Goal: Task Accomplishment & Management: Use online tool/utility

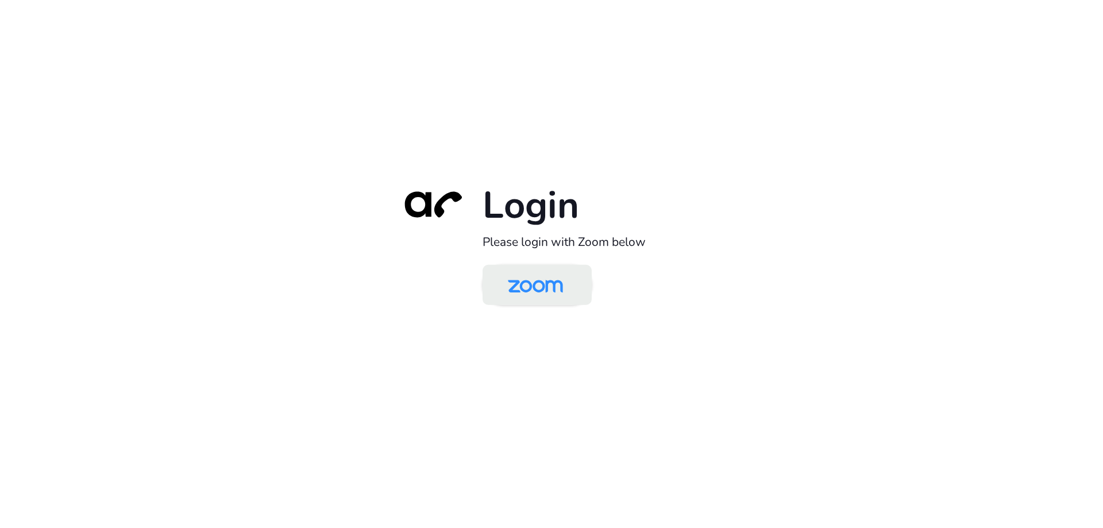
click at [535, 275] on img at bounding box center [535, 285] width 79 height 37
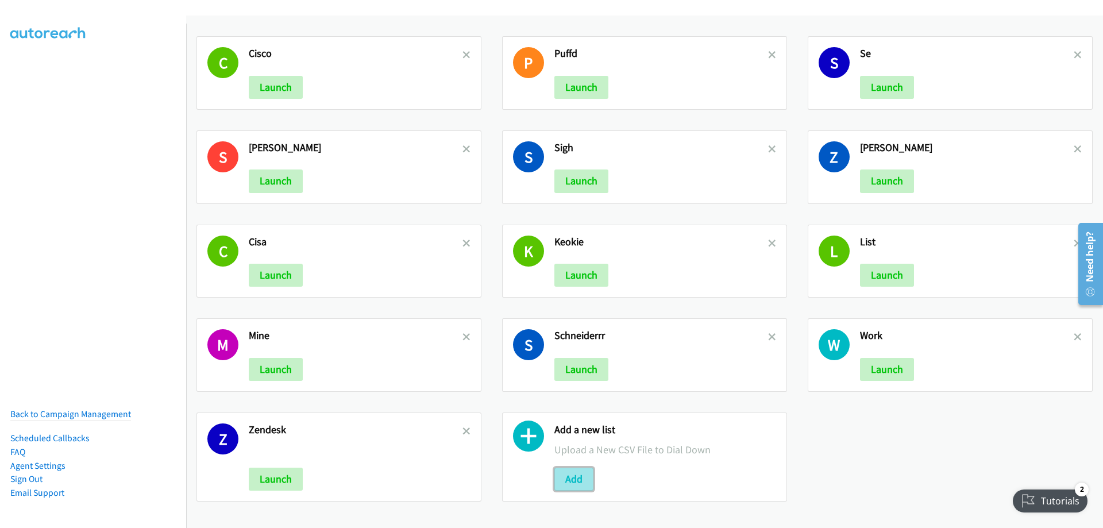
click at [576, 477] on button "Add" at bounding box center [573, 478] width 39 height 23
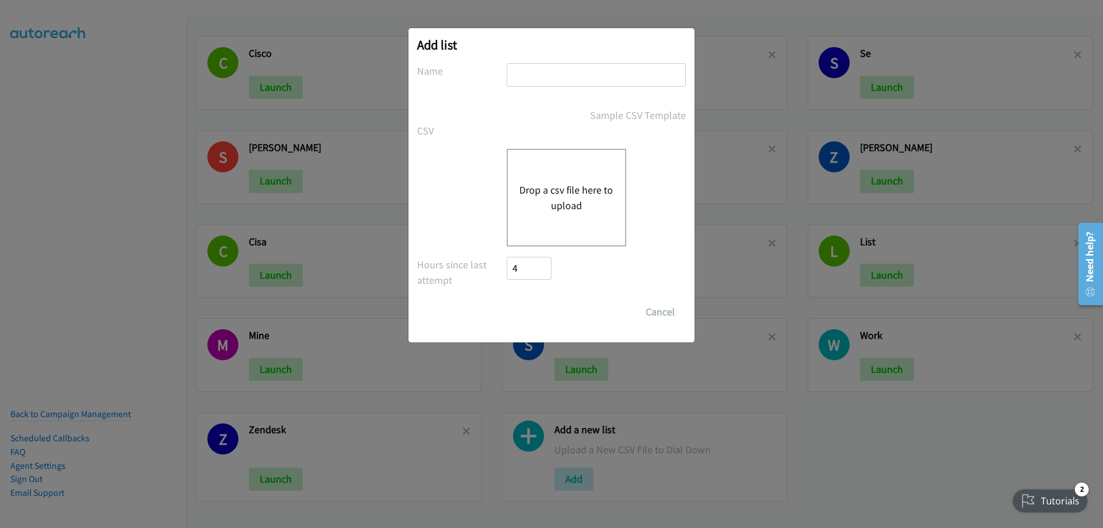
click at [581, 192] on button "Drop a csv file here to upload" at bounding box center [566, 197] width 94 height 31
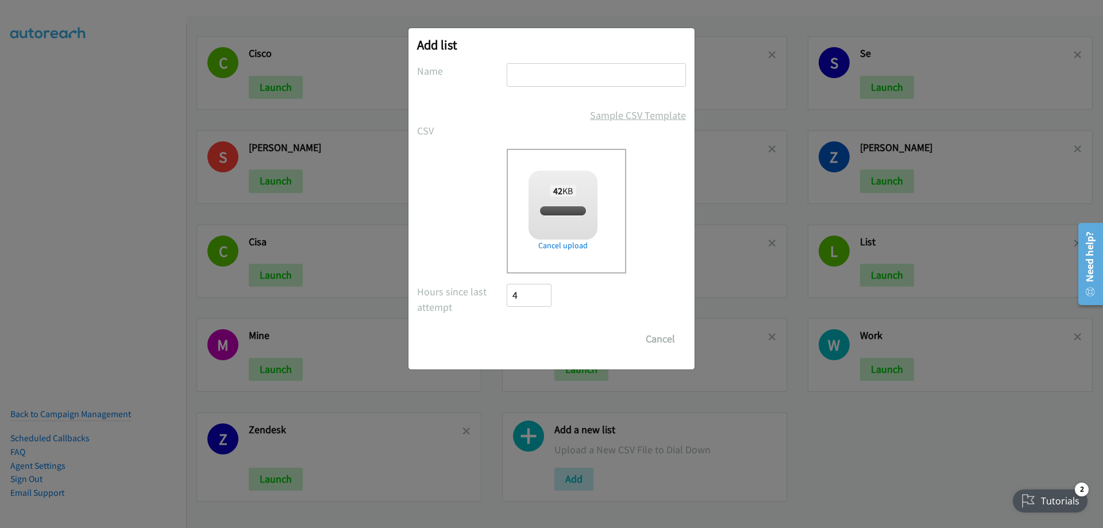
checkbox input "true"
click at [554, 75] on input "text" at bounding box center [596, 75] width 179 height 24
type input "Ciscooooo"
click at [533, 341] on input "Save List" at bounding box center [537, 338] width 60 height 23
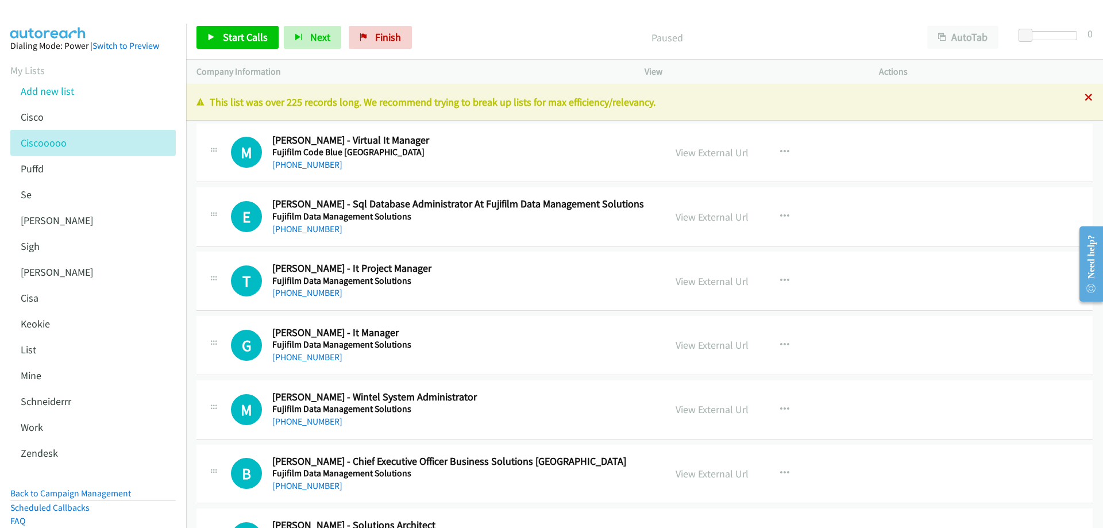
click at [1084, 96] on icon at bounding box center [1088, 98] width 8 height 8
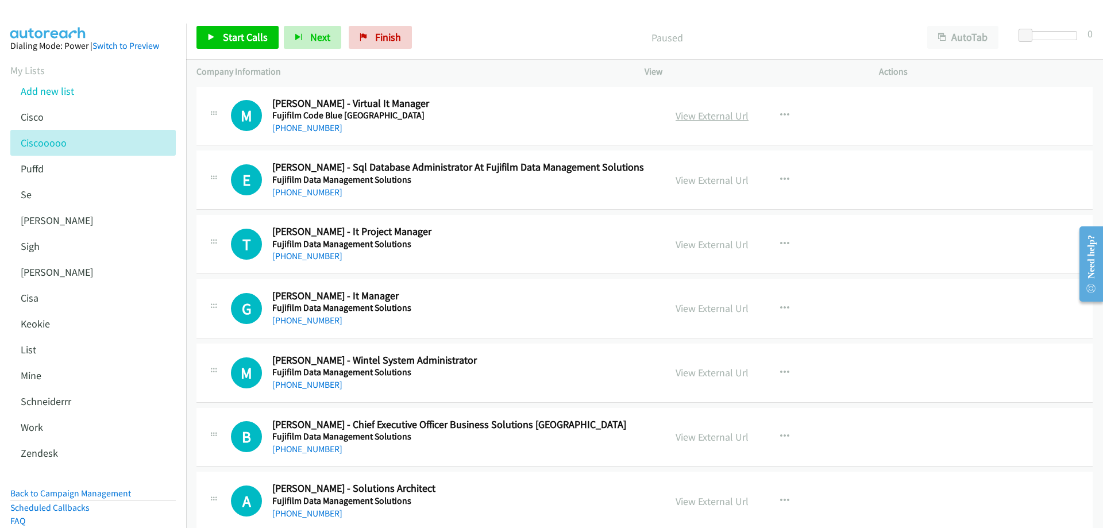
click at [718, 117] on link "View External Url" at bounding box center [711, 115] width 73 height 13
click at [304, 189] on link "+61 451 352 550" at bounding box center [307, 192] width 70 height 11
click at [714, 180] on link "View External Url" at bounding box center [711, 179] width 73 height 13
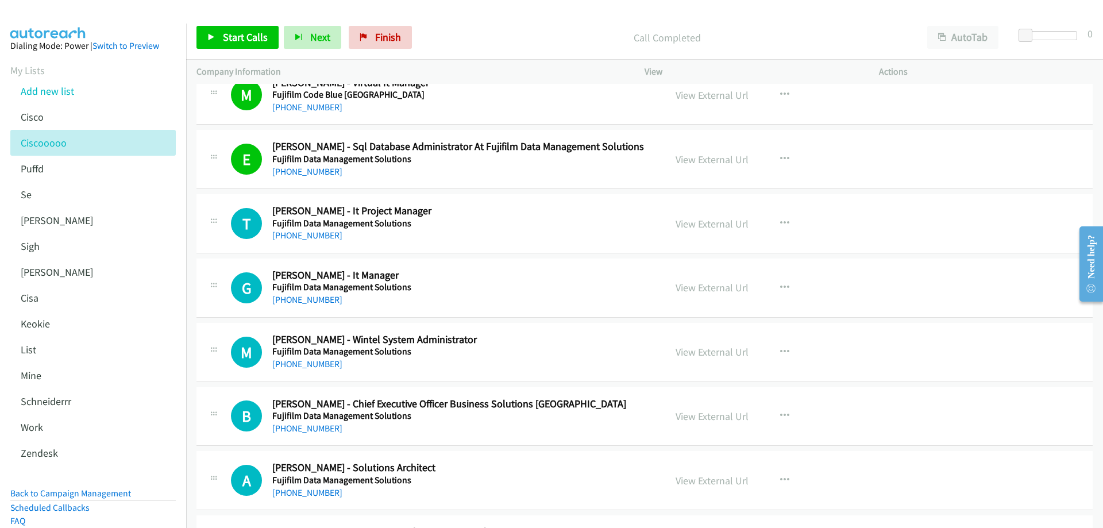
scroll to position [57, 0]
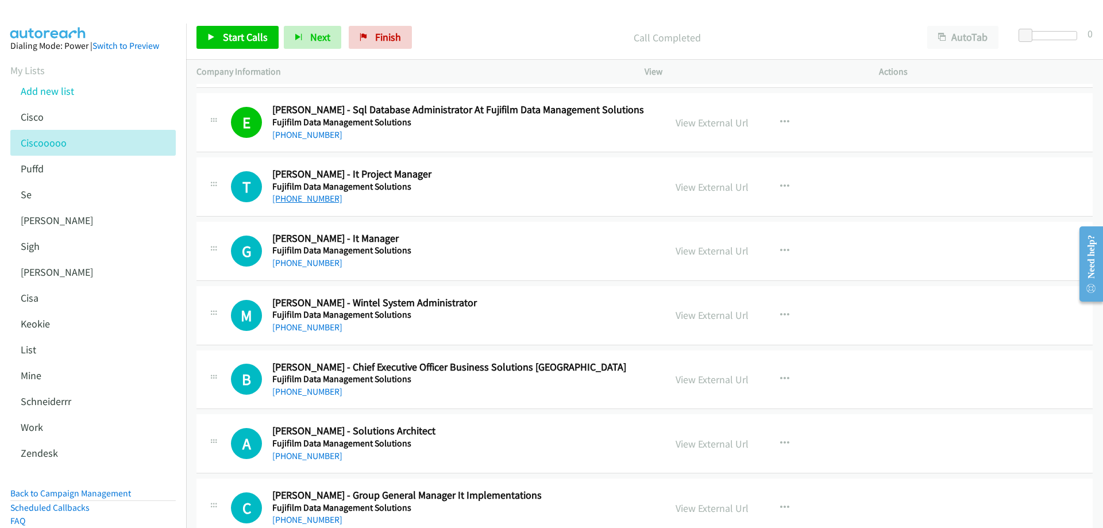
click at [310, 199] on link "+61 422 515 383" at bounding box center [307, 198] width 70 height 11
click at [698, 190] on link "View External Url" at bounding box center [711, 186] width 73 height 13
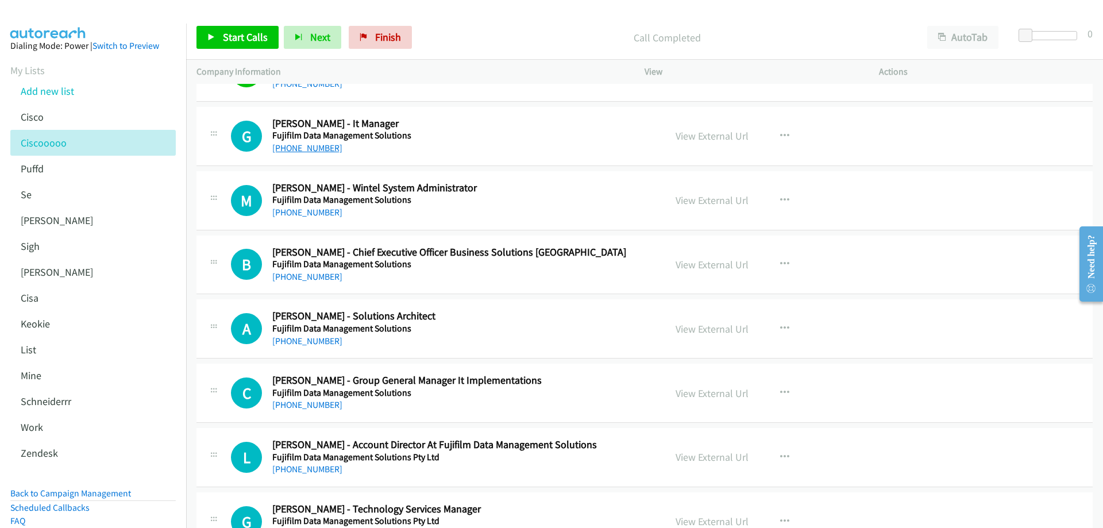
click at [302, 149] on link "+61 419 901 468" at bounding box center [307, 147] width 70 height 11
click at [693, 136] on link "View External Url" at bounding box center [711, 135] width 73 height 13
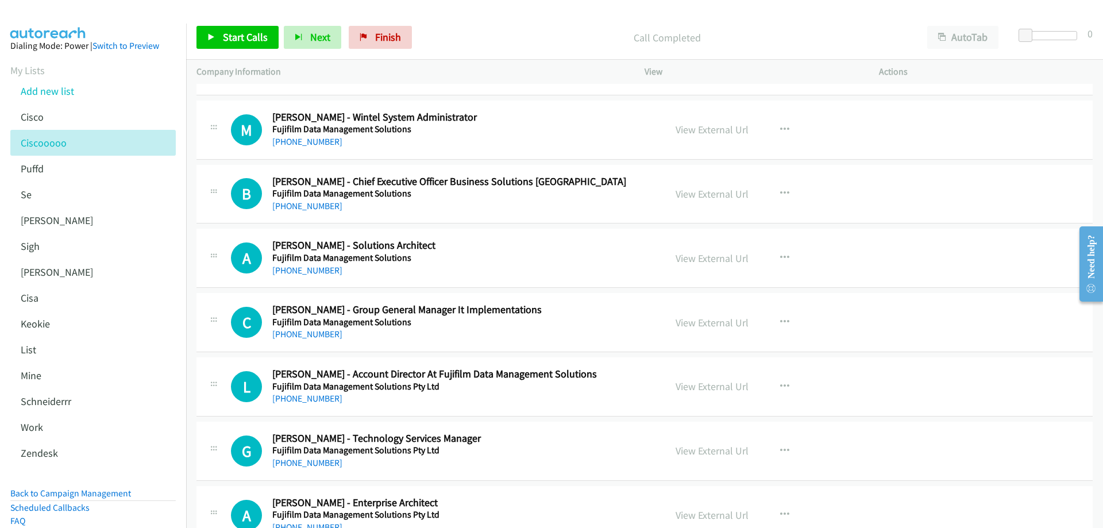
scroll to position [230, 0]
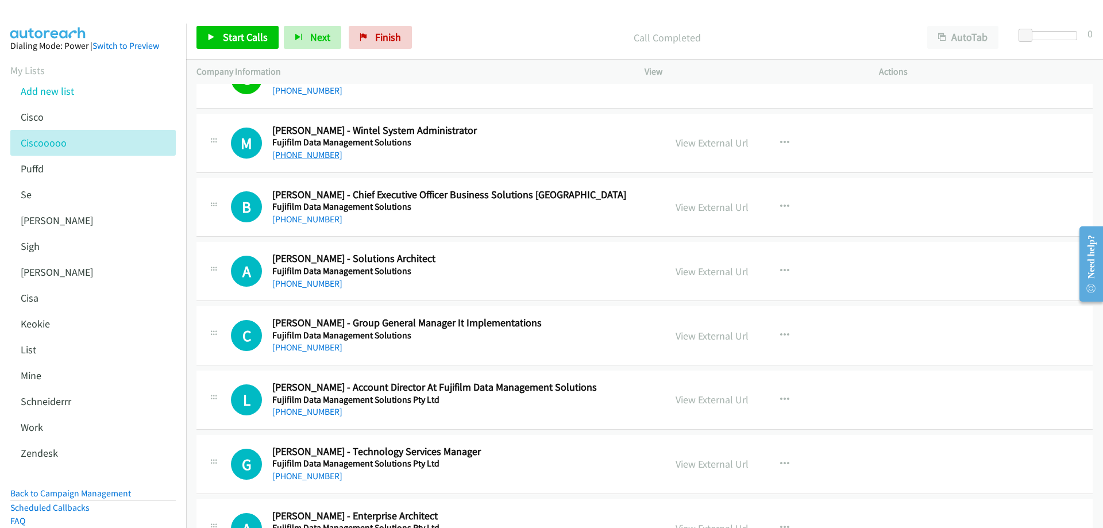
click at [319, 154] on link "+61 438 617 168" at bounding box center [307, 154] width 70 height 11
click at [700, 144] on link "View External Url" at bounding box center [711, 142] width 73 height 13
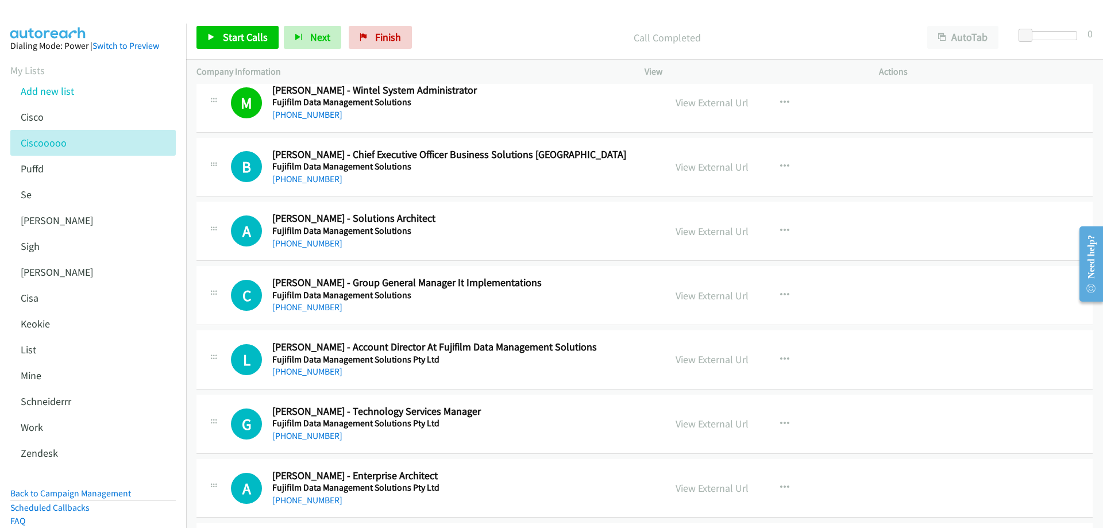
scroll to position [287, 0]
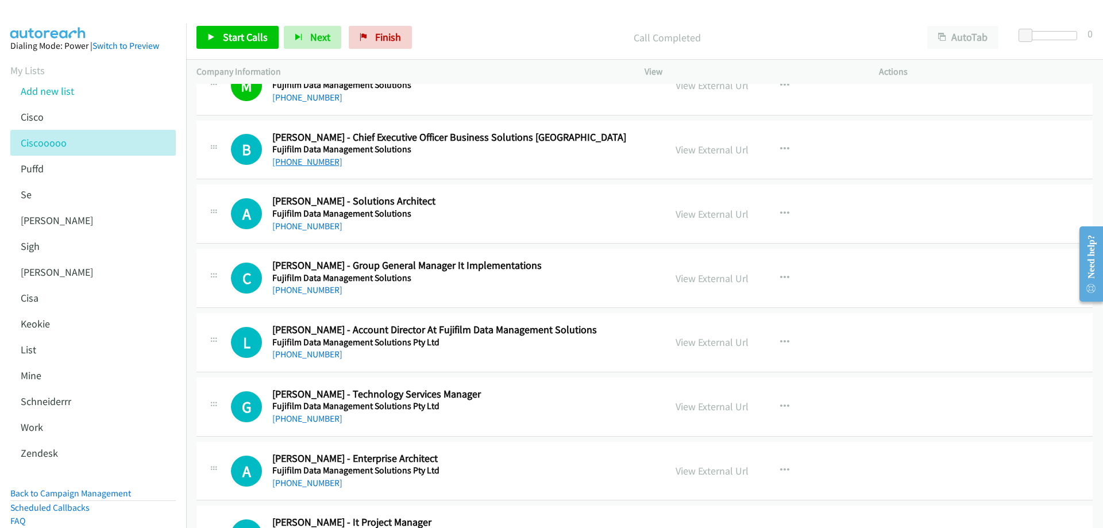
click at [307, 162] on link "+61 429 654 756" at bounding box center [307, 161] width 70 height 11
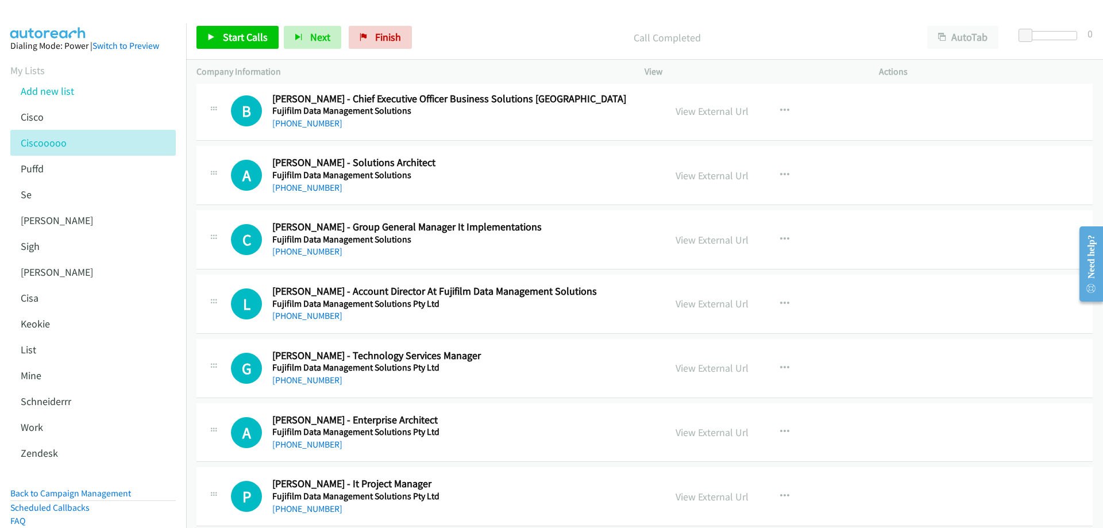
scroll to position [345, 0]
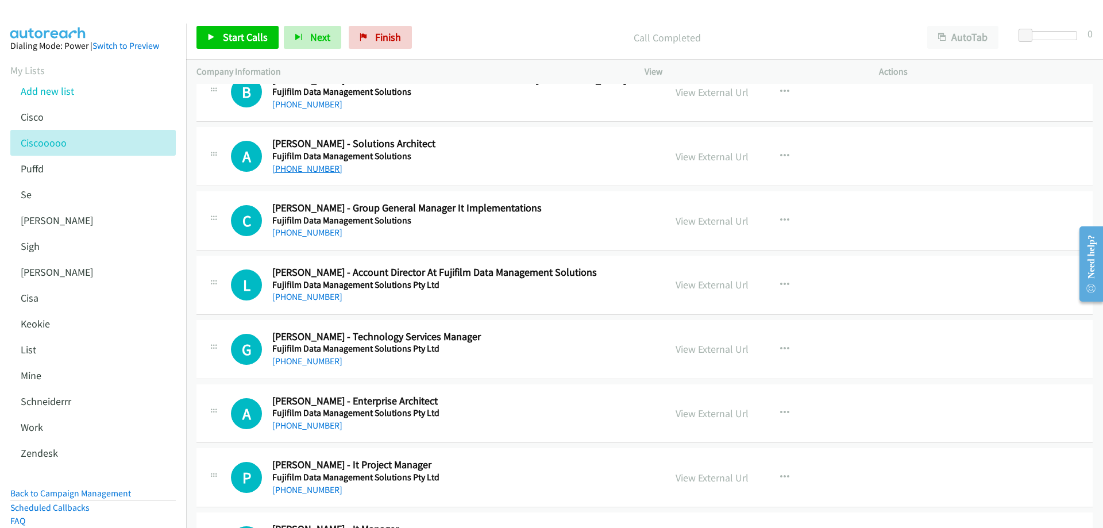
click at [310, 171] on link "+61 425 212 545" at bounding box center [307, 168] width 70 height 11
click at [324, 238] on div "+61 407 901 754" at bounding box center [460, 233] width 376 height 14
click at [324, 232] on link "+61 407 901 754" at bounding box center [307, 232] width 70 height 11
click at [724, 223] on link "View External Url" at bounding box center [711, 220] width 73 height 13
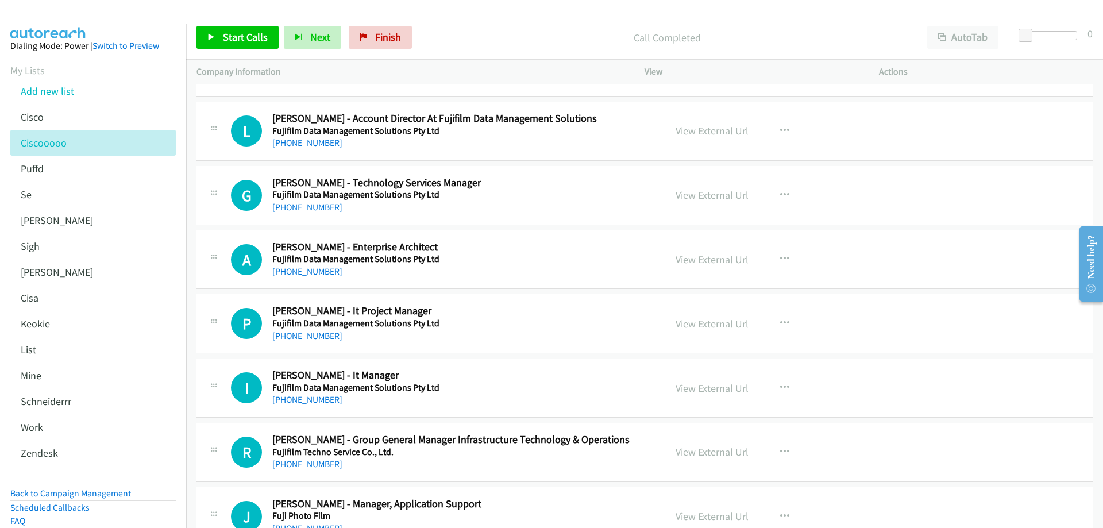
scroll to position [517, 0]
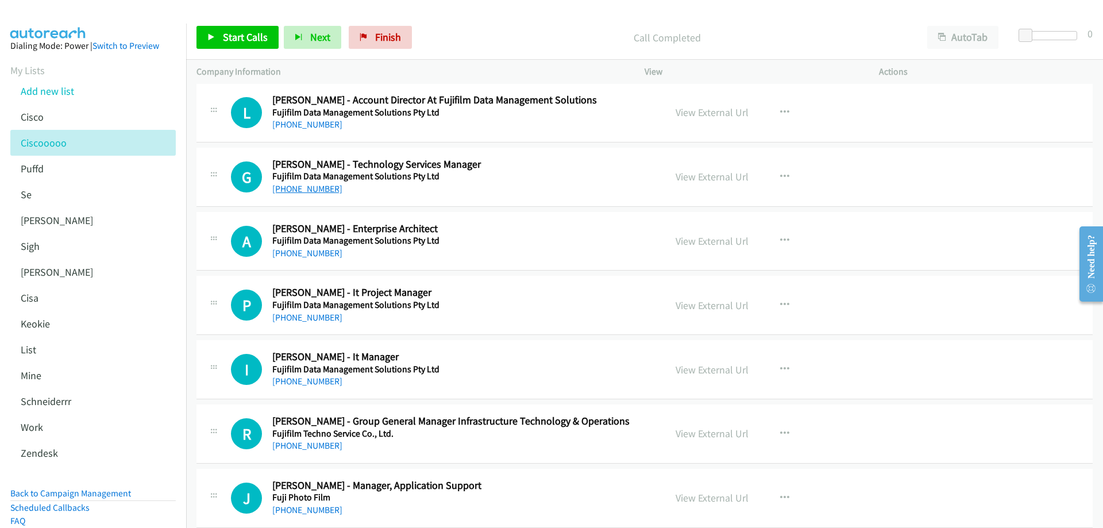
click at [305, 188] on link "+64 27 704 9154" at bounding box center [307, 188] width 70 height 11
click at [691, 178] on link "View External Url" at bounding box center [711, 176] width 73 height 13
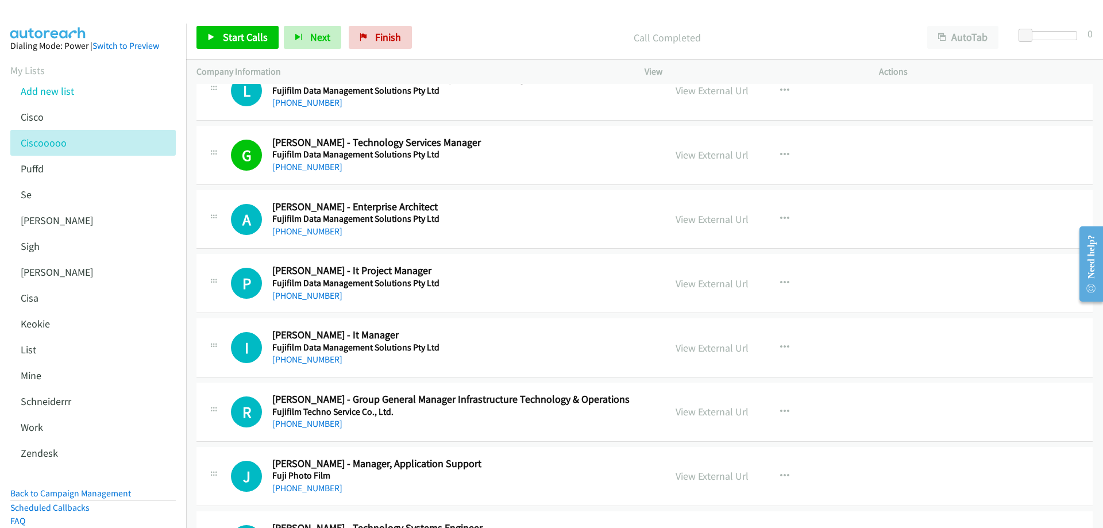
scroll to position [574, 0]
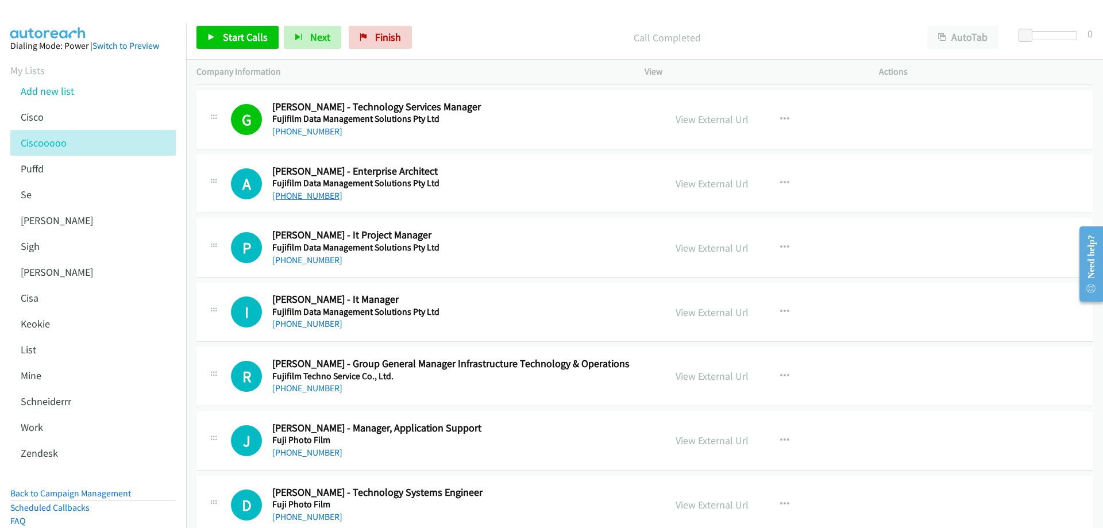
click at [320, 196] on link "+61 451 878 508" at bounding box center [307, 195] width 70 height 11
click at [713, 183] on link "View External Url" at bounding box center [711, 183] width 73 height 13
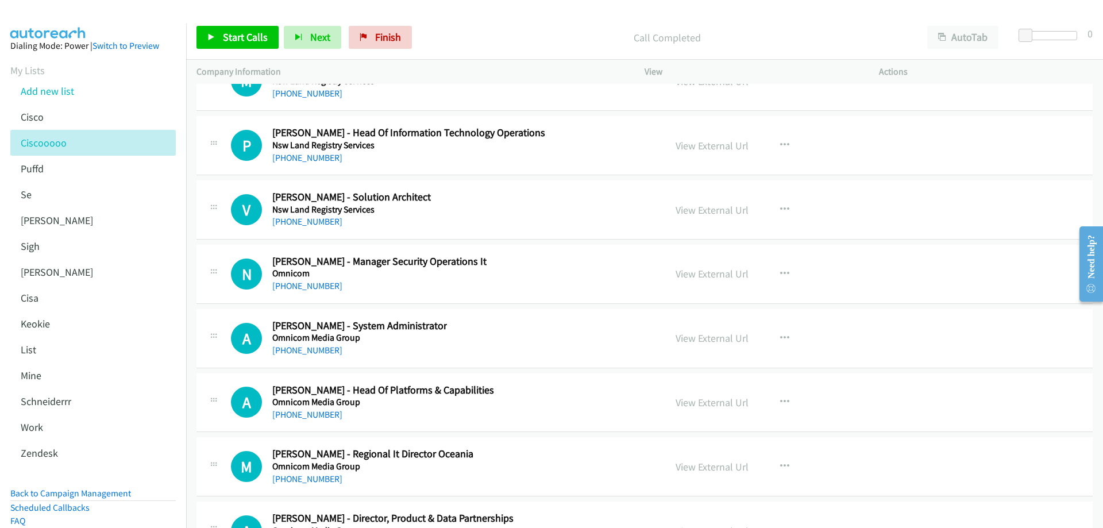
scroll to position [14660, 0]
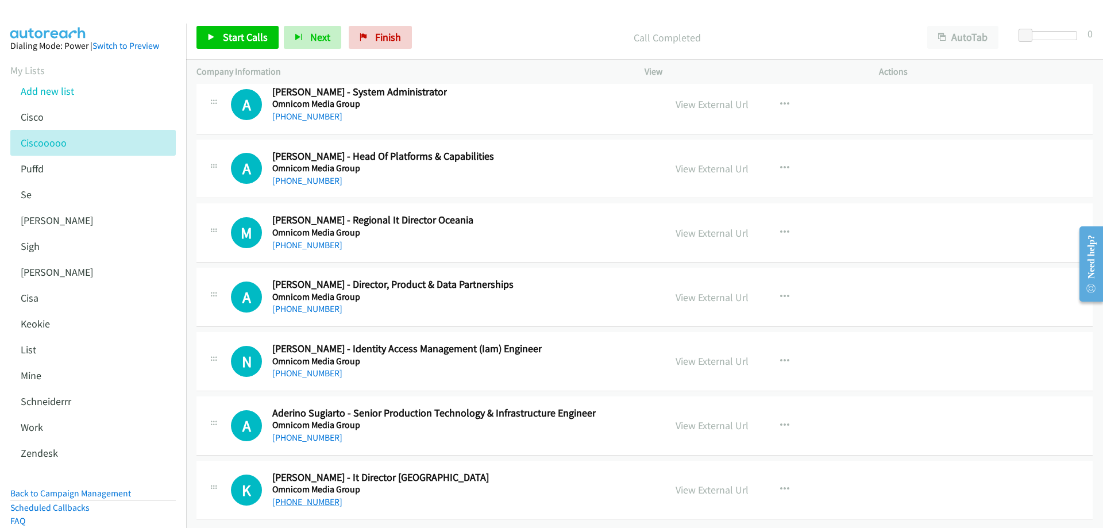
click at [299, 496] on link "[PHONE_NUMBER]" at bounding box center [307, 501] width 70 height 11
click at [716, 484] on link "View External Url" at bounding box center [711, 489] width 73 height 13
click at [318, 432] on link "[PHONE_NUMBER]" at bounding box center [307, 437] width 70 height 11
click at [704, 419] on link "View External Url" at bounding box center [711, 425] width 73 height 13
click at [307, 368] on link "[PHONE_NUMBER]" at bounding box center [307, 373] width 70 height 11
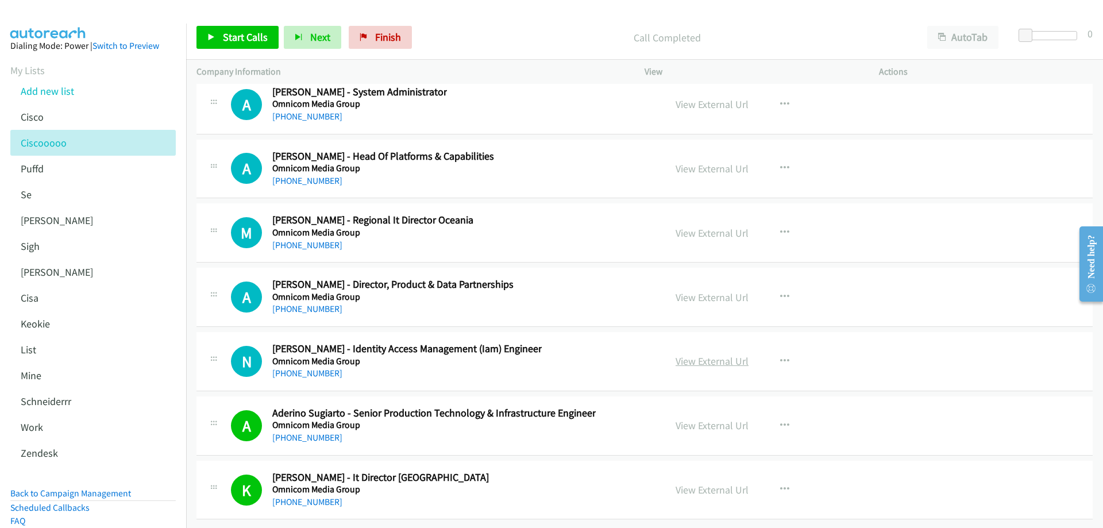
click at [712, 357] on link "View External Url" at bounding box center [711, 360] width 73 height 13
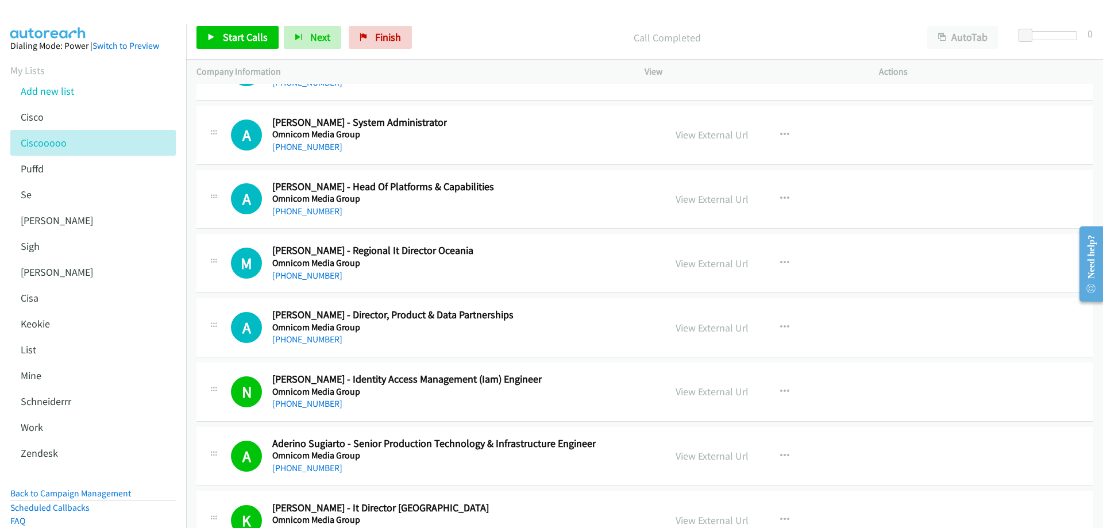
scroll to position [14602, 0]
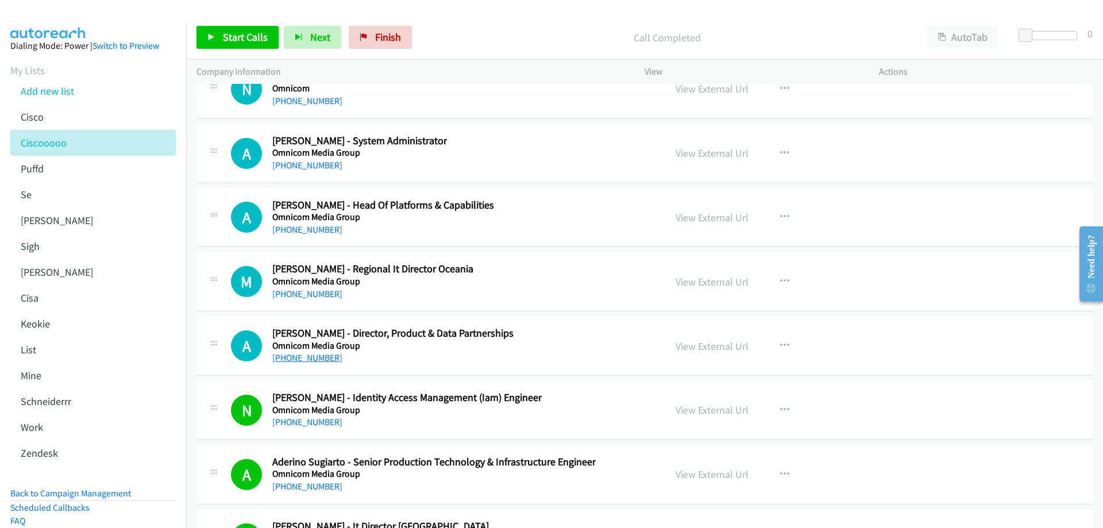
click at [311, 357] on link "[PHONE_NUMBER]" at bounding box center [307, 357] width 70 height 11
click at [722, 349] on link "View External Url" at bounding box center [711, 345] width 73 height 13
click at [303, 293] on link "[PHONE_NUMBER]" at bounding box center [307, 293] width 70 height 11
click at [699, 284] on link "View External Url" at bounding box center [711, 281] width 73 height 13
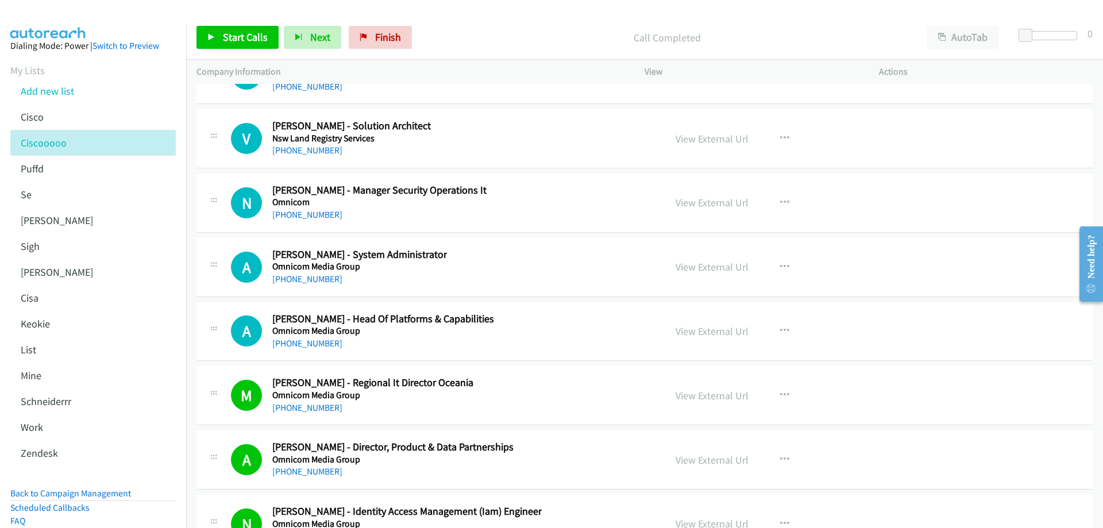
scroll to position [14488, 0]
click at [312, 346] on link "[PHONE_NUMBER]" at bounding box center [307, 344] width 70 height 11
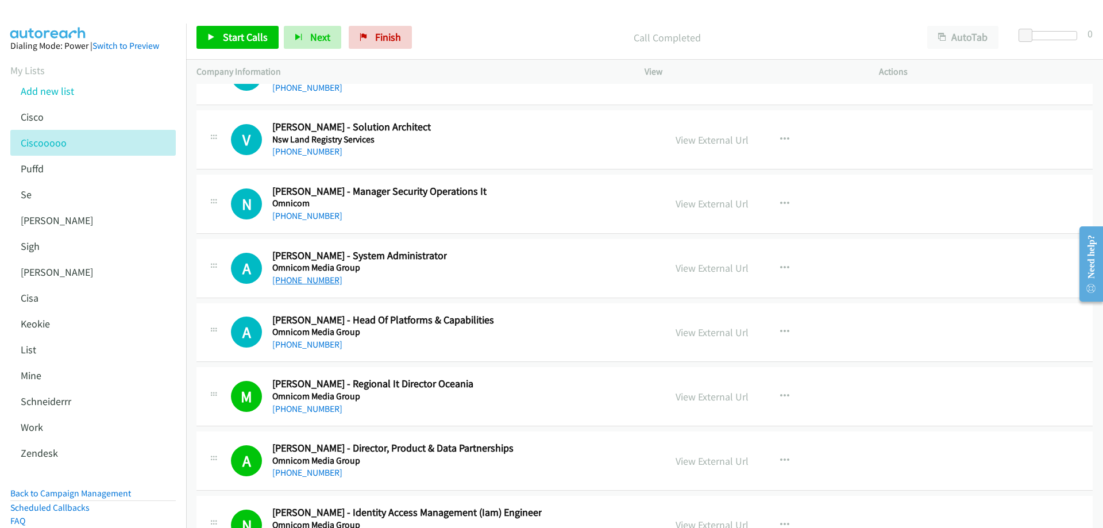
click at [301, 281] on link "[PHONE_NUMBER]" at bounding box center [307, 279] width 70 height 11
click at [711, 265] on link "View External Url" at bounding box center [711, 267] width 73 height 13
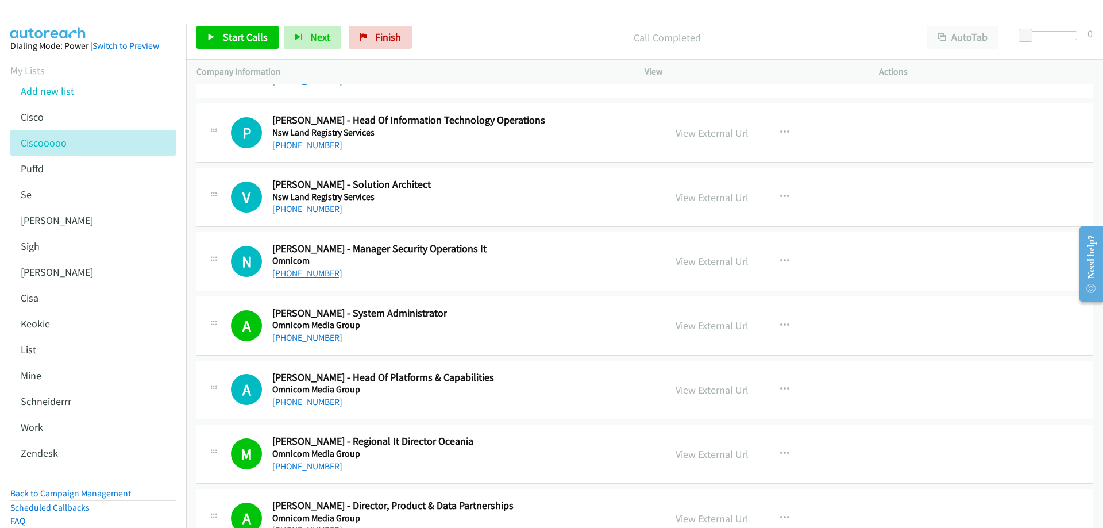
click at [310, 278] on link "[PHONE_NUMBER]" at bounding box center [307, 273] width 70 height 11
click at [696, 264] on link "View External Url" at bounding box center [711, 260] width 73 height 13
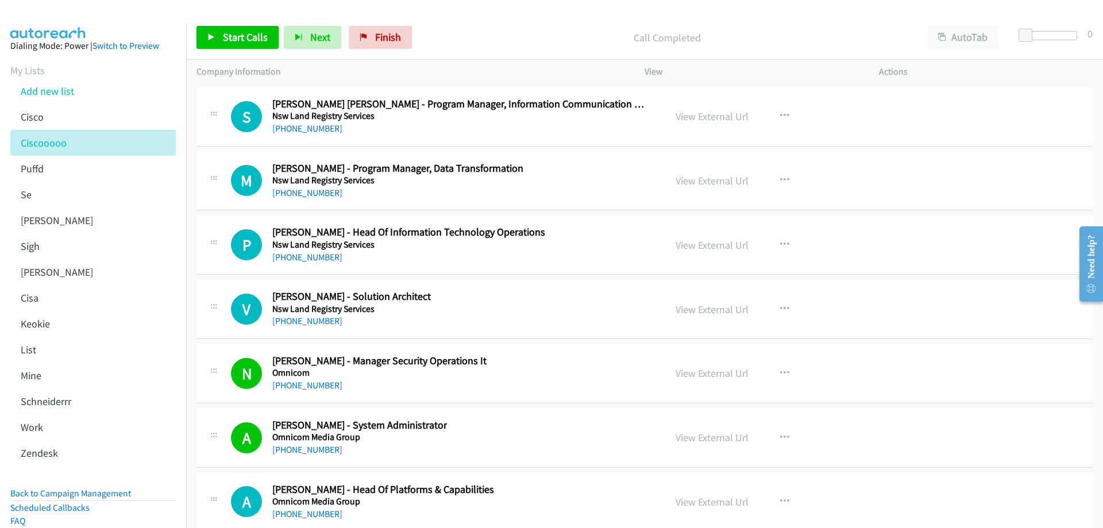
scroll to position [14315, 0]
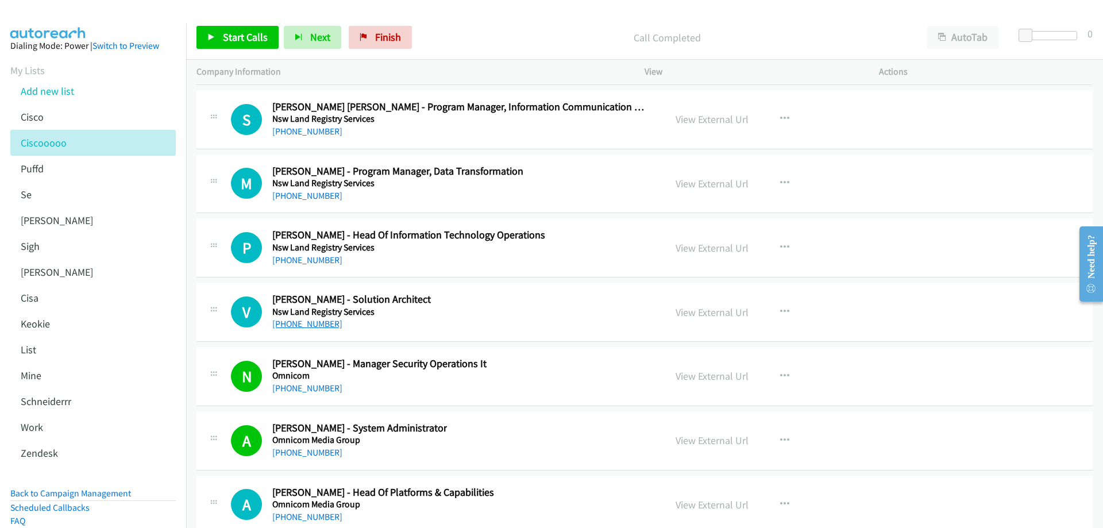
click at [310, 327] on link "[PHONE_NUMBER]" at bounding box center [307, 323] width 70 height 11
click at [710, 315] on link "View External Url" at bounding box center [711, 312] width 73 height 13
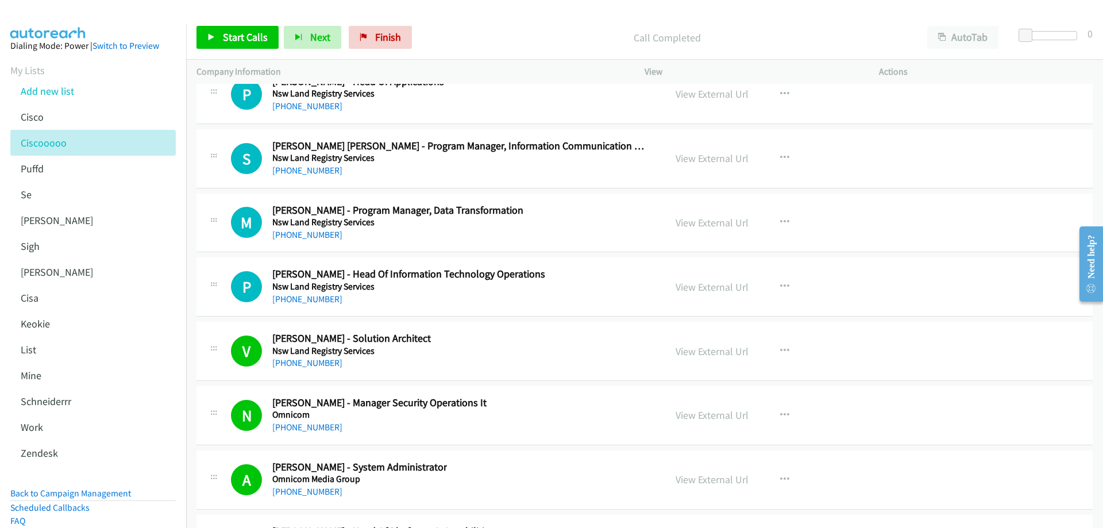
scroll to position [14258, 0]
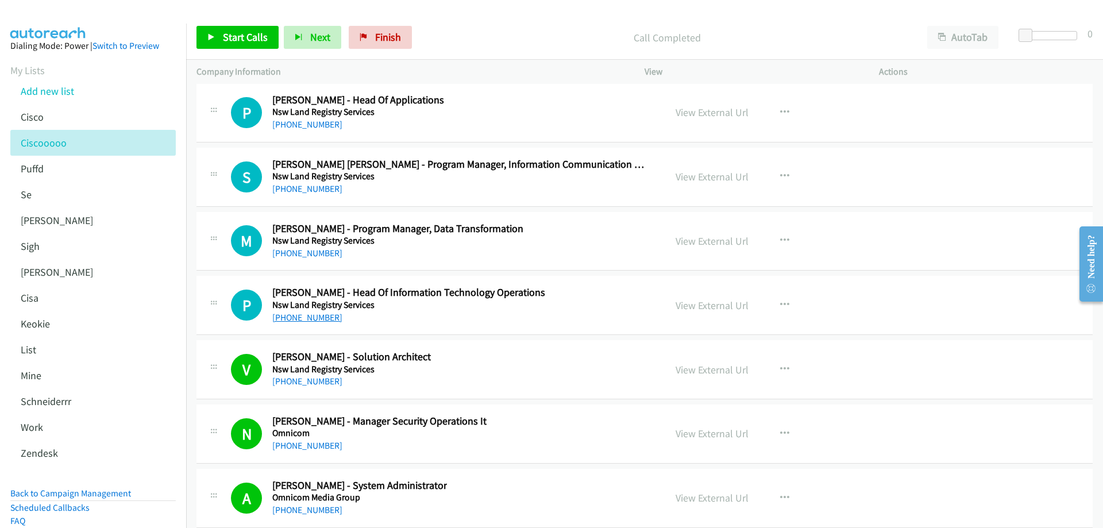
click at [325, 318] on link "[PHONE_NUMBER]" at bounding box center [307, 317] width 70 height 11
click at [727, 304] on link "View External Url" at bounding box center [711, 305] width 73 height 13
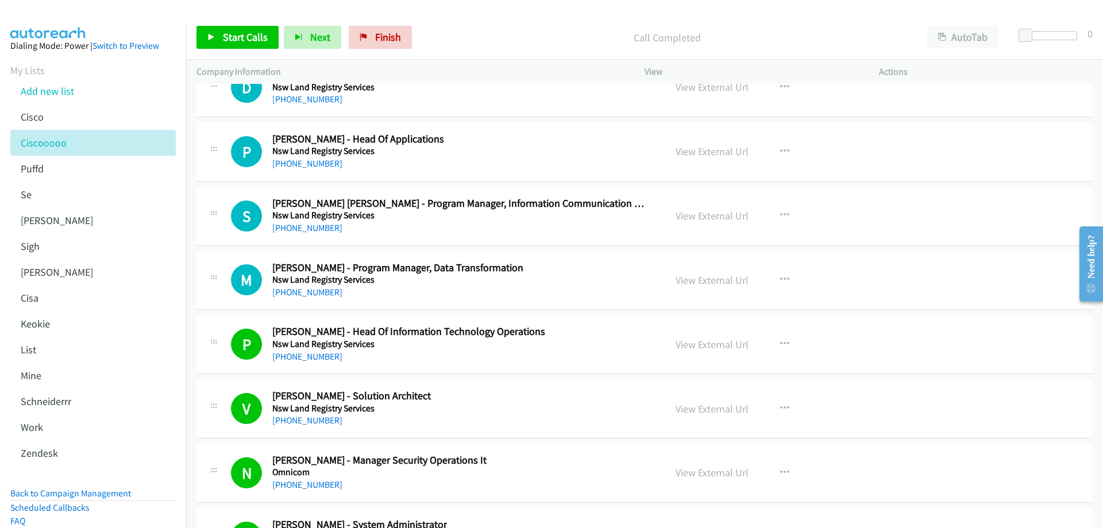
scroll to position [14200, 0]
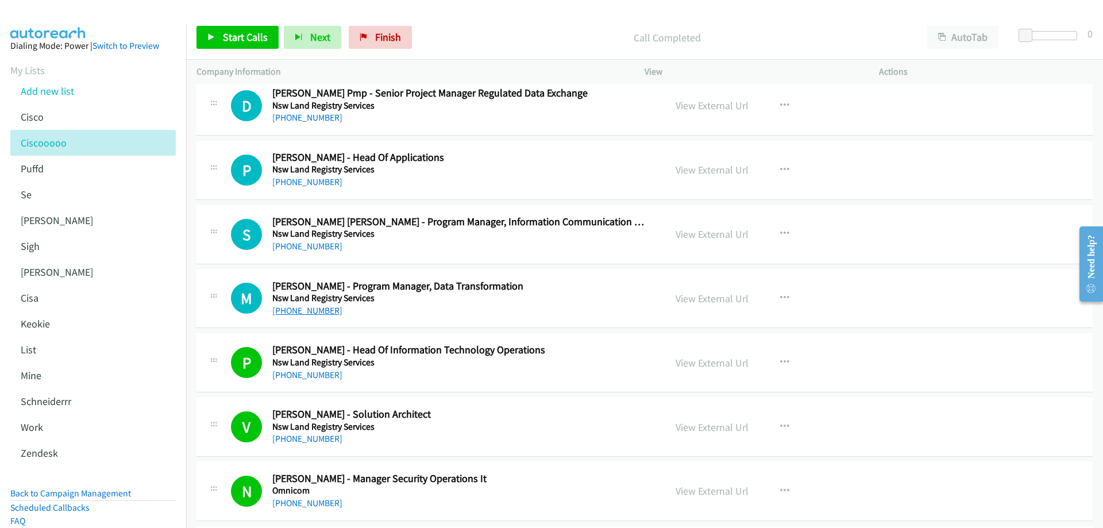
click at [315, 311] on link "[PHONE_NUMBER]" at bounding box center [307, 310] width 70 height 11
click at [713, 297] on link "View External Url" at bounding box center [711, 298] width 73 height 13
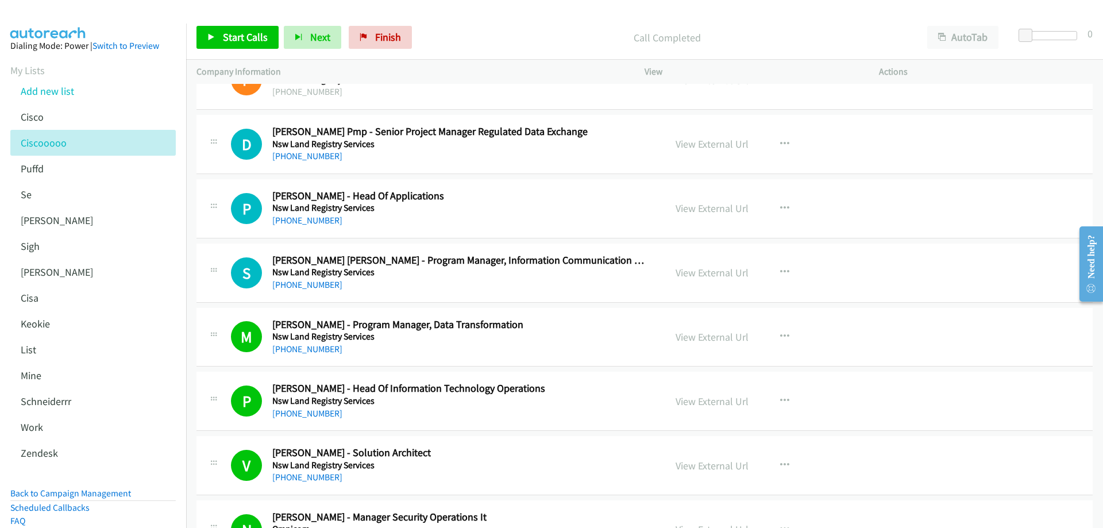
scroll to position [14143, 0]
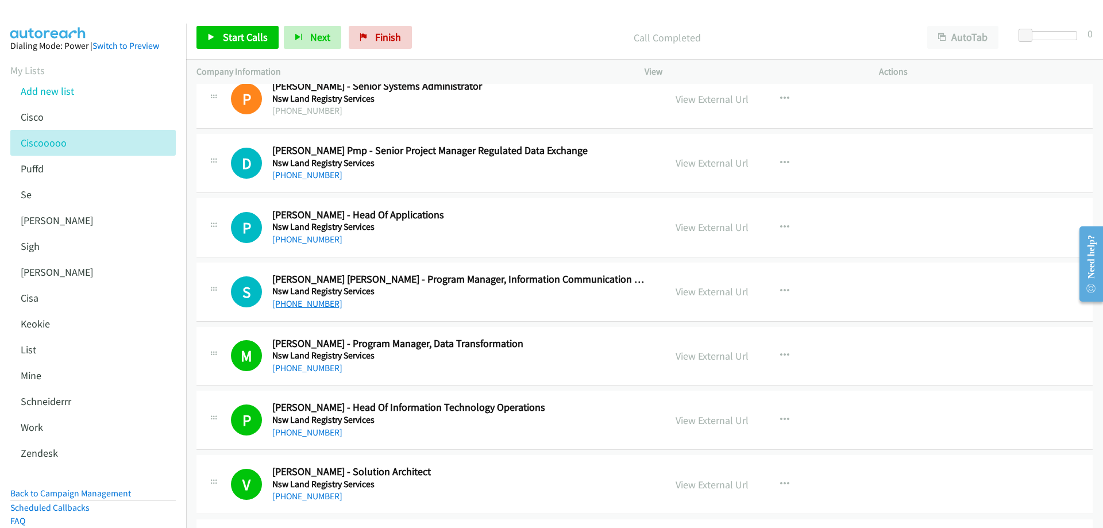
click at [306, 304] on link "[PHONE_NUMBER]" at bounding box center [307, 303] width 70 height 11
click at [714, 292] on link "View External Url" at bounding box center [711, 291] width 73 height 13
click at [295, 239] on link "[PHONE_NUMBER]" at bounding box center [307, 239] width 70 height 11
click at [696, 227] on link "View External Url" at bounding box center [711, 227] width 73 height 13
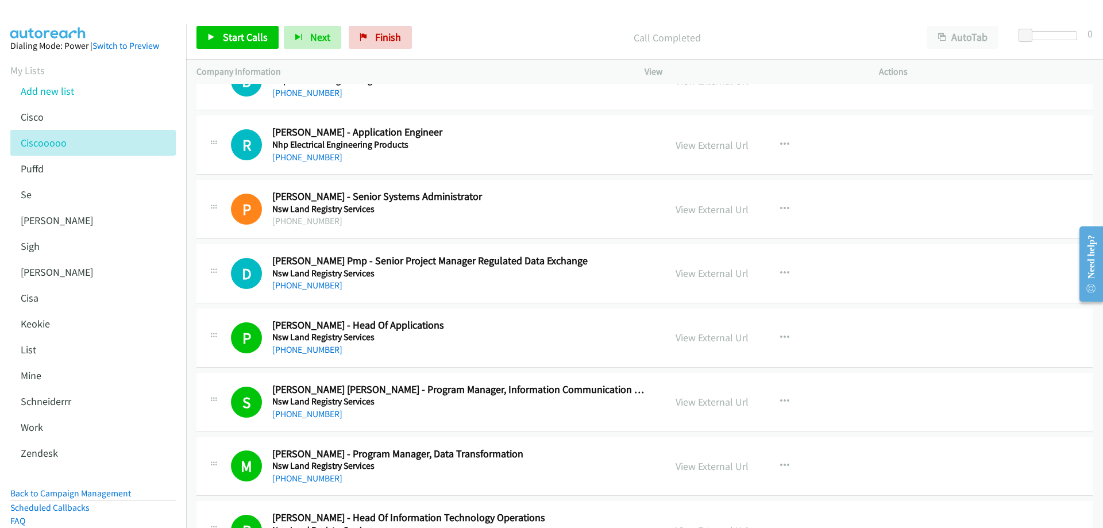
scroll to position [14028, 0]
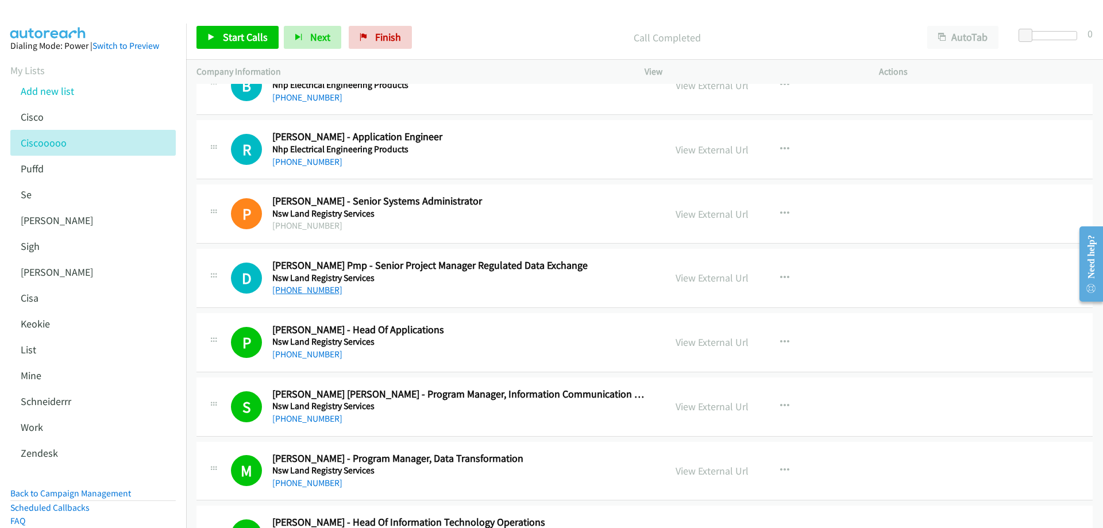
click at [311, 291] on link "[PHONE_NUMBER]" at bounding box center [307, 289] width 70 height 11
click at [733, 277] on link "View External Url" at bounding box center [711, 277] width 73 height 13
click at [318, 293] on link "[PHONE_NUMBER]" at bounding box center [307, 289] width 70 height 11
click at [712, 280] on link "View External Url" at bounding box center [711, 277] width 73 height 13
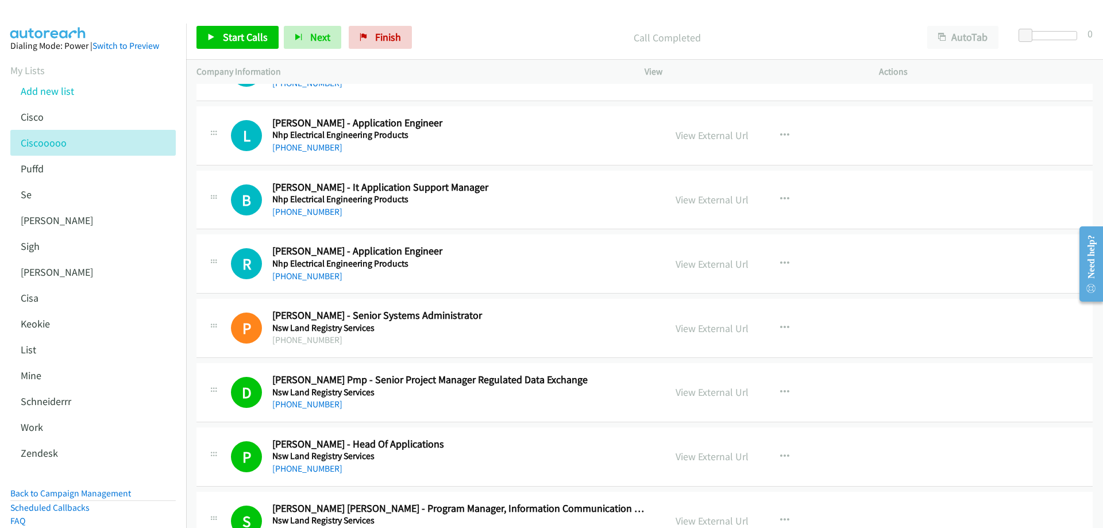
scroll to position [13913, 0]
click at [314, 276] on link "[PHONE_NUMBER]" at bounding box center [307, 276] width 70 height 11
click at [684, 261] on link "View External Url" at bounding box center [711, 264] width 73 height 13
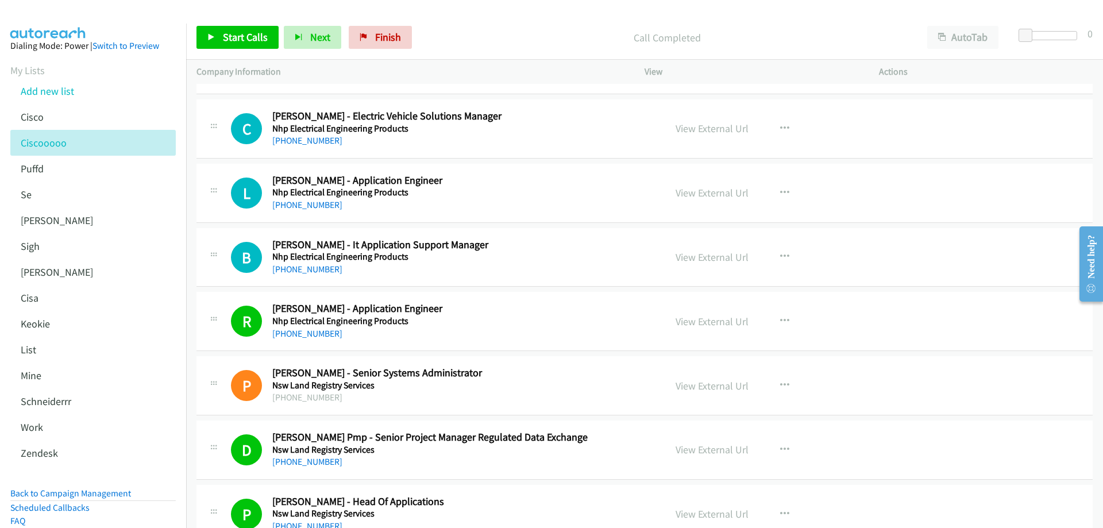
scroll to position [13856, 0]
click at [313, 270] on link "[PHONE_NUMBER]" at bounding box center [307, 269] width 70 height 11
click at [687, 257] on link "View External Url" at bounding box center [711, 257] width 73 height 13
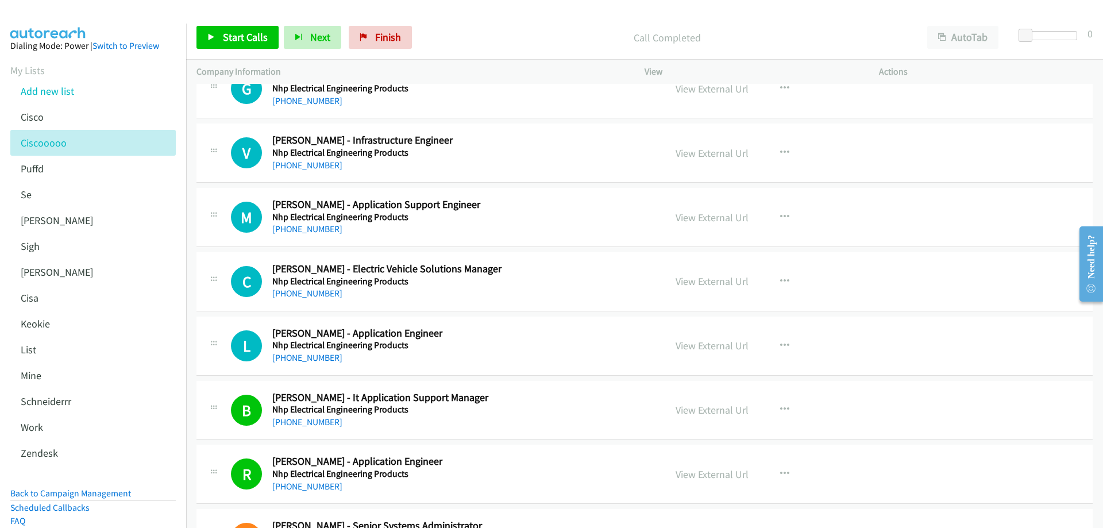
scroll to position [13684, 0]
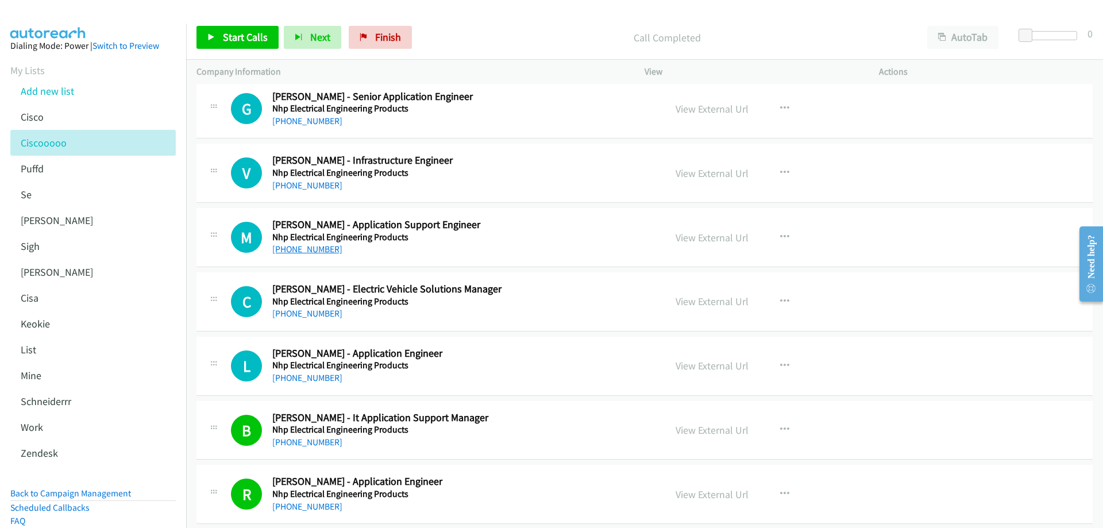
click at [303, 248] on link "[PHONE_NUMBER]" at bounding box center [307, 248] width 70 height 11
click at [720, 241] on link "View External Url" at bounding box center [711, 237] width 73 height 13
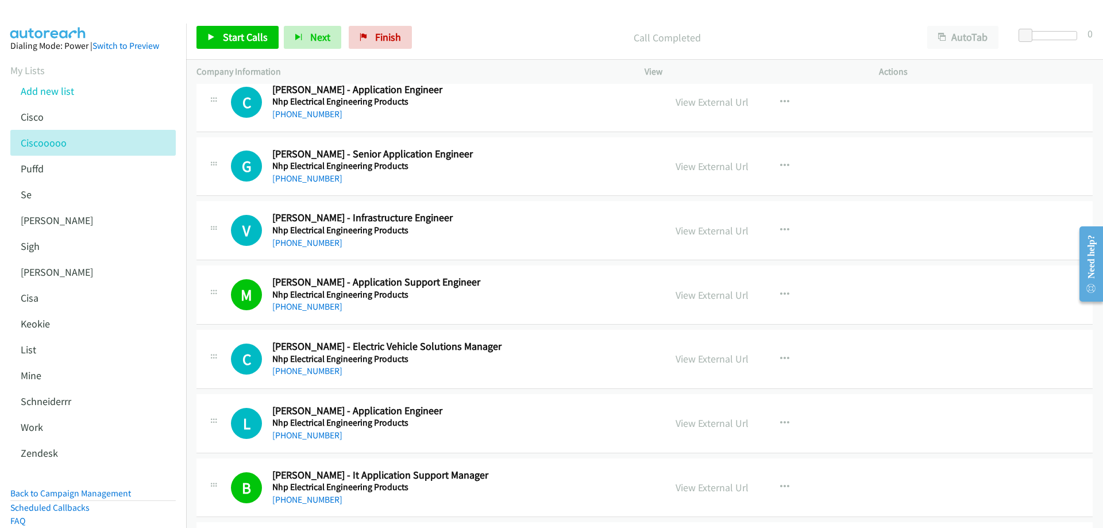
scroll to position [13569, 0]
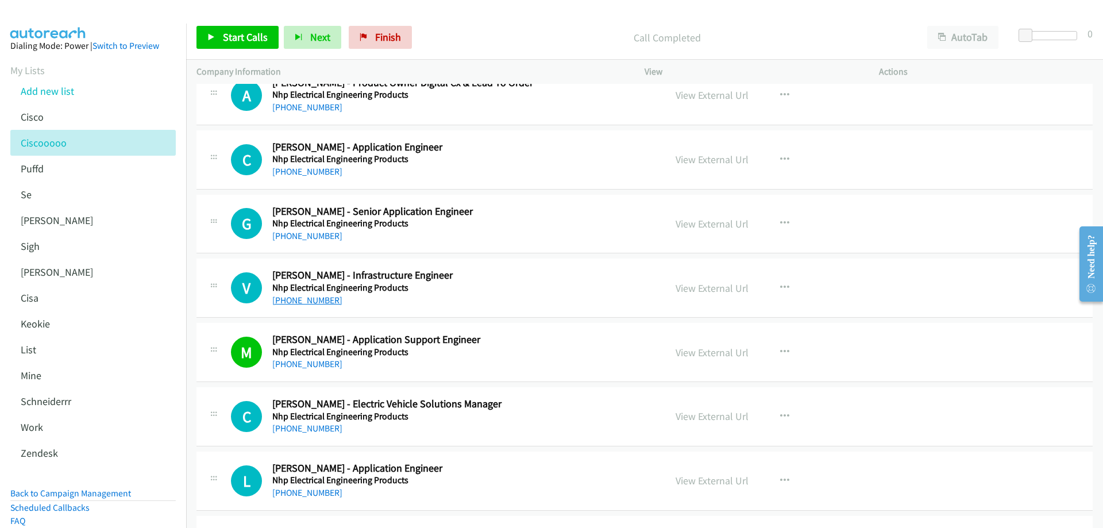
click at [300, 301] on link "[PHONE_NUMBER]" at bounding box center [307, 300] width 70 height 11
click at [318, 235] on link "[PHONE_NUMBER]" at bounding box center [307, 235] width 70 height 11
click at [717, 225] on link "View External Url" at bounding box center [711, 223] width 73 height 13
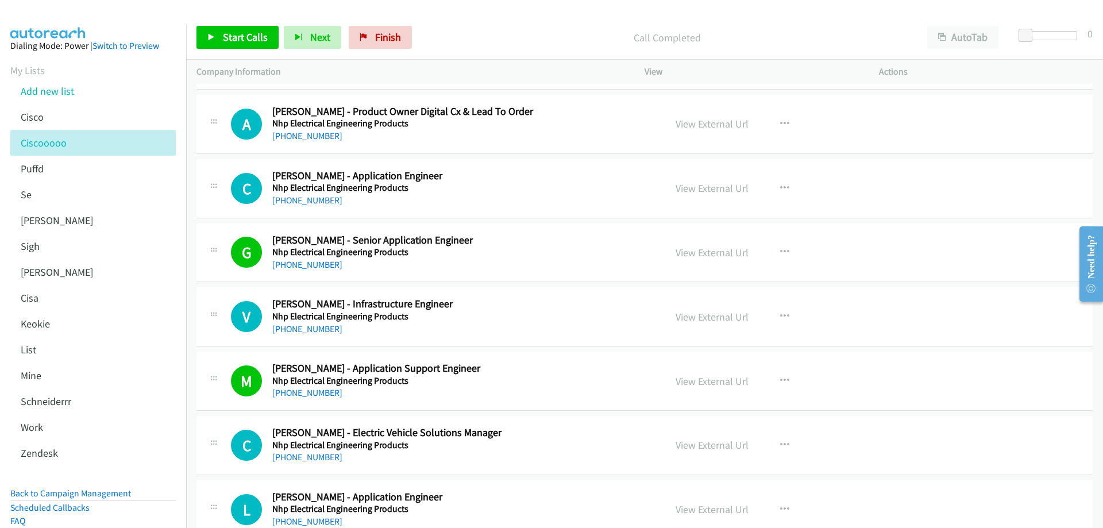
scroll to position [13511, 0]
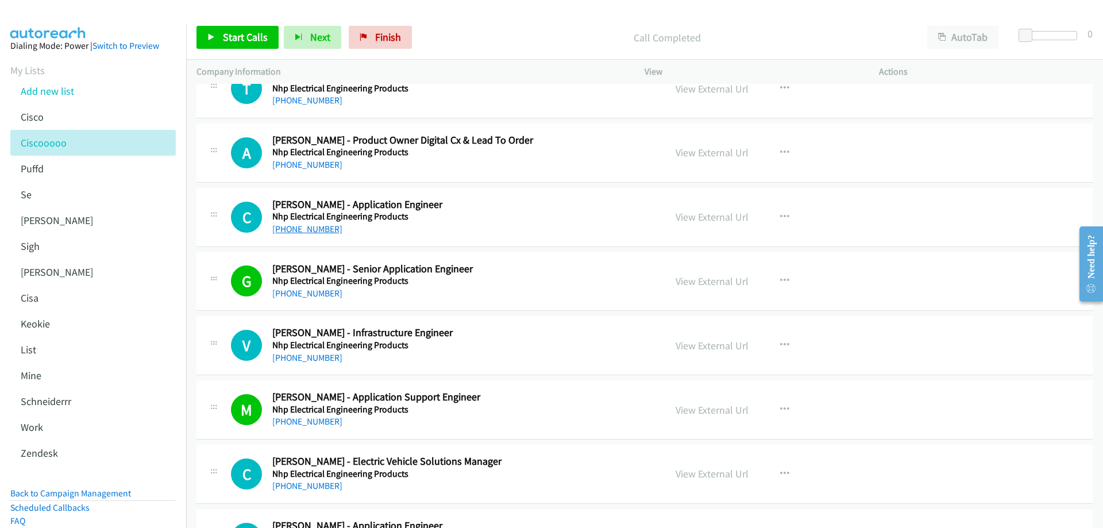
click at [308, 231] on link "[PHONE_NUMBER]" at bounding box center [307, 228] width 70 height 11
click at [709, 219] on link "View External Url" at bounding box center [711, 216] width 73 height 13
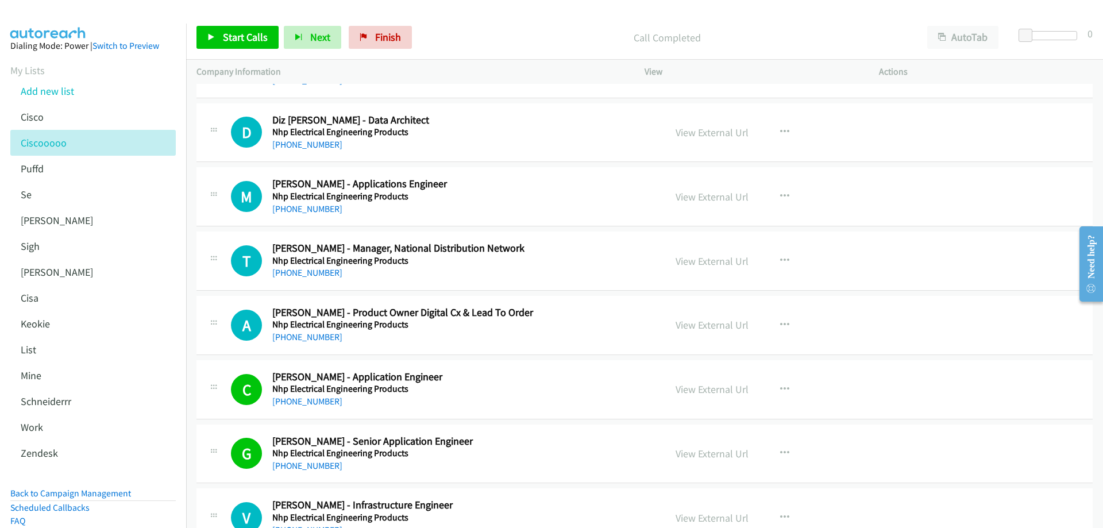
scroll to position [13396, 0]
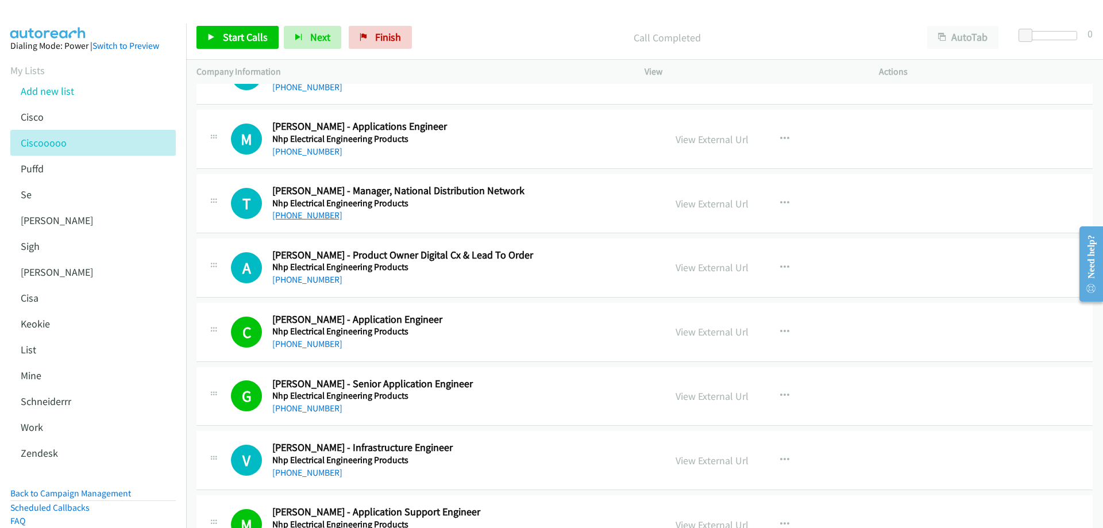
click at [318, 214] on link "[PHONE_NUMBER]" at bounding box center [307, 215] width 70 height 11
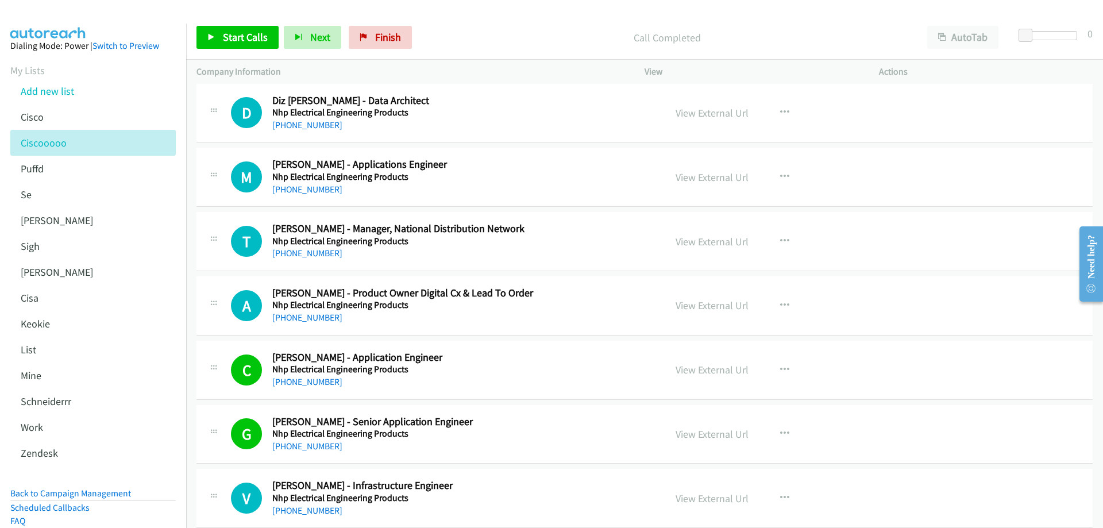
scroll to position [13339, 0]
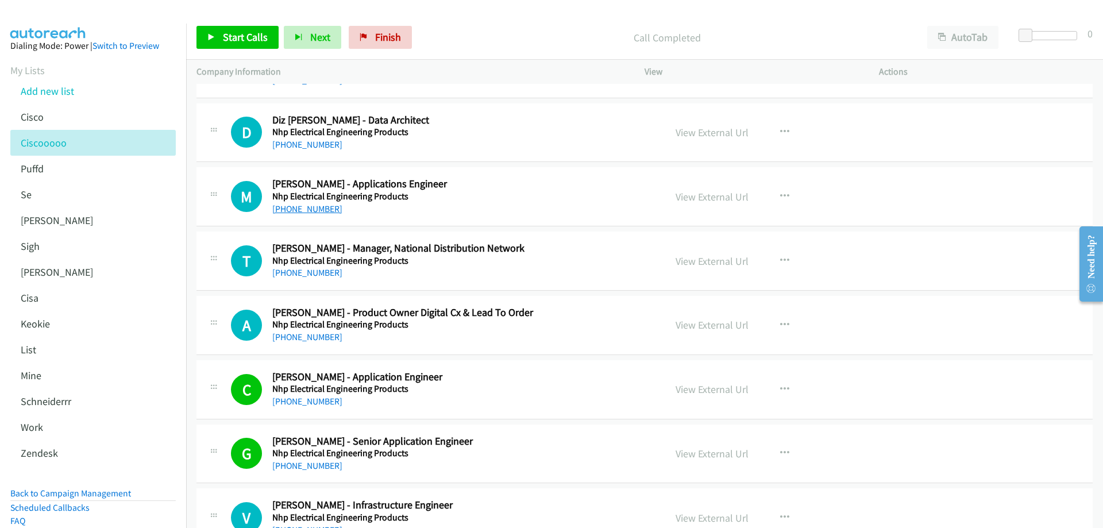
click at [315, 211] on link "[PHONE_NUMBER]" at bounding box center [307, 208] width 70 height 11
click at [697, 198] on link "View External Url" at bounding box center [711, 196] width 73 height 13
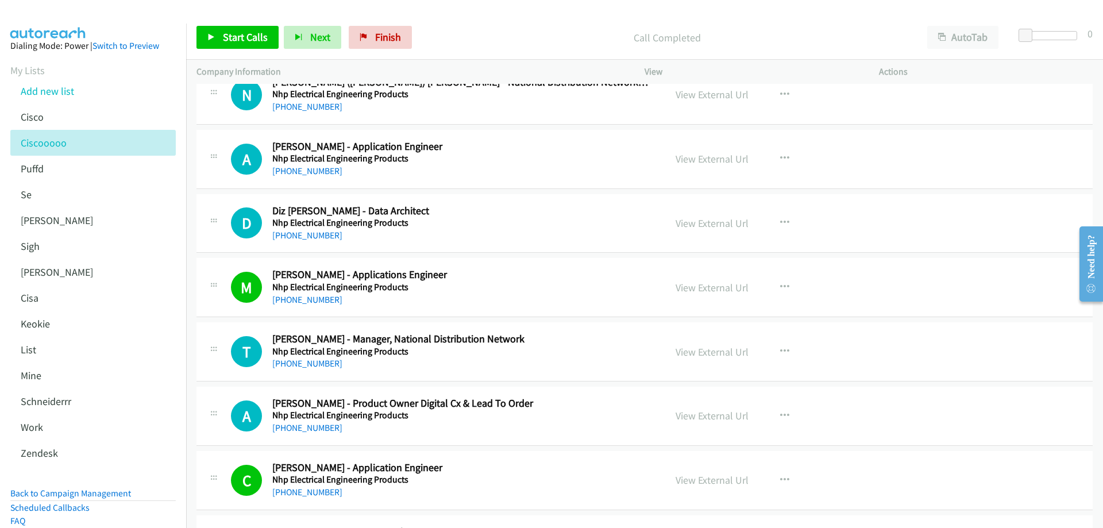
scroll to position [13224, 0]
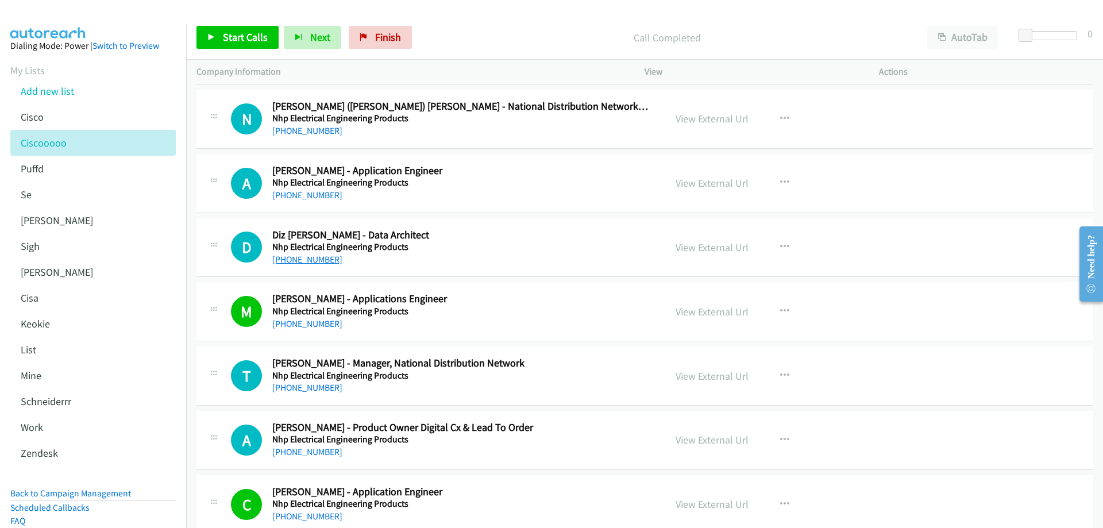
click at [308, 258] on link "[PHONE_NUMBER]" at bounding box center [307, 259] width 70 height 11
click at [718, 248] on link "View External Url" at bounding box center [711, 247] width 73 height 13
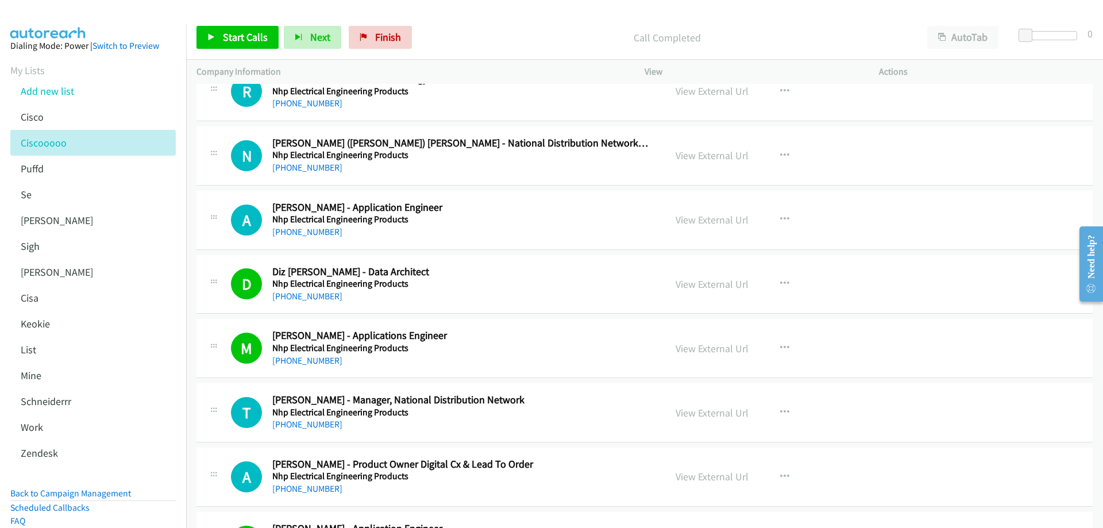
scroll to position [13167, 0]
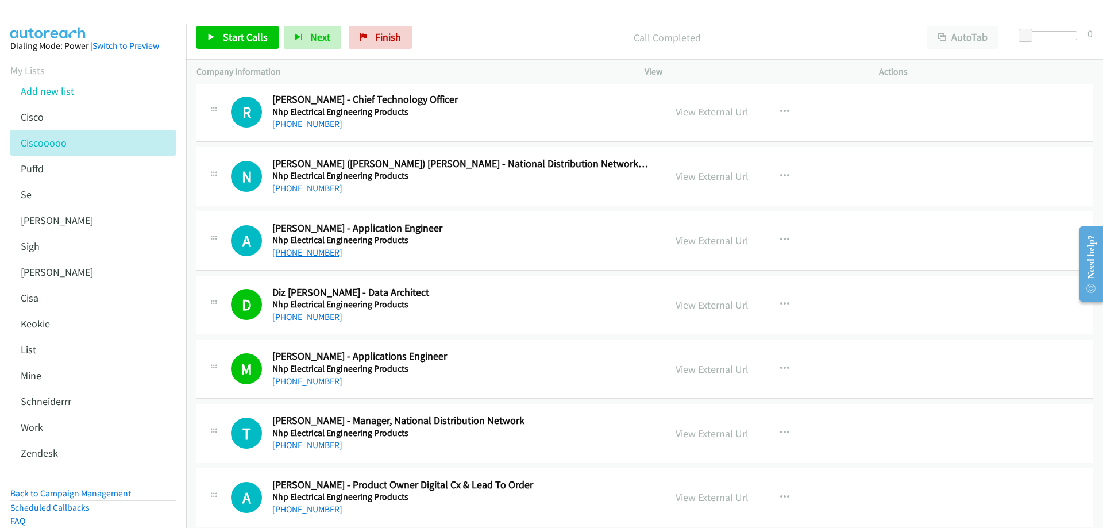
click at [313, 257] on link "[PHONE_NUMBER]" at bounding box center [307, 252] width 70 height 11
click at [698, 245] on link "View External Url" at bounding box center [711, 240] width 73 height 13
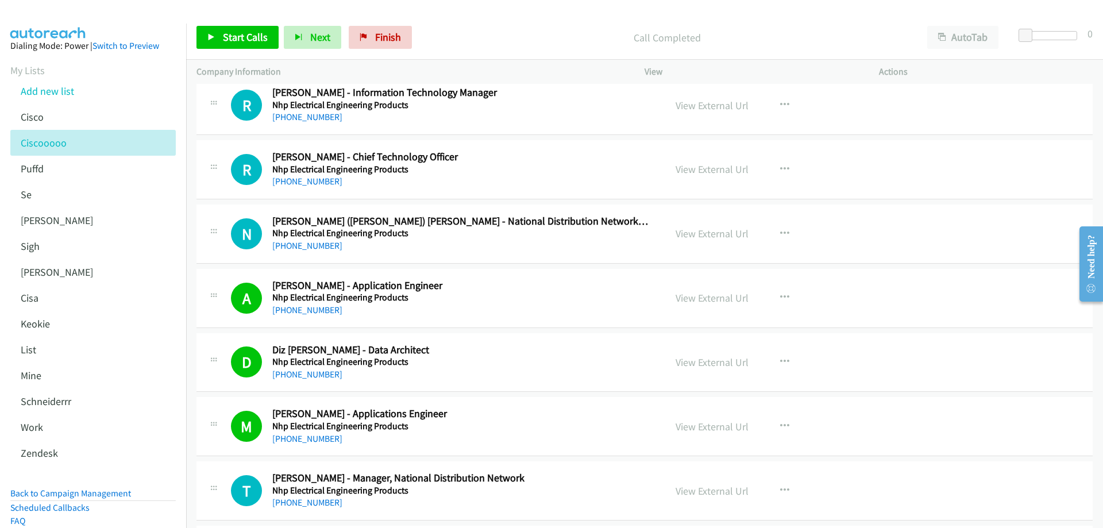
scroll to position [13052, 0]
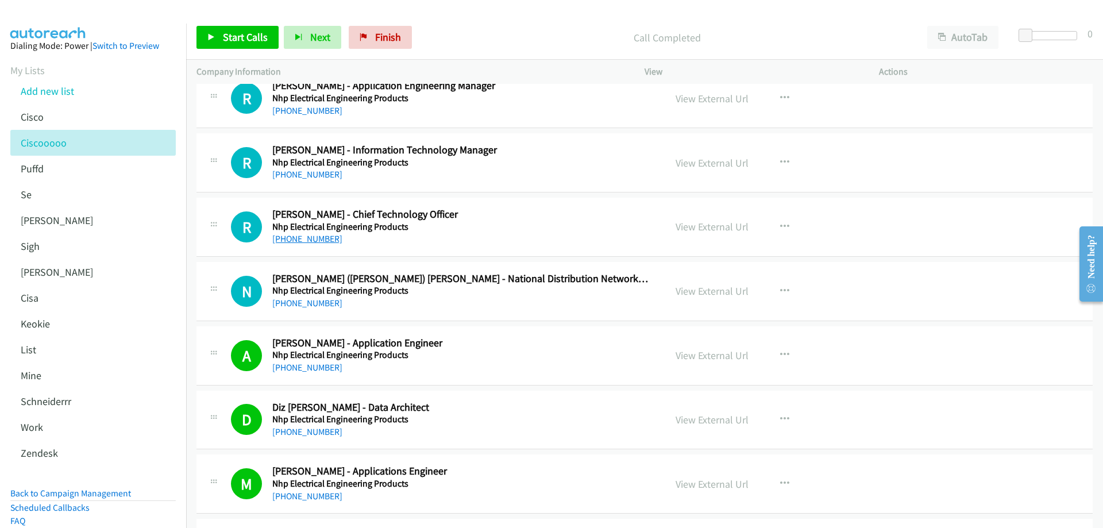
click at [312, 241] on link "[PHONE_NUMBER]" at bounding box center [307, 238] width 70 height 11
click at [705, 230] on link "View External Url" at bounding box center [711, 226] width 73 height 13
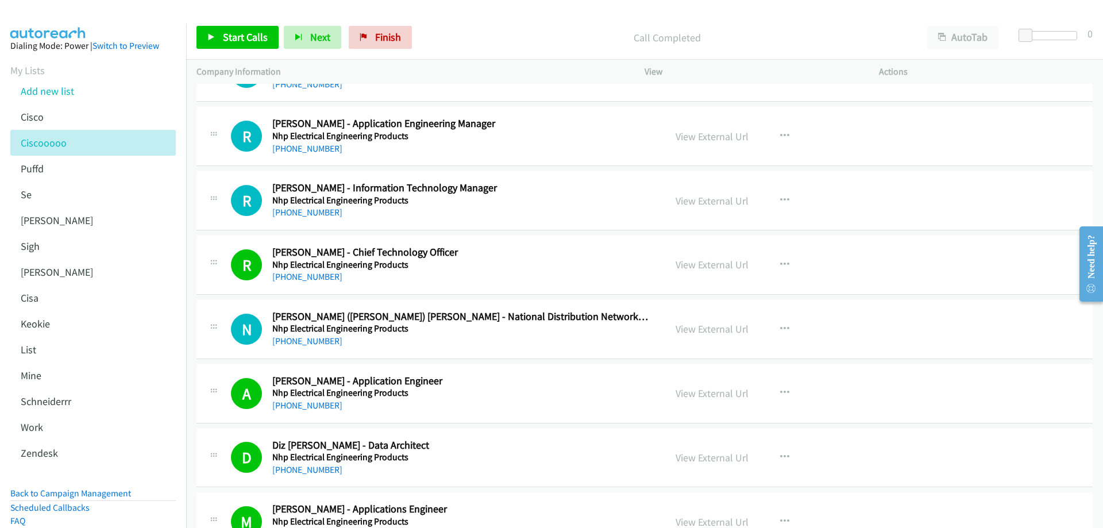
scroll to position [12994, 0]
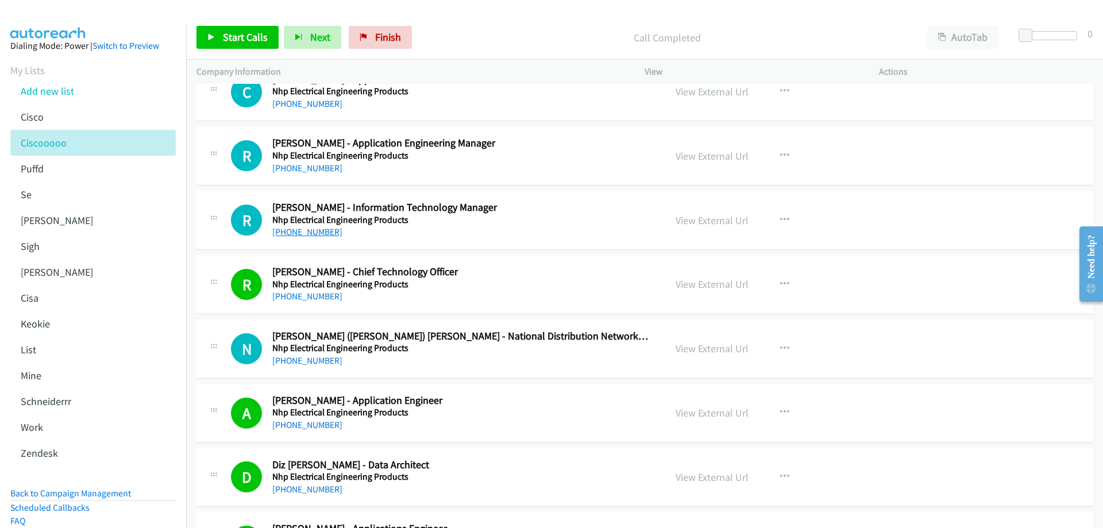
click at [320, 233] on link "[PHONE_NUMBER]" at bounding box center [307, 231] width 70 height 11
click at [687, 222] on link "View External Url" at bounding box center [711, 220] width 73 height 13
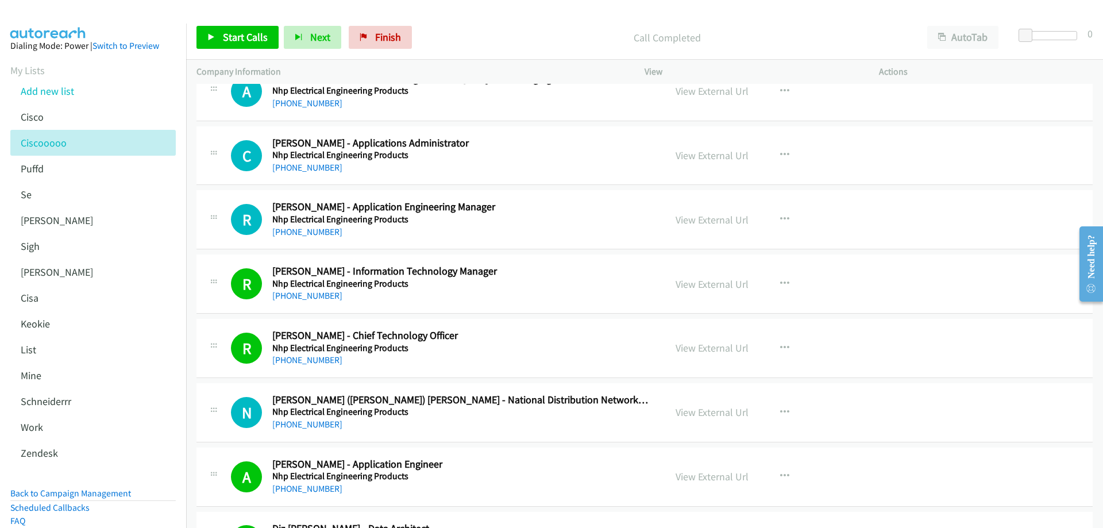
scroll to position [12880, 0]
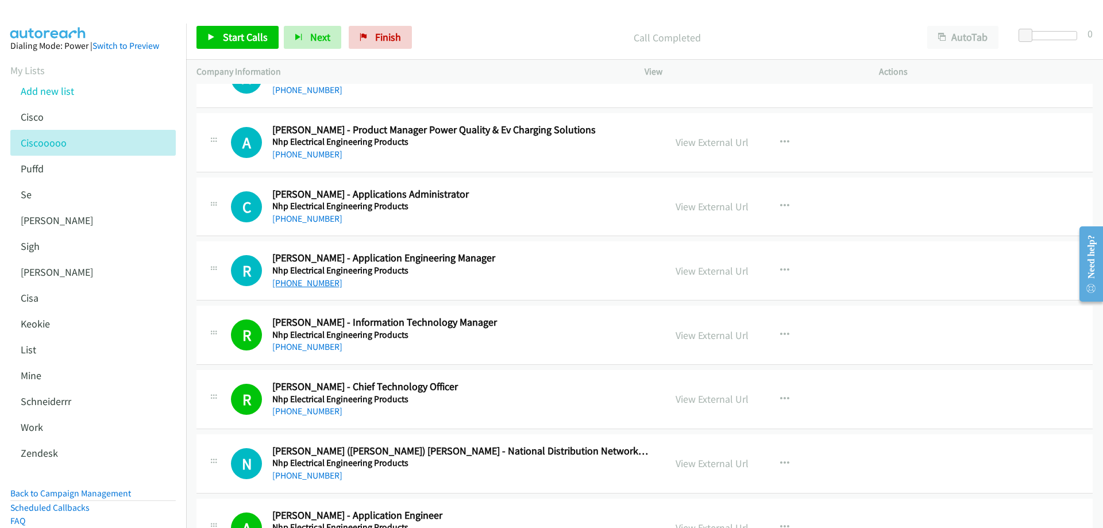
click at [312, 285] on link "[PHONE_NUMBER]" at bounding box center [307, 282] width 70 height 11
click at [706, 268] on link "View External Url" at bounding box center [711, 270] width 73 height 13
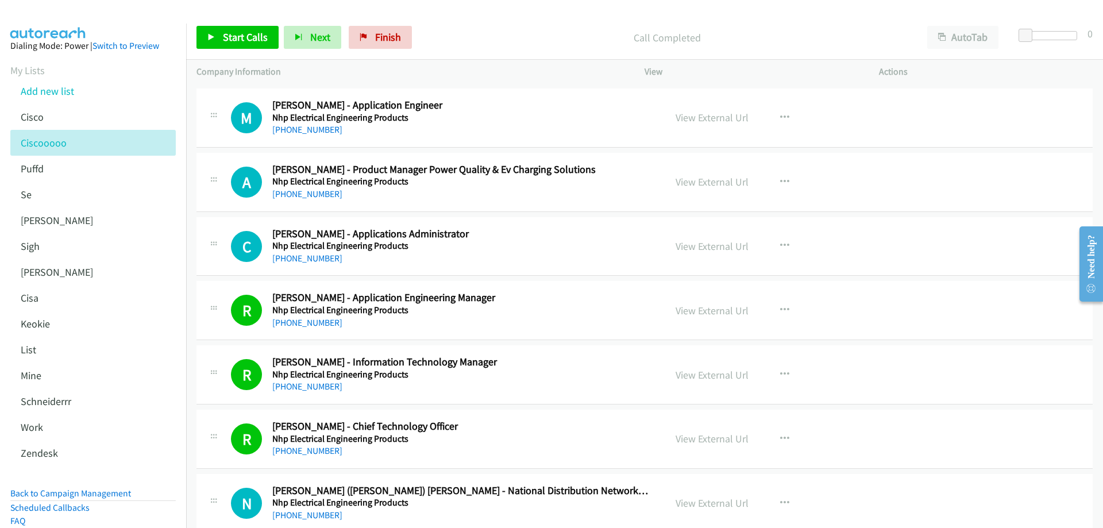
scroll to position [12822, 0]
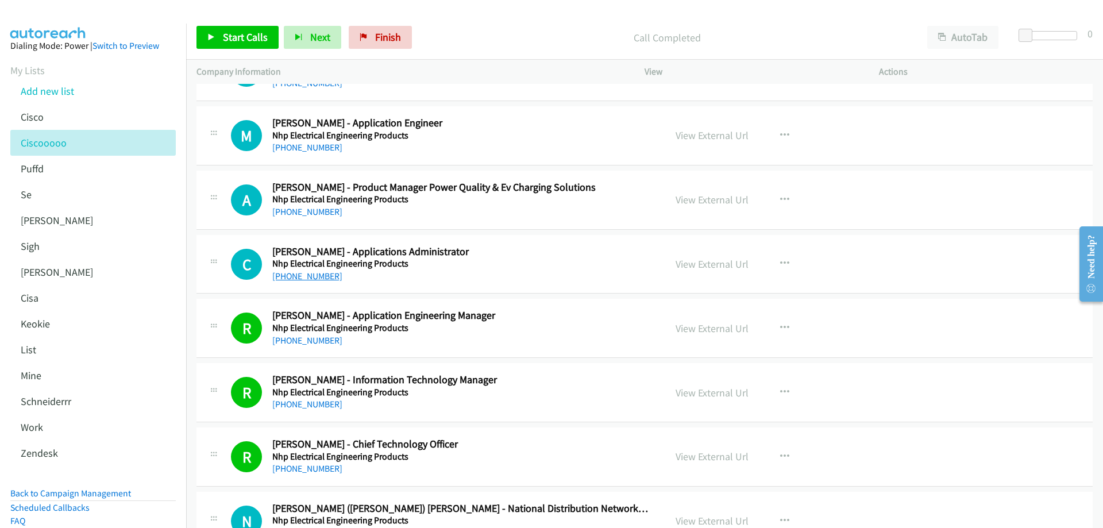
click at [307, 272] on link "[PHONE_NUMBER]" at bounding box center [307, 275] width 70 height 11
click at [702, 264] on link "View External Url" at bounding box center [711, 263] width 73 height 13
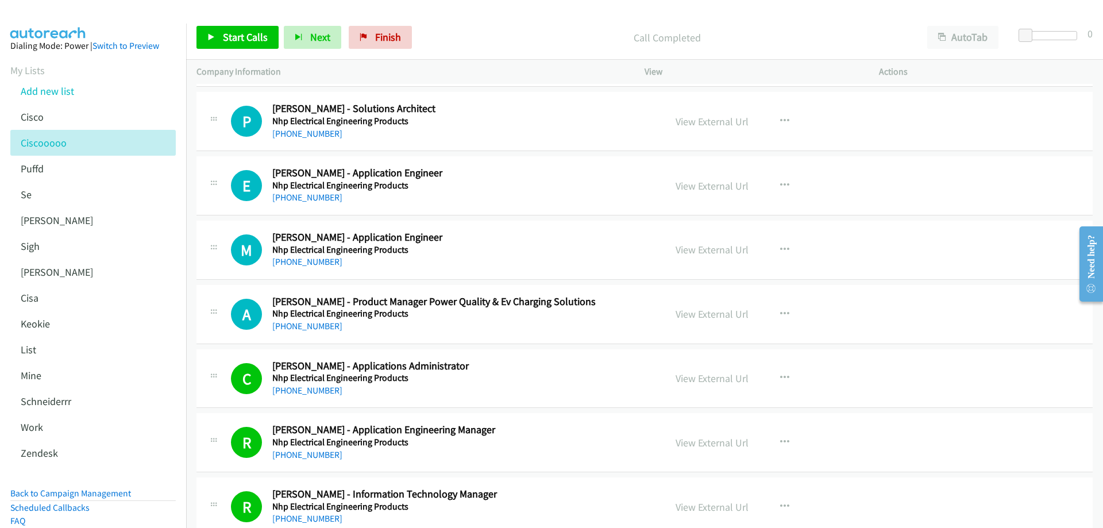
scroll to position [12707, 0]
click at [300, 265] on link "[PHONE_NUMBER]" at bounding box center [307, 262] width 70 height 11
click at [303, 262] on link "[PHONE_NUMBER]" at bounding box center [307, 262] width 70 height 11
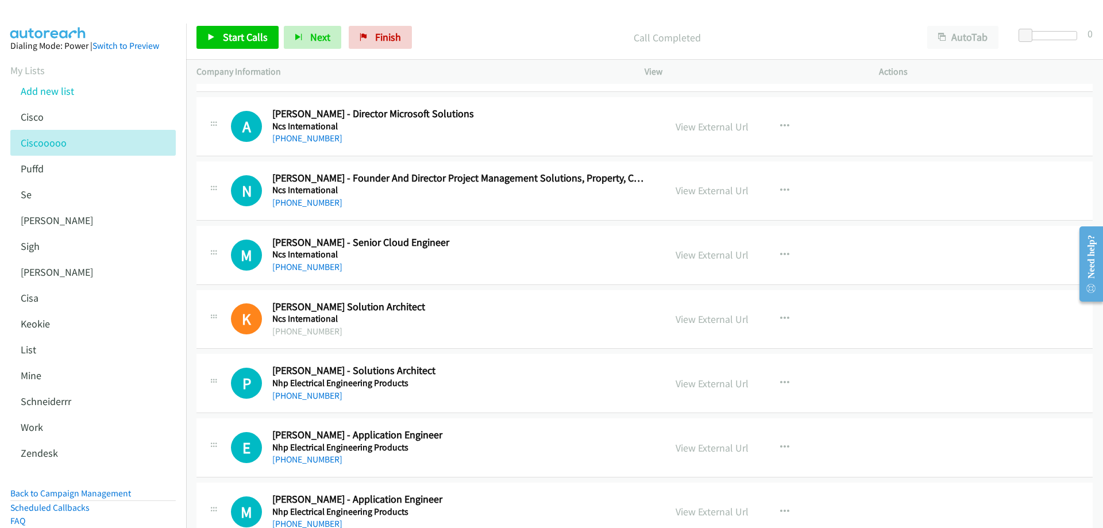
scroll to position [12420, 0]
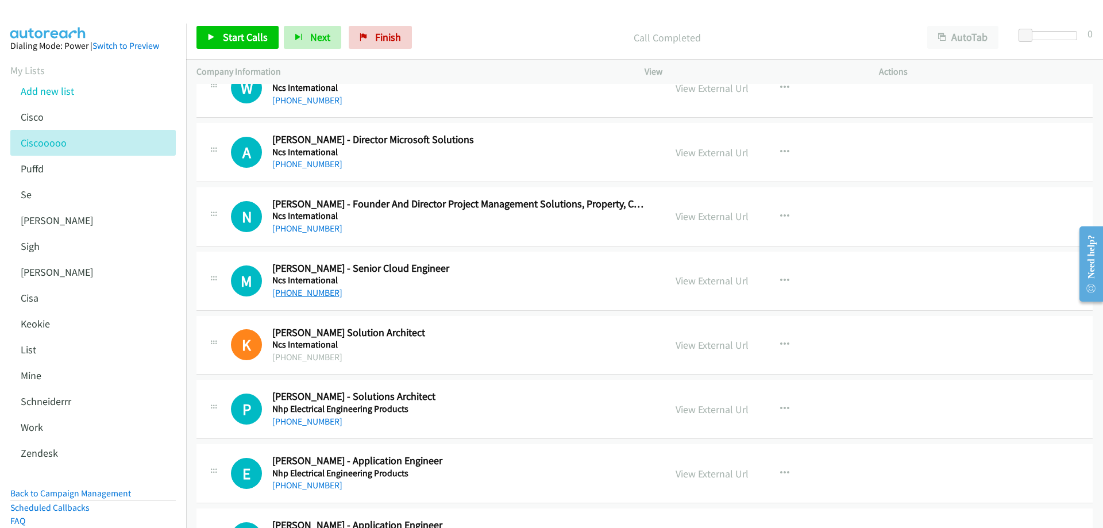
click at [320, 293] on link "[PHONE_NUMBER]" at bounding box center [307, 292] width 70 height 11
click at [712, 280] on link "View External Url" at bounding box center [711, 280] width 73 height 13
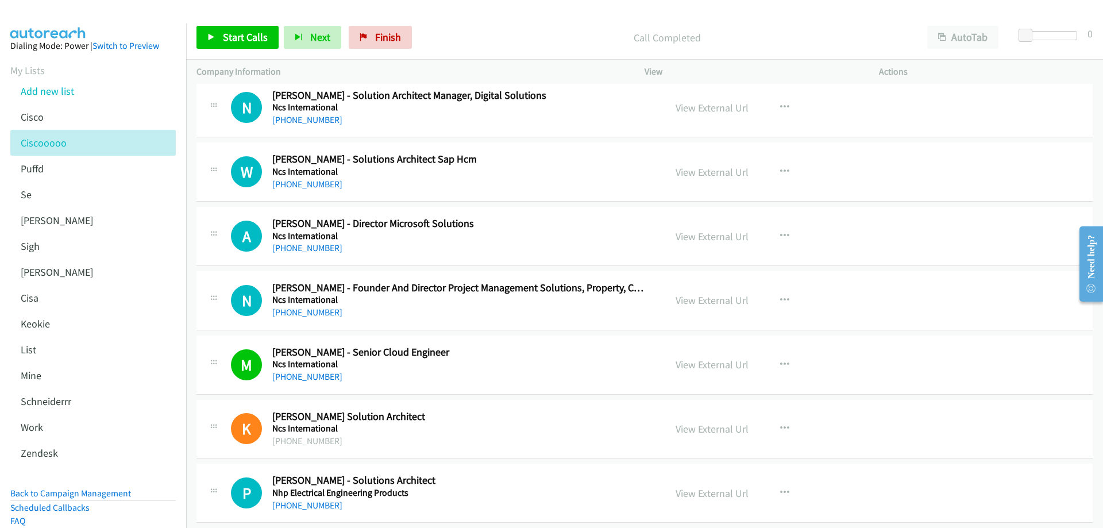
scroll to position [12363, 0]
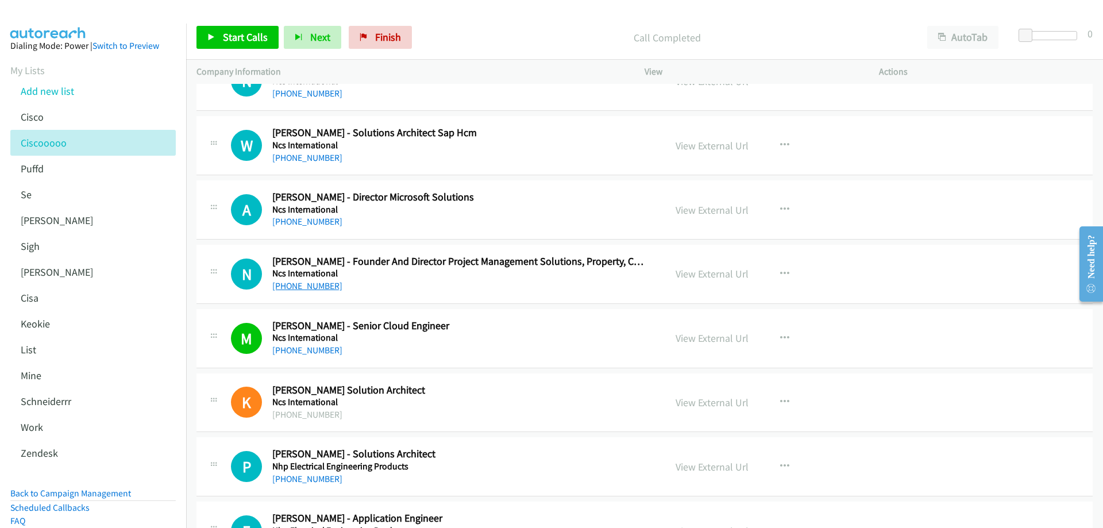
click at [306, 285] on link "[PHONE_NUMBER]" at bounding box center [307, 285] width 70 height 11
click at [723, 271] on link "View External Url" at bounding box center [711, 273] width 73 height 13
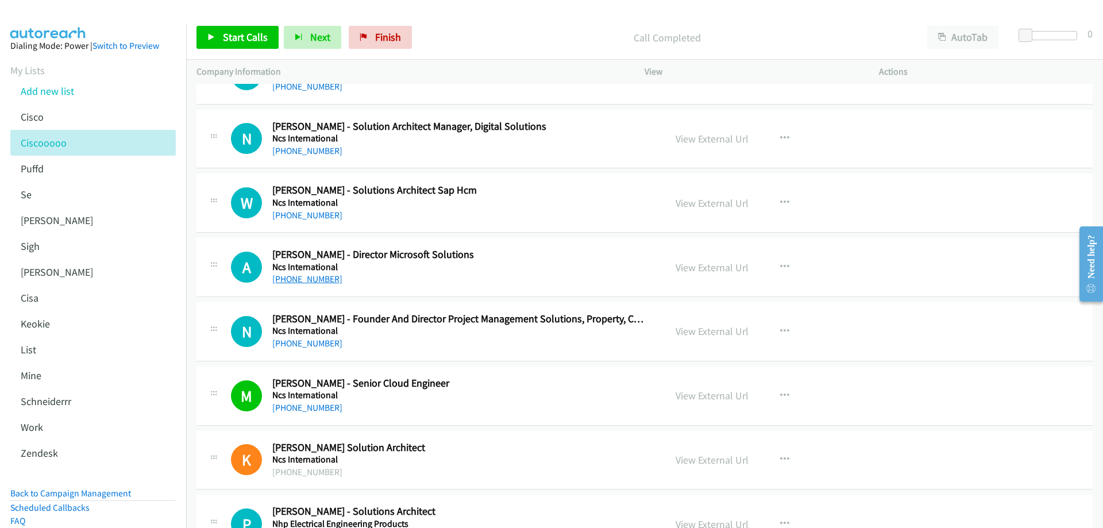
click at [312, 280] on link "[PHONE_NUMBER]" at bounding box center [307, 278] width 70 height 11
click at [708, 267] on link "View External Url" at bounding box center [711, 267] width 73 height 13
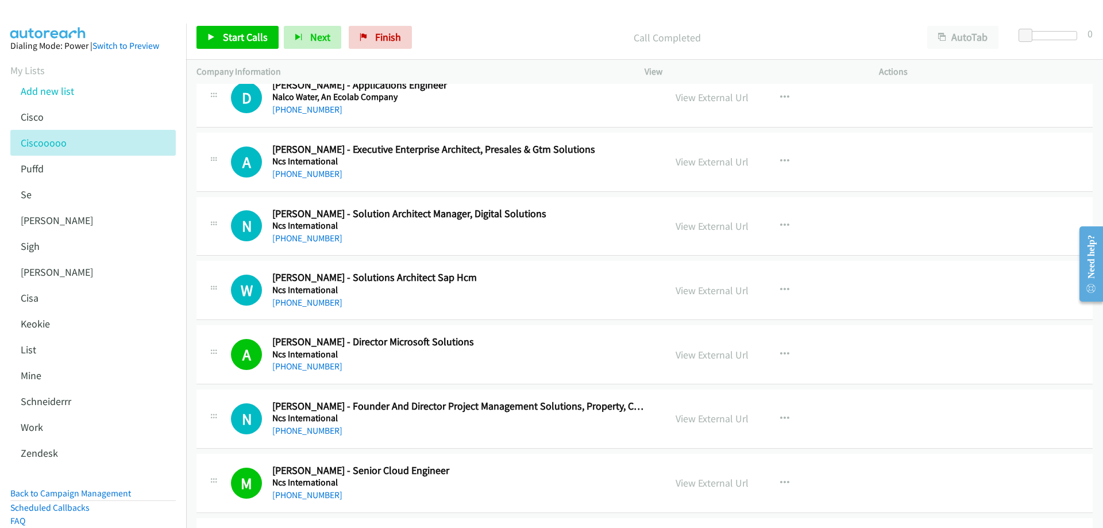
scroll to position [12190, 0]
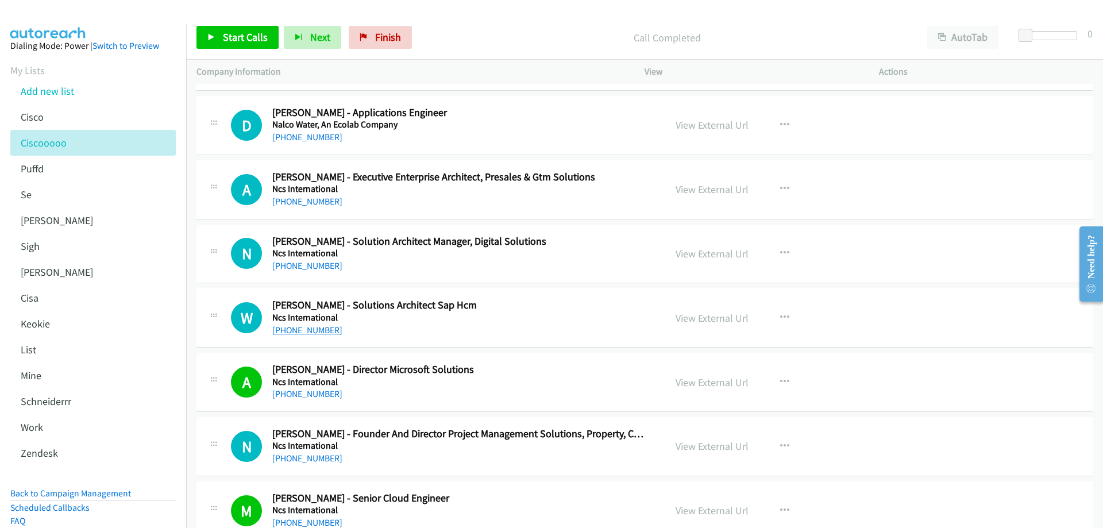
click at [304, 328] on link "[PHONE_NUMBER]" at bounding box center [307, 329] width 70 height 11
click at [699, 319] on link "View External Url" at bounding box center [711, 317] width 73 height 13
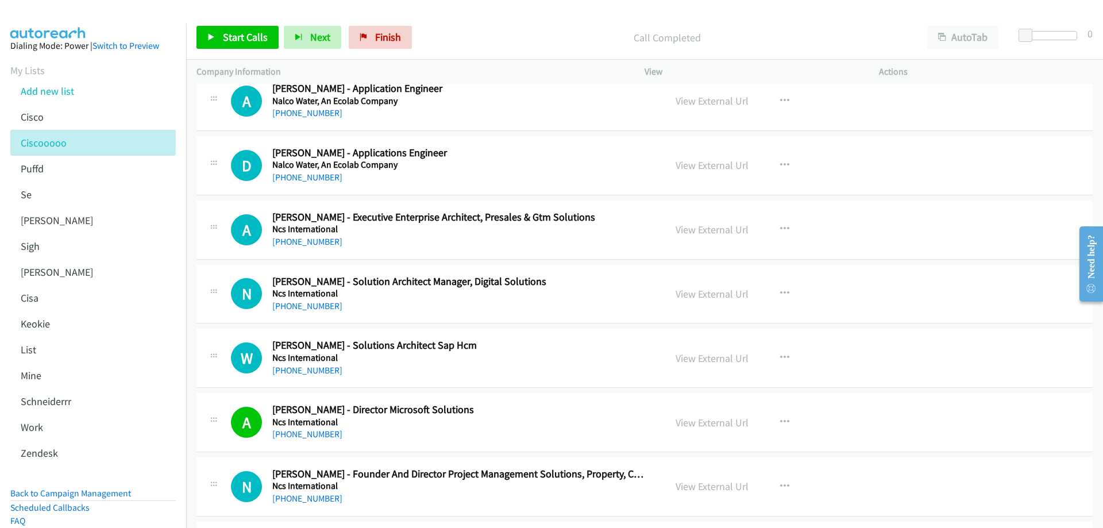
scroll to position [12133, 0]
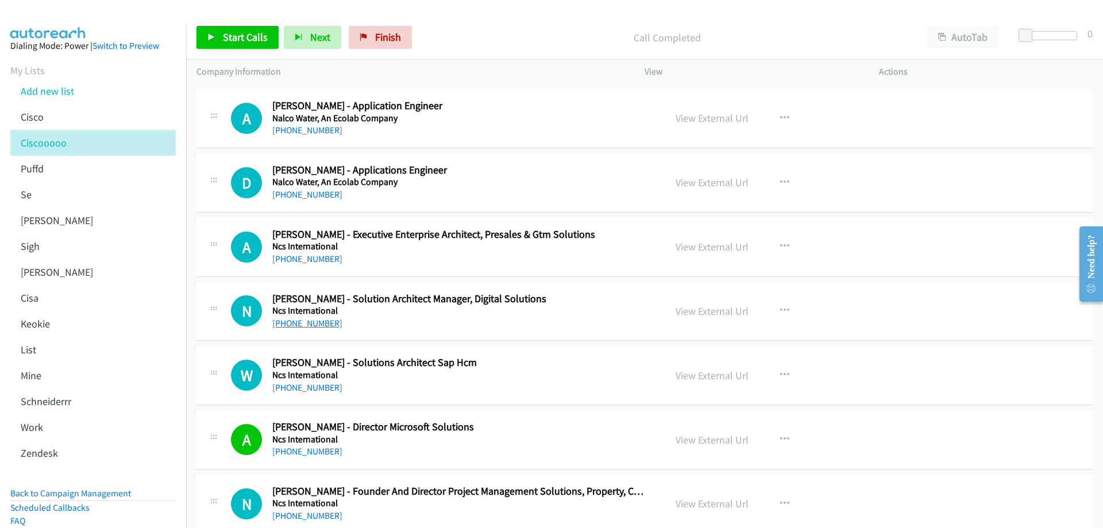
click at [314, 319] on link "[PHONE_NUMBER]" at bounding box center [307, 323] width 70 height 11
click at [721, 312] on link "View External Url" at bounding box center [711, 310] width 73 height 13
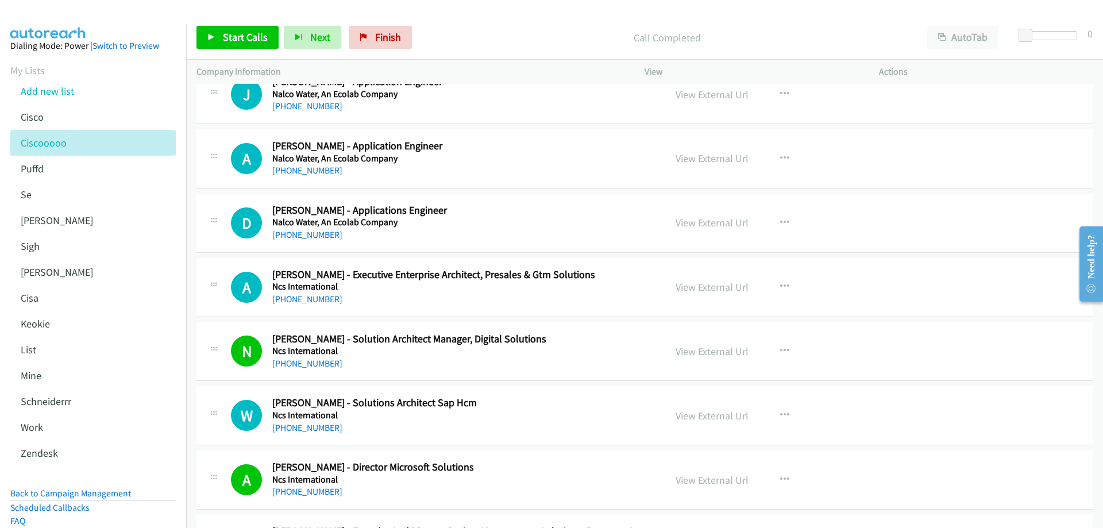
scroll to position [12076, 0]
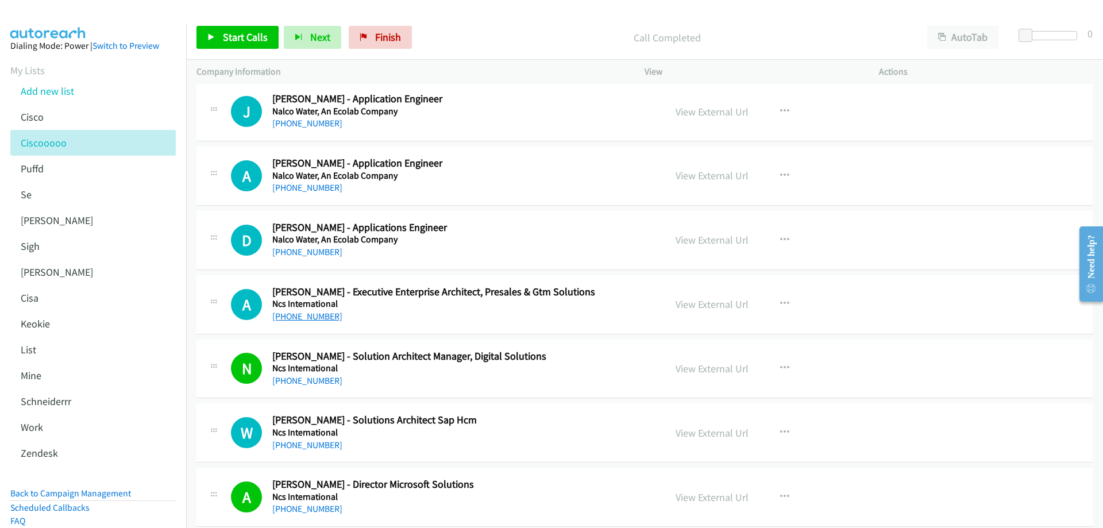
drag, startPoint x: 311, startPoint y: 316, endPoint x: 325, endPoint y: 320, distance: 14.8
click at [312, 315] on link "[PHONE_NUMBER]" at bounding box center [307, 316] width 70 height 11
click at [717, 306] on link "View External Url" at bounding box center [711, 303] width 73 height 13
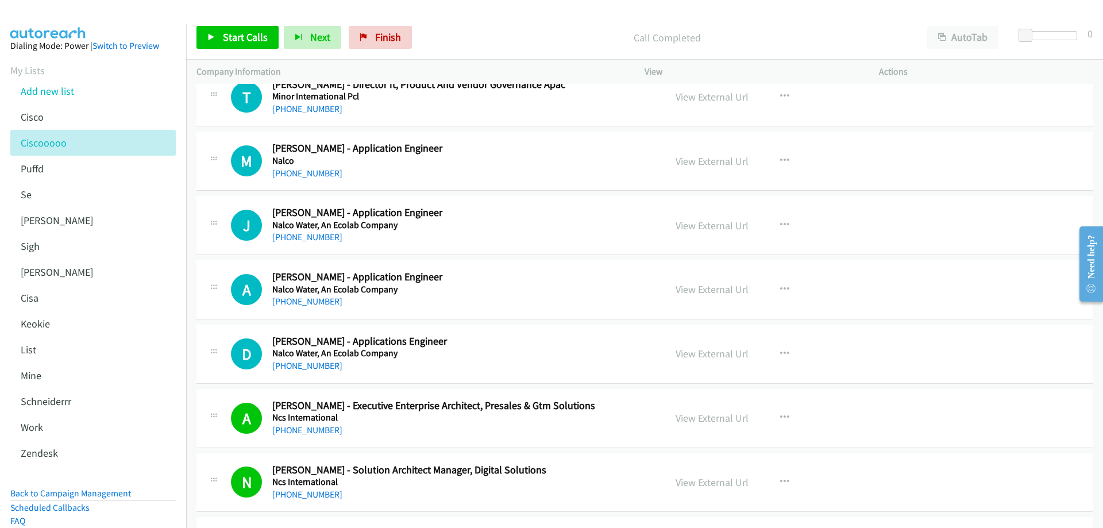
scroll to position [11961, 0]
click at [306, 370] on link "[PHONE_NUMBER]" at bounding box center [307, 366] width 70 height 11
click at [707, 354] on link "View External Url" at bounding box center [711, 354] width 73 height 13
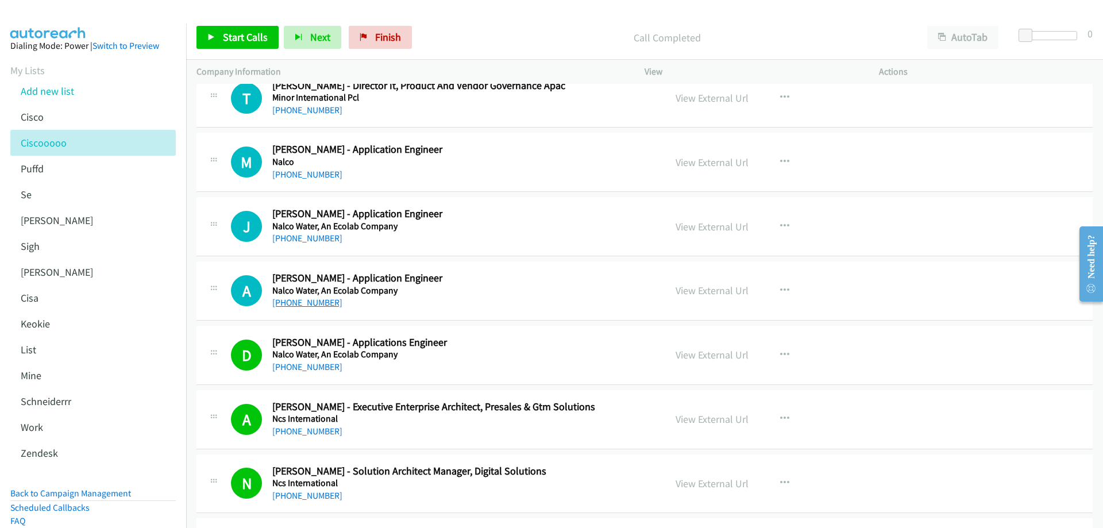
click at [300, 306] on link "[PHONE_NUMBER]" at bounding box center [307, 302] width 70 height 11
click at [691, 290] on link "View External Url" at bounding box center [711, 290] width 73 height 13
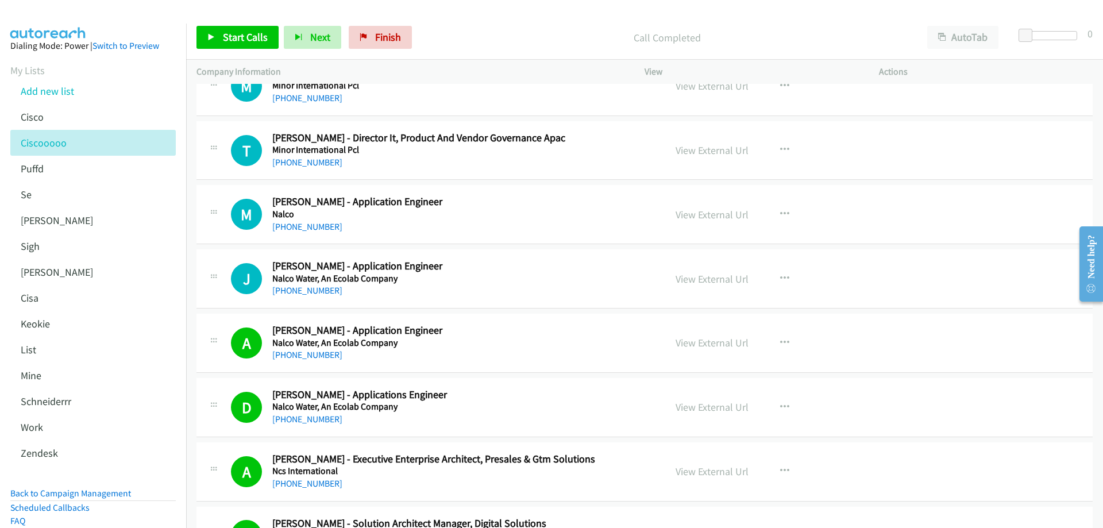
scroll to position [11903, 0]
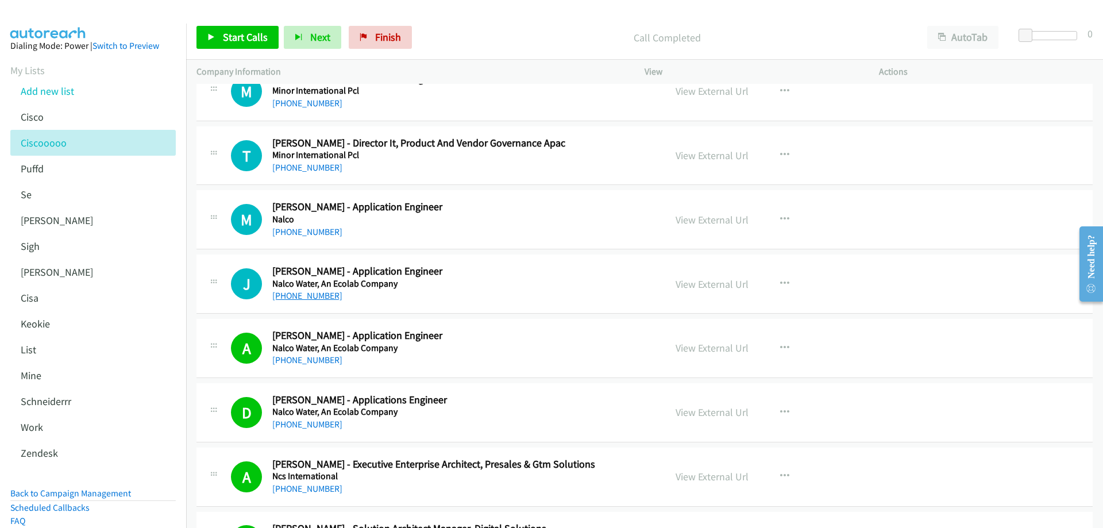
click at [308, 299] on link "[PHONE_NUMBER]" at bounding box center [307, 295] width 70 height 11
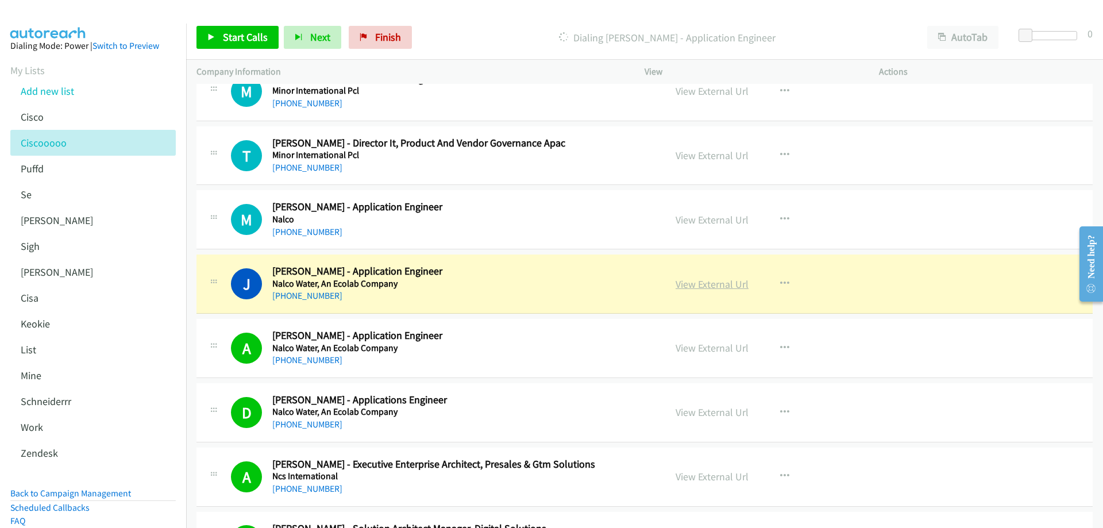
click at [695, 285] on link "View External Url" at bounding box center [711, 283] width 73 height 13
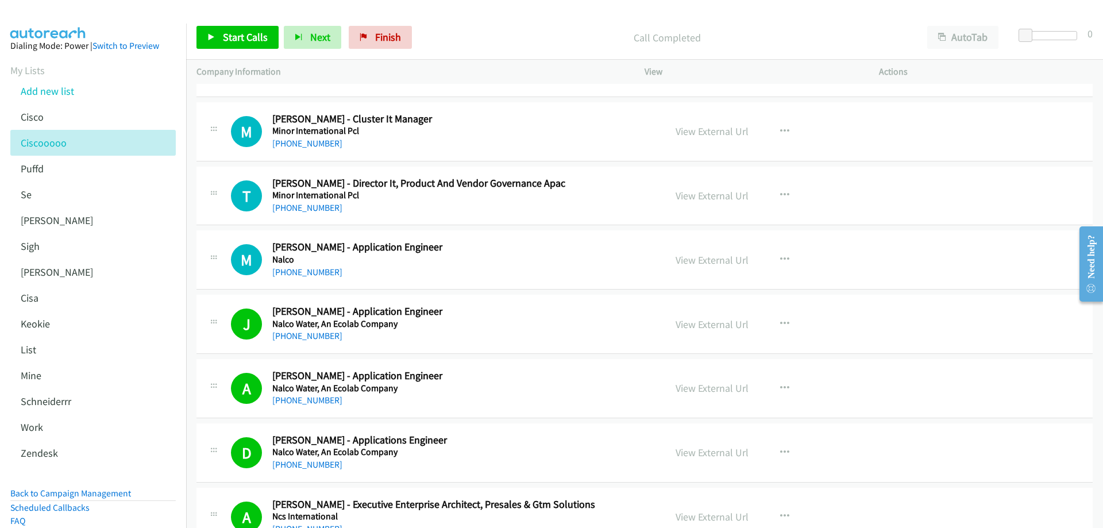
scroll to position [11846, 0]
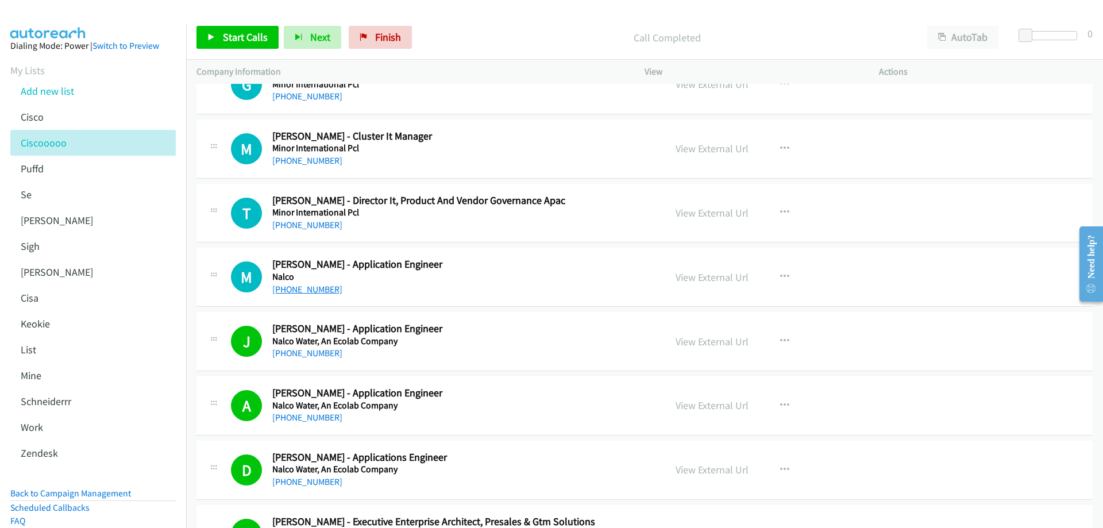
click at [320, 292] on link "[PHONE_NUMBER]" at bounding box center [307, 289] width 70 height 11
click at [724, 279] on link "View External Url" at bounding box center [711, 276] width 73 height 13
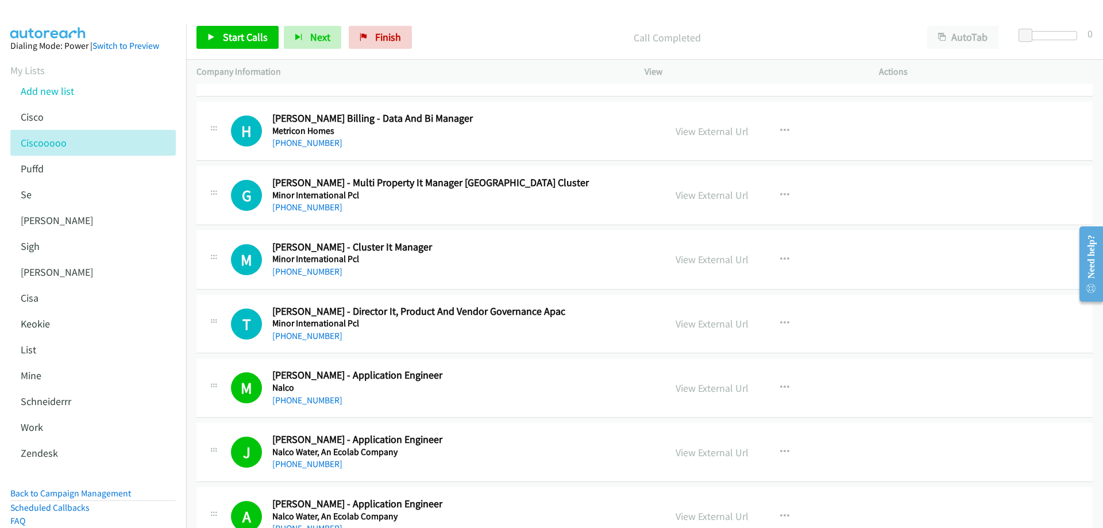
scroll to position [11731, 0]
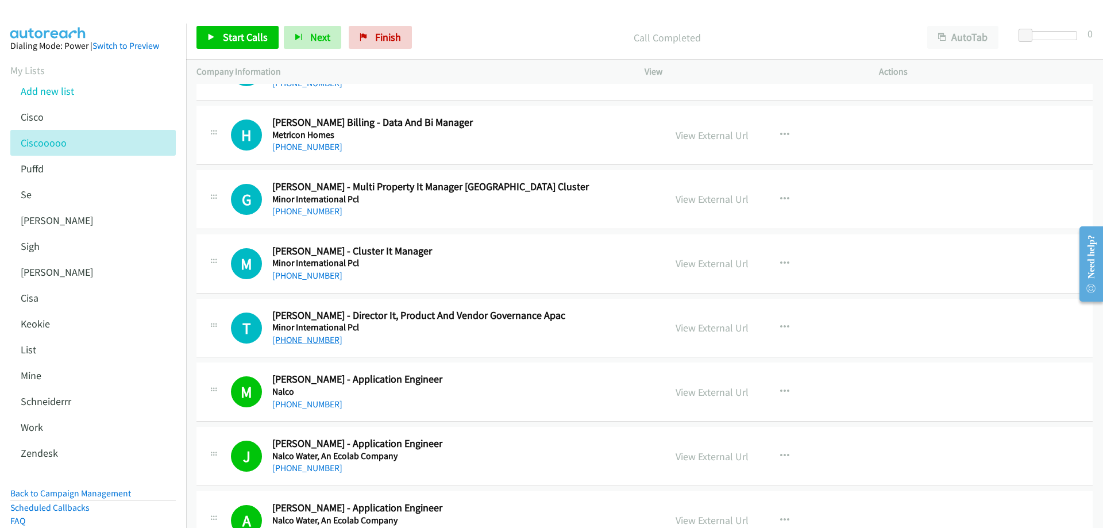
click at [301, 341] on link "[PHONE_NUMBER]" at bounding box center [307, 339] width 70 height 11
click at [696, 326] on link "View External Url" at bounding box center [711, 327] width 73 height 13
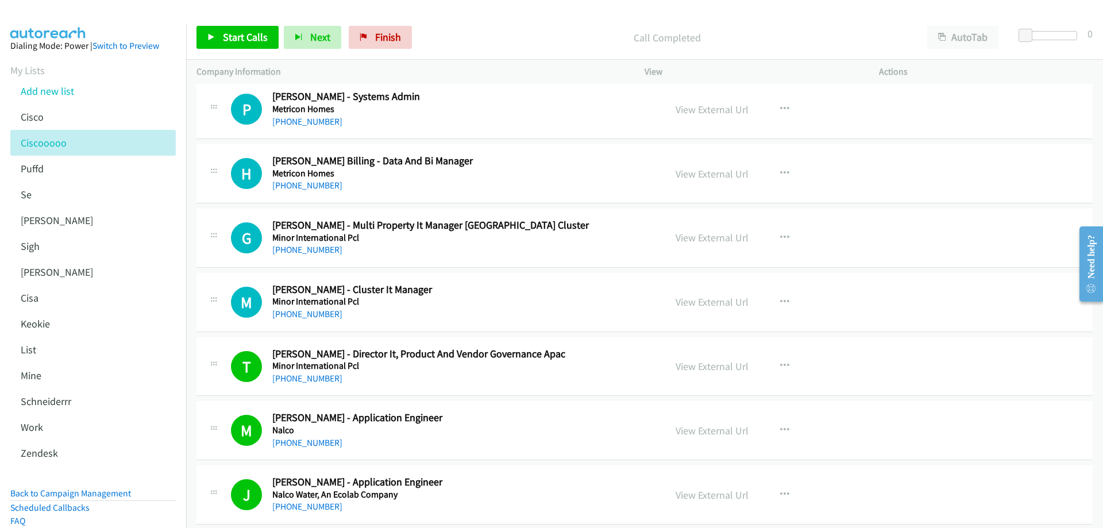
scroll to position [11674, 0]
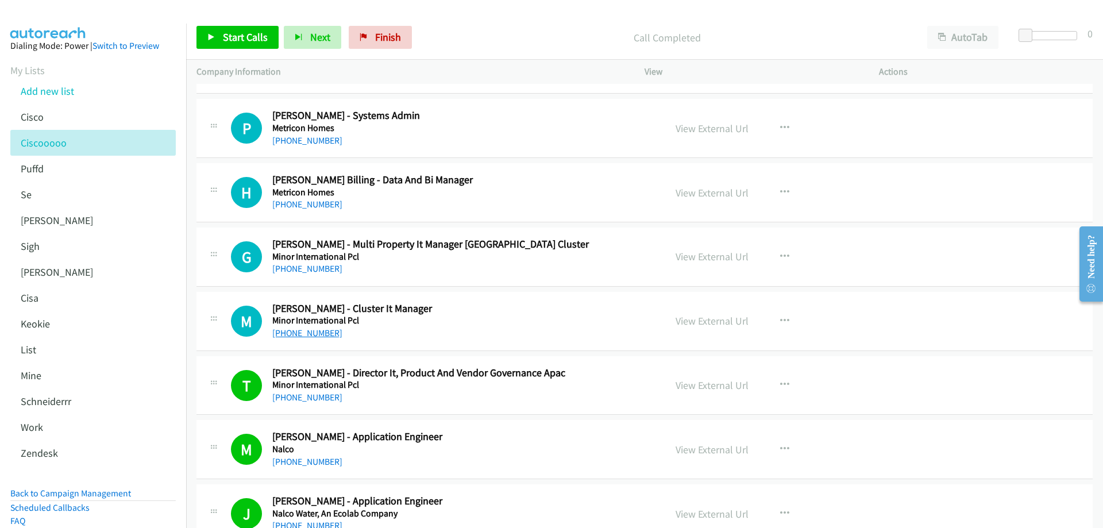
click at [320, 329] on link "[PHONE_NUMBER]" at bounding box center [307, 332] width 70 height 11
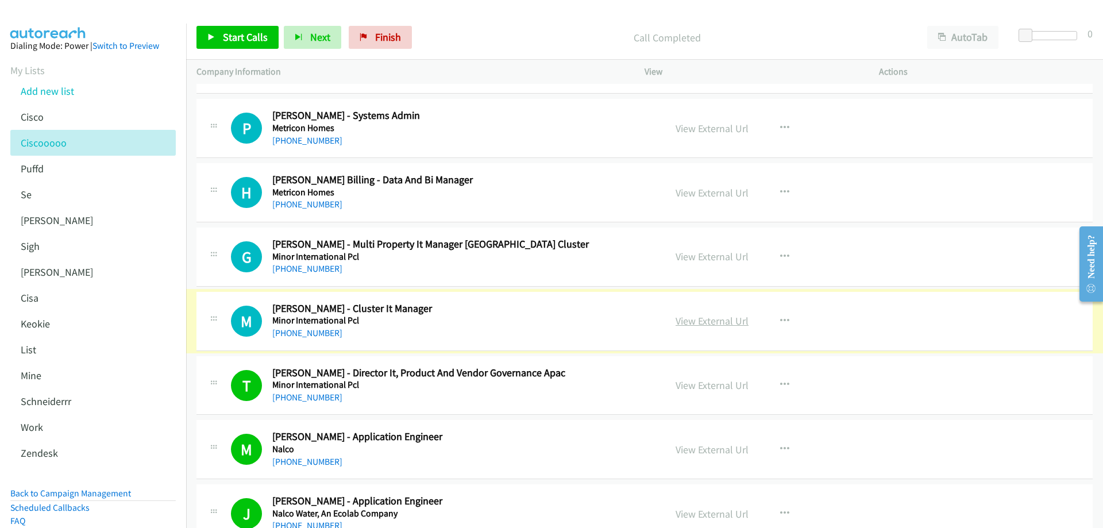
click at [697, 322] on link "View External Url" at bounding box center [711, 320] width 73 height 13
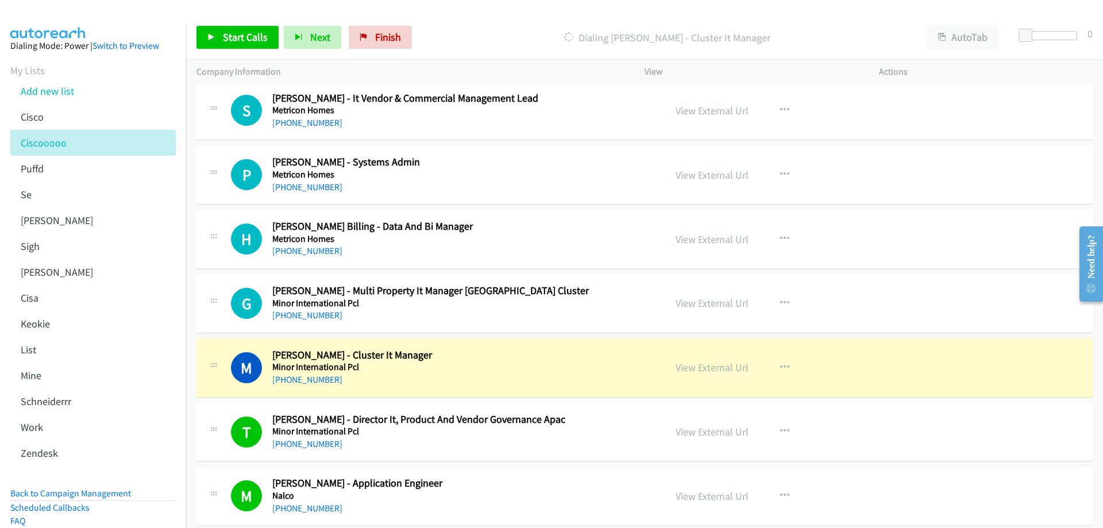
scroll to position [11616, 0]
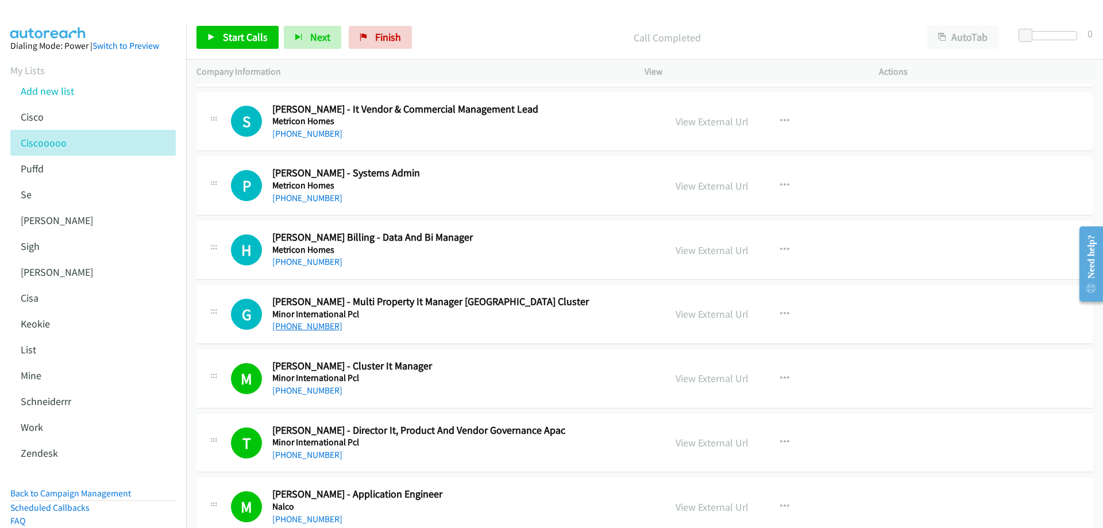
click at [324, 326] on link "[PHONE_NUMBER]" at bounding box center [307, 325] width 70 height 11
click at [709, 312] on link "View External Url" at bounding box center [711, 313] width 73 height 13
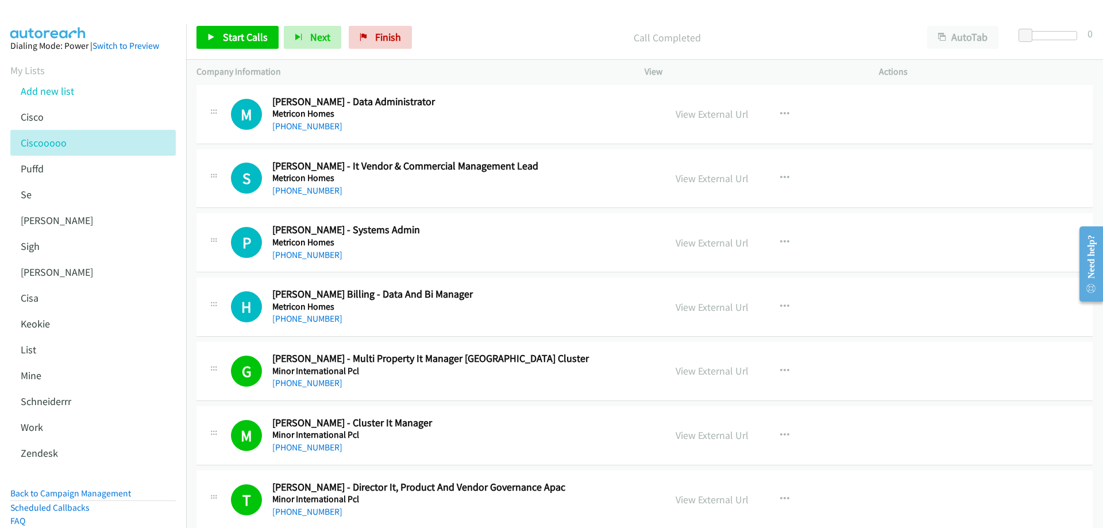
scroll to position [11559, 0]
click at [314, 321] on link "[PHONE_NUMBER]" at bounding box center [307, 319] width 70 height 11
click at [693, 307] on link "View External Url" at bounding box center [711, 307] width 73 height 13
click at [304, 257] on link "[PHONE_NUMBER]" at bounding box center [307, 255] width 70 height 11
click at [710, 245] on link "View External Url" at bounding box center [711, 243] width 73 height 13
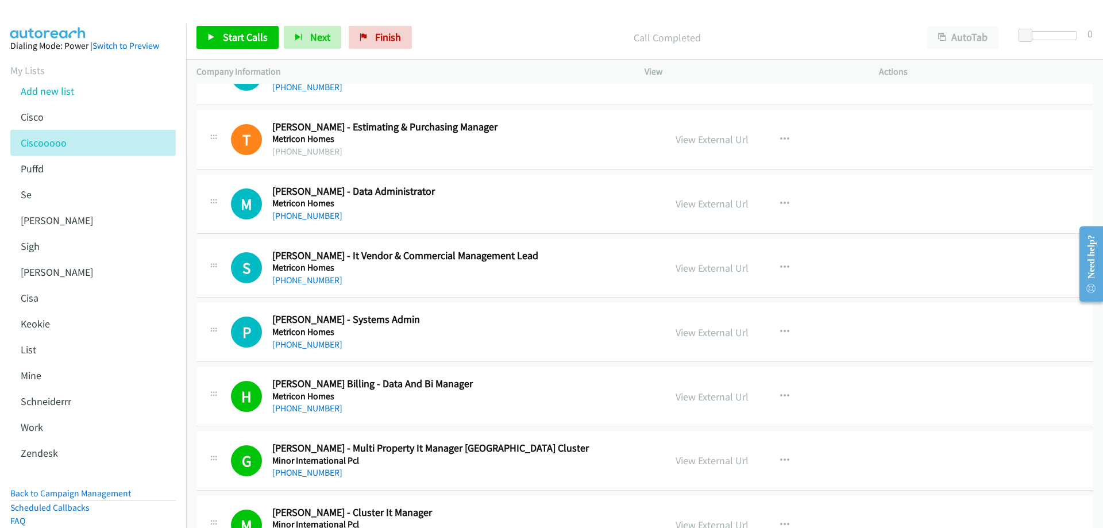
scroll to position [11444, 0]
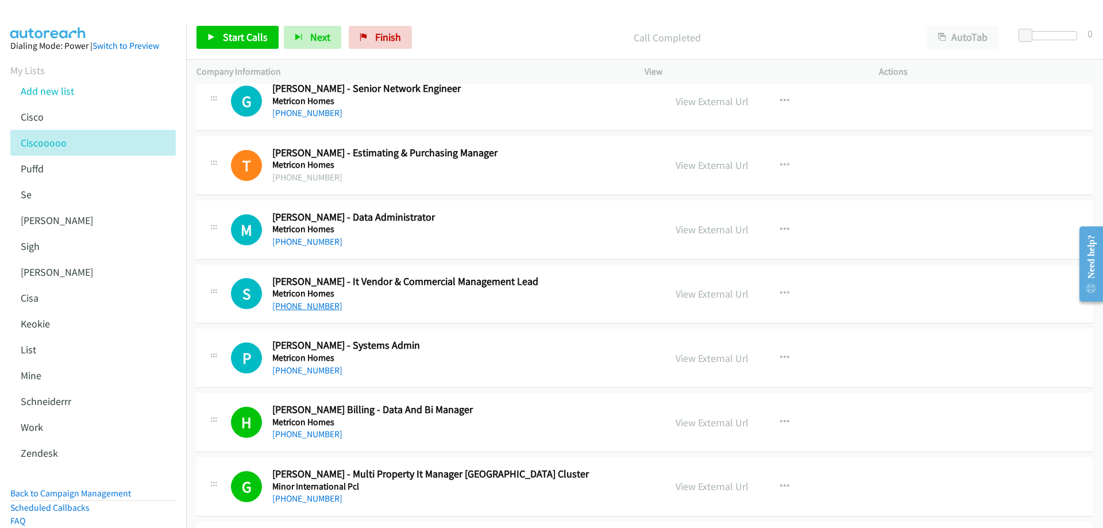
click at [306, 304] on link "[PHONE_NUMBER]" at bounding box center [307, 305] width 70 height 11
click at [720, 294] on link "View External Url" at bounding box center [711, 293] width 73 height 13
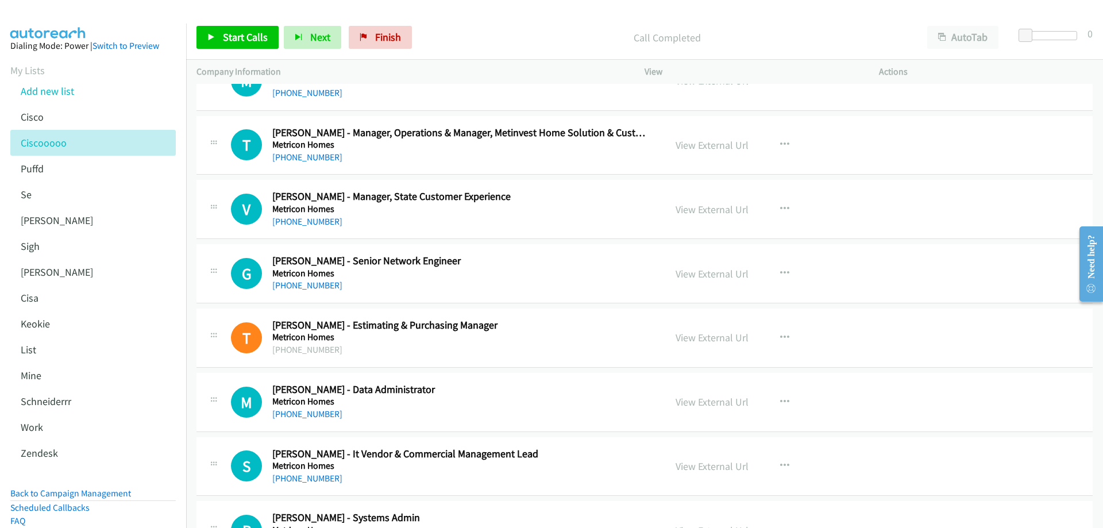
scroll to position [11214, 0]
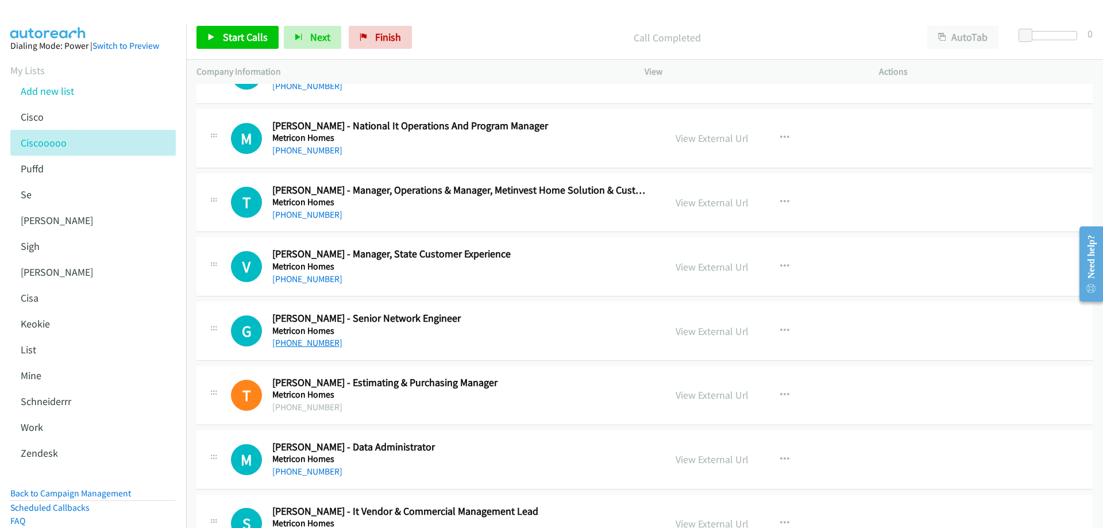
click at [304, 345] on link "[PHONE_NUMBER]" at bounding box center [307, 342] width 70 height 11
click at [720, 331] on link "View External Url" at bounding box center [711, 330] width 73 height 13
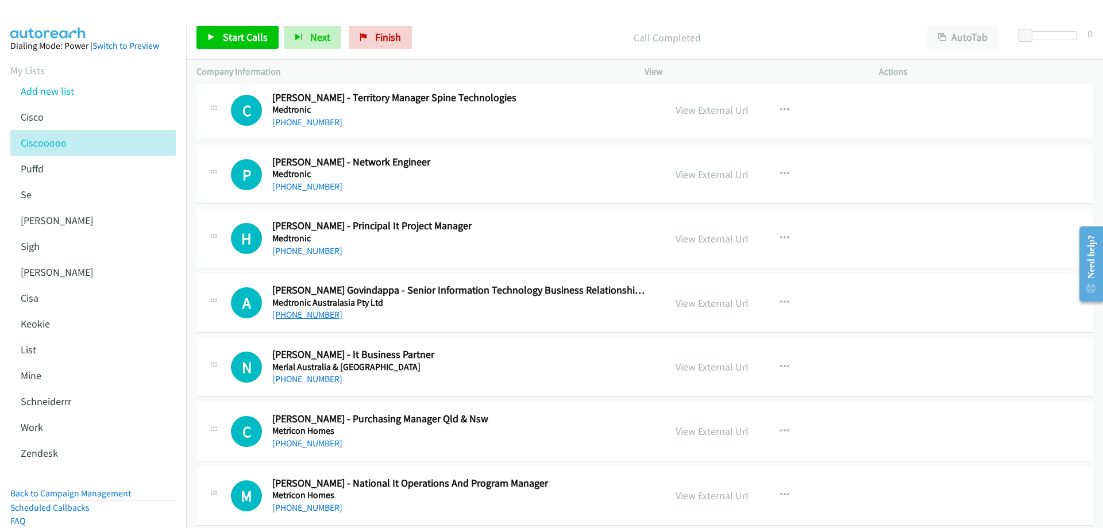
scroll to position [10870, 0]
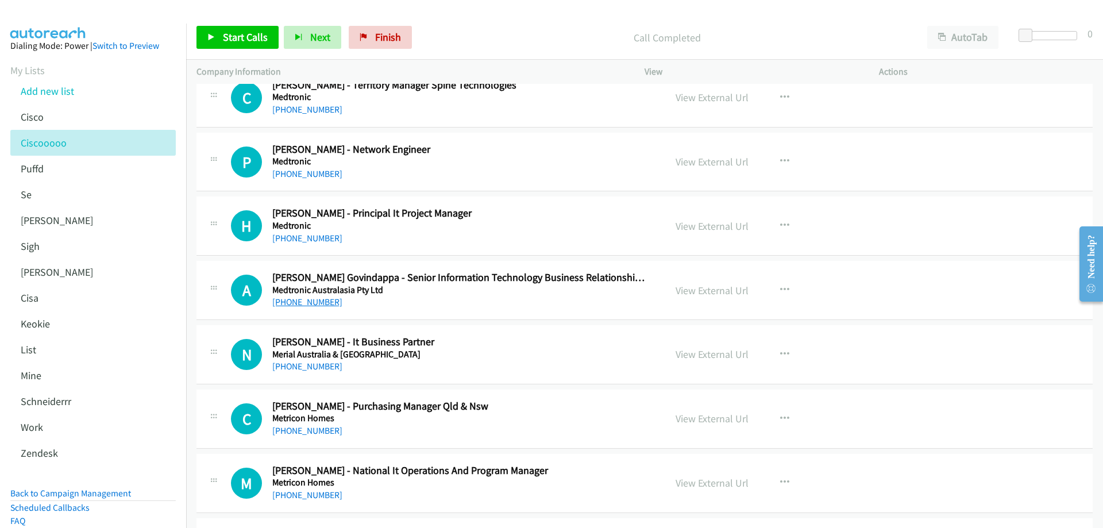
click at [315, 306] on link "[PHONE_NUMBER]" at bounding box center [307, 301] width 70 height 11
click at [718, 293] on link "View External Url" at bounding box center [711, 290] width 73 height 13
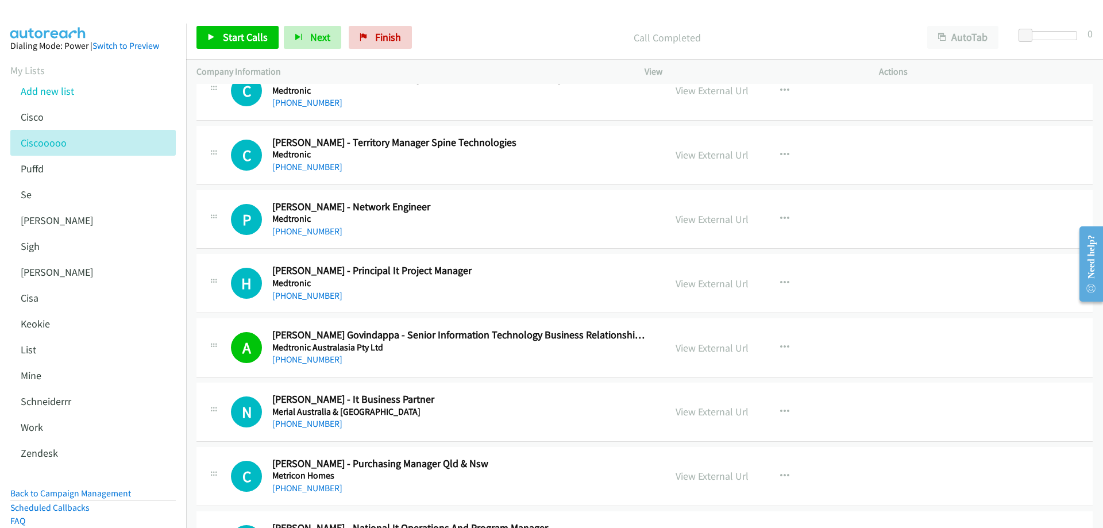
scroll to position [10755, 0]
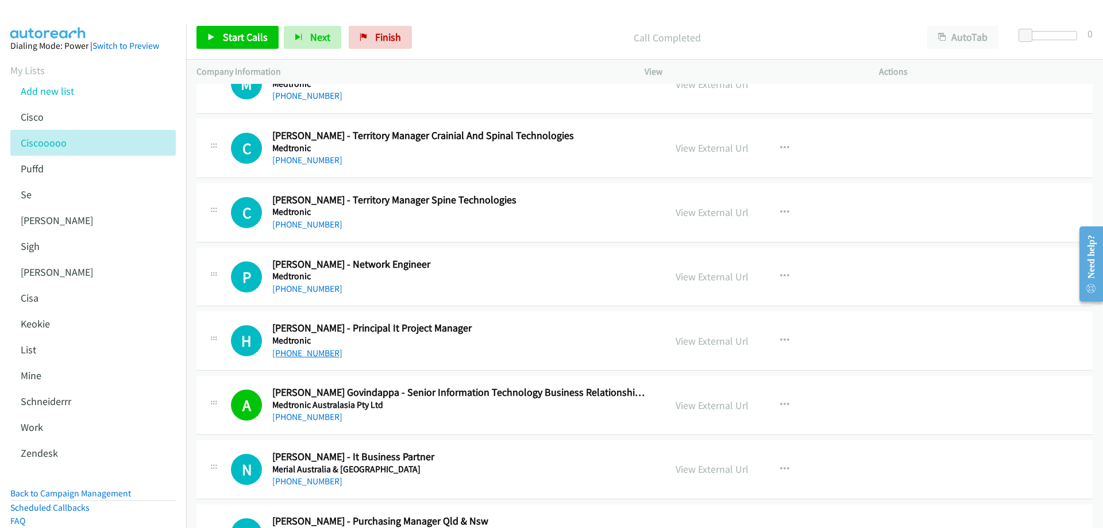
click at [294, 350] on link "[PHONE_NUMBER]" at bounding box center [307, 352] width 70 height 11
click at [700, 340] on link "View External Url" at bounding box center [711, 340] width 73 height 13
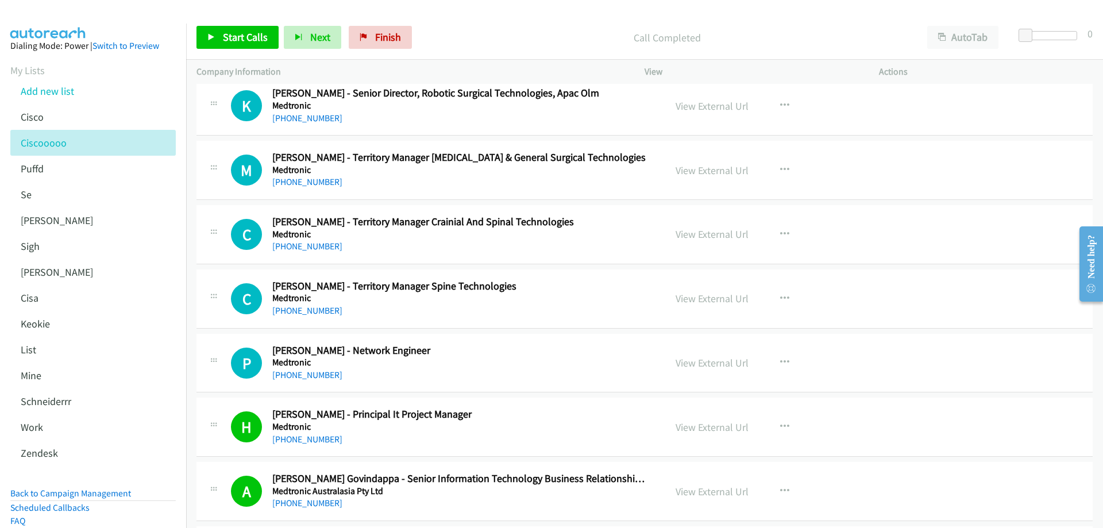
scroll to position [10697, 0]
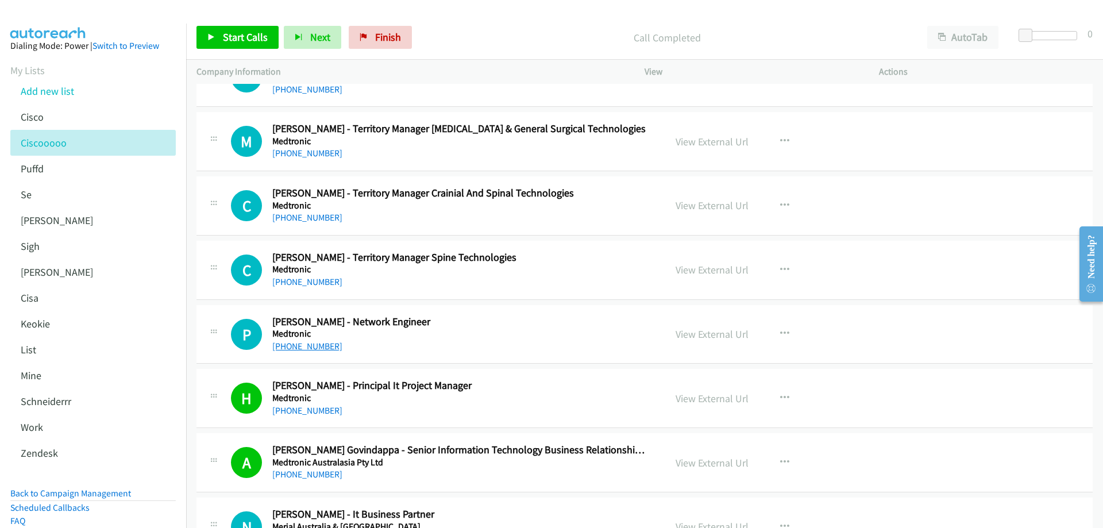
click at [314, 347] on link "[PHONE_NUMBER]" at bounding box center [307, 346] width 70 height 11
click at [690, 334] on link "View External Url" at bounding box center [711, 333] width 73 height 13
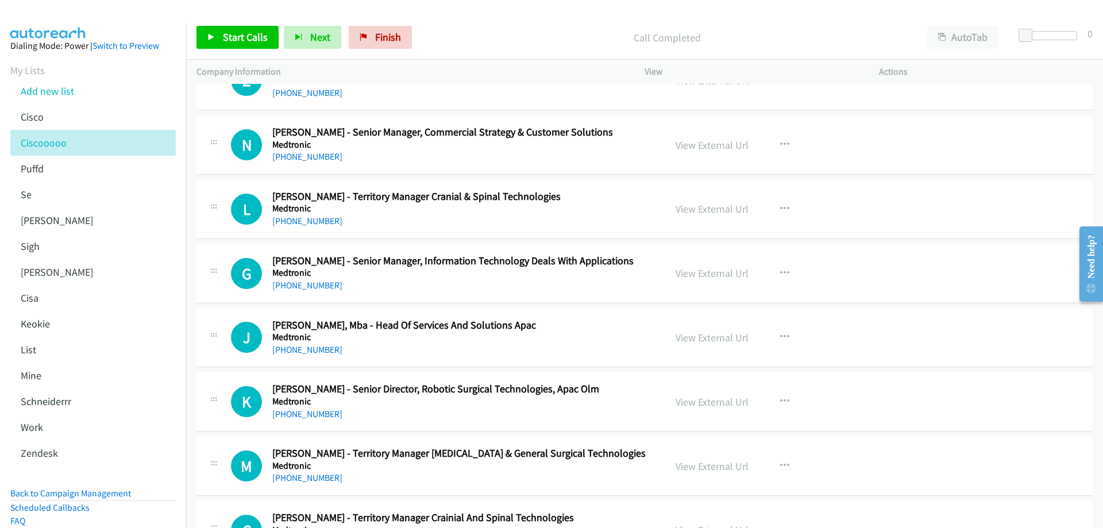
scroll to position [10353, 0]
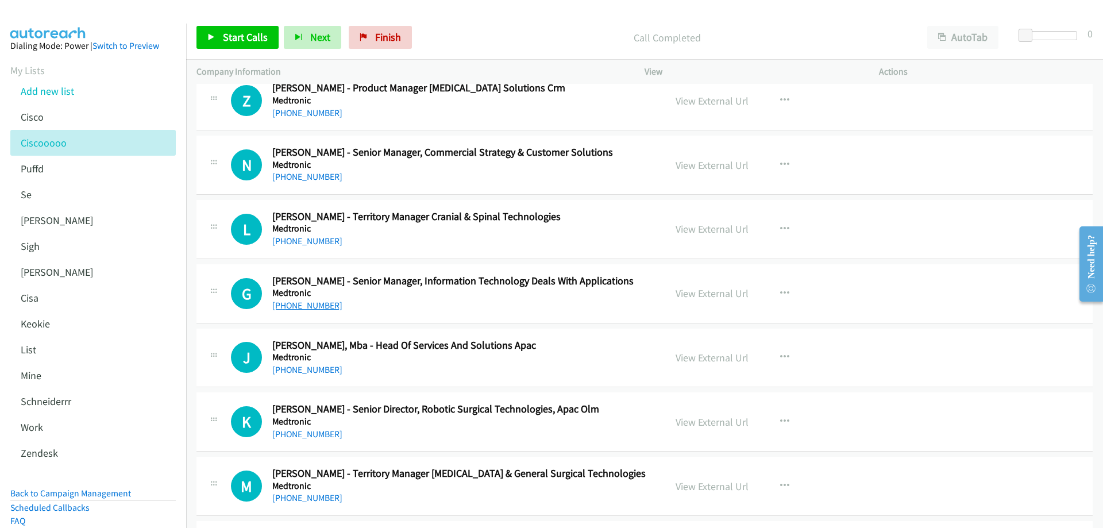
click at [299, 310] on link "[PHONE_NUMBER]" at bounding box center [307, 305] width 70 height 11
click at [706, 292] on link "View External Url" at bounding box center [711, 293] width 73 height 13
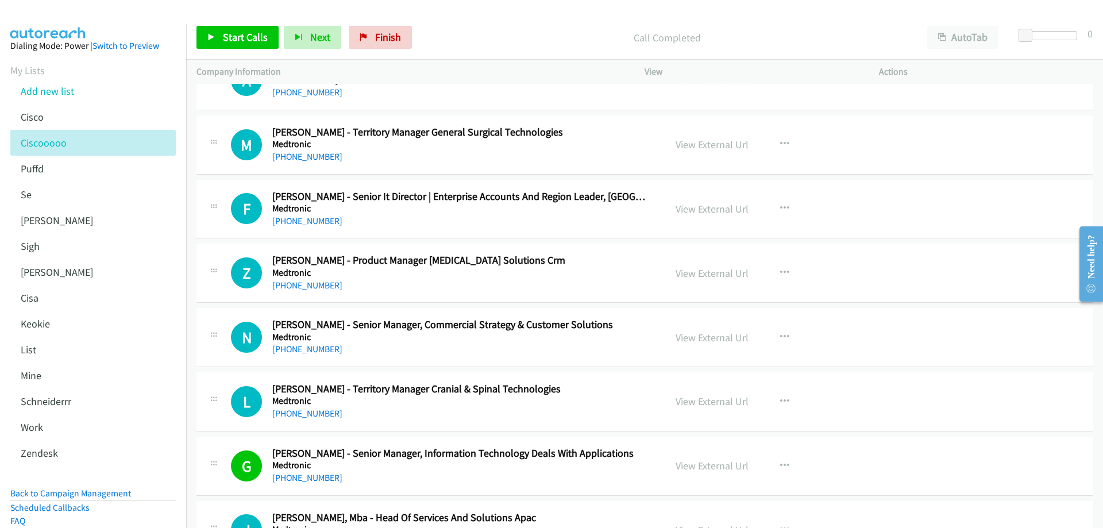
scroll to position [10123, 0]
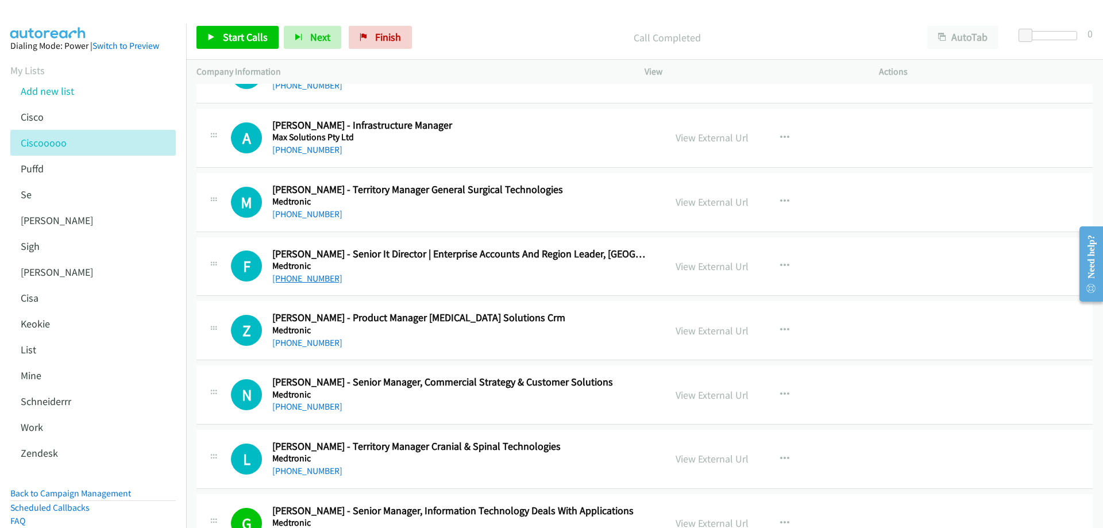
click at [310, 279] on link "[PHONE_NUMBER]" at bounding box center [307, 278] width 70 height 11
click at [695, 271] on link "View External Url" at bounding box center [711, 266] width 73 height 13
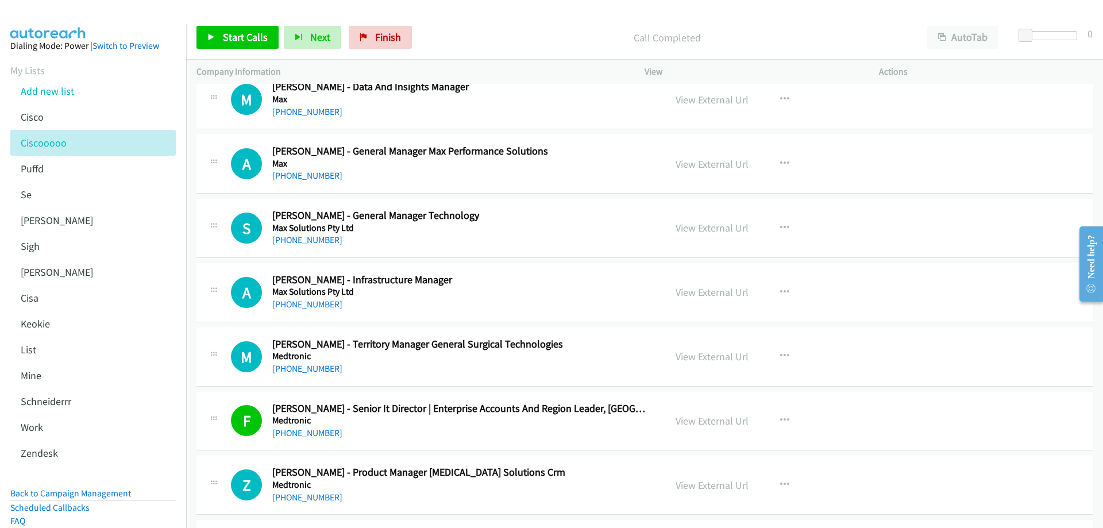
scroll to position [9951, 0]
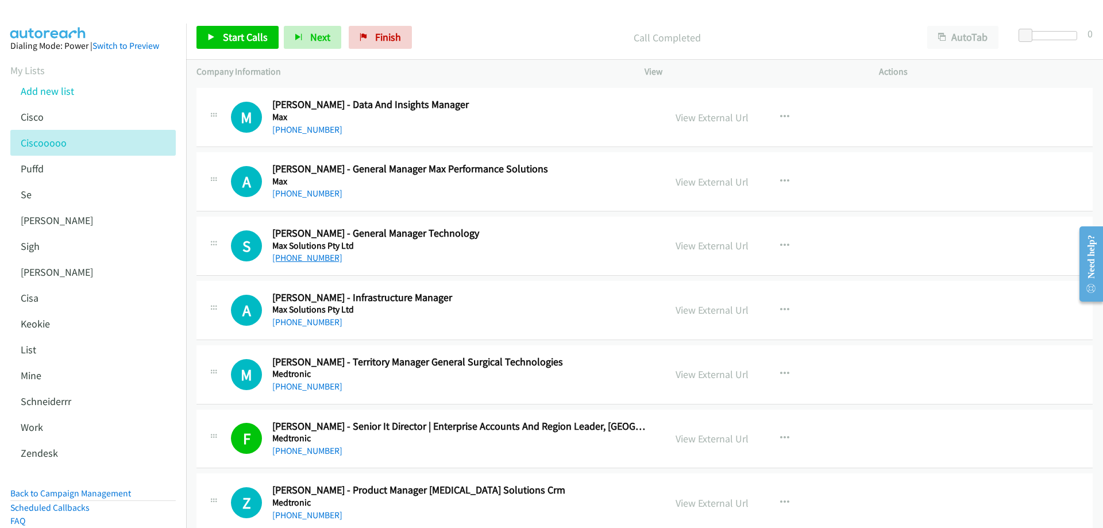
click at [285, 257] on link "[PHONE_NUMBER]" at bounding box center [307, 257] width 70 height 11
click at [705, 243] on link "View External Url" at bounding box center [711, 245] width 73 height 13
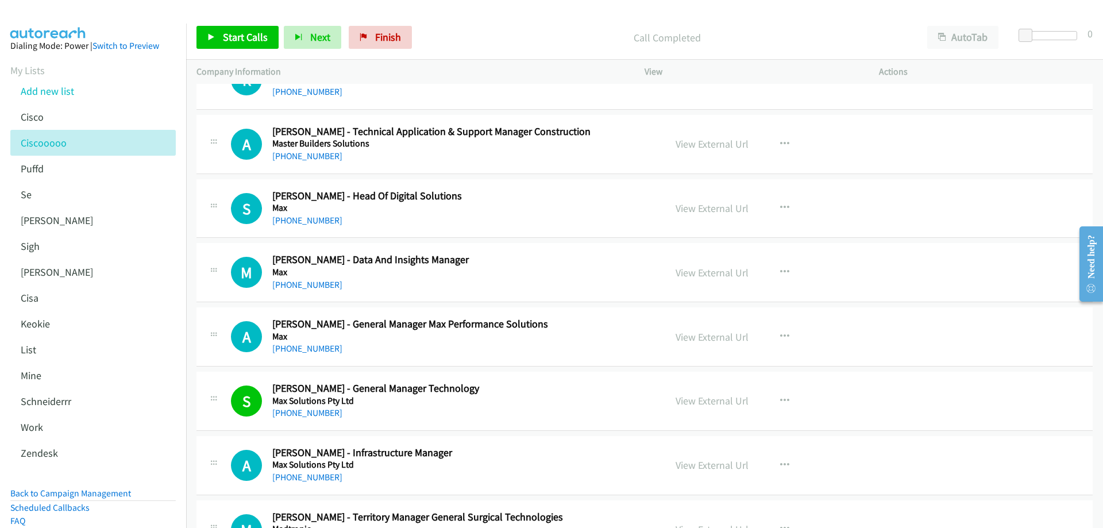
scroll to position [9779, 0]
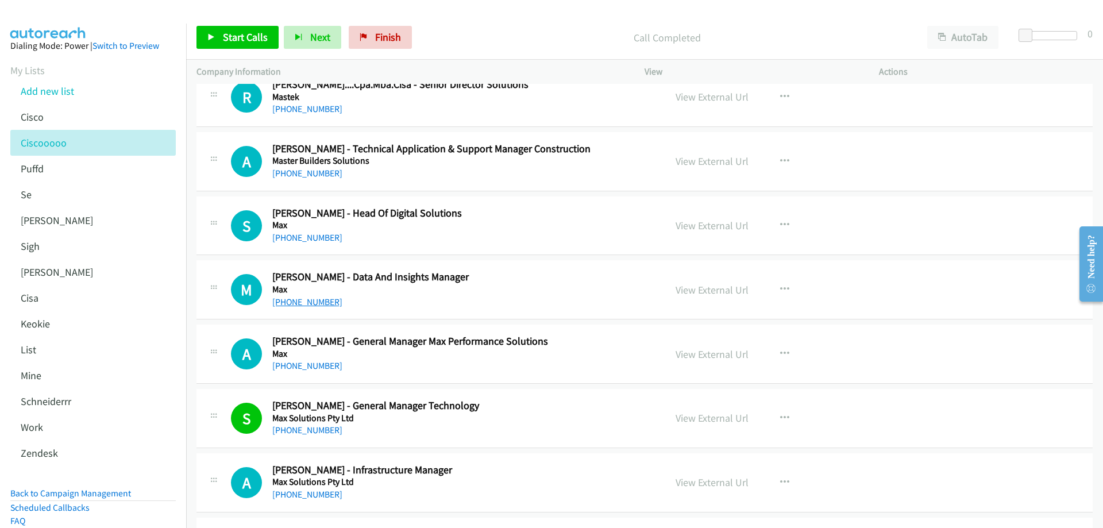
click at [303, 303] on link "[PHONE_NUMBER]" at bounding box center [307, 301] width 70 height 11
click at [693, 292] on link "View External Url" at bounding box center [711, 289] width 73 height 13
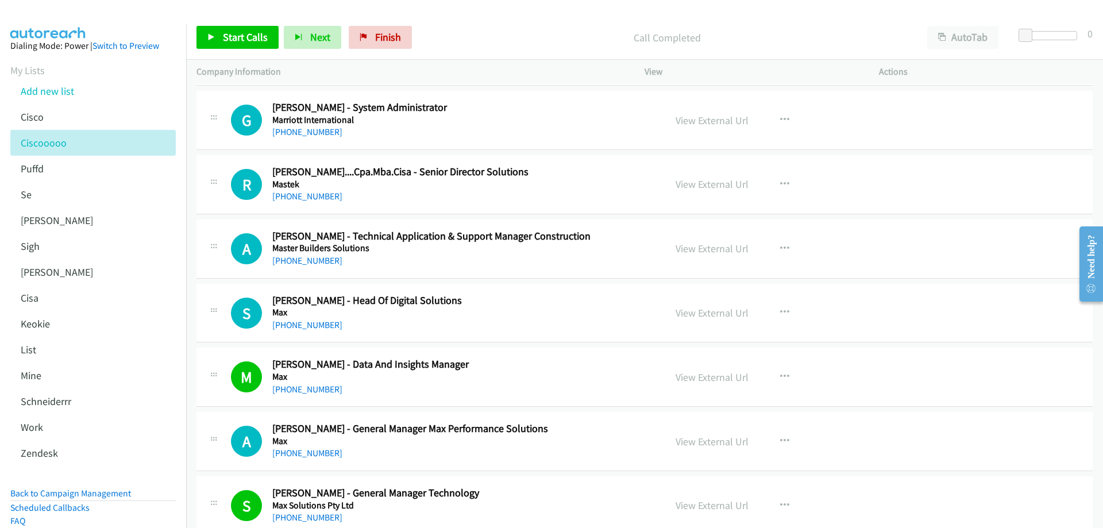
scroll to position [9664, 0]
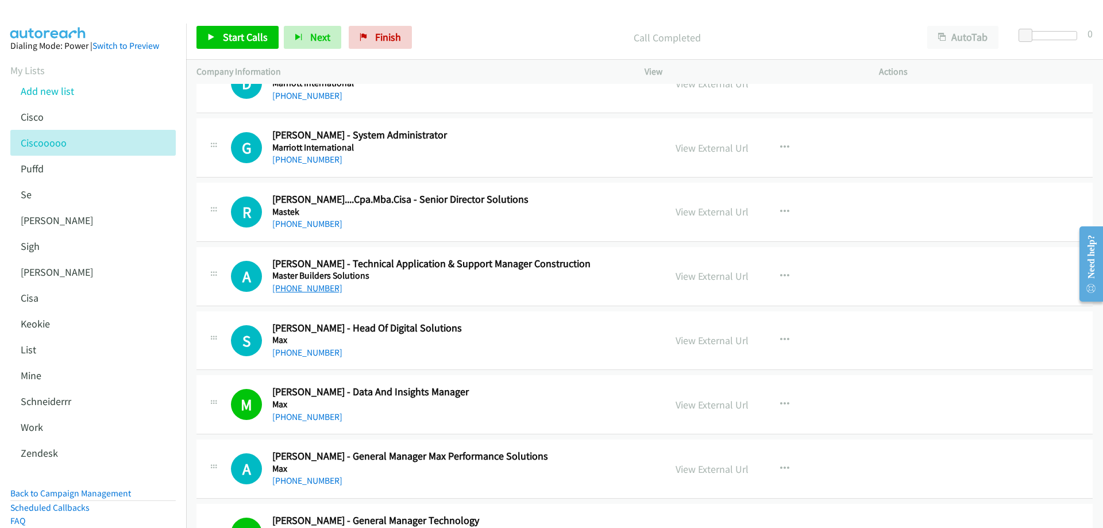
click at [303, 289] on link "[PHONE_NUMBER]" at bounding box center [307, 288] width 70 height 11
click at [709, 276] on link "View External Url" at bounding box center [711, 275] width 73 height 13
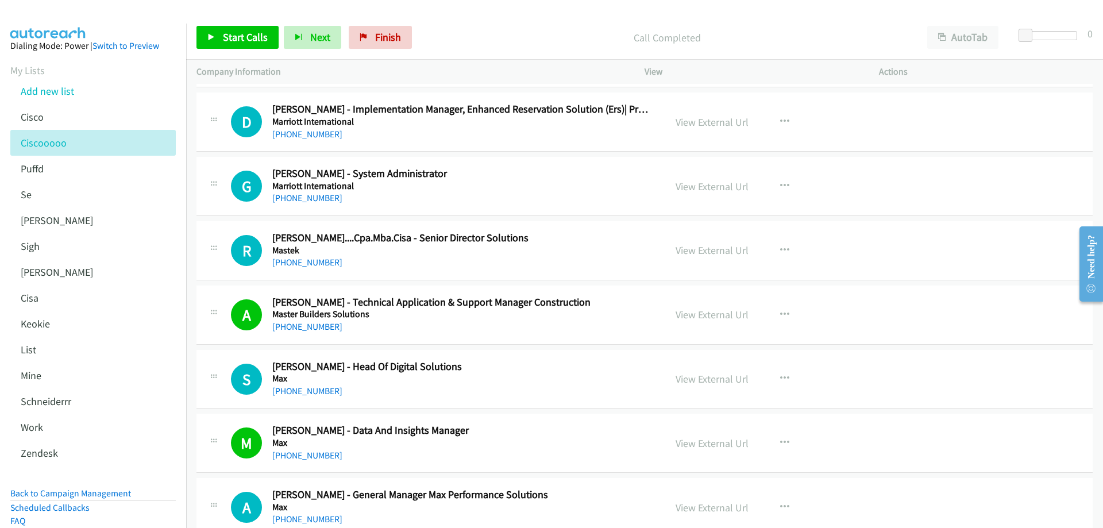
scroll to position [9606, 0]
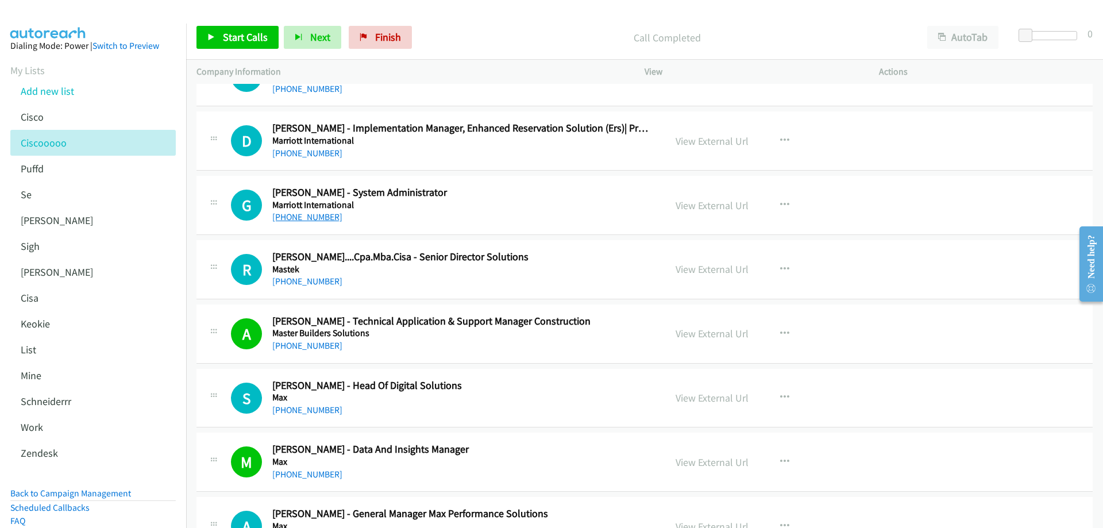
click at [311, 218] on link "[PHONE_NUMBER]" at bounding box center [307, 216] width 70 height 11
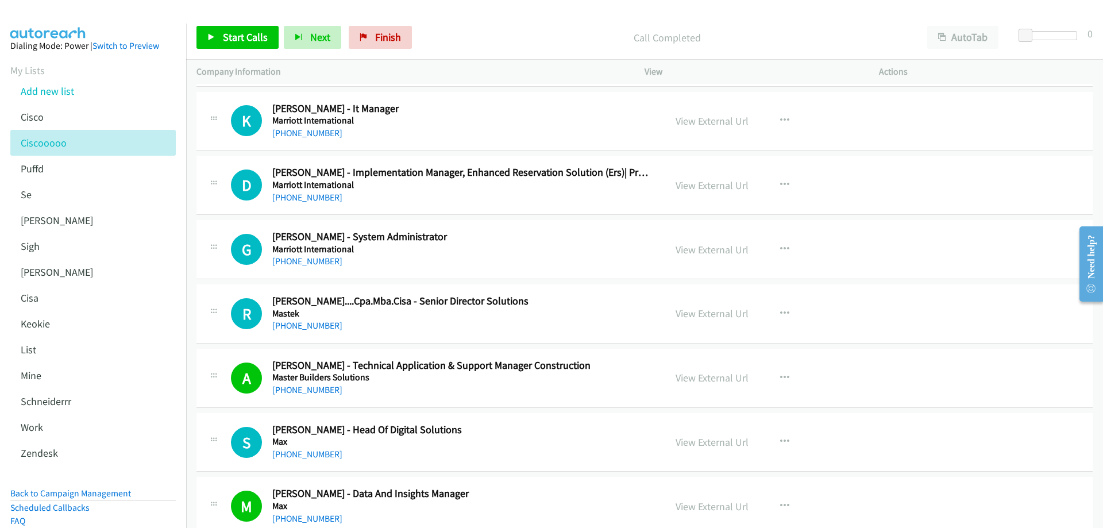
scroll to position [9491, 0]
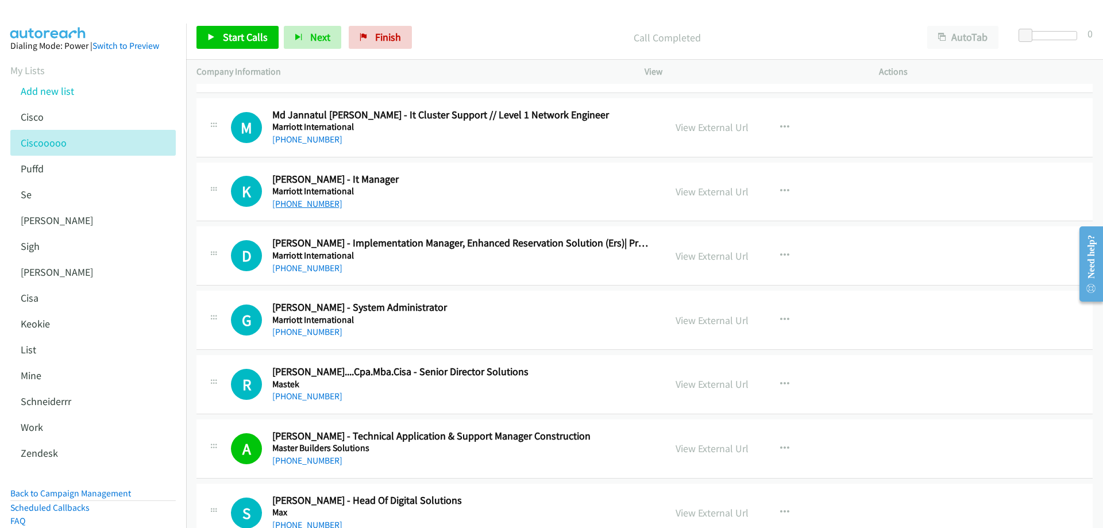
click at [315, 199] on link "[PHONE_NUMBER]" at bounding box center [307, 203] width 70 height 11
click at [707, 190] on link "View External Url" at bounding box center [711, 191] width 73 height 13
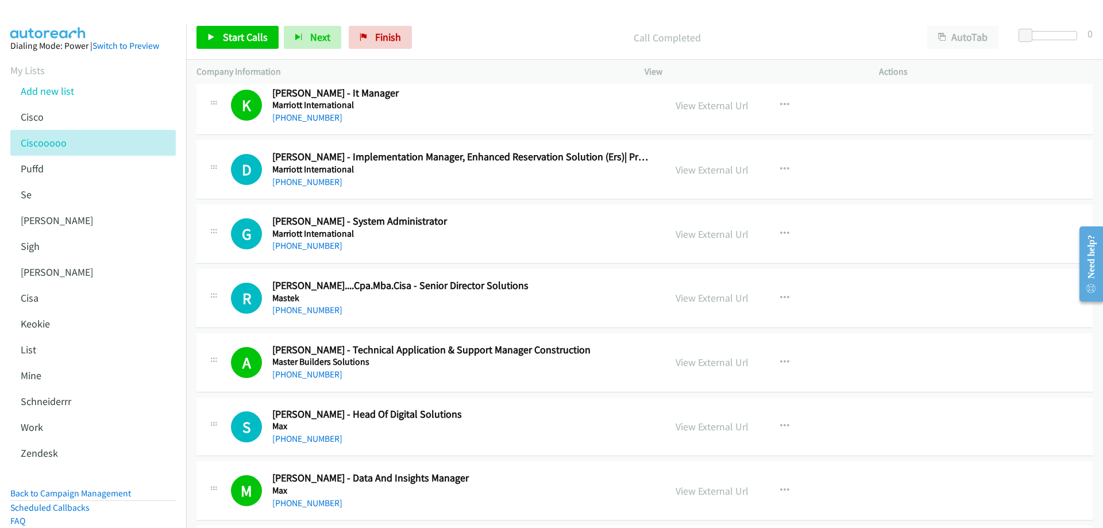
scroll to position [9606, 0]
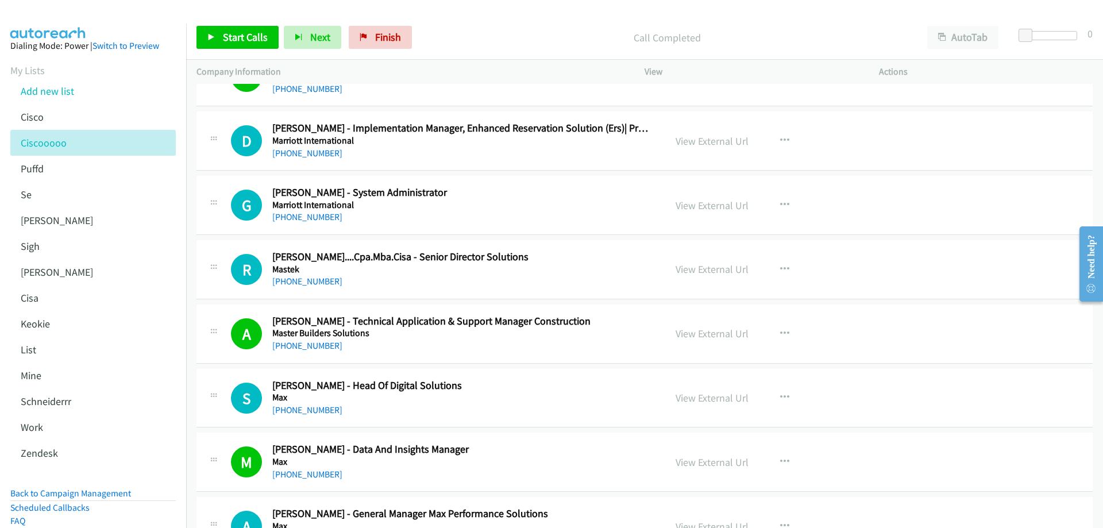
click at [302, 211] on div "[PHONE_NUMBER]" at bounding box center [460, 217] width 376 height 14
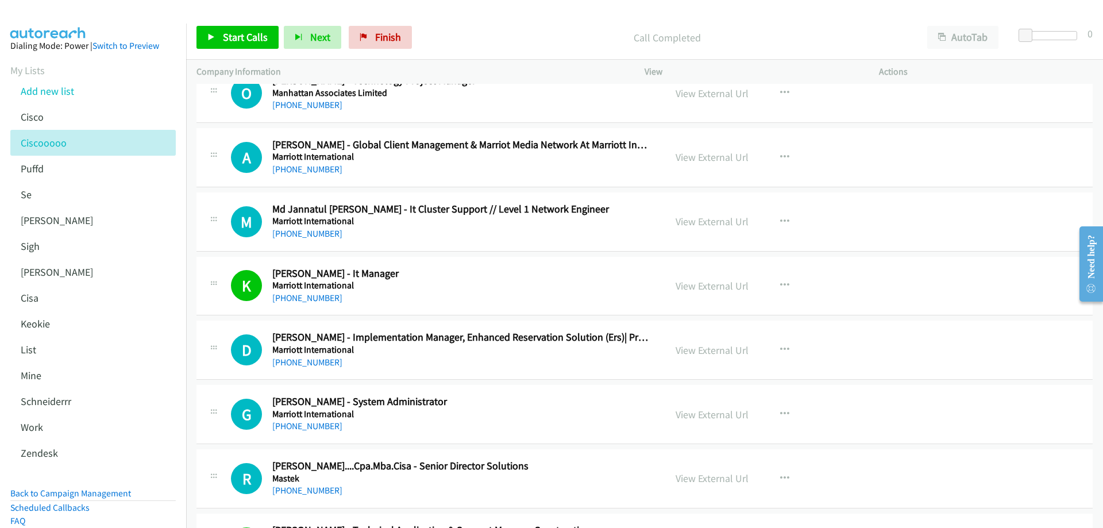
scroll to position [9377, 0]
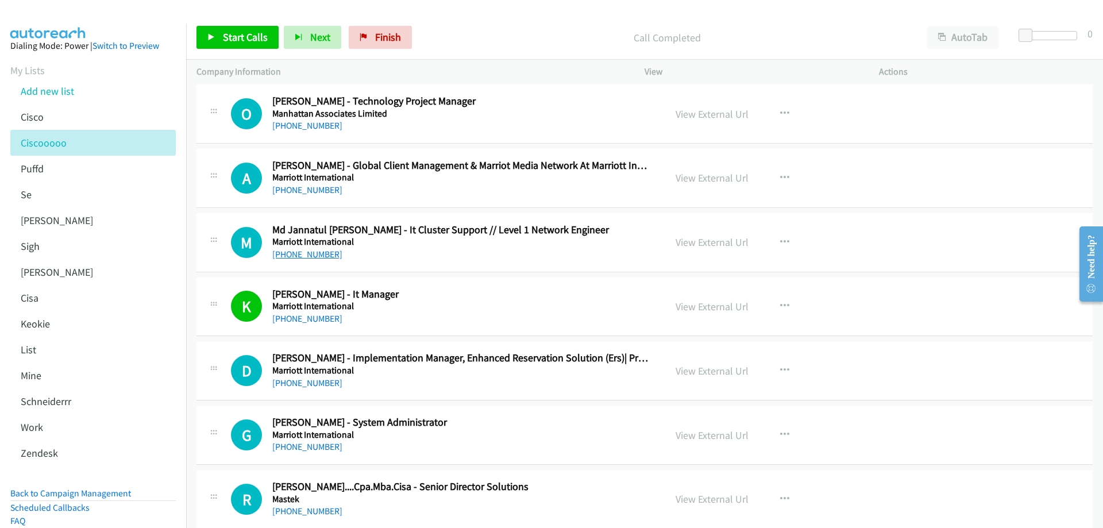
click at [303, 253] on link "[PHONE_NUMBER]" at bounding box center [307, 254] width 70 height 11
click at [714, 239] on link "View External Url" at bounding box center [711, 241] width 73 height 13
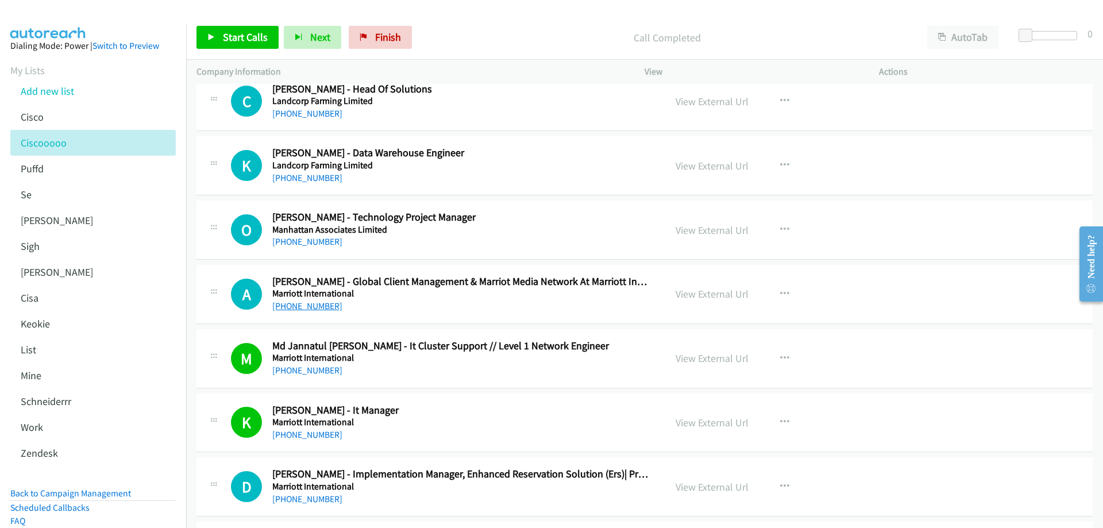
scroll to position [9204, 0]
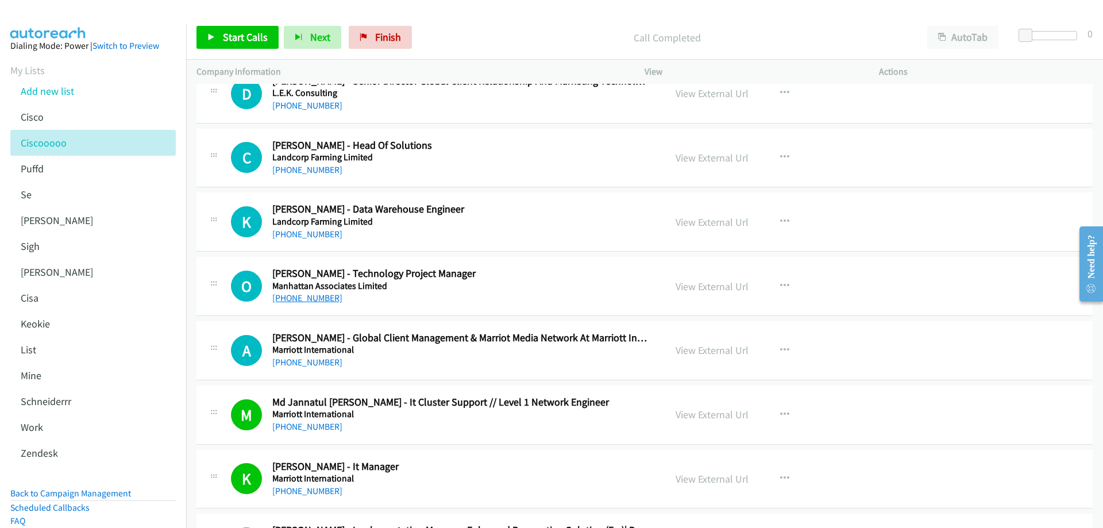
click at [306, 300] on link "[PHONE_NUMBER]" at bounding box center [307, 297] width 70 height 11
click at [690, 286] on link "View External Url" at bounding box center [711, 286] width 73 height 13
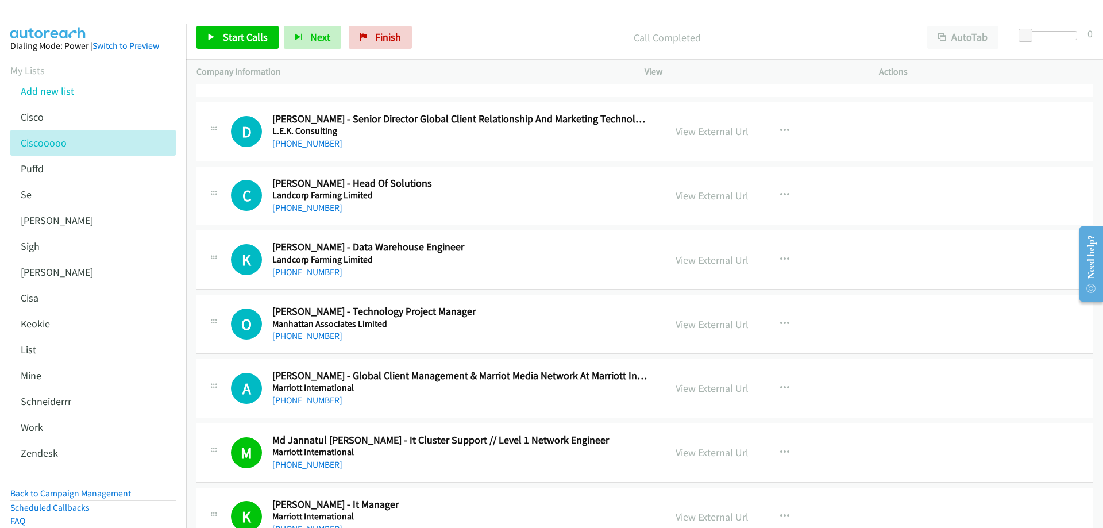
scroll to position [9147, 0]
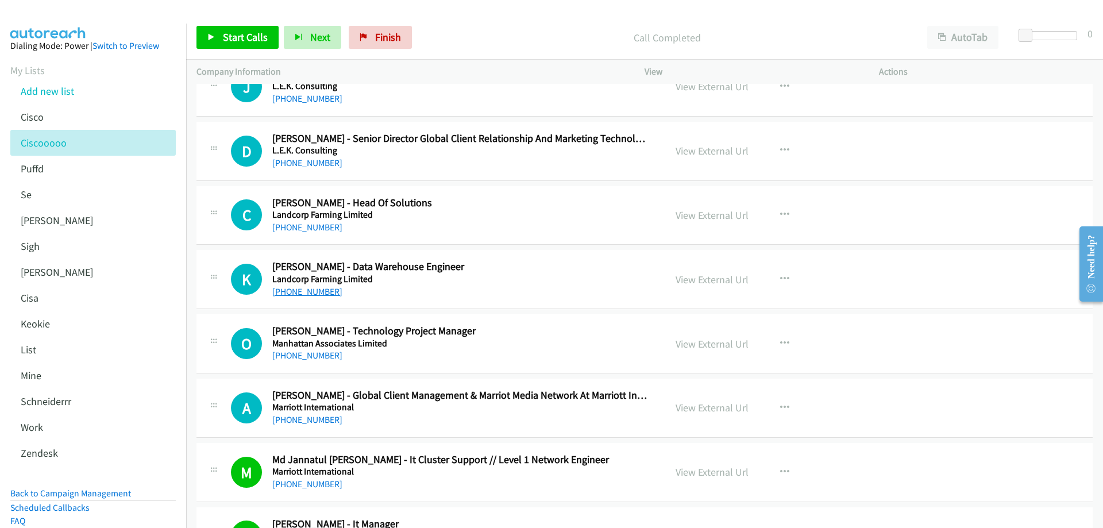
click at [306, 295] on link "[PHONE_NUMBER]" at bounding box center [307, 291] width 70 height 11
click at [725, 279] on link "View External Url" at bounding box center [711, 279] width 73 height 13
click at [387, 39] on span "Finish" at bounding box center [388, 36] width 26 height 13
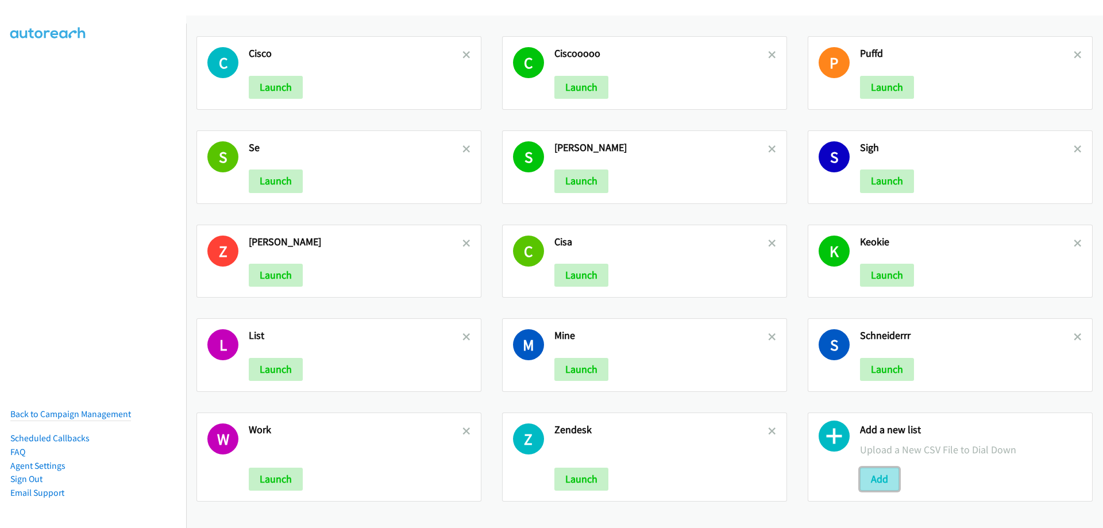
click at [873, 471] on button "Add" at bounding box center [879, 478] width 39 height 23
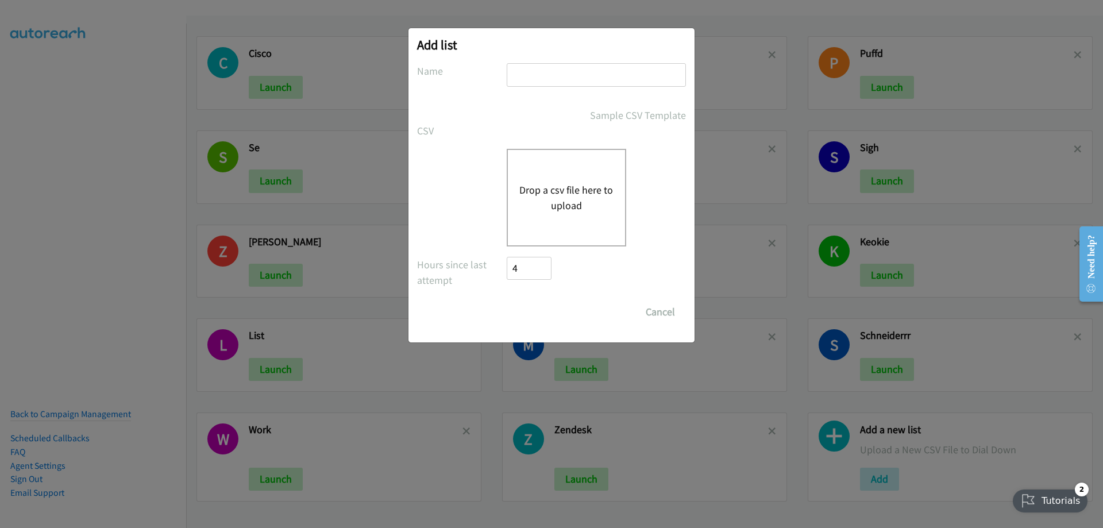
click at [568, 194] on button "Drop a csv file here to upload" at bounding box center [566, 197] width 94 height 31
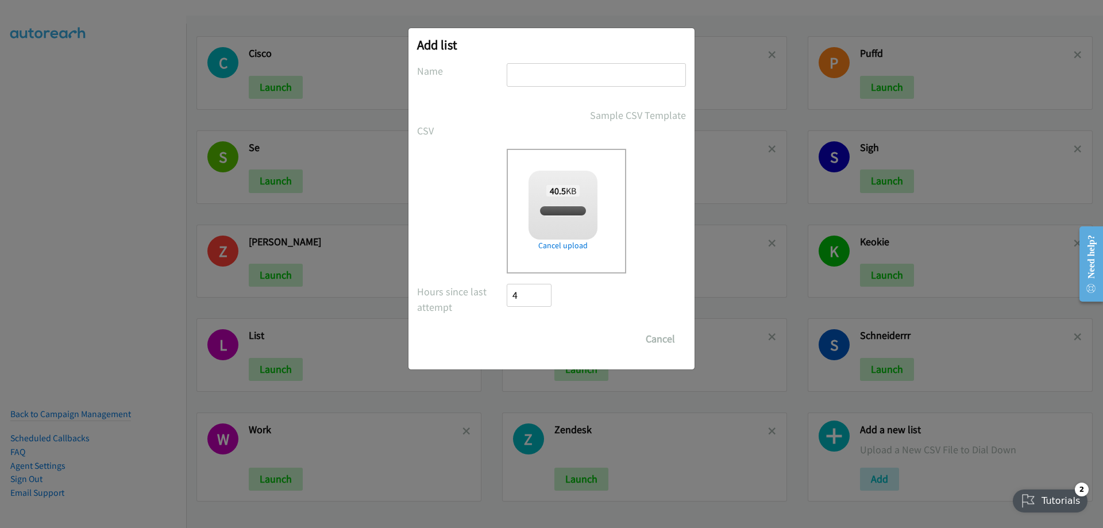
checkbox input "true"
click at [556, 66] on input "text" at bounding box center [596, 75] width 179 height 24
type input "Cisco"
click at [507, 327] on input "Save List" at bounding box center [537, 338] width 60 height 23
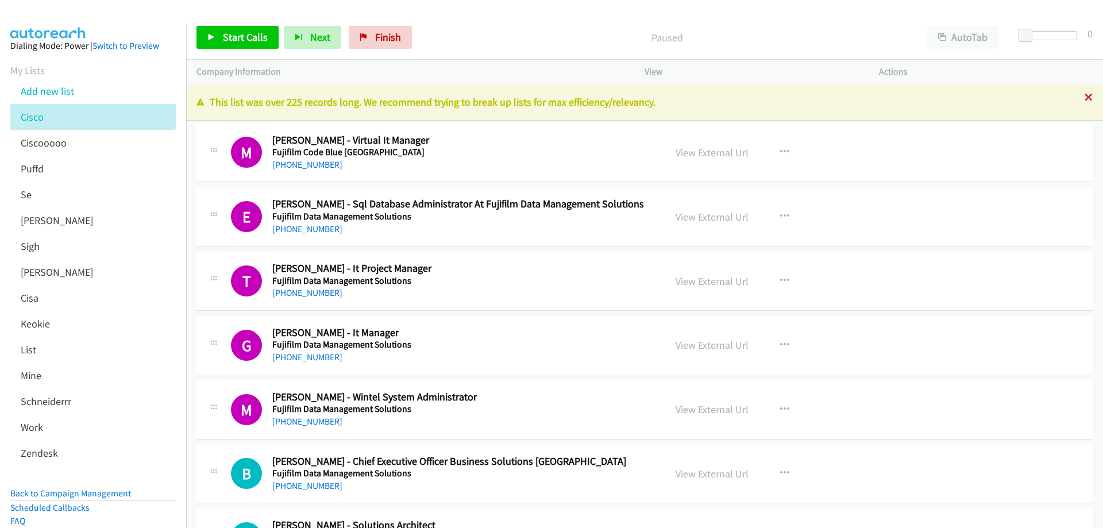
click at [1084, 95] on icon at bounding box center [1088, 98] width 8 height 8
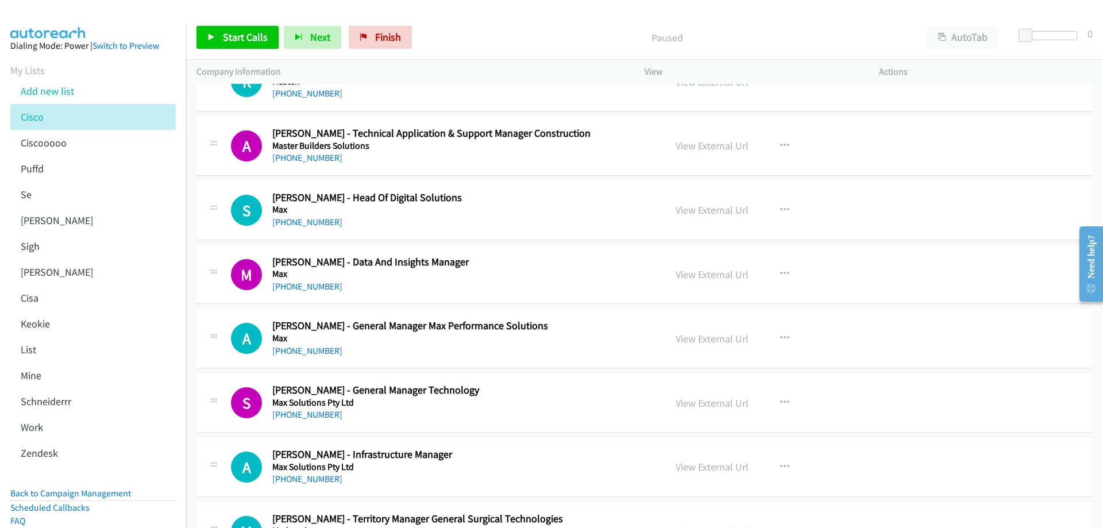
scroll to position [9705, 0]
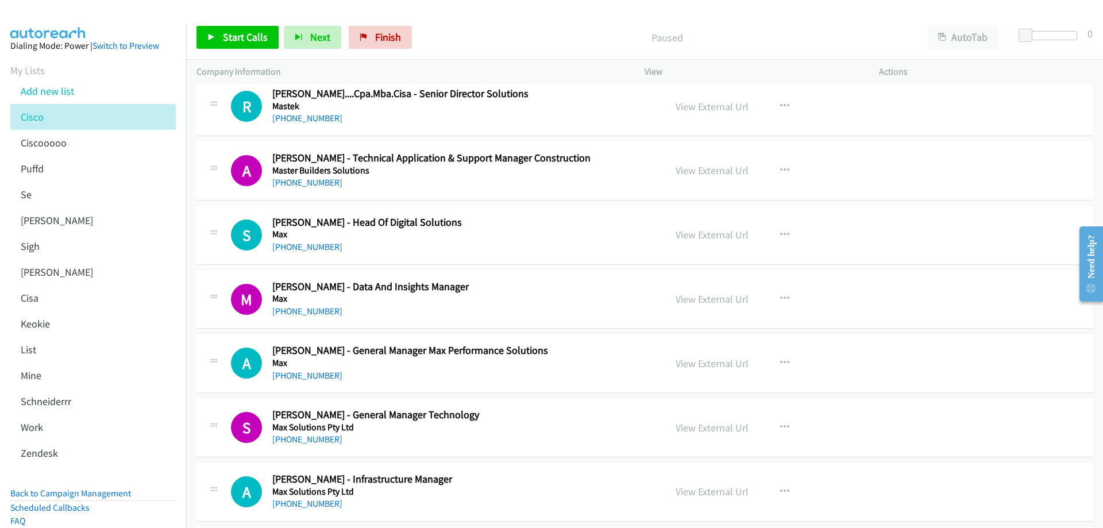
drag, startPoint x: 311, startPoint y: 311, endPoint x: 480, endPoint y: 318, distance: 168.4
click at [311, 311] on link "+61 400 836 399" at bounding box center [307, 311] width 70 height 11
click at [702, 296] on link "View External Url" at bounding box center [711, 298] width 73 height 13
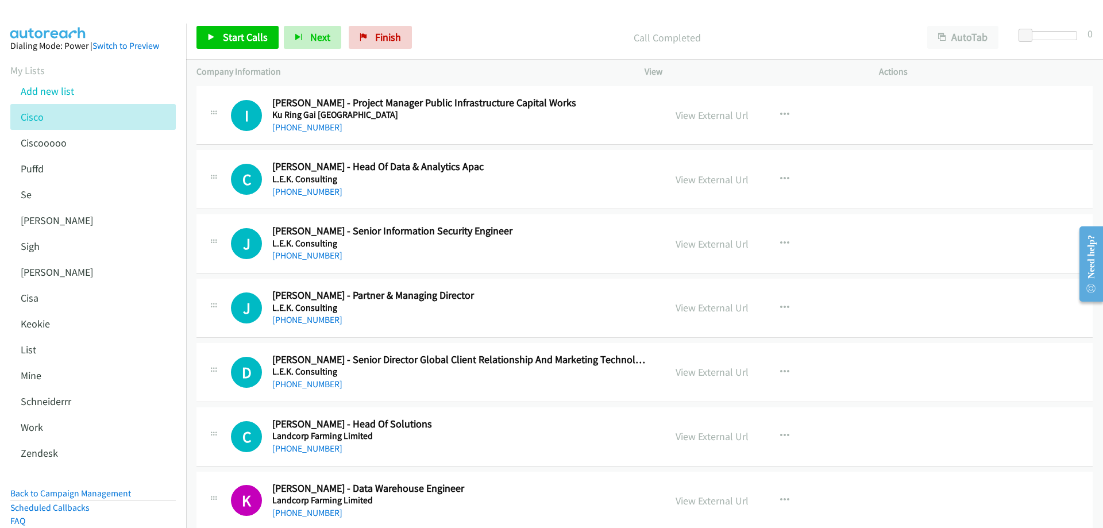
scroll to position [8844, 0]
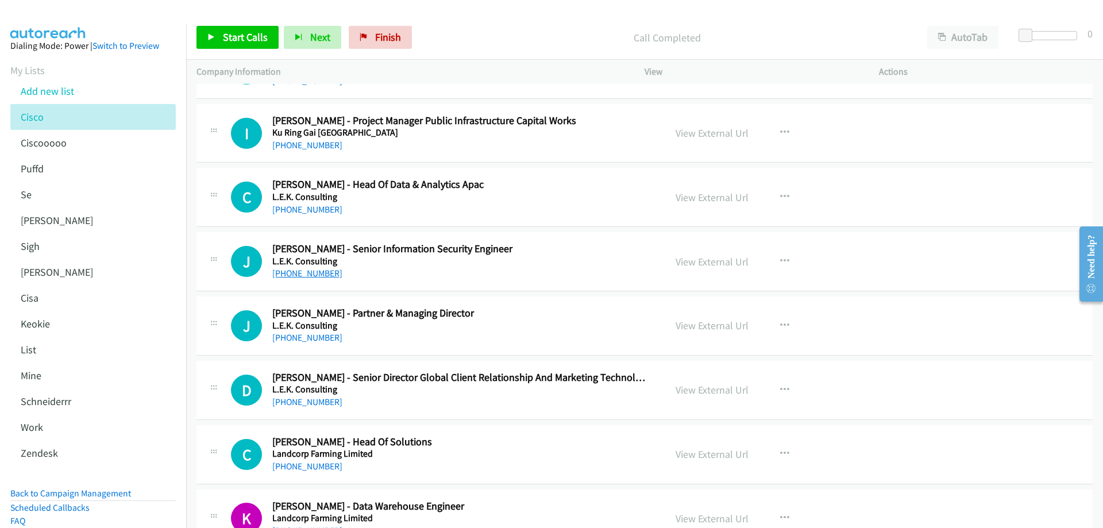
click at [297, 274] on link "+61 459 871 955" at bounding box center [307, 273] width 70 height 11
click at [713, 262] on link "View External Url" at bounding box center [711, 261] width 73 height 13
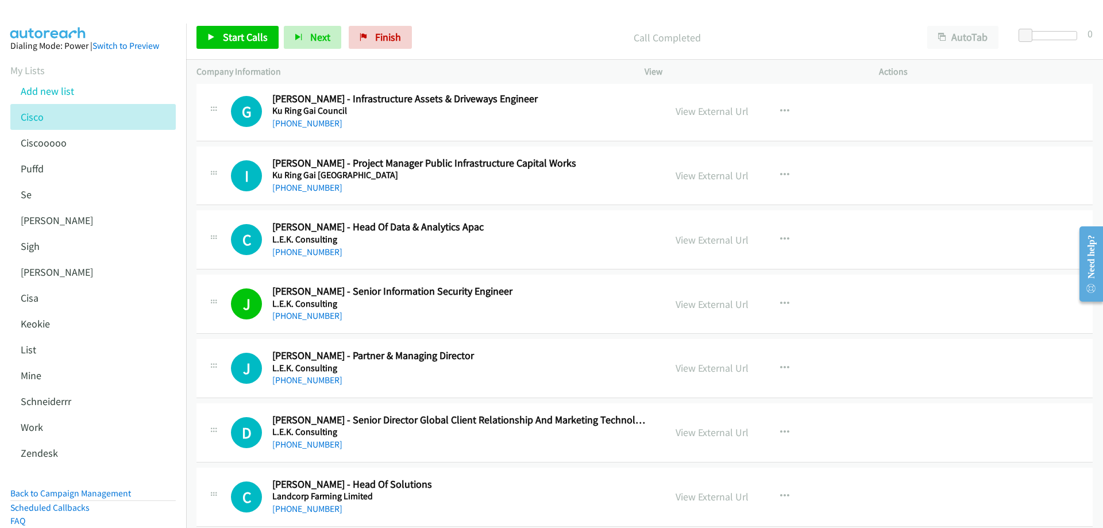
scroll to position [8729, 0]
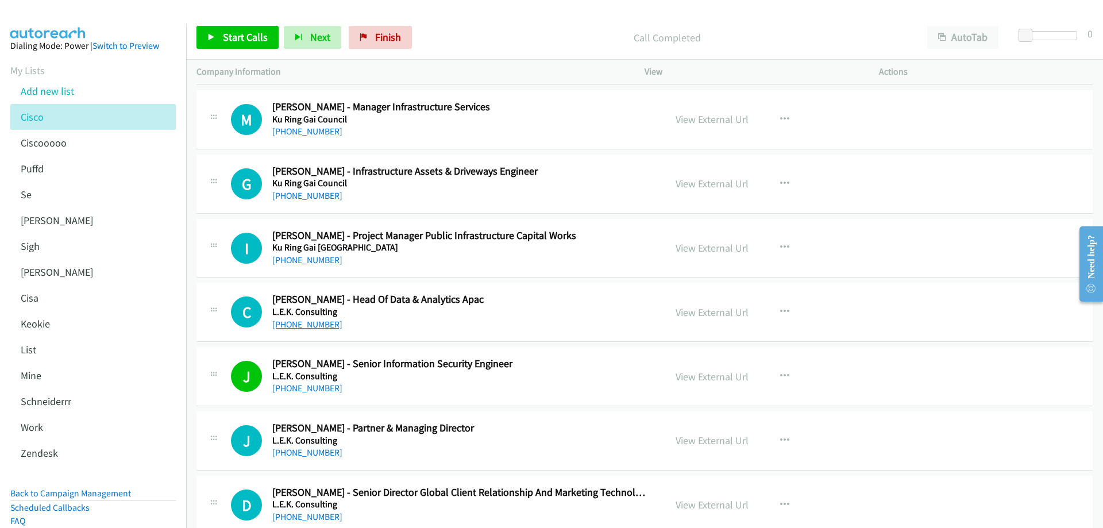
click at [303, 328] on link "+61 478 877 343" at bounding box center [307, 324] width 70 height 11
click at [719, 314] on link "View External Url" at bounding box center [711, 312] width 73 height 13
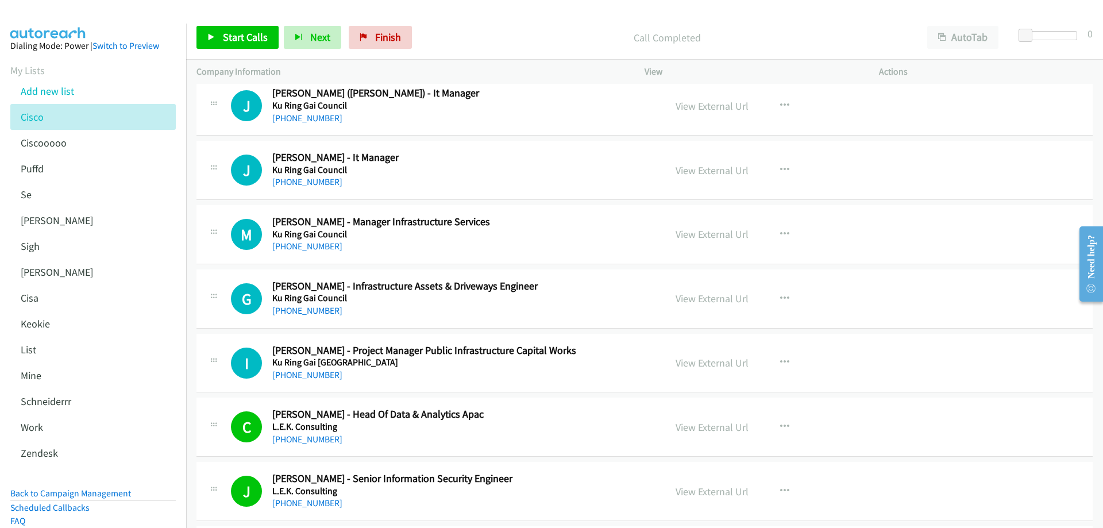
scroll to position [8557, 0]
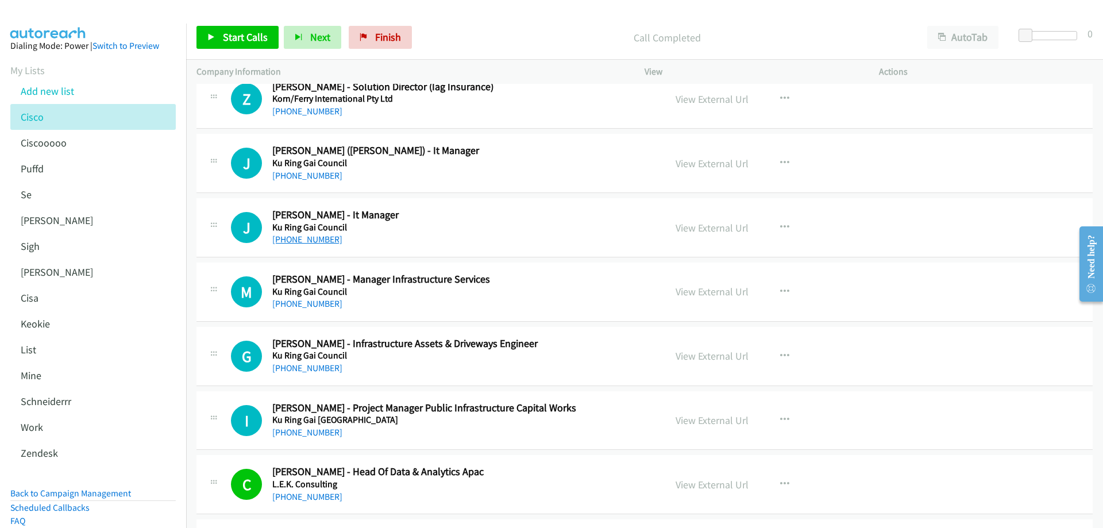
click at [312, 239] on link "+61 2 9424 0751" at bounding box center [307, 239] width 70 height 11
click at [699, 229] on link "View External Url" at bounding box center [711, 227] width 73 height 13
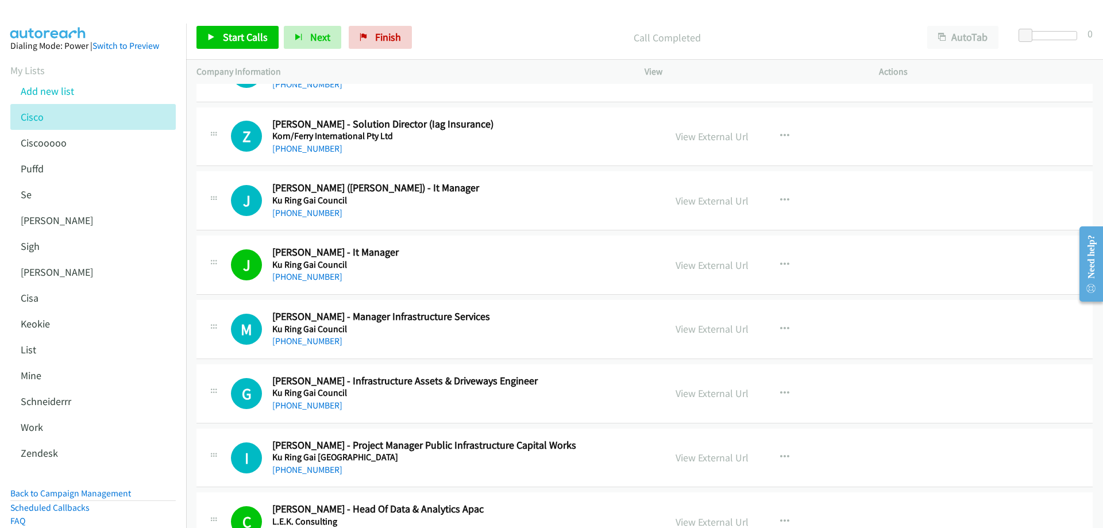
scroll to position [8499, 0]
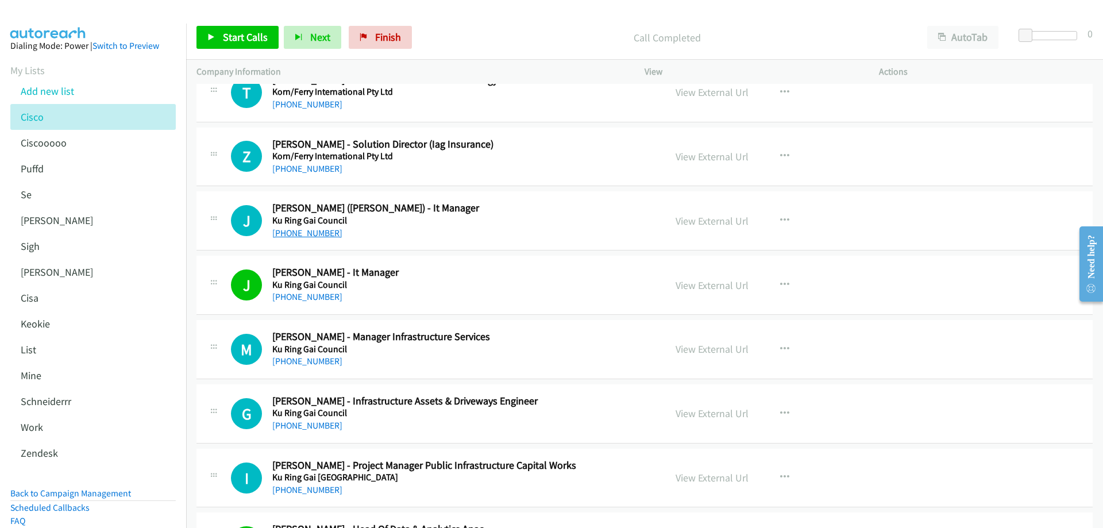
click at [319, 232] on link "+61 418 423 351" at bounding box center [307, 232] width 70 height 11
click at [706, 220] on link "View External Url" at bounding box center [711, 220] width 73 height 13
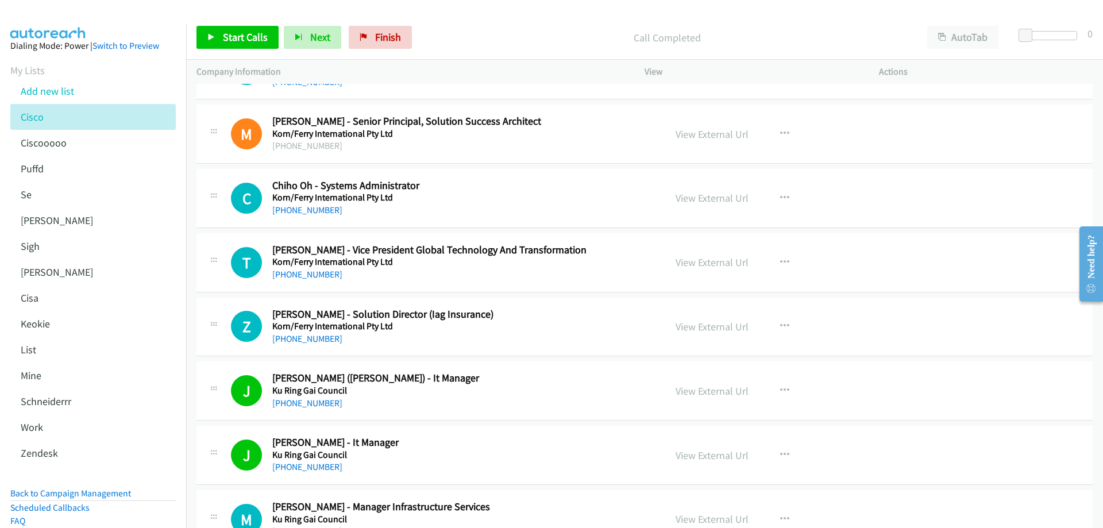
scroll to position [8327, 0]
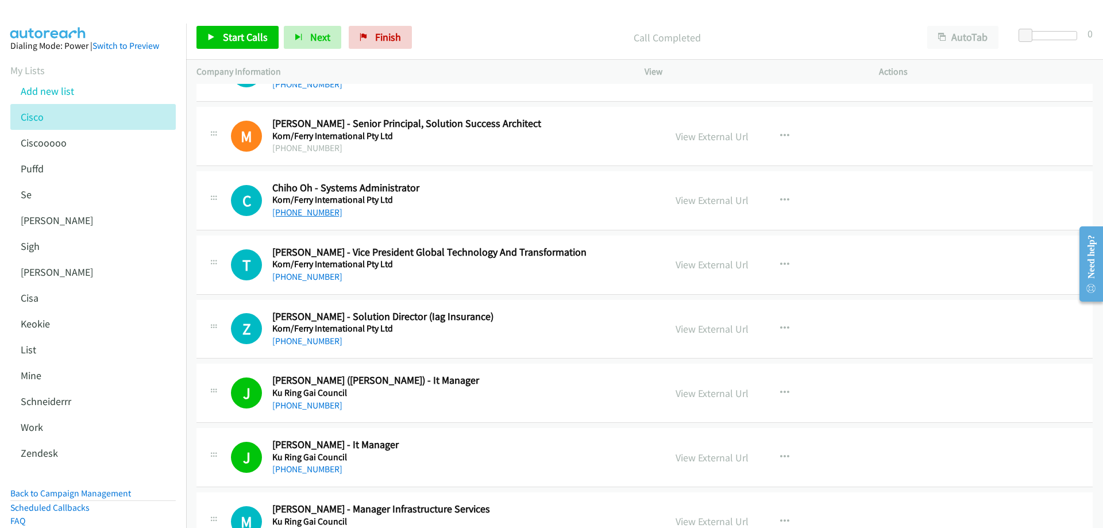
click at [316, 214] on link "+61 2 9006 3460" at bounding box center [307, 212] width 70 height 11
click at [707, 199] on link "View External Url" at bounding box center [711, 200] width 73 height 13
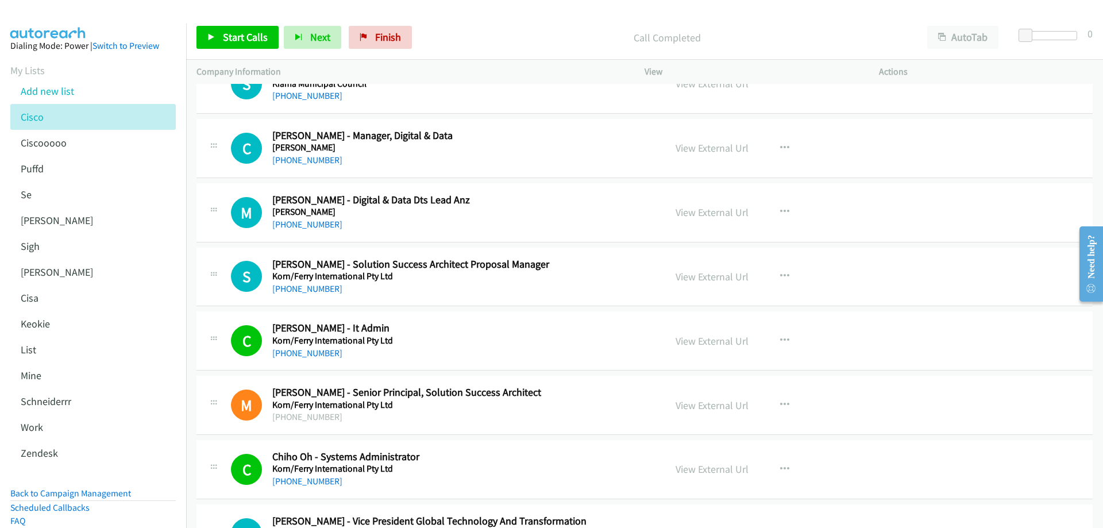
scroll to position [8040, 0]
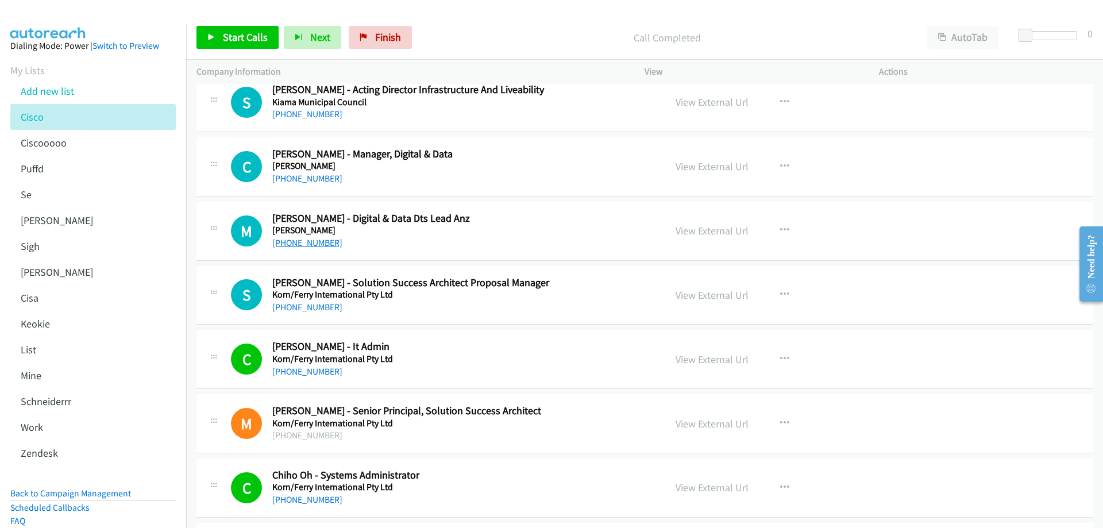
click at [305, 242] on link "+61 469 882 043" at bounding box center [307, 242] width 70 height 11
click at [701, 229] on link "View External Url" at bounding box center [711, 230] width 73 height 13
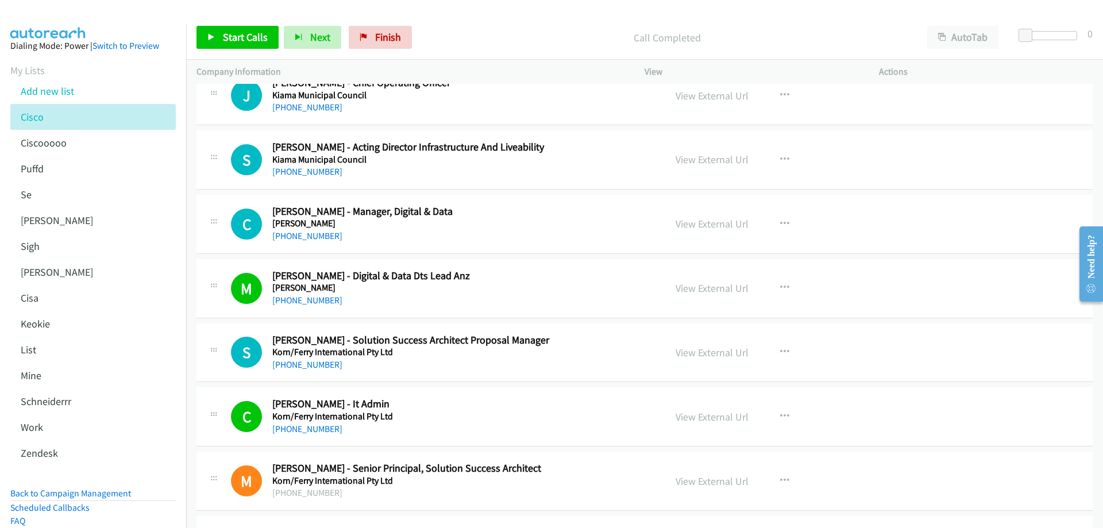
scroll to position [7925, 0]
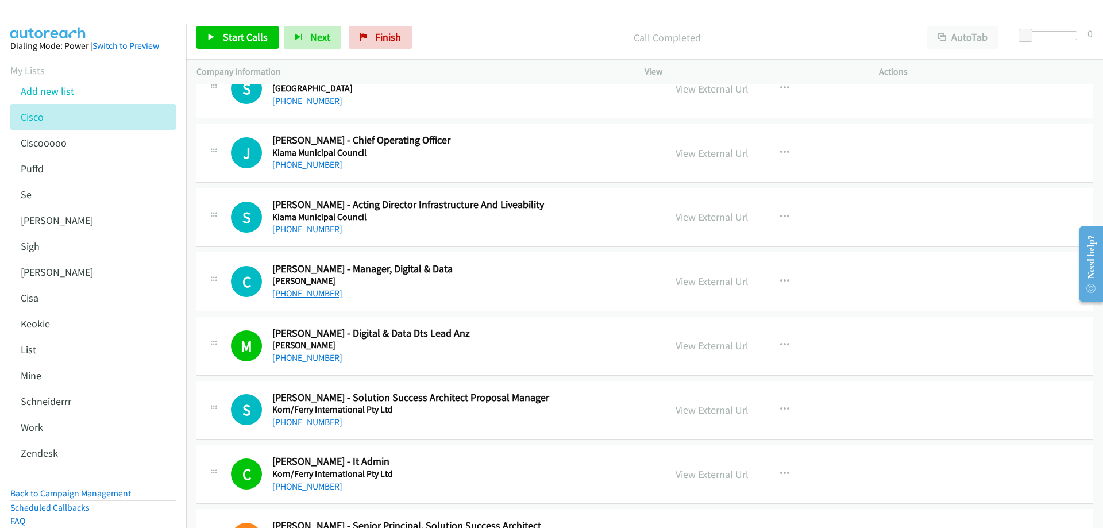
click at [323, 293] on link "+61 425 732 584" at bounding box center [307, 293] width 70 height 11
click at [705, 281] on link "View External Url" at bounding box center [711, 280] width 73 height 13
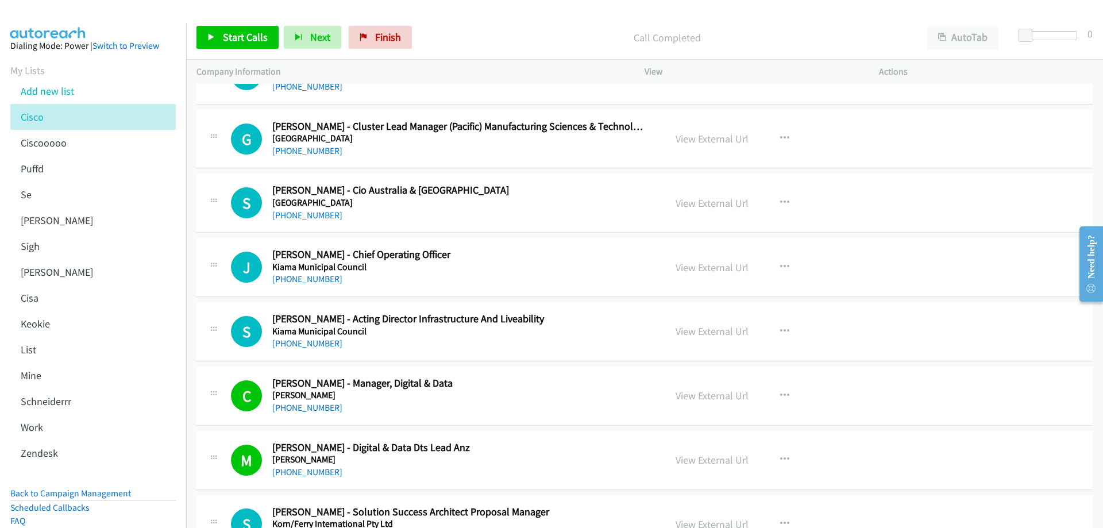
scroll to position [7810, 0]
click at [316, 283] on link "+61 490 070 949" at bounding box center [307, 279] width 70 height 11
click at [688, 268] on link "View External Url" at bounding box center [711, 267] width 73 height 13
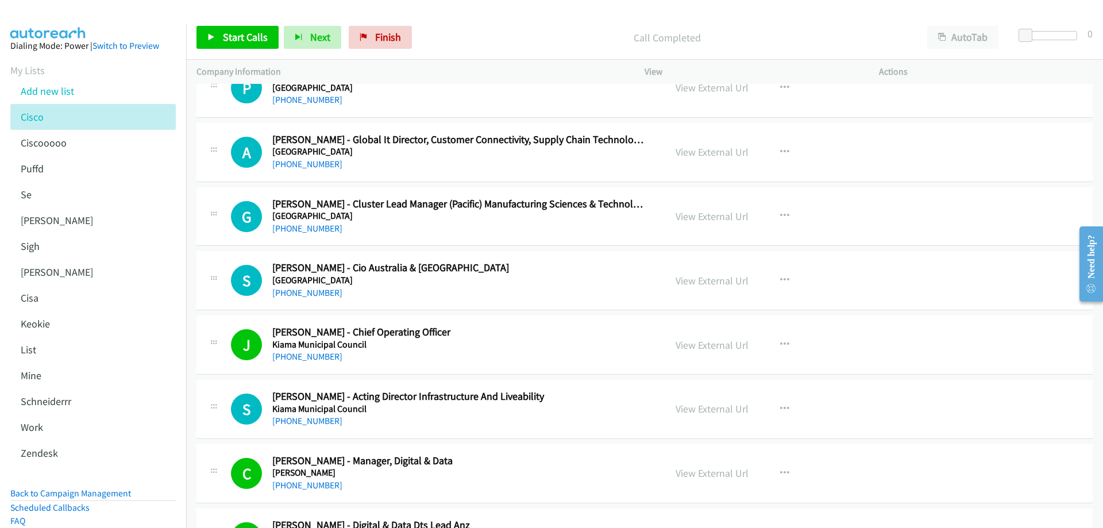
scroll to position [7695, 0]
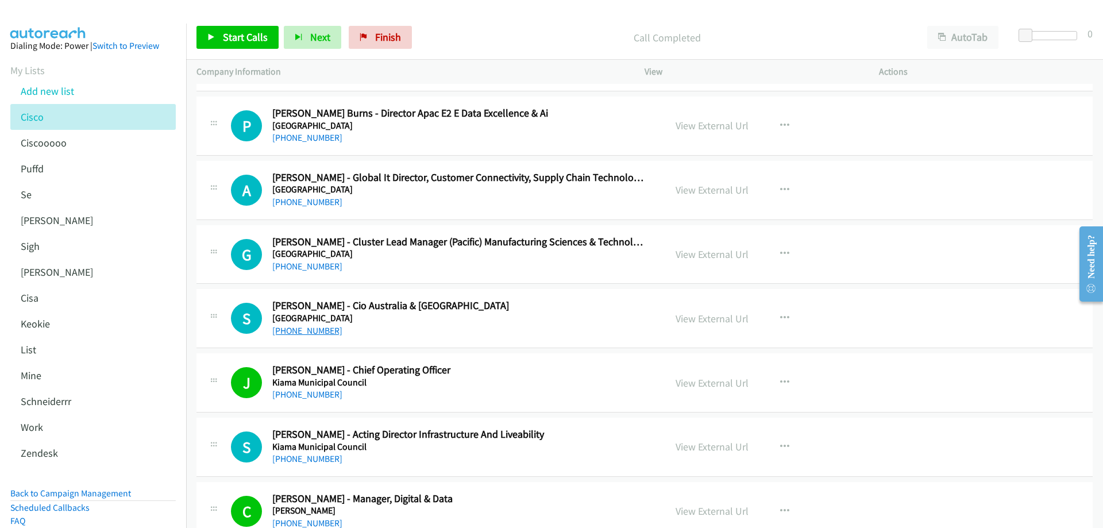
click at [309, 328] on link "[PHONE_NUMBER]" at bounding box center [307, 330] width 70 height 11
click at [713, 318] on link "View External Url" at bounding box center [711, 318] width 73 height 13
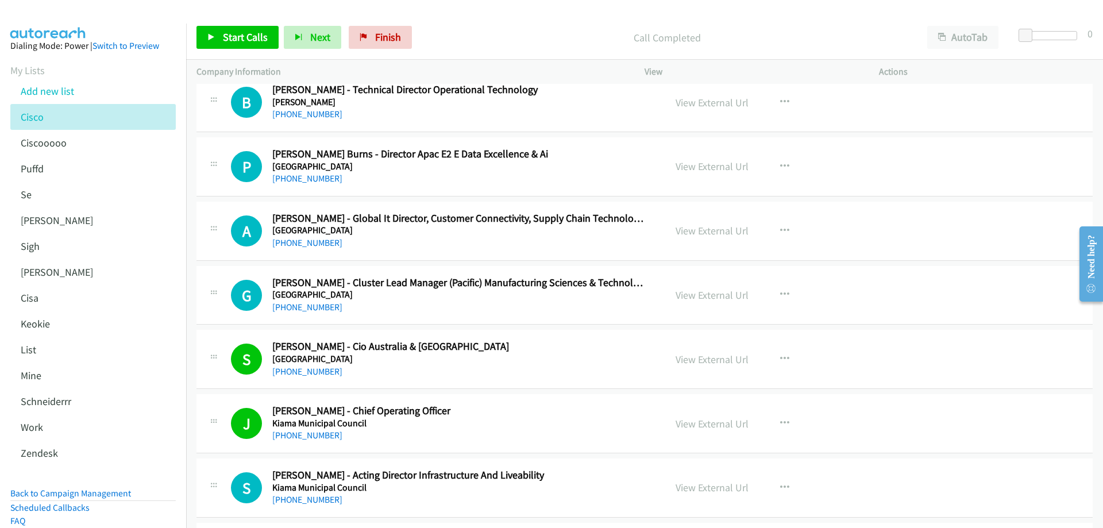
scroll to position [7580, 0]
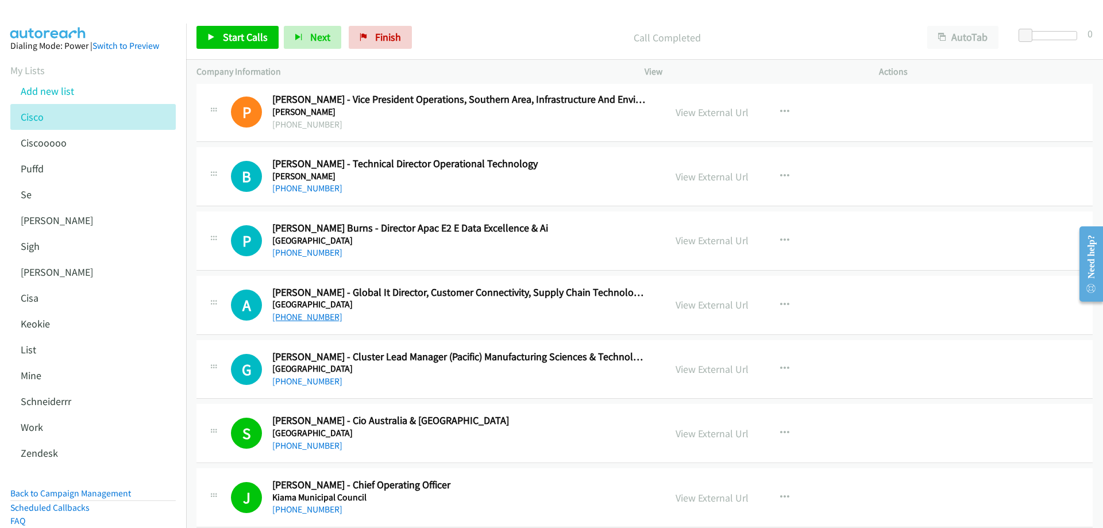
click at [300, 320] on link "[PHONE_NUMBER]" at bounding box center [307, 316] width 70 height 11
click at [707, 303] on link "View External Url" at bounding box center [711, 304] width 73 height 13
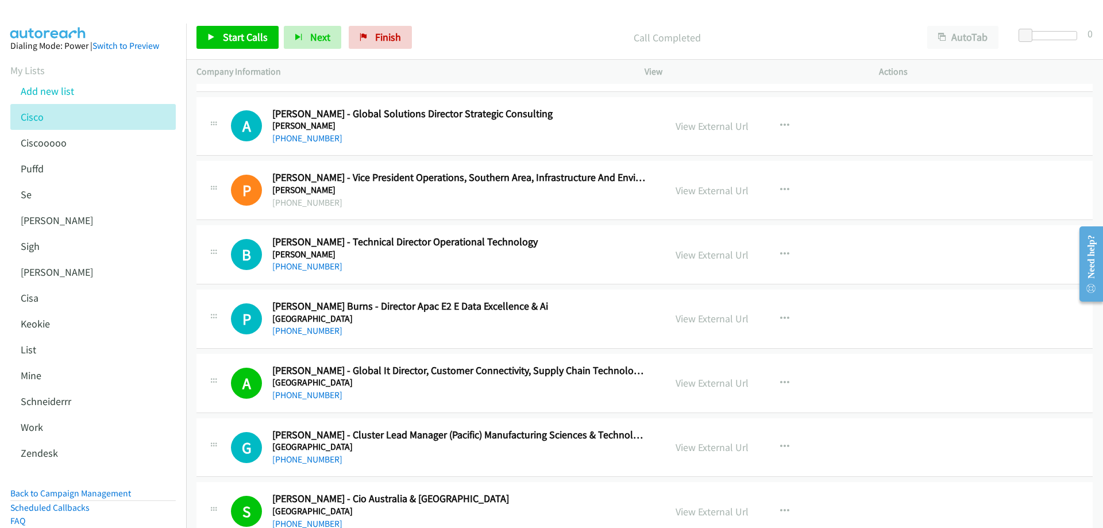
scroll to position [7523, 0]
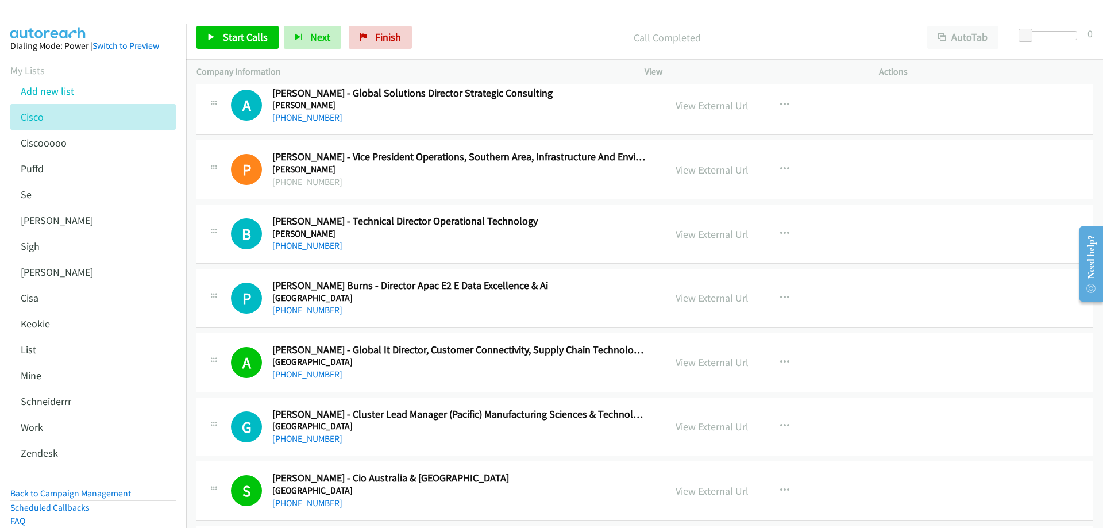
click at [321, 308] on link "[PHONE_NUMBER]" at bounding box center [307, 309] width 70 height 11
click at [701, 296] on link "View External Url" at bounding box center [711, 297] width 73 height 13
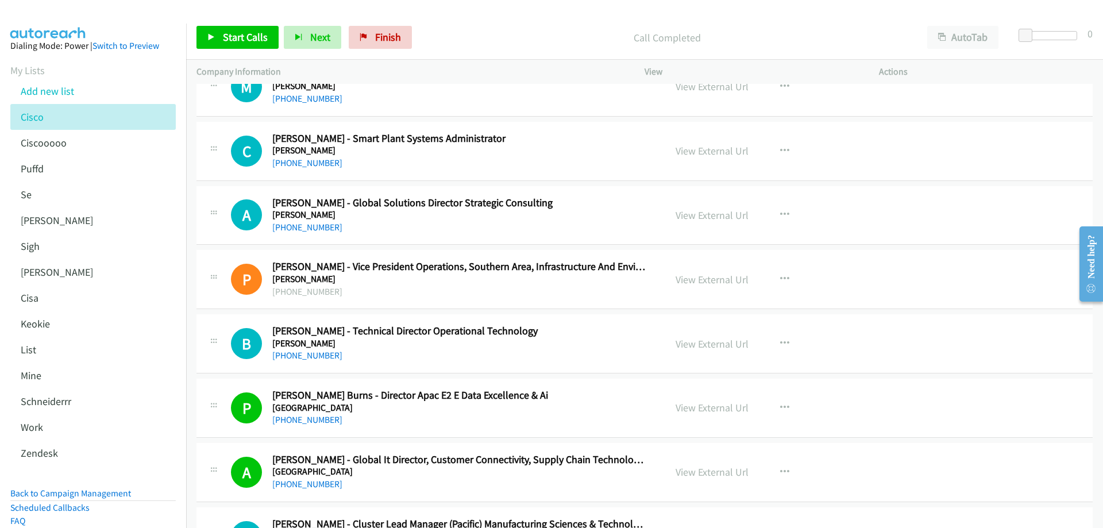
scroll to position [7408, 0]
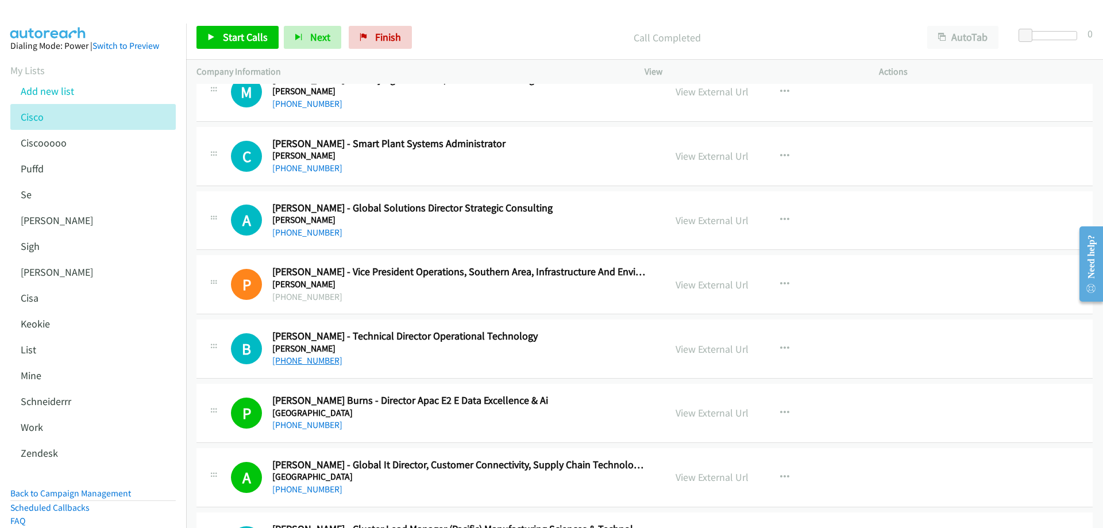
click at [317, 364] on link "[PHONE_NUMBER]" at bounding box center [307, 360] width 70 height 11
click at [697, 353] on link "View External Url" at bounding box center [711, 348] width 73 height 13
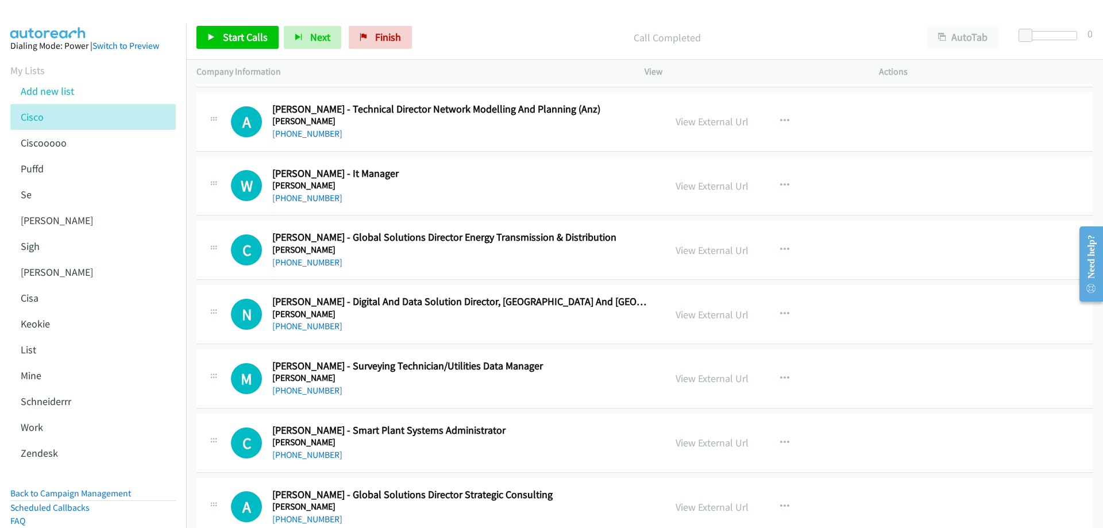
scroll to position [7121, 0]
click at [325, 326] on link "[PHONE_NUMBER]" at bounding box center [307, 326] width 70 height 11
click at [727, 316] on link "View External Url" at bounding box center [711, 314] width 73 height 13
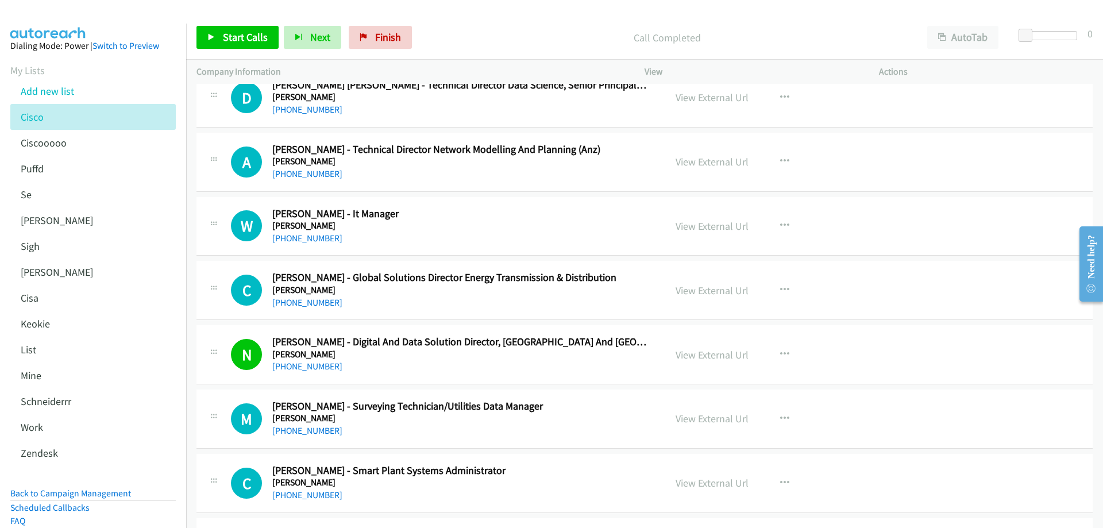
scroll to position [7063, 0]
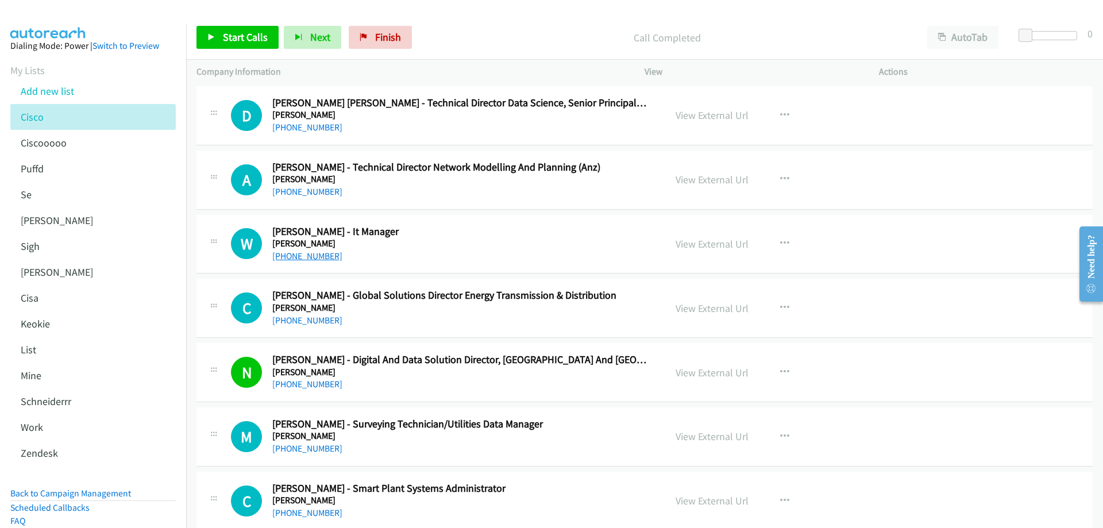
click at [331, 256] on link "[PHONE_NUMBER]" at bounding box center [307, 255] width 70 height 11
click at [702, 245] on link "View External Url" at bounding box center [711, 243] width 73 height 13
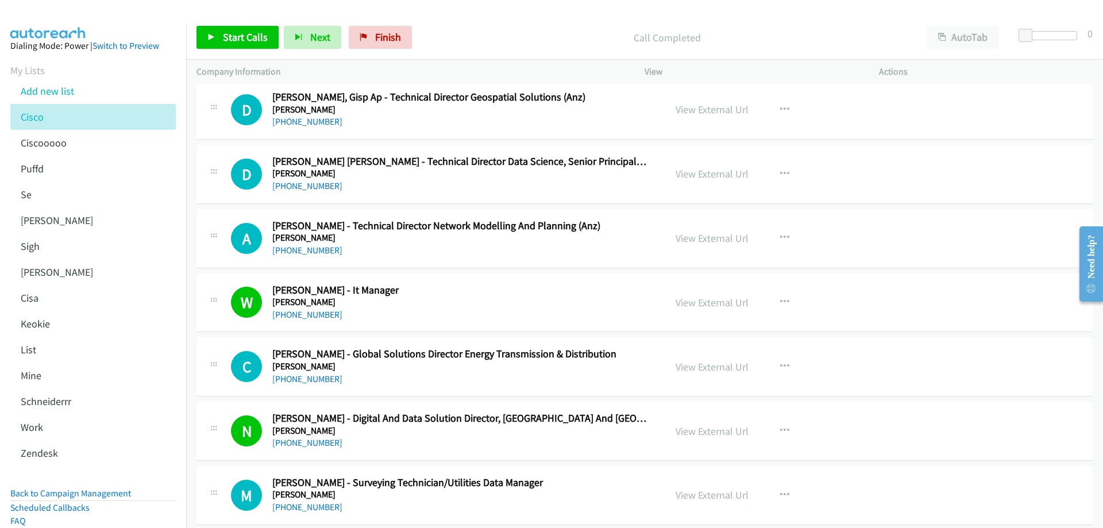
scroll to position [6949, 0]
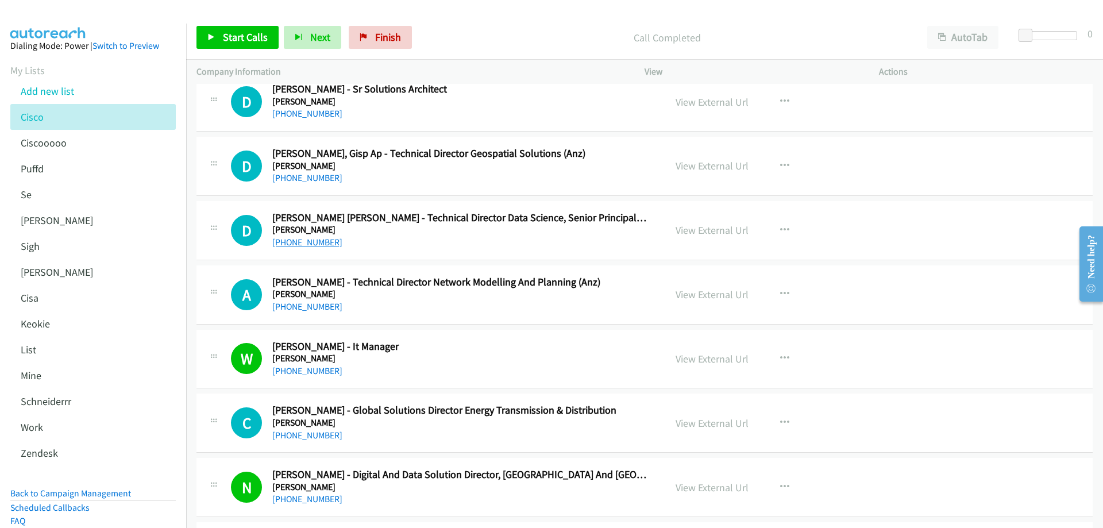
click at [298, 244] on link "[PHONE_NUMBER]" at bounding box center [307, 242] width 70 height 11
click at [716, 231] on link "View External Url" at bounding box center [711, 229] width 73 height 13
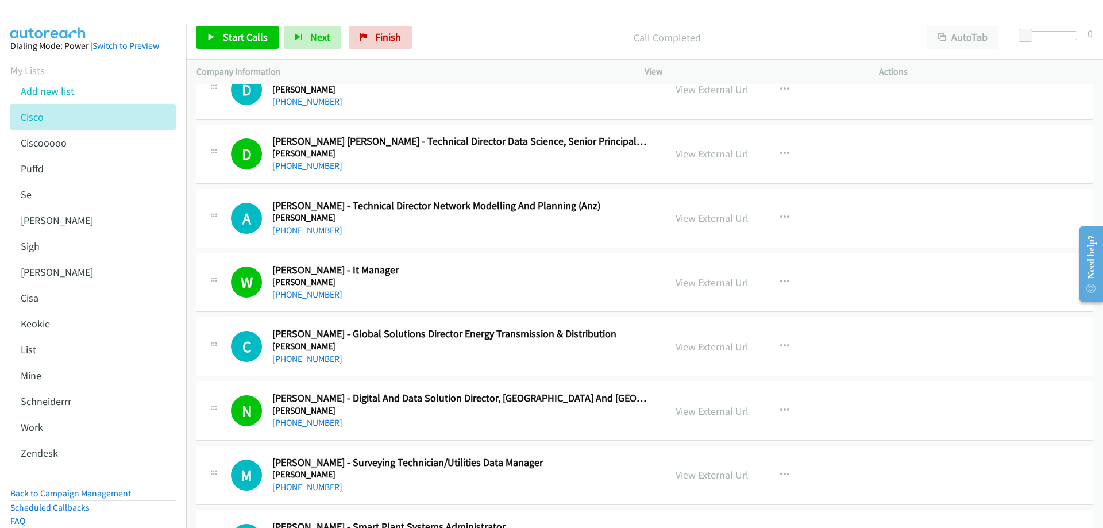
scroll to position [7006, 0]
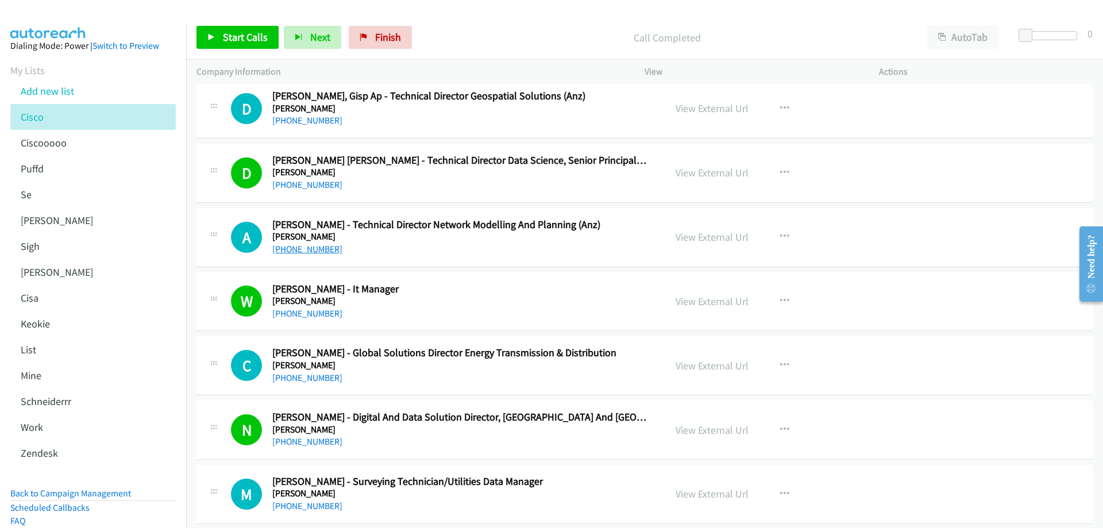
click at [307, 249] on link "[PHONE_NUMBER]" at bounding box center [307, 248] width 70 height 11
click at [698, 236] on link "View External Url" at bounding box center [711, 236] width 73 height 13
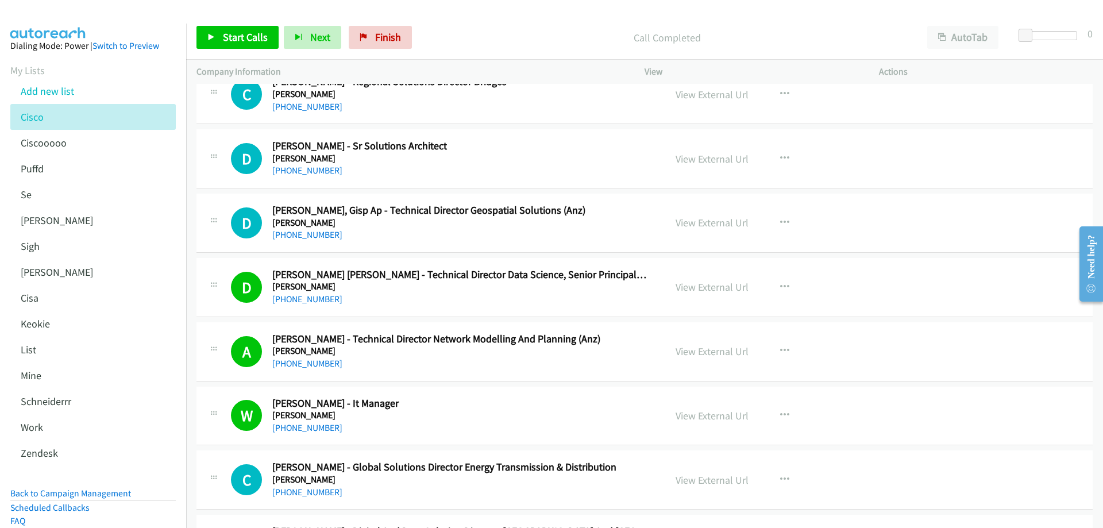
scroll to position [6891, 0]
click at [323, 170] on link "[PHONE_NUMBER]" at bounding box center [307, 170] width 70 height 11
click at [702, 156] on link "View External Url" at bounding box center [711, 159] width 73 height 13
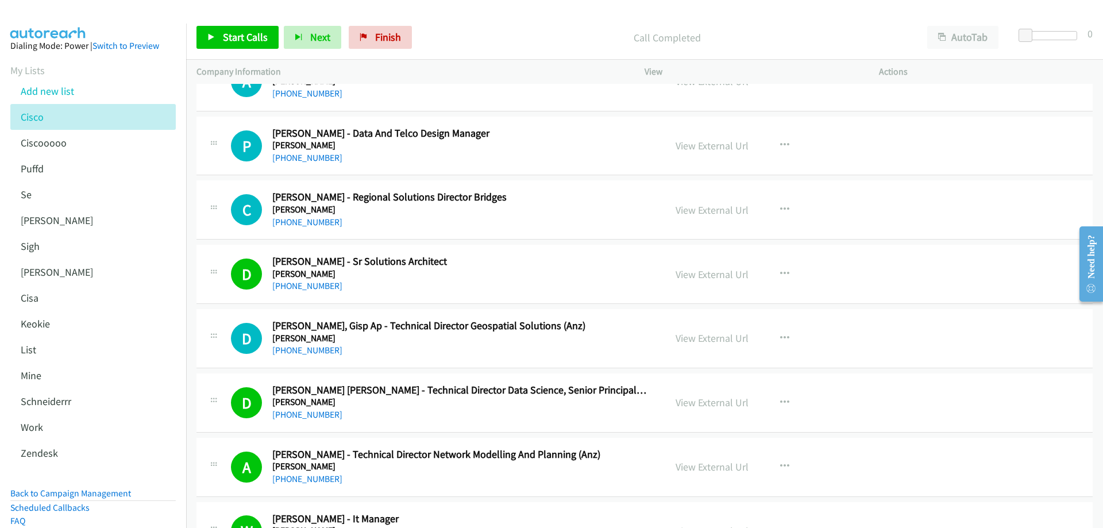
scroll to position [6719, 0]
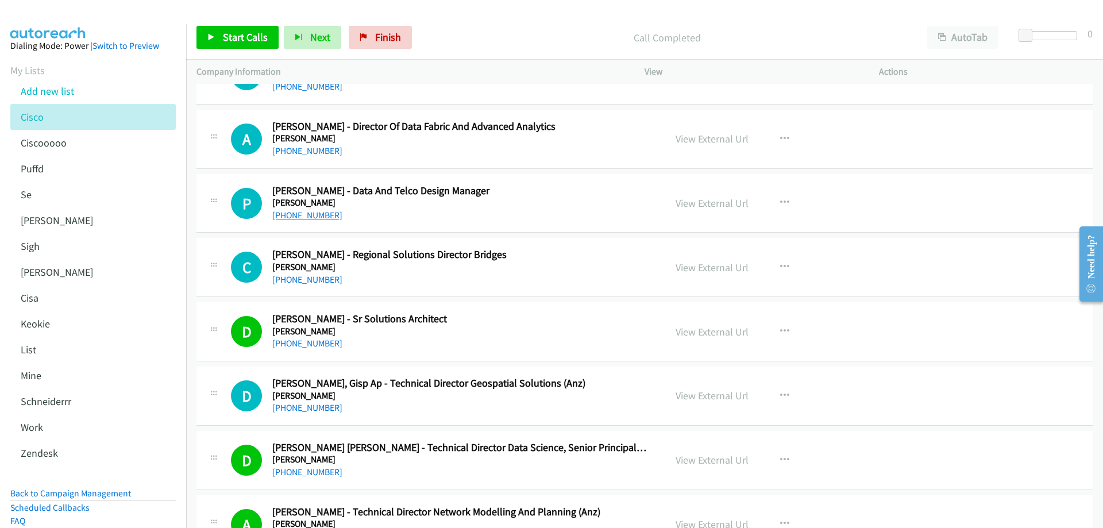
click at [309, 214] on link "[PHONE_NUMBER]" at bounding box center [307, 215] width 70 height 11
click at [724, 203] on link "View External Url" at bounding box center [711, 202] width 73 height 13
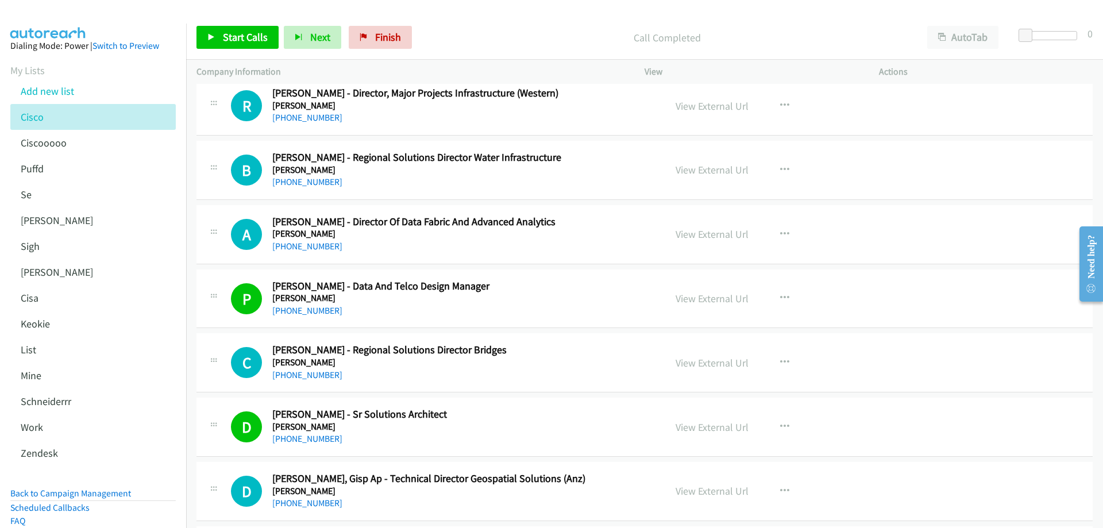
scroll to position [6604, 0]
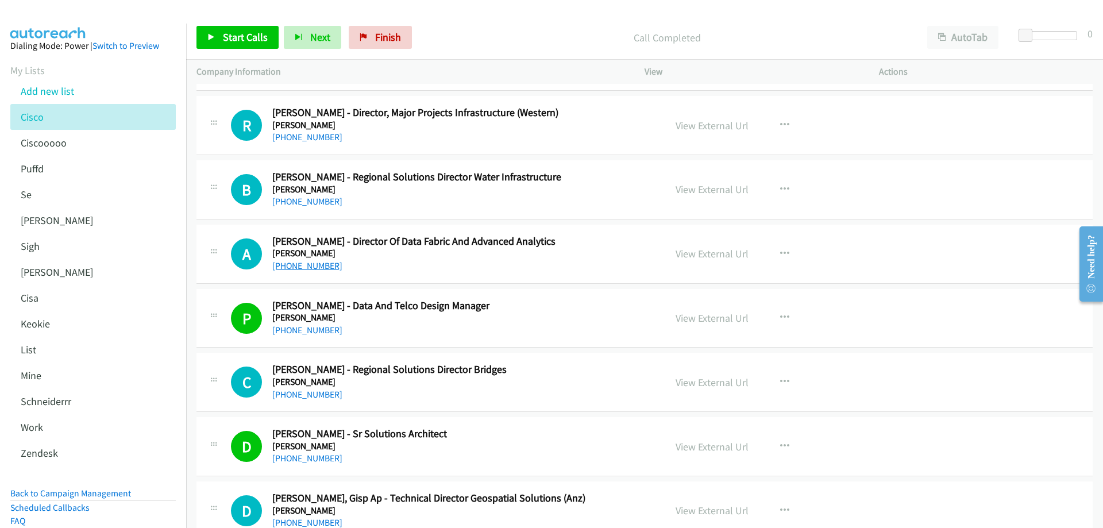
click at [310, 268] on link "[PHONE_NUMBER]" at bounding box center [307, 265] width 70 height 11
click at [733, 252] on link "View External Url" at bounding box center [711, 253] width 73 height 13
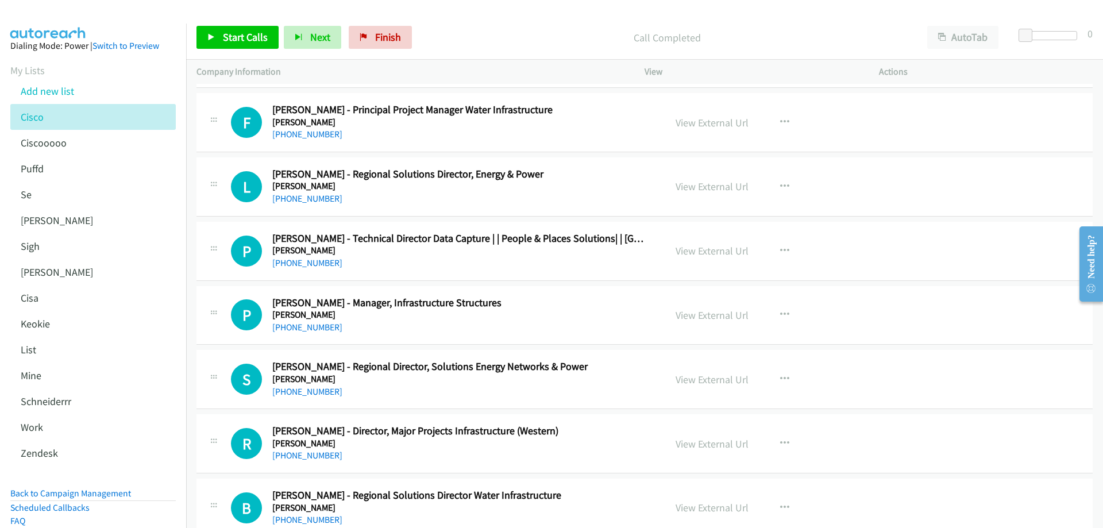
scroll to position [6259, 0]
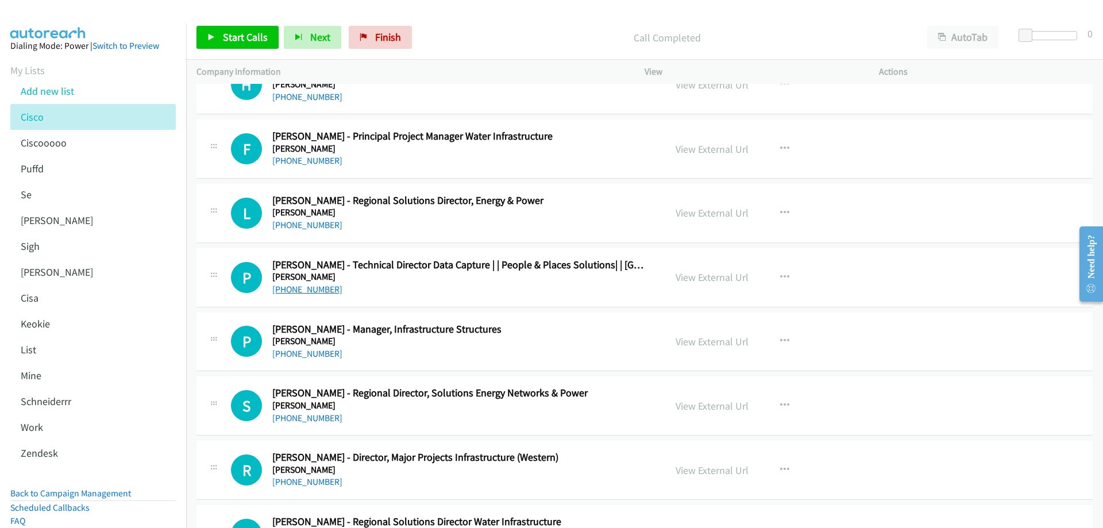
click at [301, 290] on link "[PHONE_NUMBER]" at bounding box center [307, 289] width 70 height 11
click at [716, 278] on link "View External Url" at bounding box center [711, 276] width 73 height 13
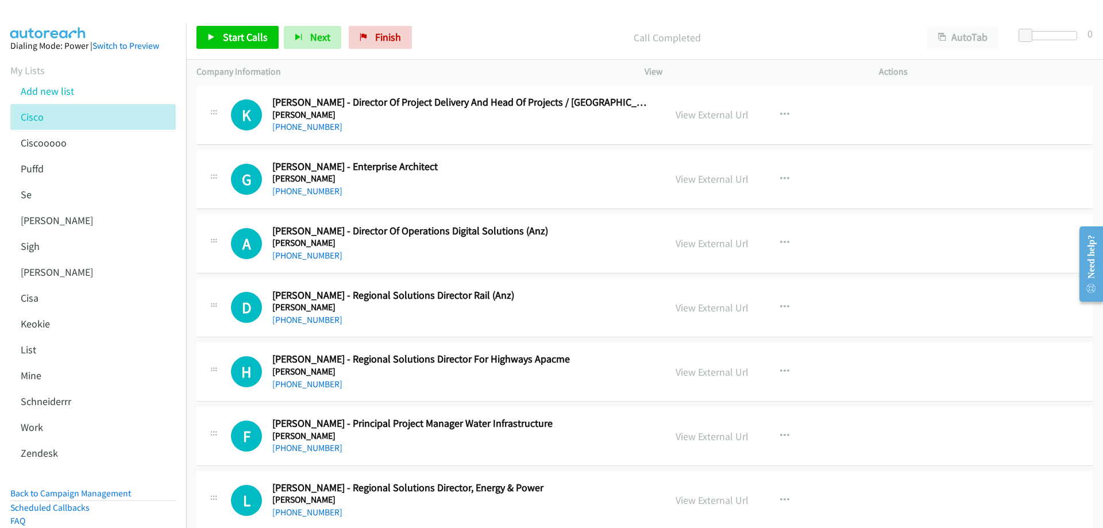
scroll to position [5915, 0]
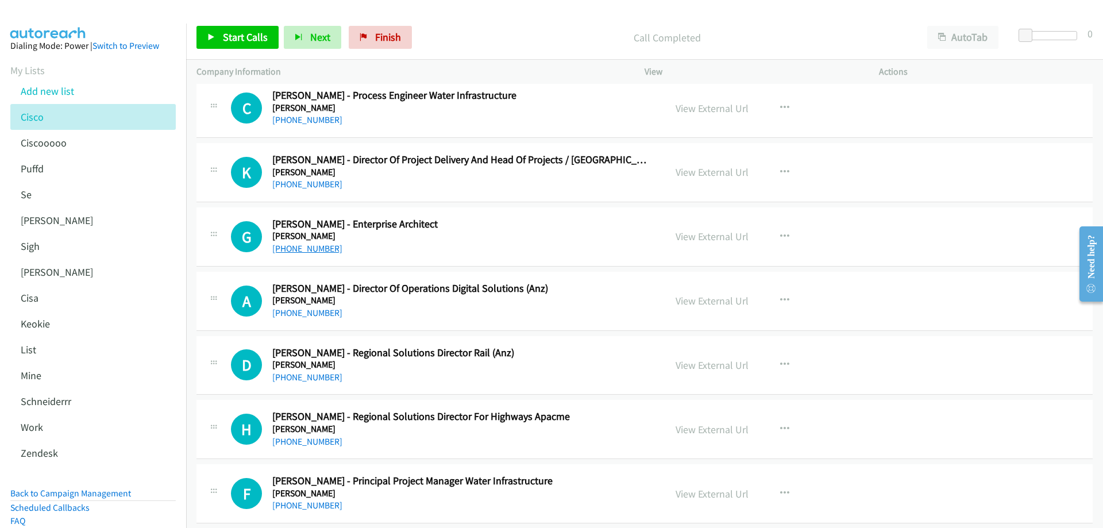
click at [318, 245] on link "[PHONE_NUMBER]" at bounding box center [307, 248] width 70 height 11
click at [694, 235] on link "View External Url" at bounding box center [711, 236] width 73 height 13
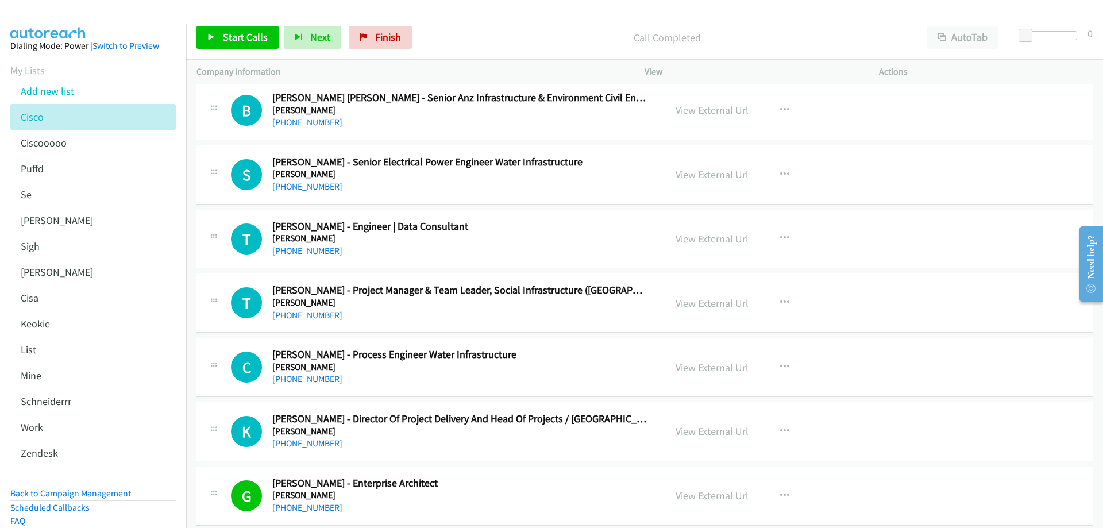
scroll to position [5628, 0]
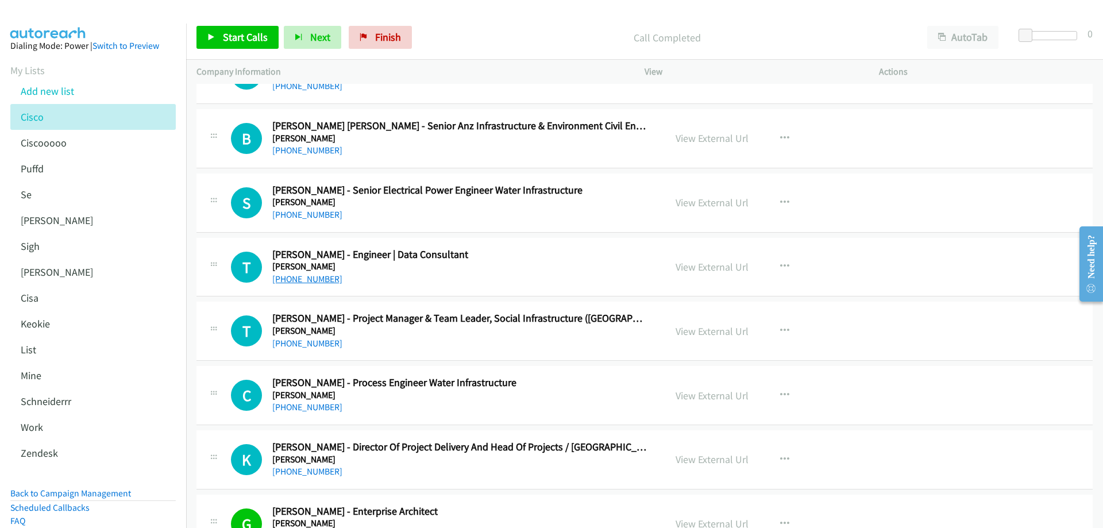
click at [301, 277] on link "[PHONE_NUMBER]" at bounding box center [307, 278] width 70 height 11
click at [695, 266] on link "View External Url" at bounding box center [711, 266] width 73 height 13
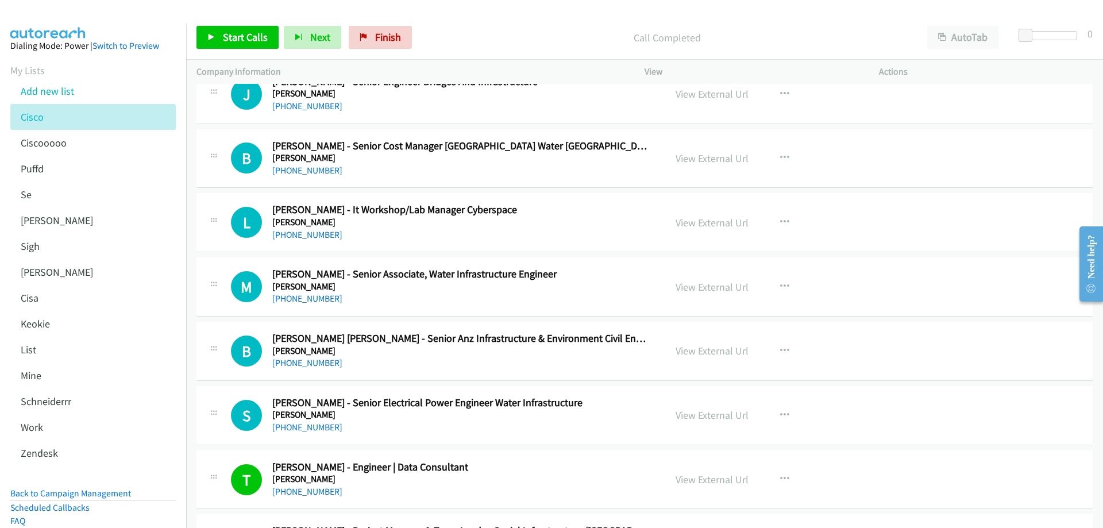
scroll to position [5398, 0]
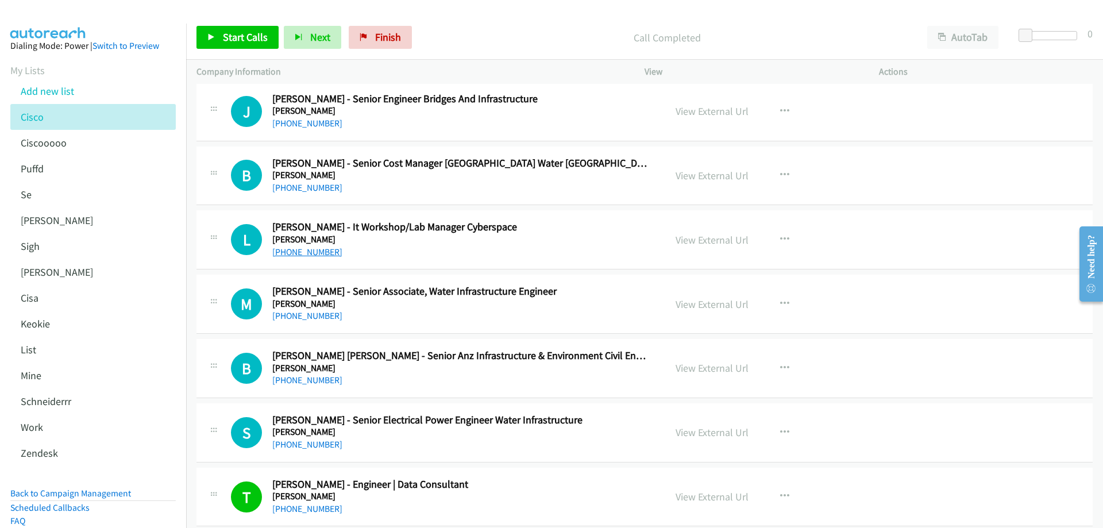
click at [313, 256] on link "[PHONE_NUMBER]" at bounding box center [307, 251] width 70 height 11
click at [713, 241] on link "View External Url" at bounding box center [711, 239] width 73 height 13
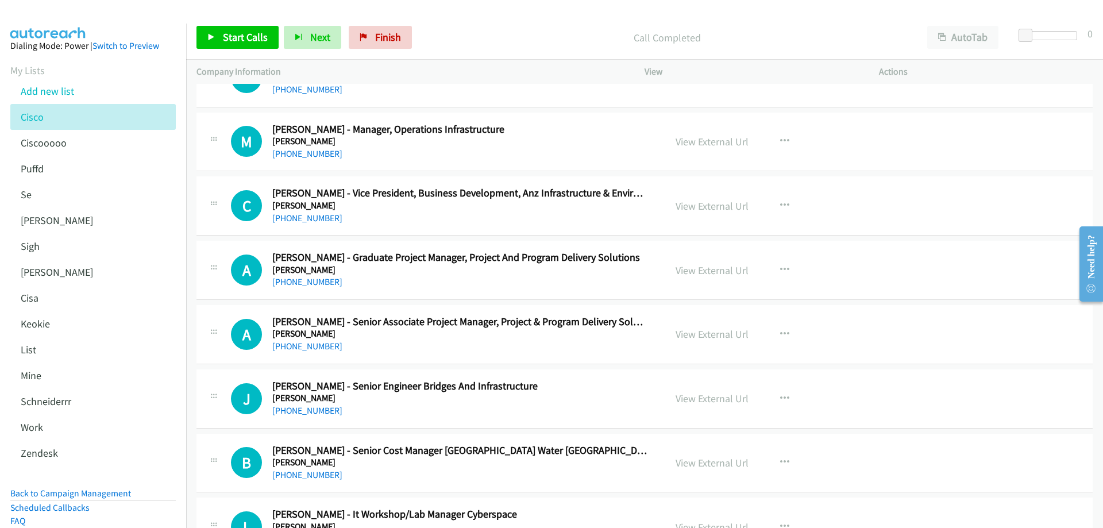
scroll to position [5054, 0]
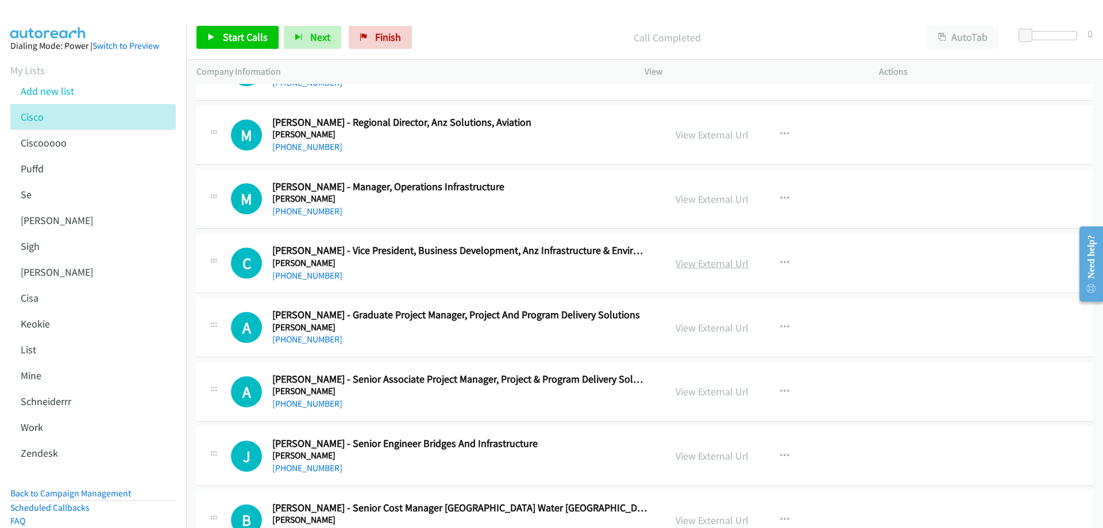
click at [684, 260] on link "View External Url" at bounding box center [711, 263] width 73 height 13
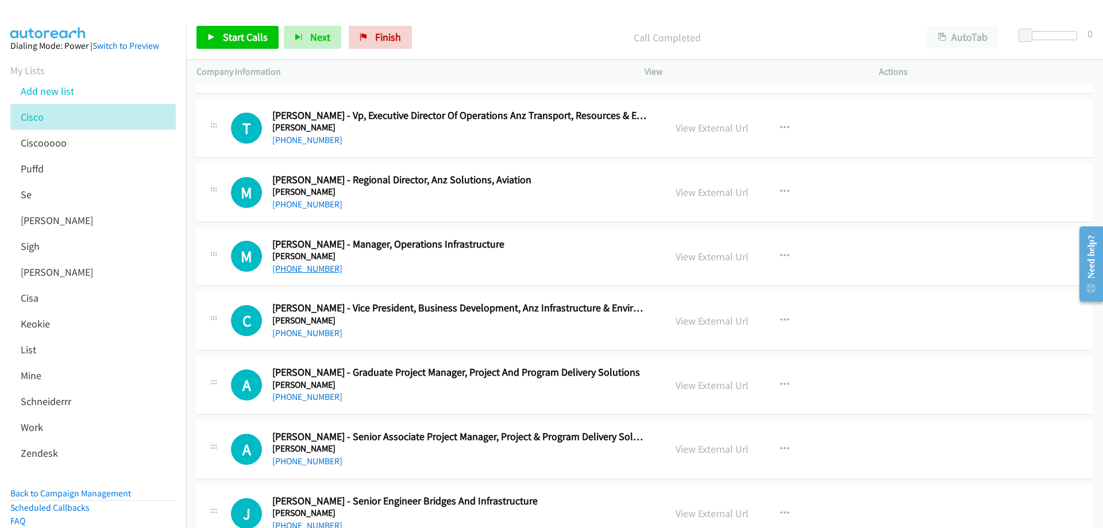
click at [311, 269] on link "[PHONE_NUMBER]" at bounding box center [307, 268] width 70 height 11
click at [717, 254] on link "View External Url" at bounding box center [711, 256] width 73 height 13
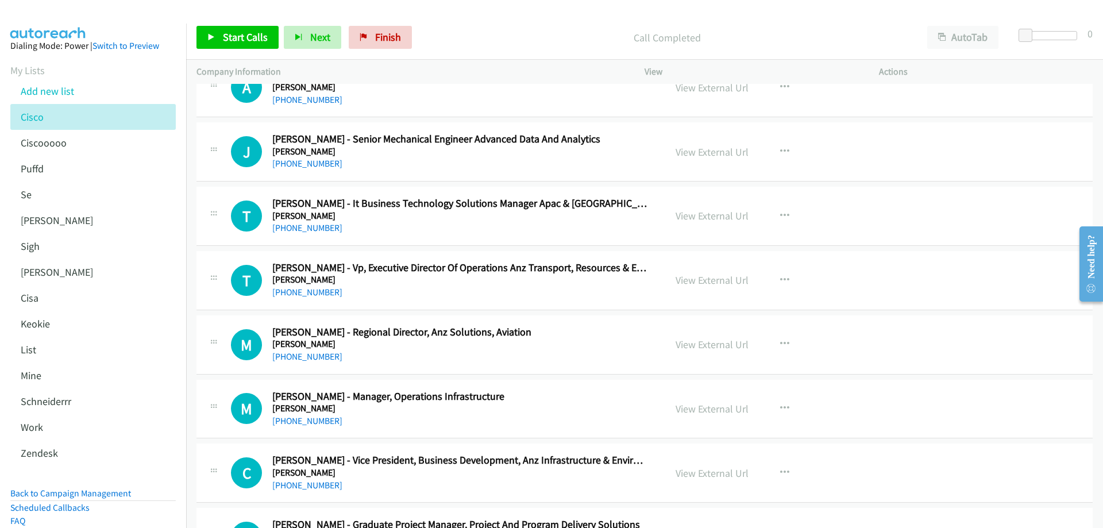
scroll to position [4824, 0]
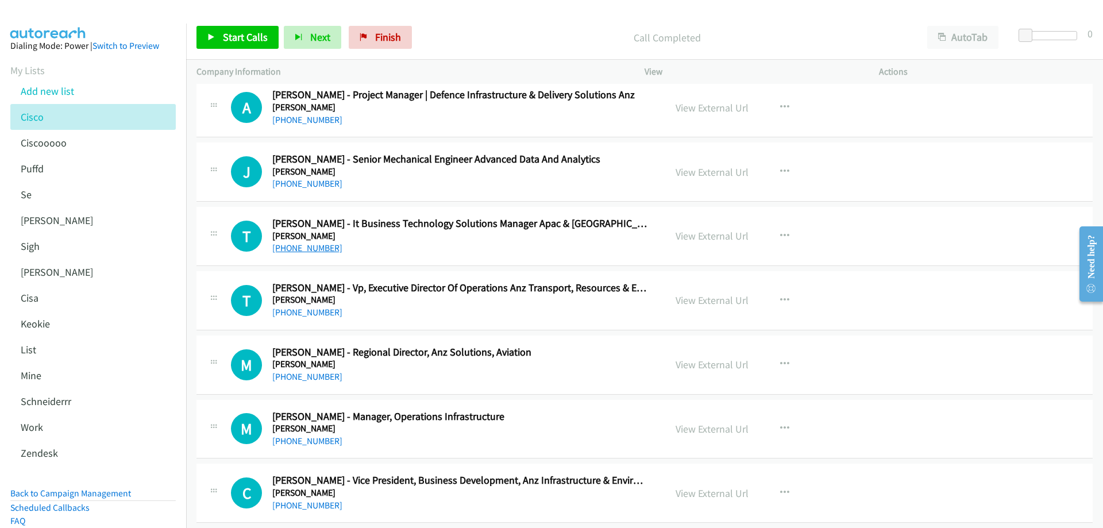
click at [320, 250] on link "[PHONE_NUMBER]" at bounding box center [307, 247] width 70 height 11
click at [710, 238] on link "View External Url" at bounding box center [711, 235] width 73 height 13
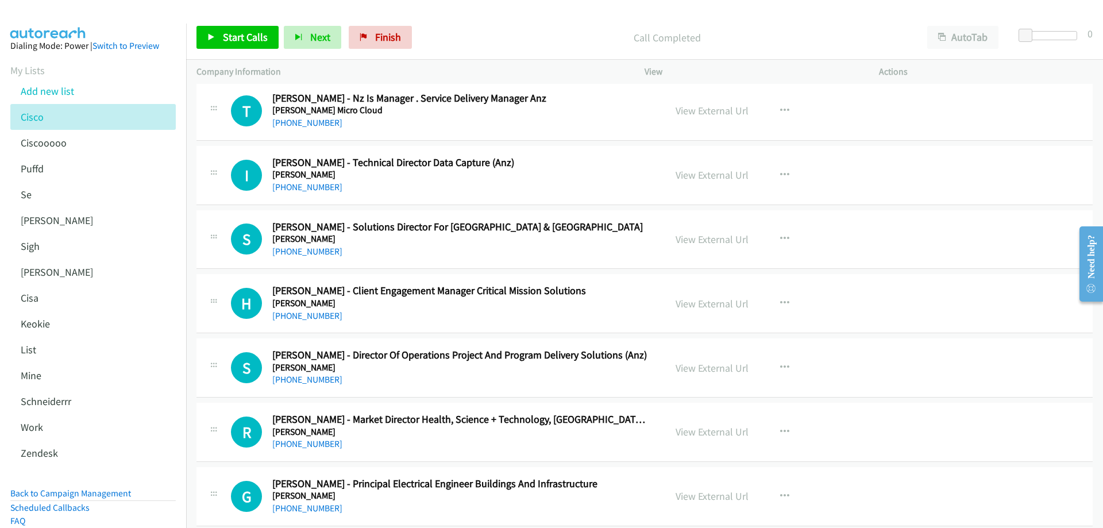
scroll to position [4250, 0]
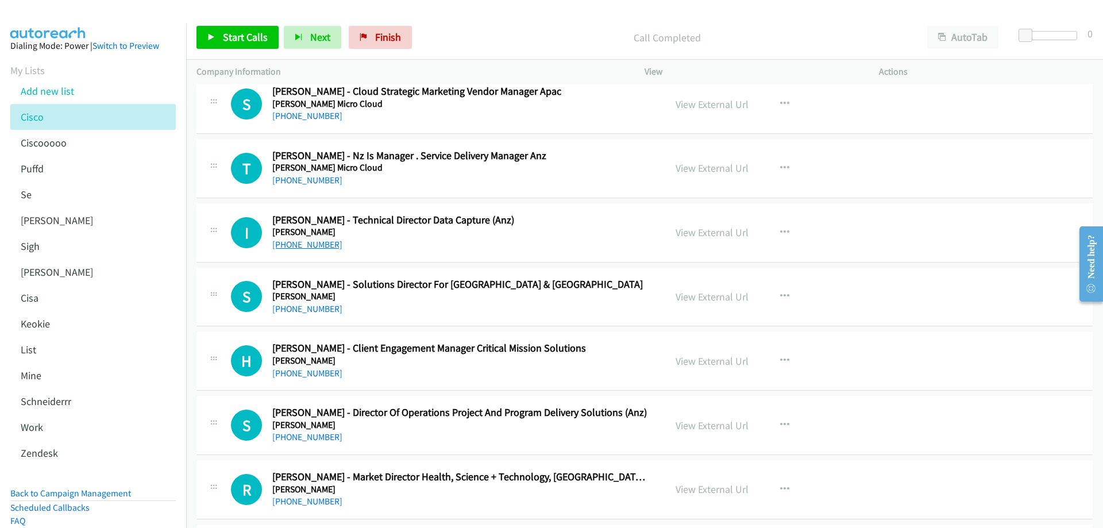
click at [318, 245] on link "[PHONE_NUMBER]" at bounding box center [307, 244] width 70 height 11
click at [698, 230] on link "View External Url" at bounding box center [711, 232] width 73 height 13
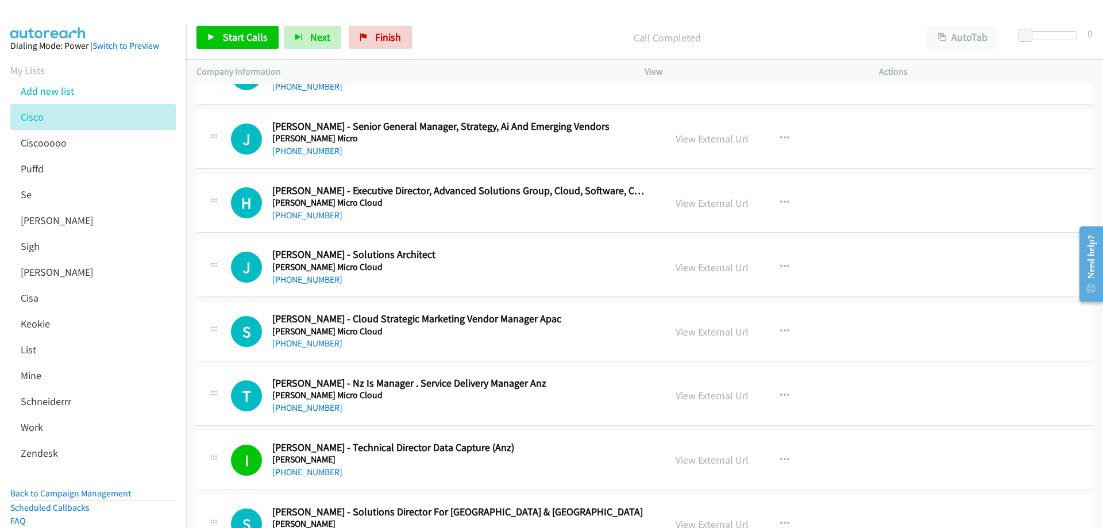
scroll to position [4020, 0]
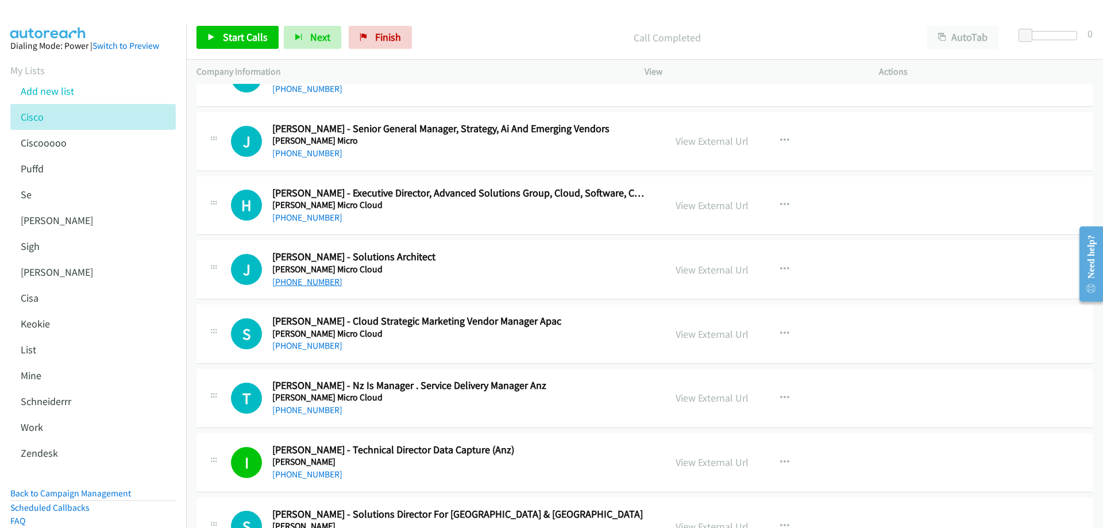
click at [325, 280] on link "[PHONE_NUMBER]" at bounding box center [307, 281] width 70 height 11
click at [713, 270] on link "View External Url" at bounding box center [711, 269] width 73 height 13
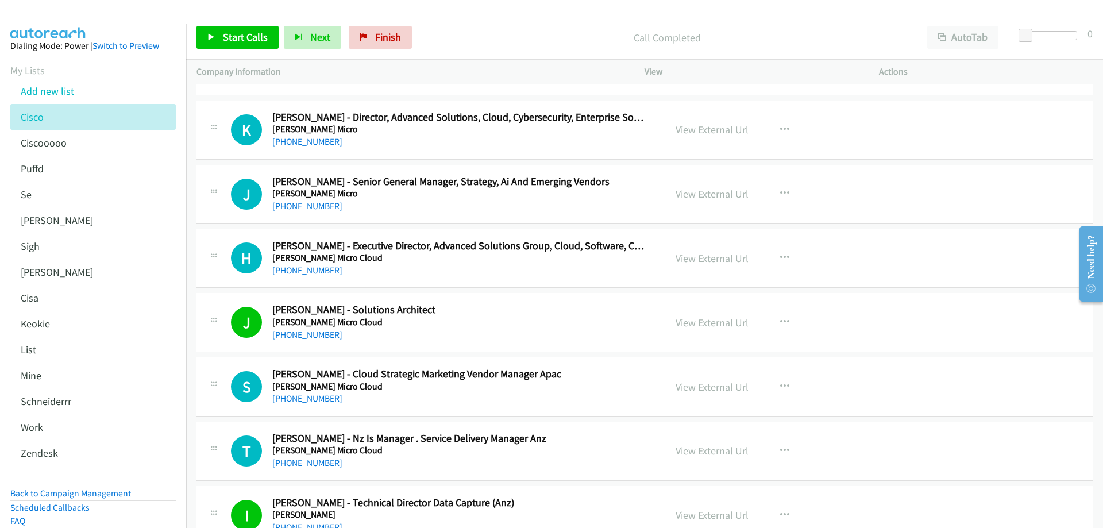
scroll to position [3962, 0]
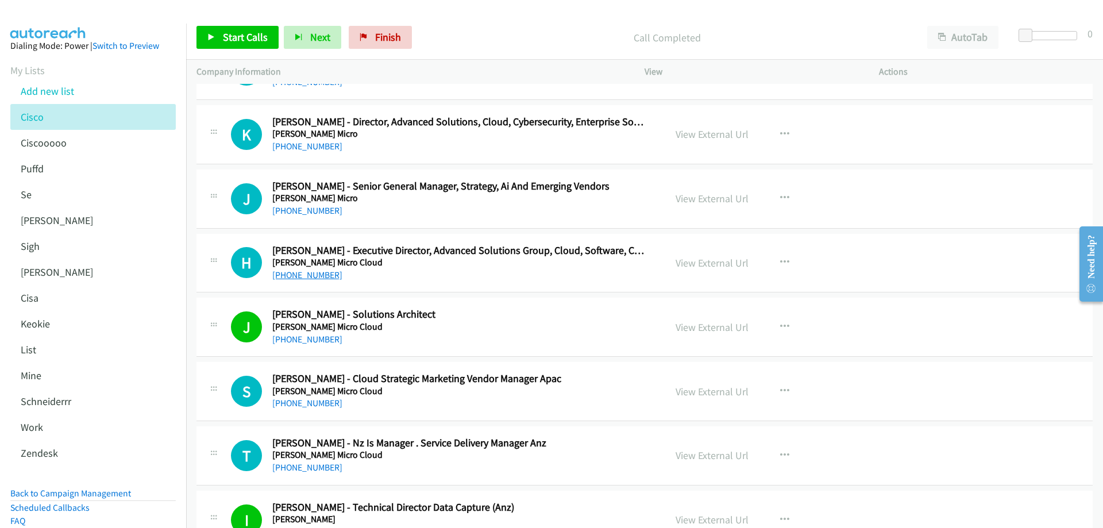
click at [315, 272] on link "[PHONE_NUMBER]" at bounding box center [307, 274] width 70 height 11
click at [736, 260] on link "View External Url" at bounding box center [711, 262] width 73 height 13
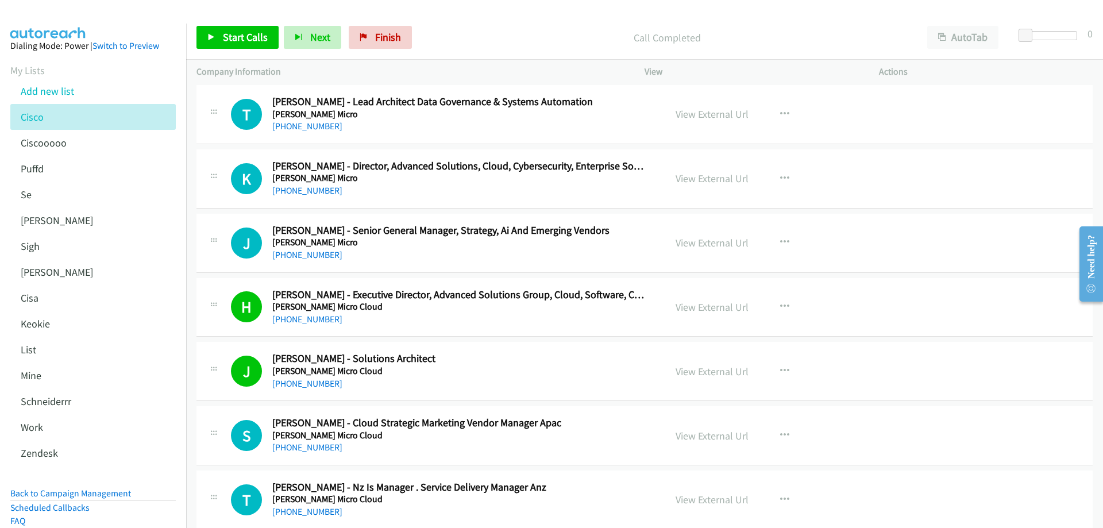
scroll to position [3905, 0]
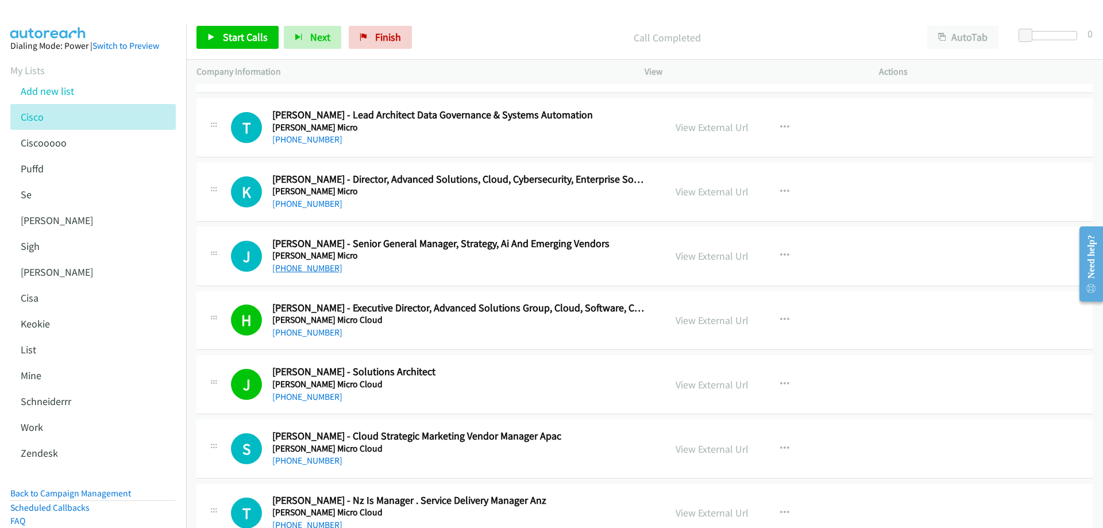
click at [304, 265] on link "[PHONE_NUMBER]" at bounding box center [307, 267] width 70 height 11
click at [710, 255] on link "View External Url" at bounding box center [711, 255] width 73 height 13
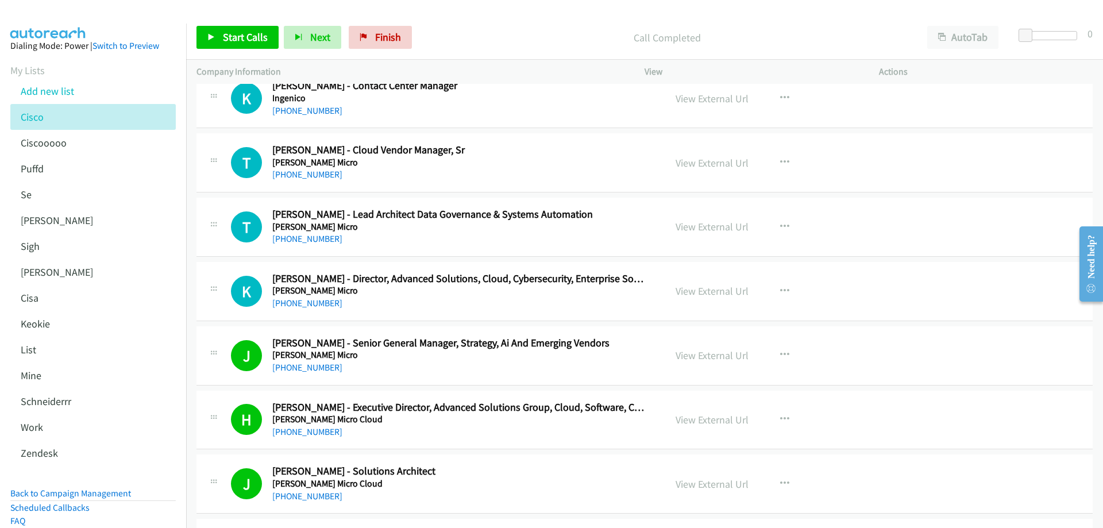
scroll to position [3790, 0]
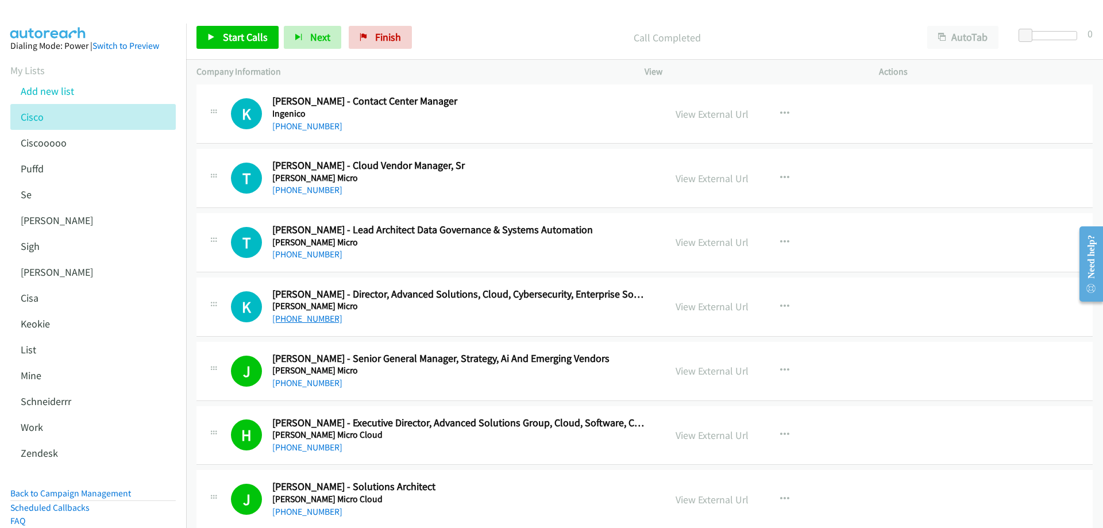
click at [301, 323] on link "[PHONE_NUMBER]" at bounding box center [307, 318] width 70 height 11
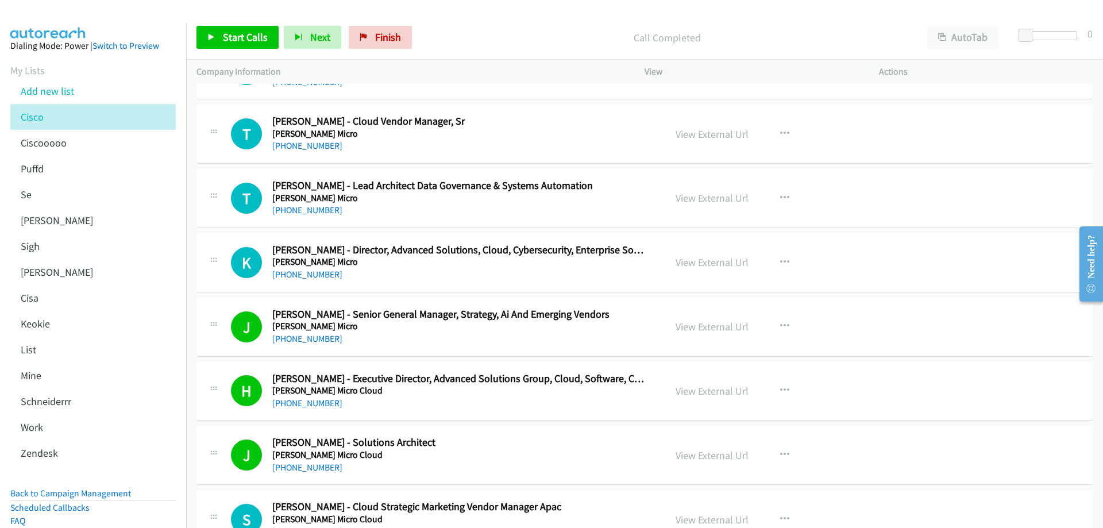
scroll to position [3848, 0]
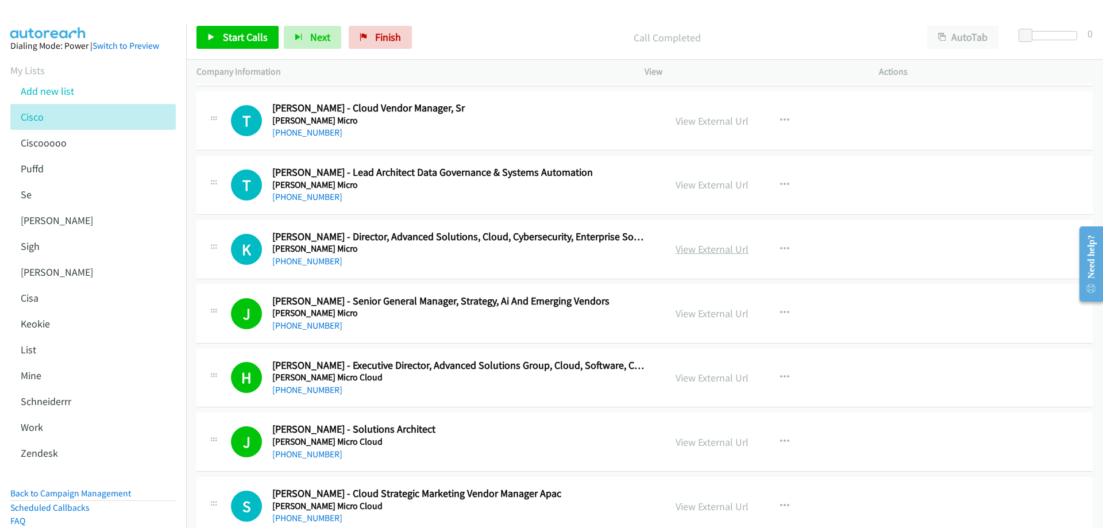
click at [728, 247] on link "View External Url" at bounding box center [711, 248] width 73 height 13
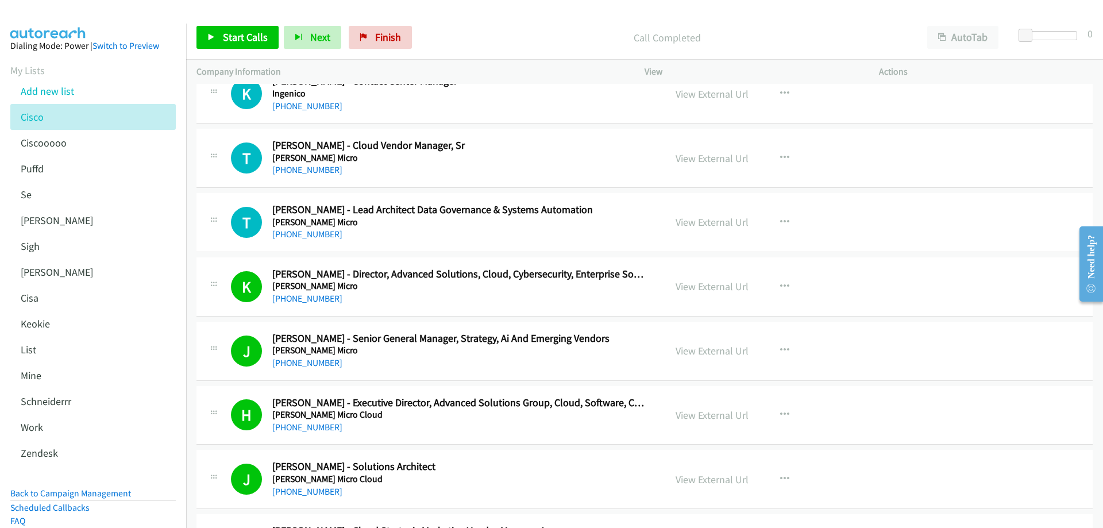
scroll to position [3790, 0]
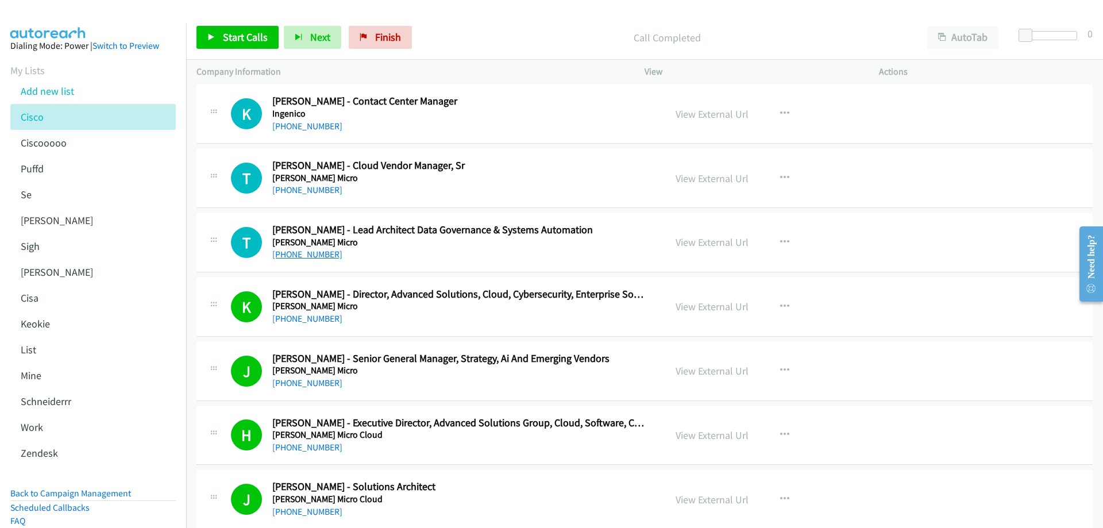
click at [318, 254] on link "[PHONE_NUMBER]" at bounding box center [307, 254] width 70 height 11
click at [700, 241] on link "View External Url" at bounding box center [711, 241] width 73 height 13
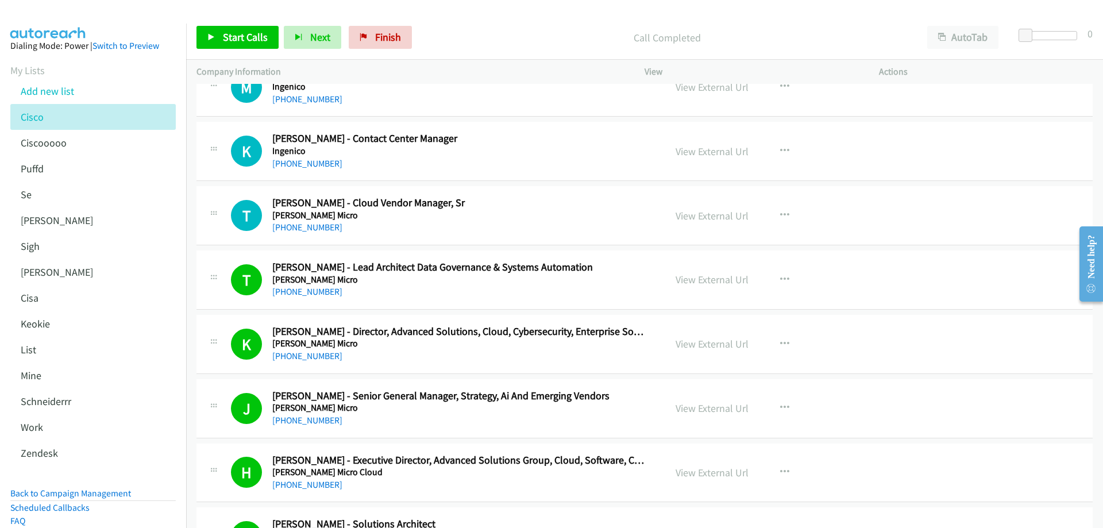
scroll to position [3733, 0]
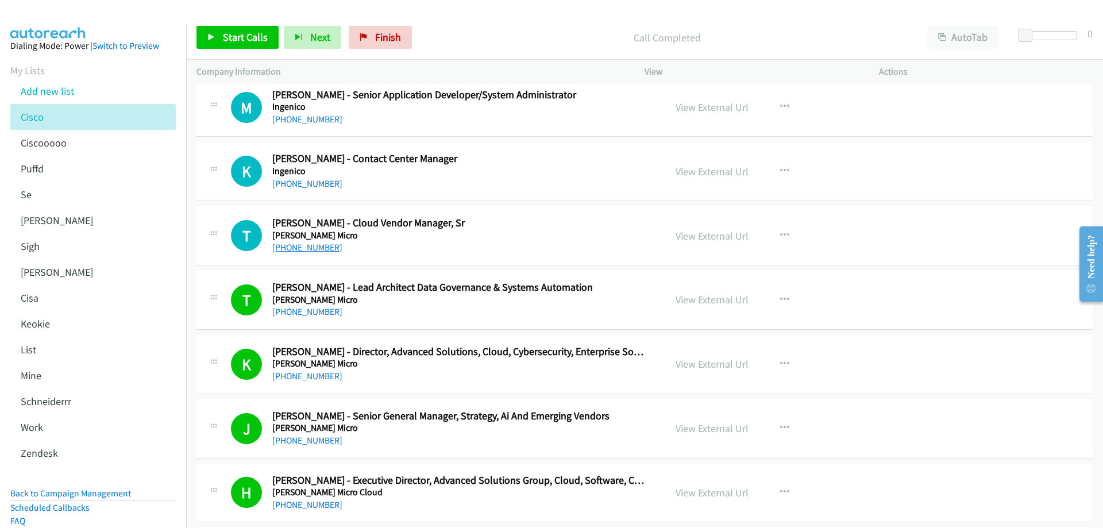
click at [314, 247] on link "[PHONE_NUMBER]" at bounding box center [307, 247] width 70 height 11
click at [702, 234] on link "View External Url" at bounding box center [711, 235] width 73 height 13
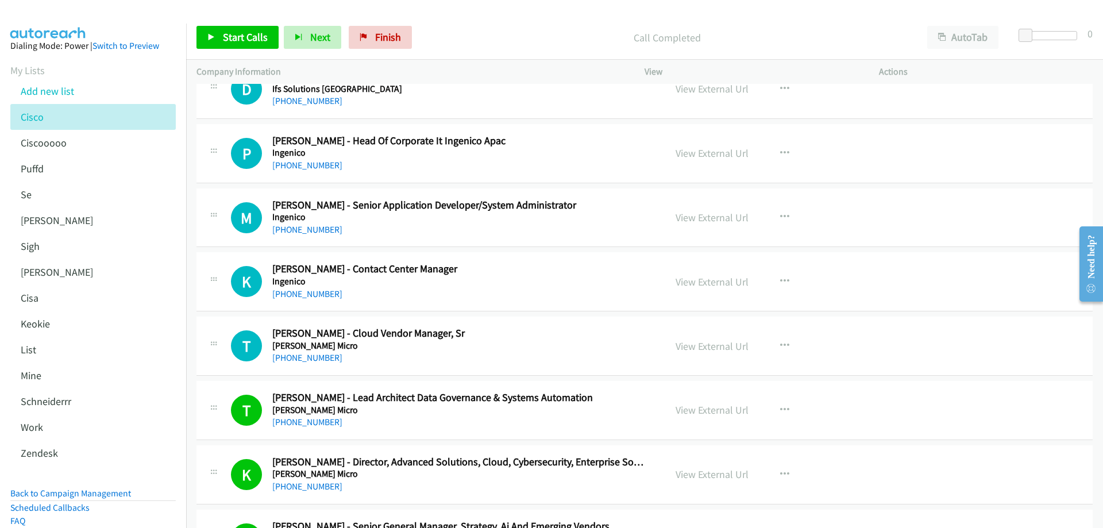
scroll to position [3618, 0]
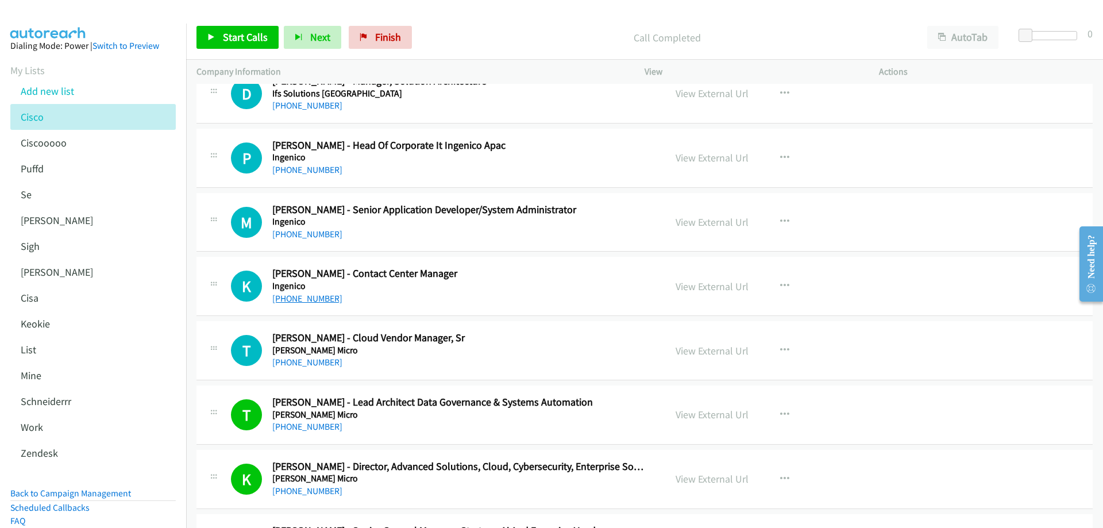
click at [322, 296] on link "[PHONE_NUMBER]" at bounding box center [307, 298] width 70 height 11
click at [712, 283] on link "View External Url" at bounding box center [711, 286] width 73 height 13
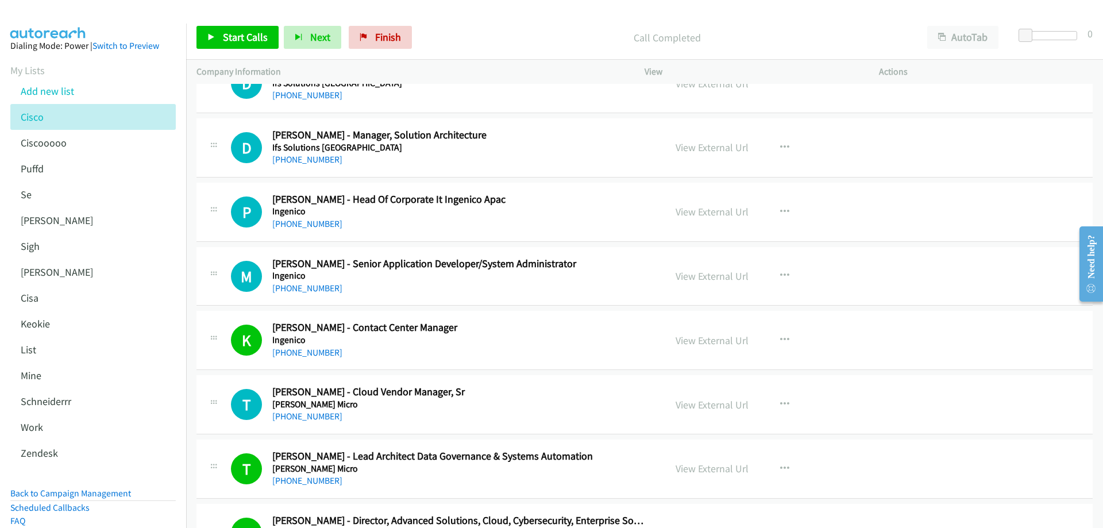
scroll to position [3503, 0]
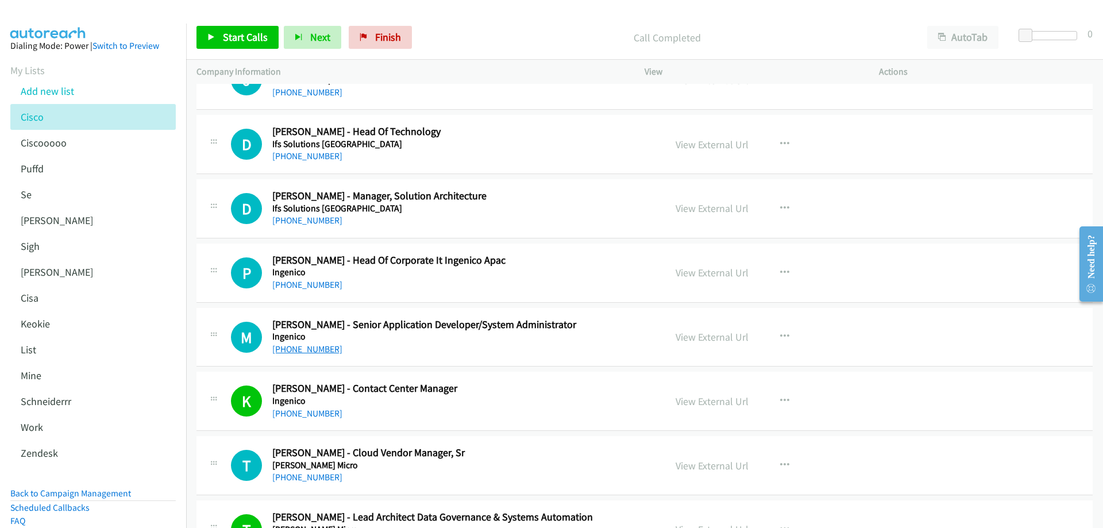
click at [320, 346] on link "[PHONE_NUMBER]" at bounding box center [307, 348] width 70 height 11
click at [699, 336] on link "View External Url" at bounding box center [711, 336] width 73 height 13
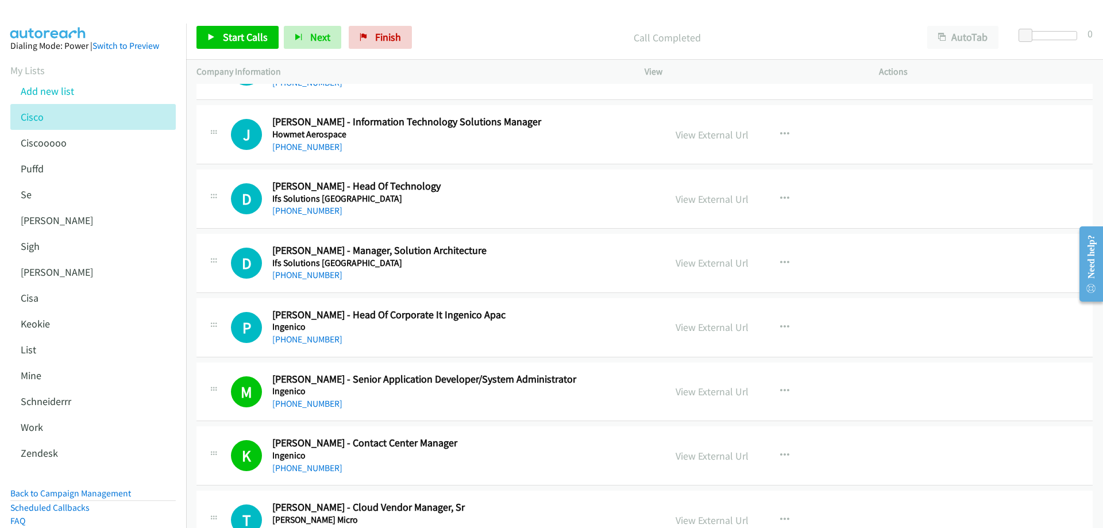
scroll to position [3446, 0]
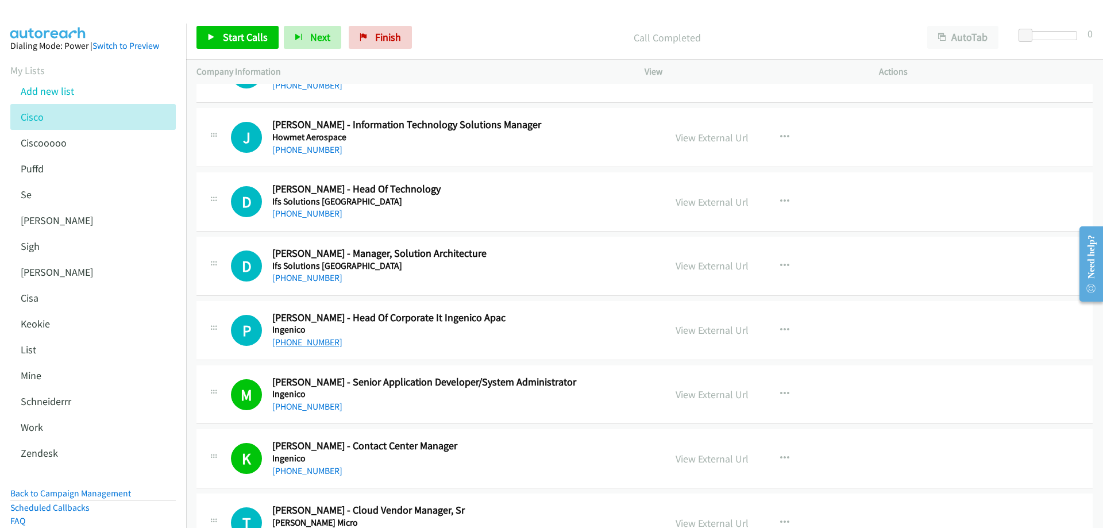
click at [307, 341] on link "[PHONE_NUMBER]" at bounding box center [307, 342] width 70 height 11
click at [724, 328] on link "View External Url" at bounding box center [711, 329] width 73 height 13
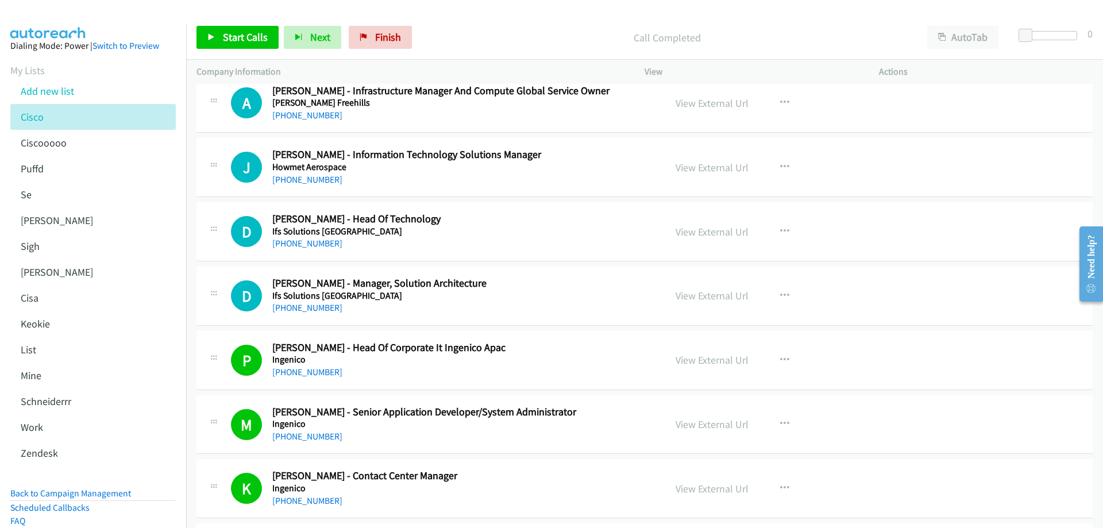
scroll to position [3388, 0]
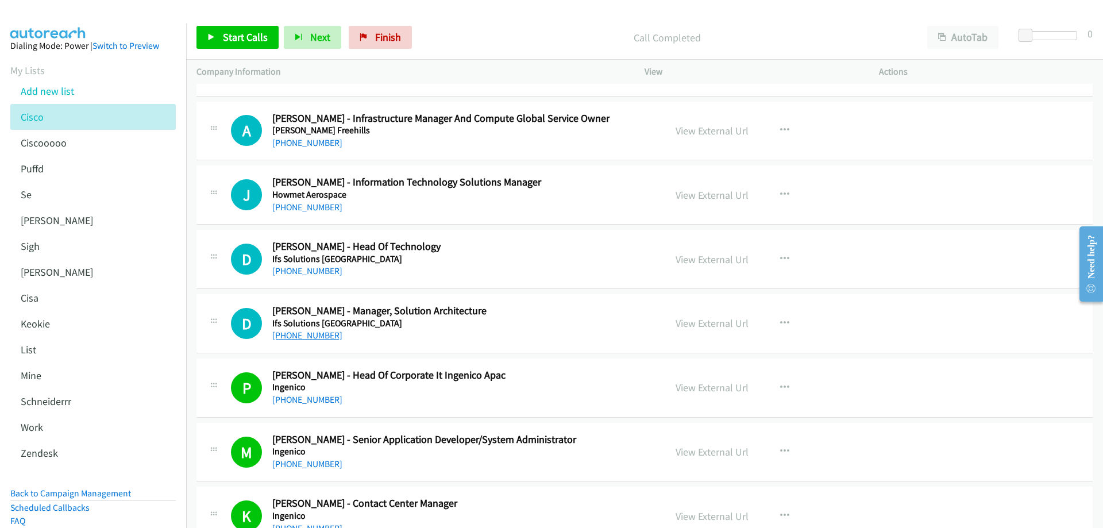
click at [317, 338] on link "[PHONE_NUMBER]" at bounding box center [307, 335] width 70 height 11
click at [698, 322] on link "View External Url" at bounding box center [711, 322] width 73 height 13
click at [324, 271] on link "[PHONE_NUMBER]" at bounding box center [307, 270] width 70 height 11
click at [716, 256] on link "View External Url" at bounding box center [711, 259] width 73 height 13
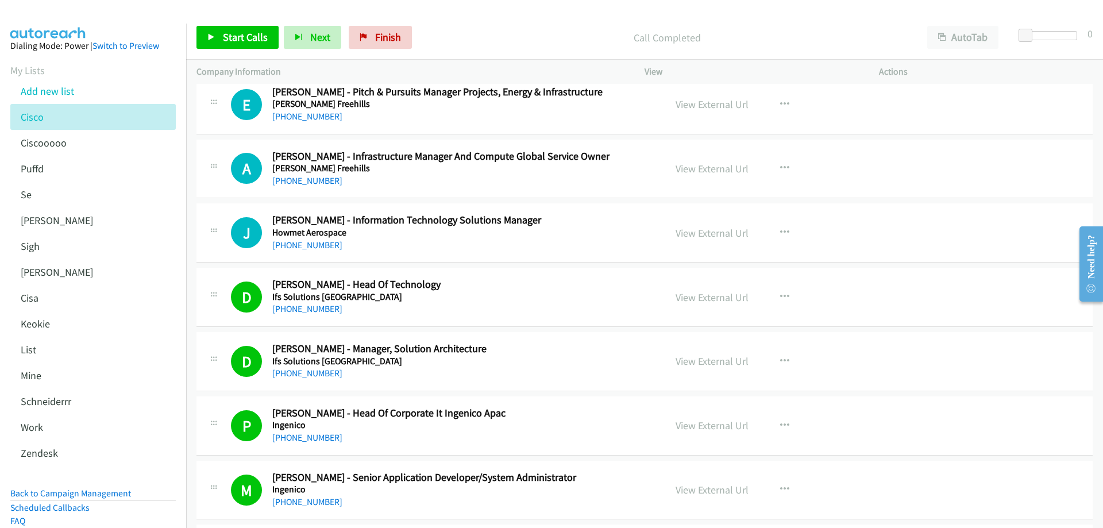
scroll to position [3331, 0]
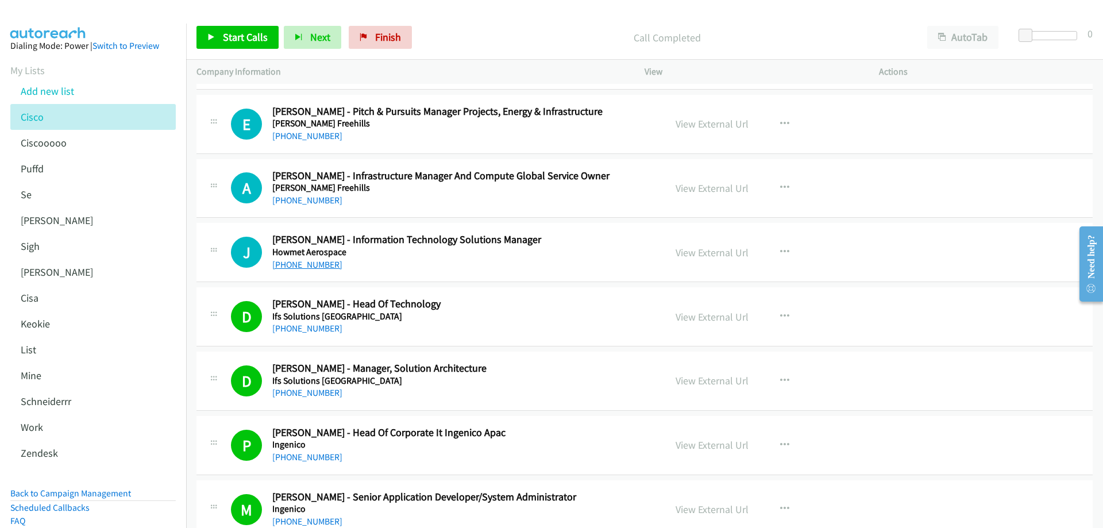
click at [313, 265] on link "[PHONE_NUMBER]" at bounding box center [307, 264] width 70 height 11
click at [713, 250] on link "View External Url" at bounding box center [711, 252] width 73 height 13
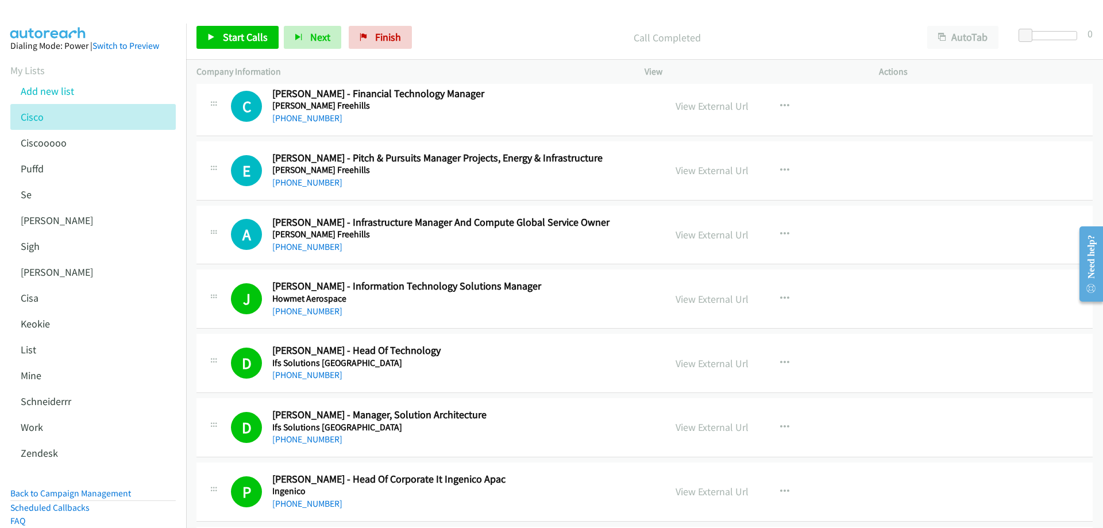
scroll to position [3273, 0]
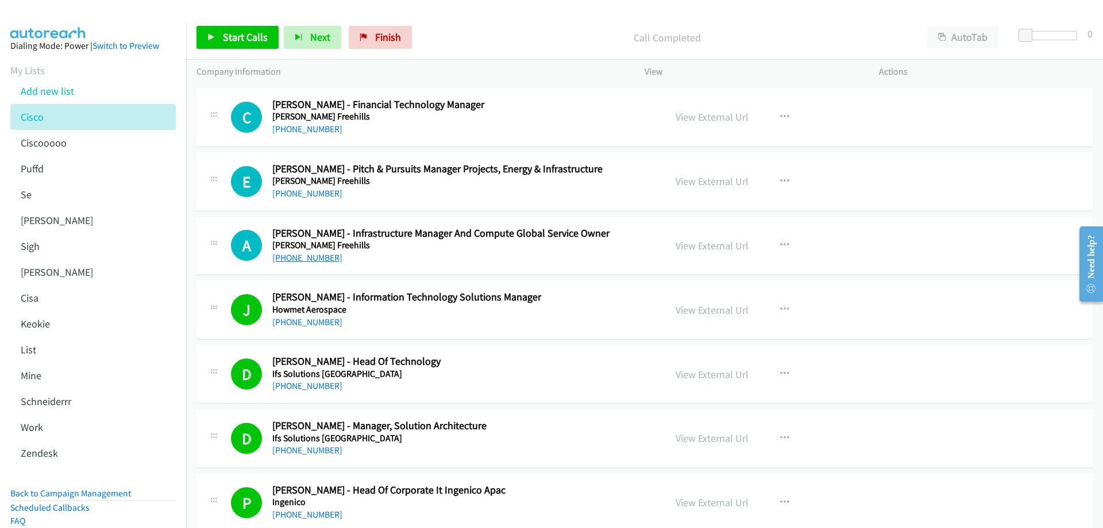
click at [320, 259] on link "[PHONE_NUMBER]" at bounding box center [307, 257] width 70 height 11
click at [694, 246] on link "View External Url" at bounding box center [711, 245] width 73 height 13
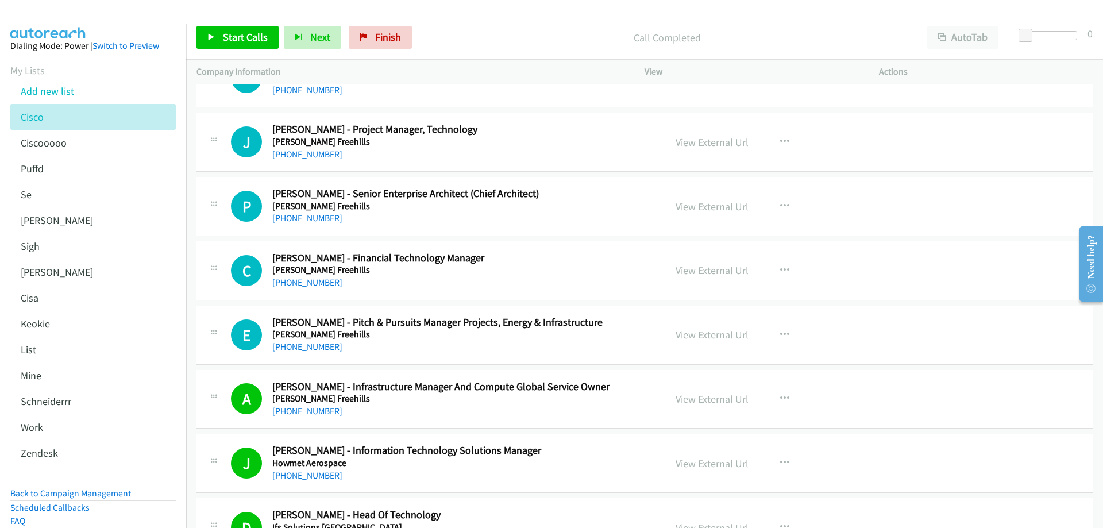
scroll to position [3101, 0]
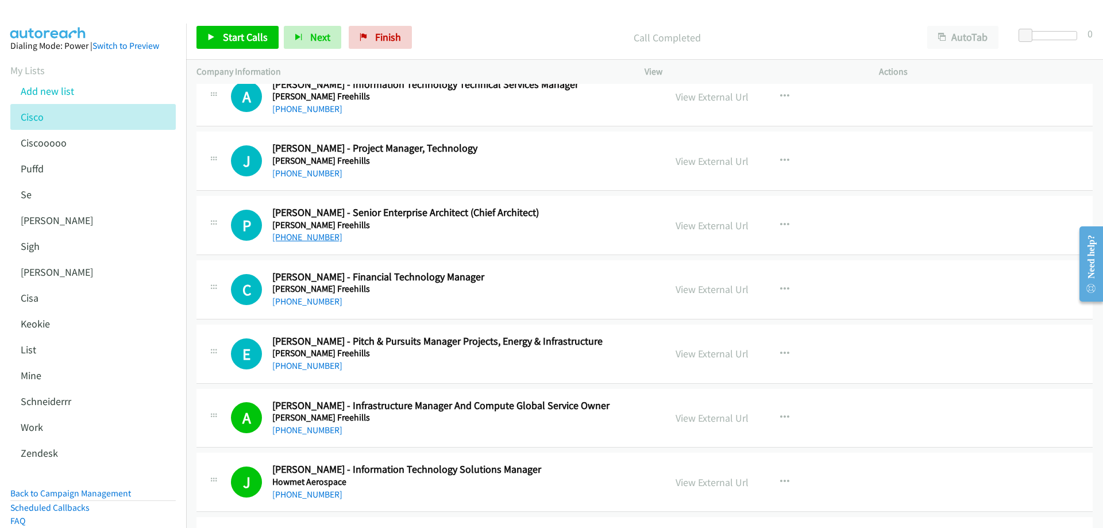
click at [307, 235] on link "[PHONE_NUMBER]" at bounding box center [307, 236] width 70 height 11
click at [703, 228] on link "View External Url" at bounding box center [711, 225] width 73 height 13
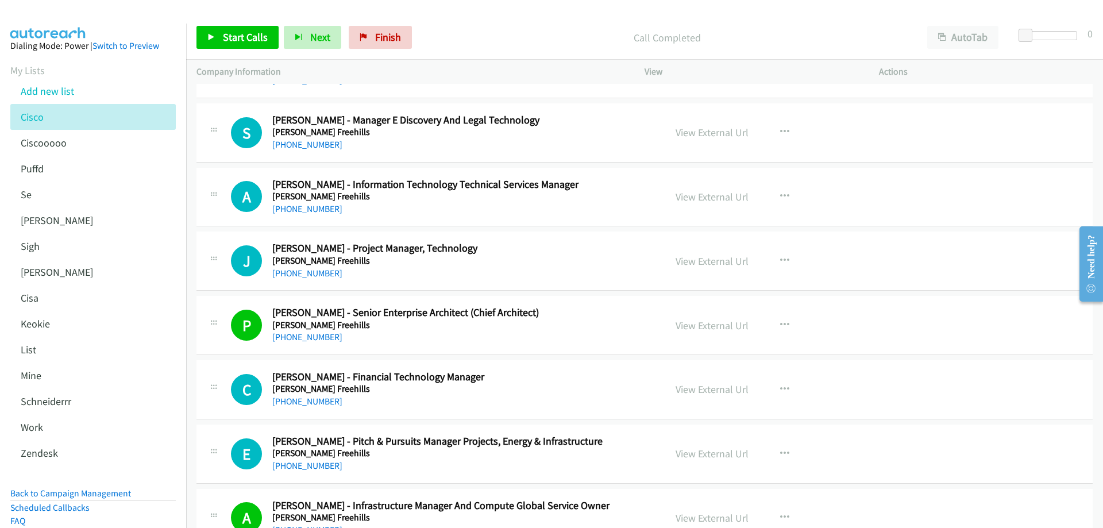
scroll to position [2986, 0]
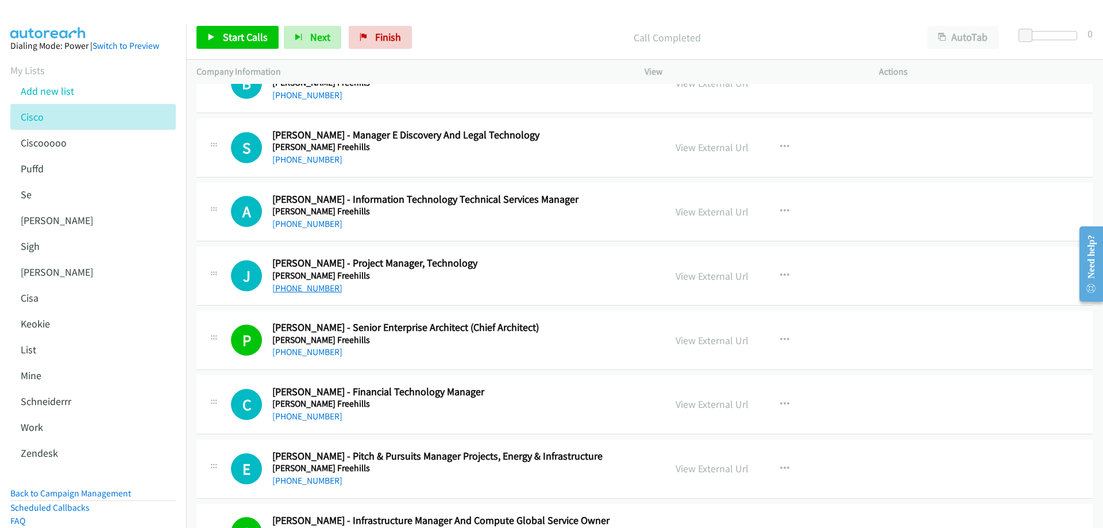
click at [328, 288] on link "[PHONE_NUMBER]" at bounding box center [307, 288] width 70 height 11
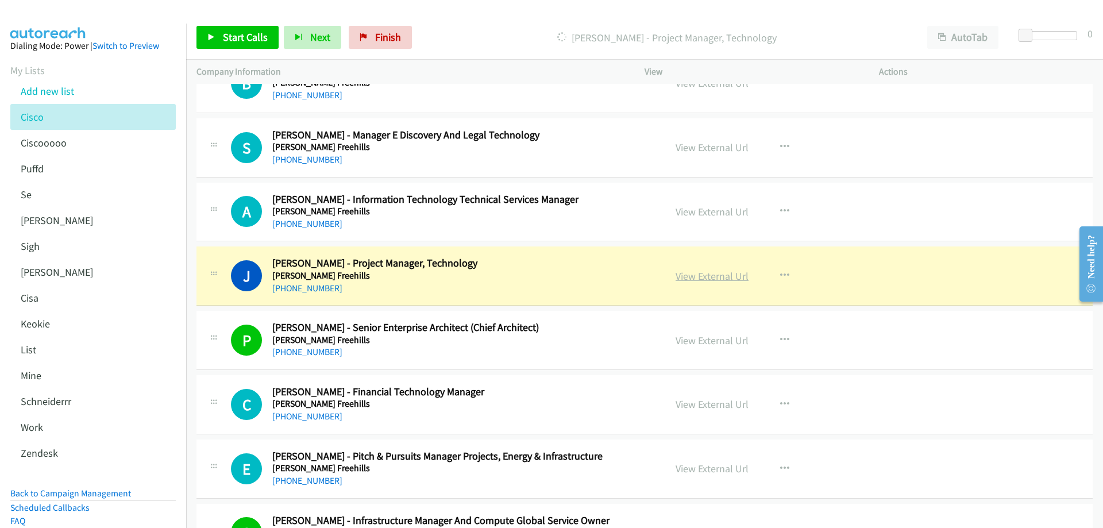
click at [722, 275] on link "View External Url" at bounding box center [711, 275] width 73 height 13
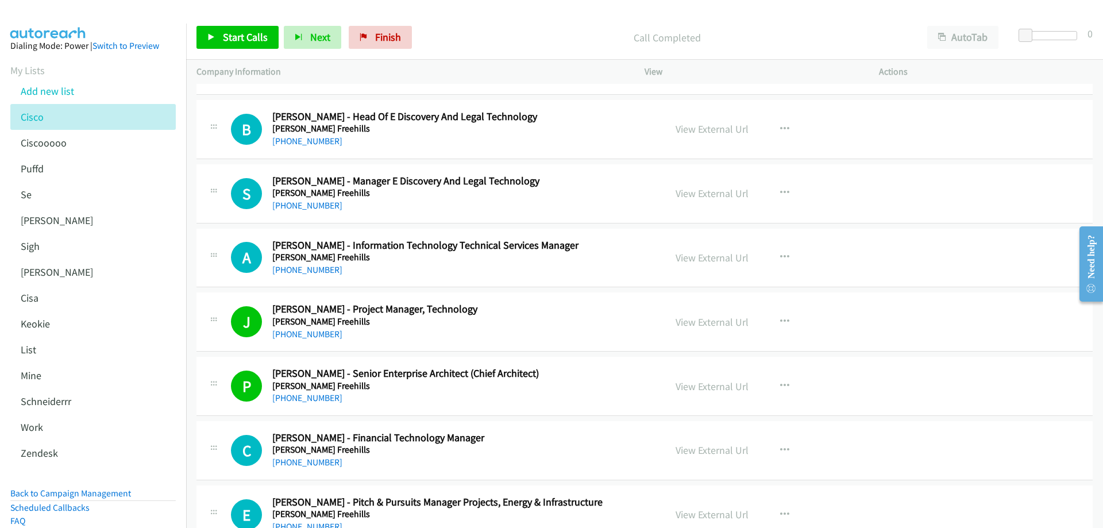
scroll to position [2929, 0]
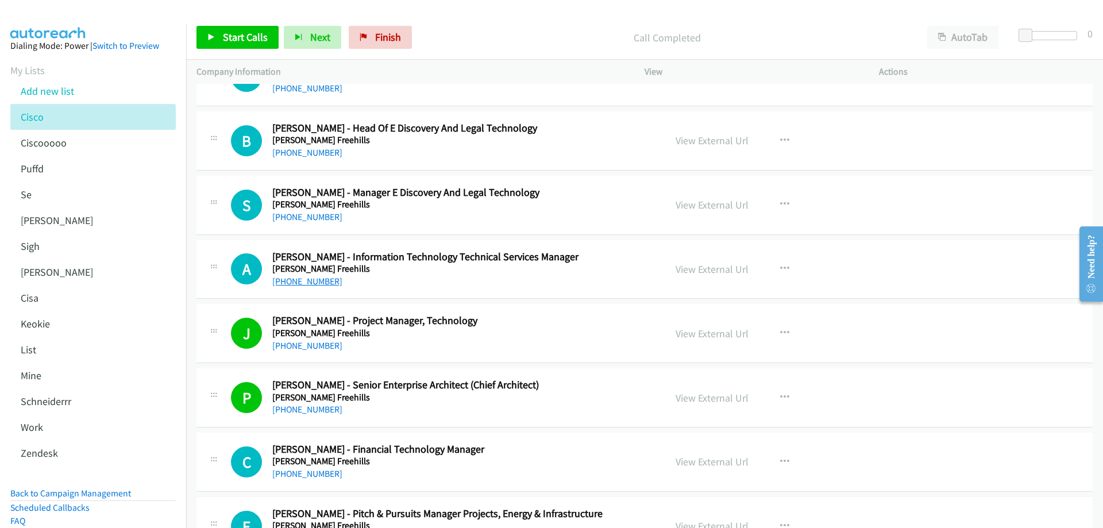
click at [303, 280] on link "[PHONE_NUMBER]" at bounding box center [307, 281] width 70 height 11
click at [713, 271] on link "View External Url" at bounding box center [711, 268] width 73 height 13
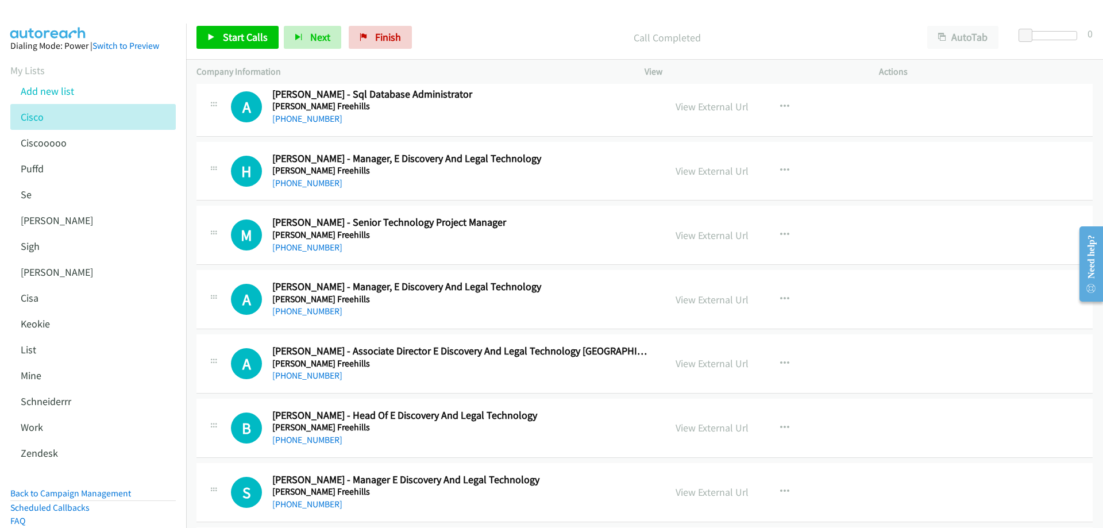
scroll to position [2699, 0]
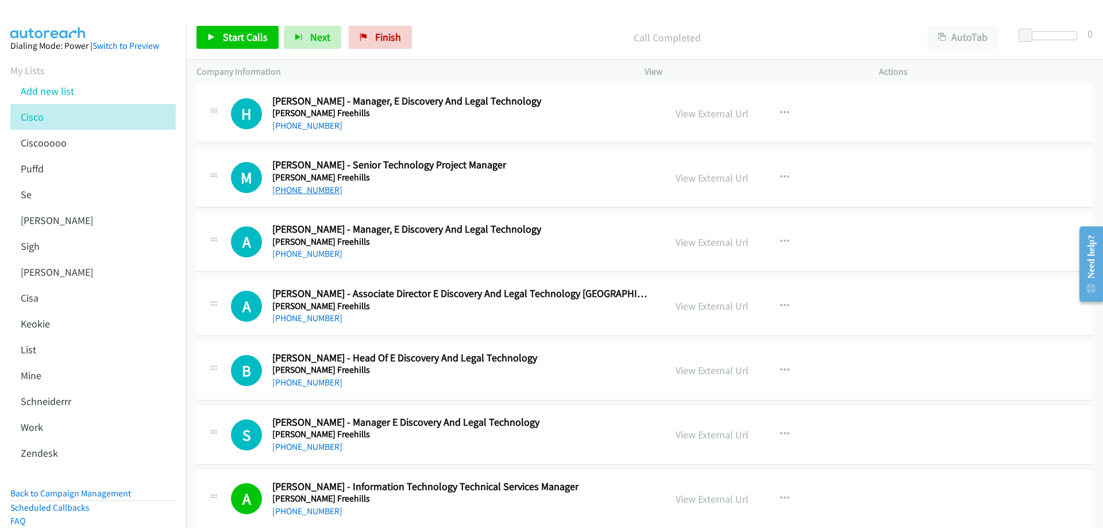
click at [330, 191] on link "[PHONE_NUMBER]" at bounding box center [307, 189] width 70 height 11
click at [698, 244] on link "View External Url" at bounding box center [711, 241] width 73 height 13
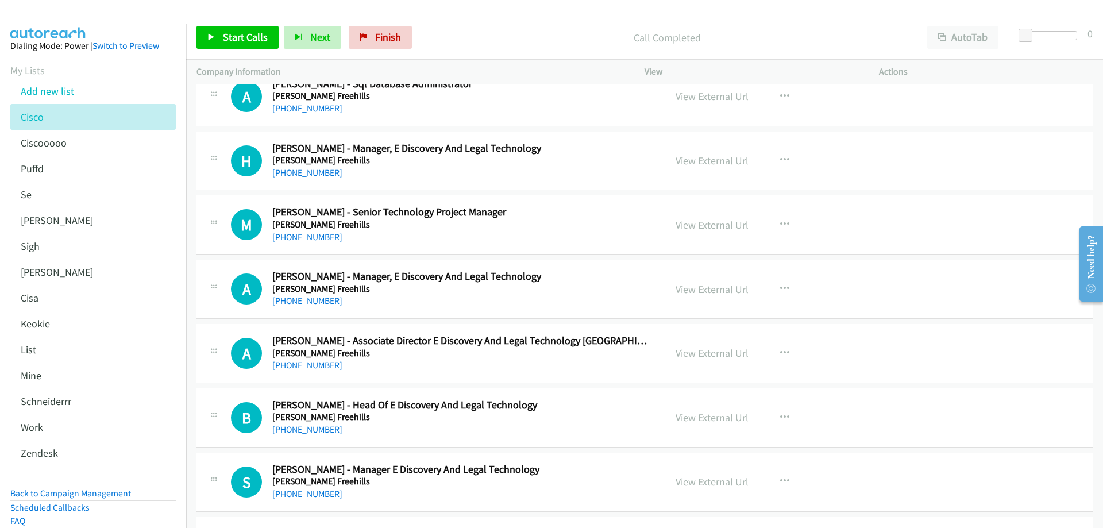
scroll to position [2584, 0]
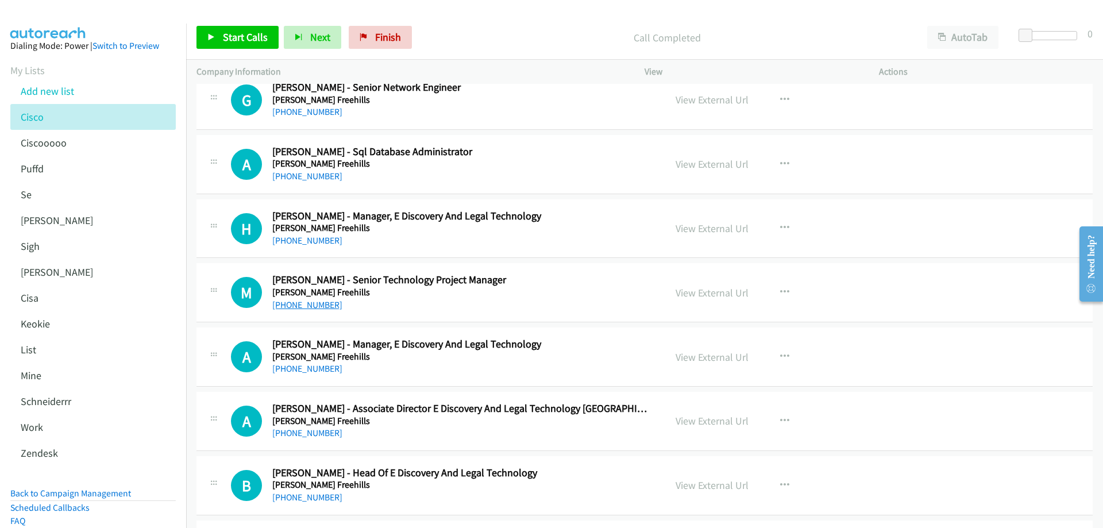
click at [321, 305] on link "[PHONE_NUMBER]" at bounding box center [307, 304] width 70 height 11
click at [687, 293] on link "View External Url" at bounding box center [711, 292] width 73 height 13
click at [370, 38] on link "Finish" at bounding box center [380, 37] width 63 height 23
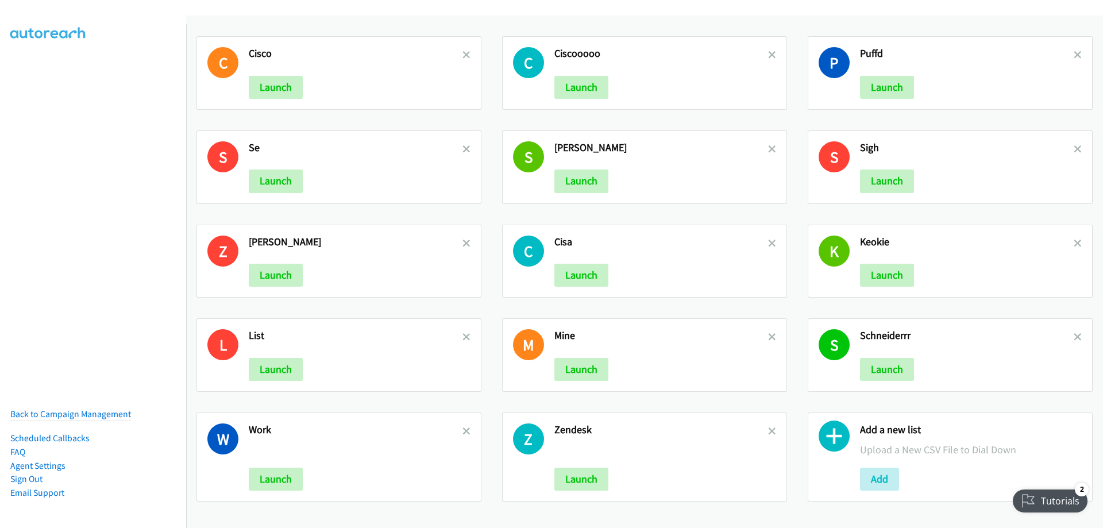
click at [467, 148] on div "S Se Launch" at bounding box center [338, 167] width 285 height 74
click at [466, 148] on icon at bounding box center [466, 150] width 8 height 8
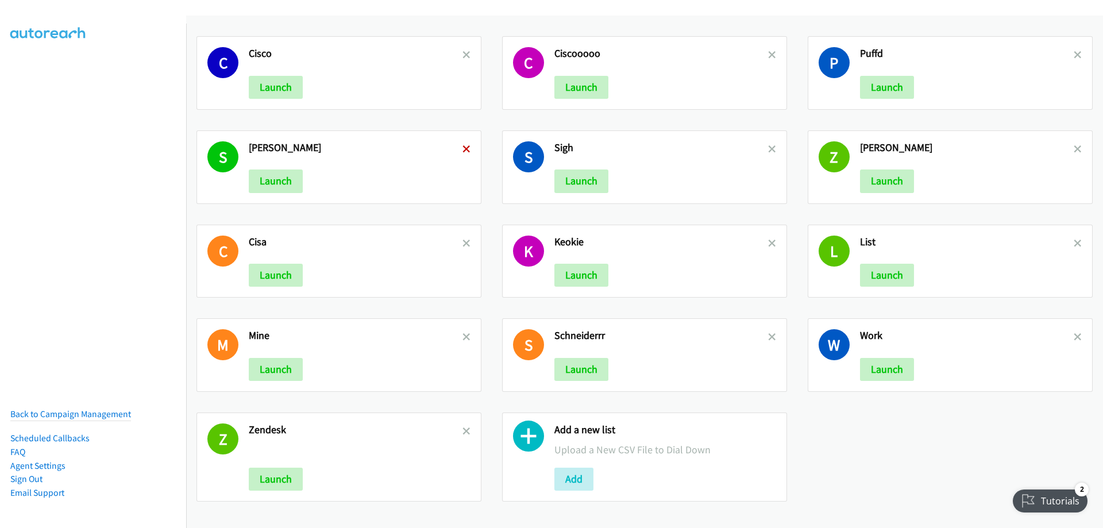
click at [467, 146] on icon at bounding box center [466, 150] width 8 height 8
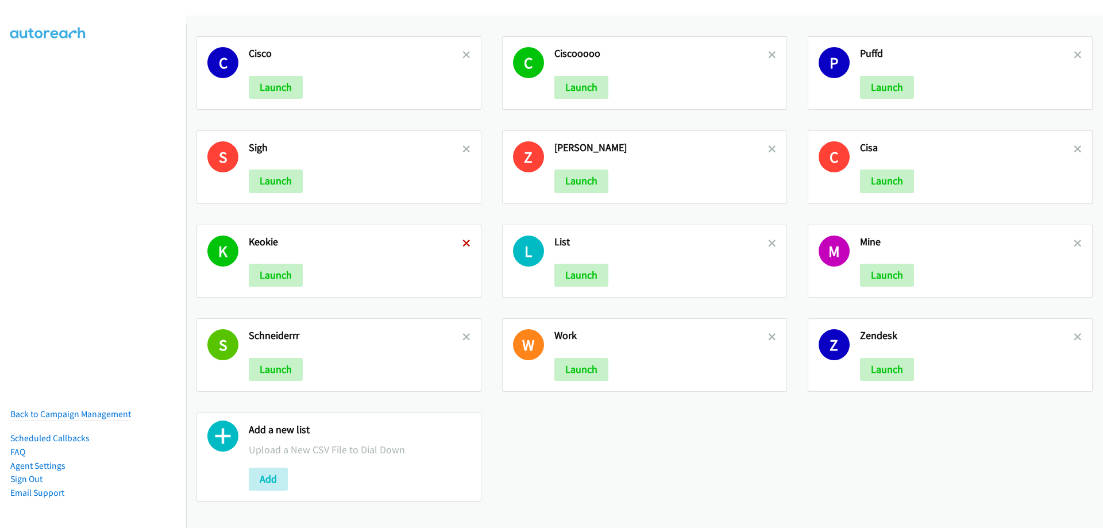
click at [463, 242] on icon at bounding box center [466, 244] width 8 height 8
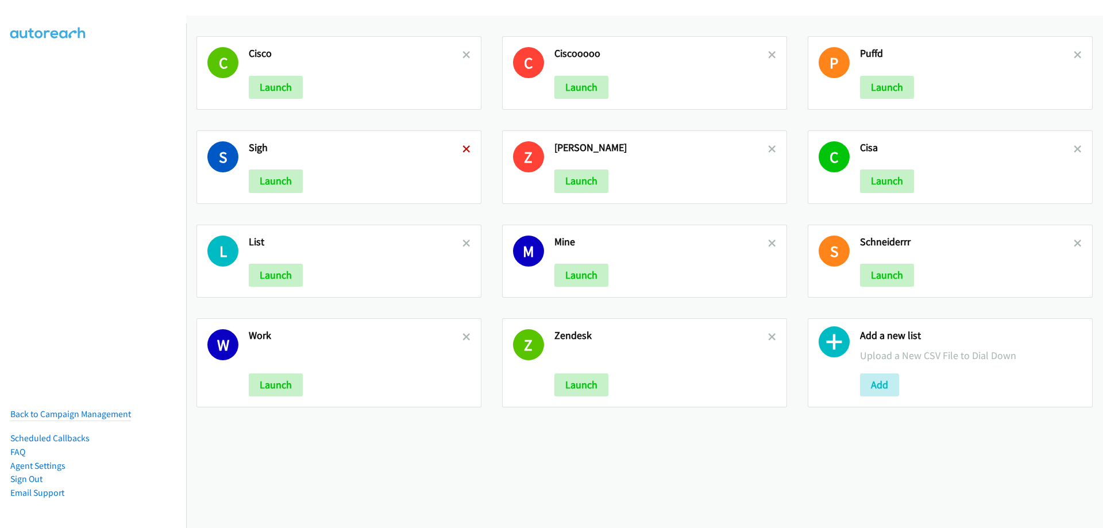
click at [466, 147] on icon at bounding box center [466, 150] width 8 height 8
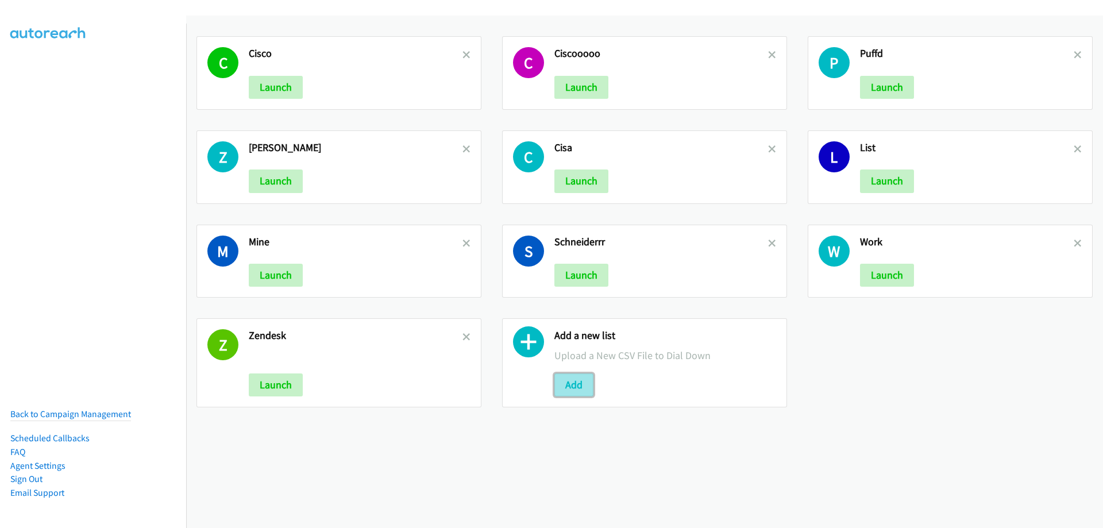
click at [577, 382] on button "Add" at bounding box center [573, 384] width 39 height 23
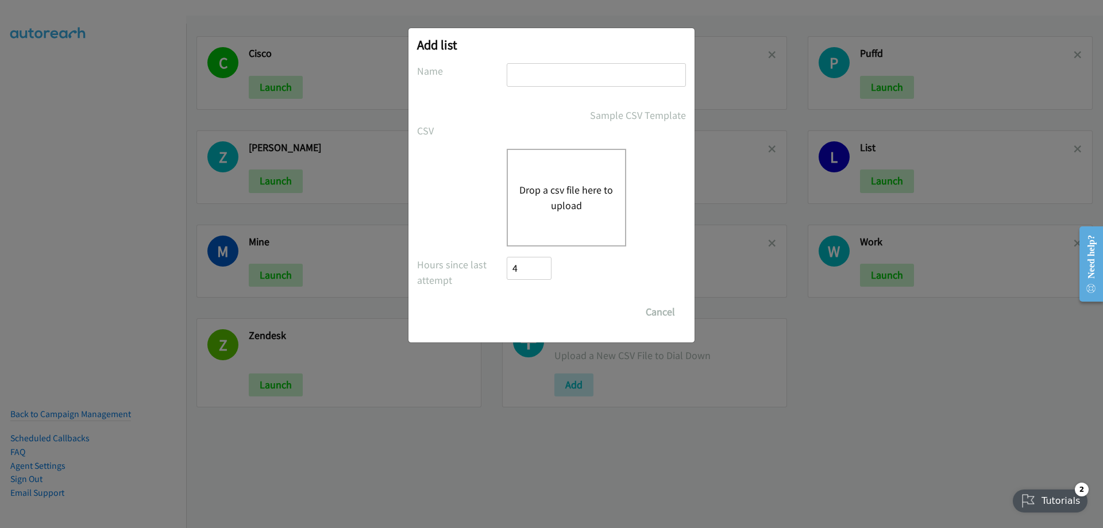
click at [575, 190] on button "Drop a csv file here to upload" at bounding box center [566, 197] width 94 height 31
click at [560, 188] on button "Drop a csv file here to upload" at bounding box center [566, 197] width 94 height 31
click at [546, 191] on button "Drop a csv file here to upload" at bounding box center [566, 197] width 94 height 31
click at [563, 191] on button "Drop a csv file here to upload" at bounding box center [566, 197] width 94 height 31
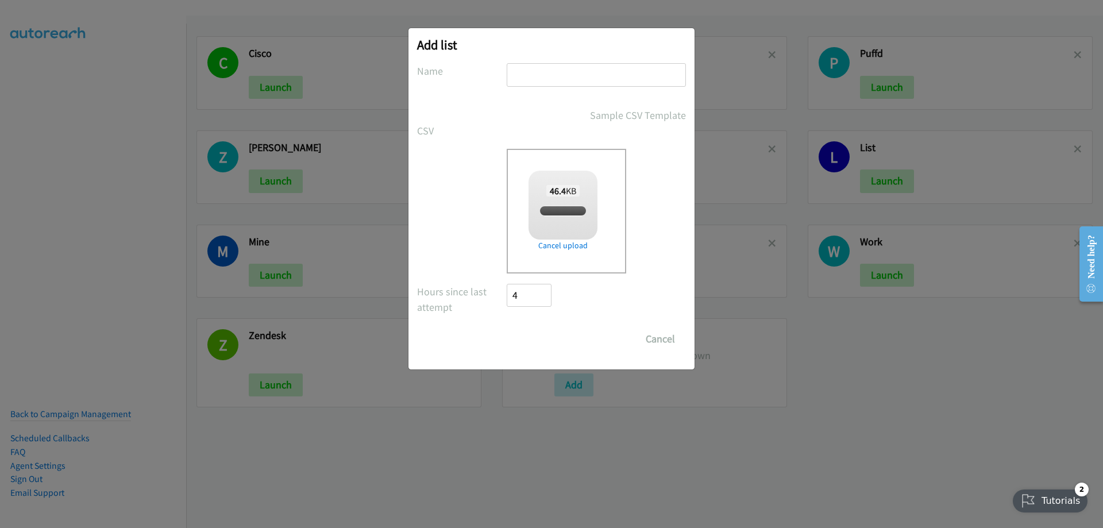
checkbox input "true"
click at [528, 73] on input "text" at bounding box center [596, 75] width 179 height 24
type input "ciscoooooor"
click at [544, 339] on input "Save List" at bounding box center [537, 338] width 60 height 23
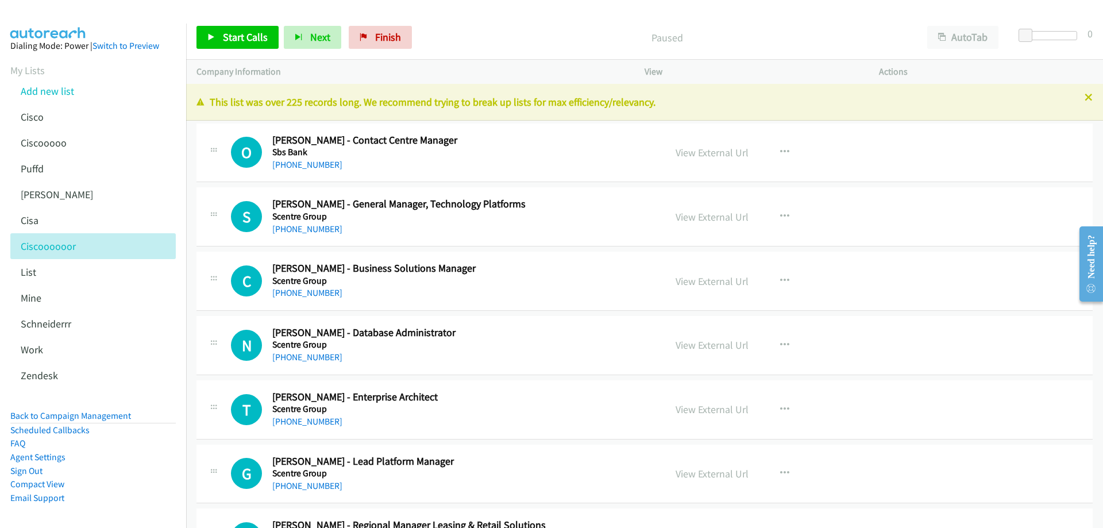
drag, startPoint x: 1082, startPoint y: 97, endPoint x: 1073, endPoint y: 99, distance: 8.8
click at [1084, 97] on icon at bounding box center [1088, 98] width 8 height 8
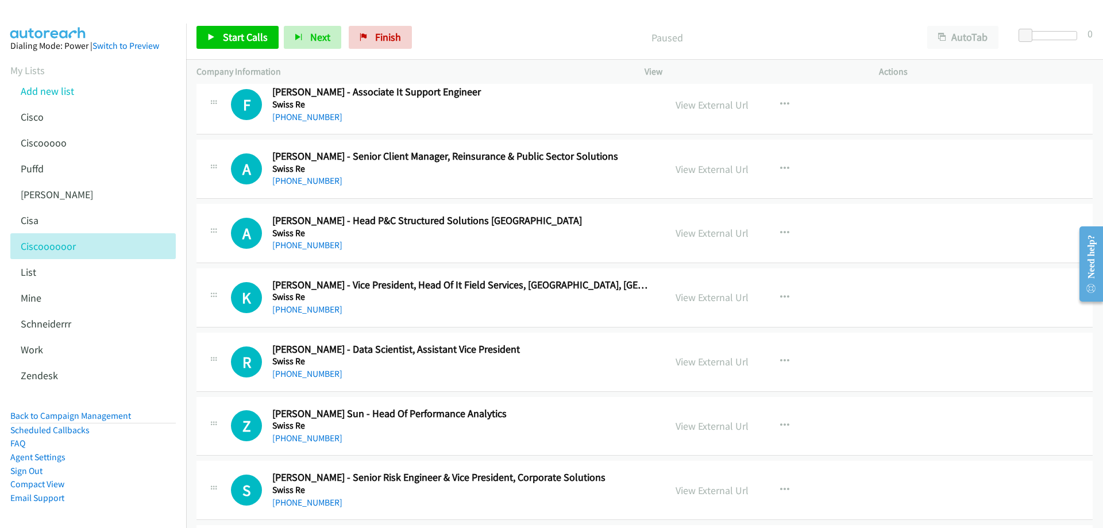
scroll to position [3848, 0]
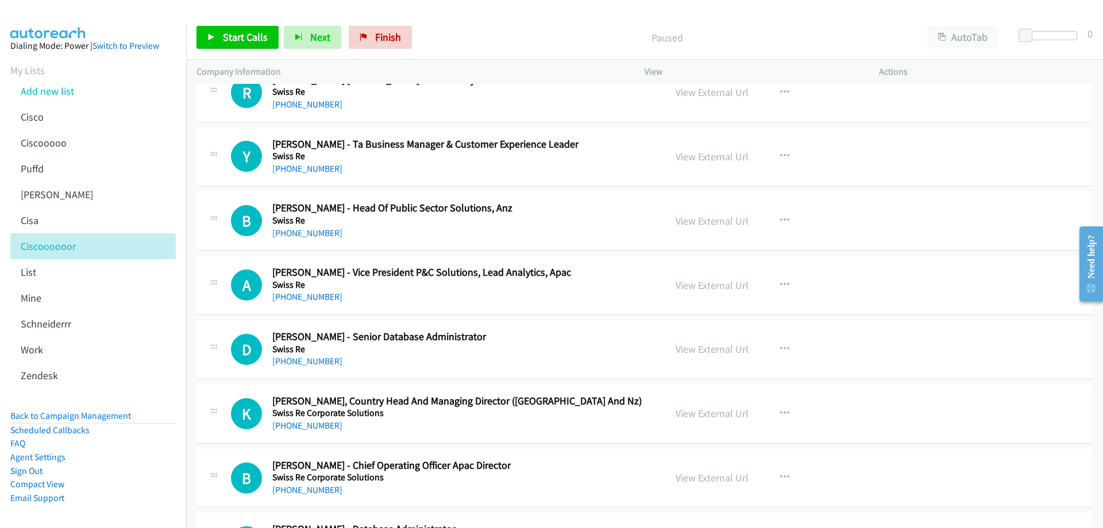
scroll to position [4766, 0]
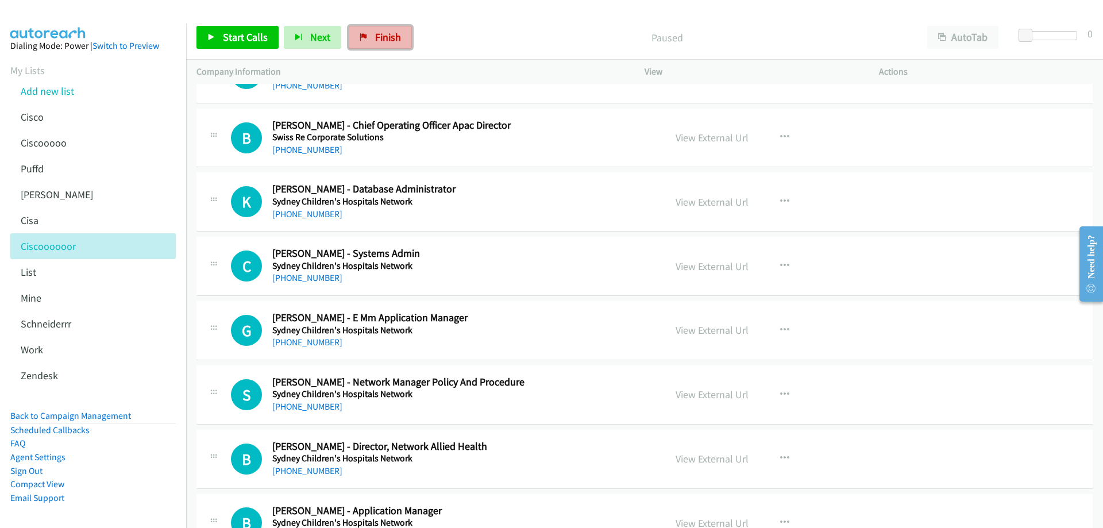
click at [384, 41] on span "Finish" at bounding box center [388, 36] width 26 height 13
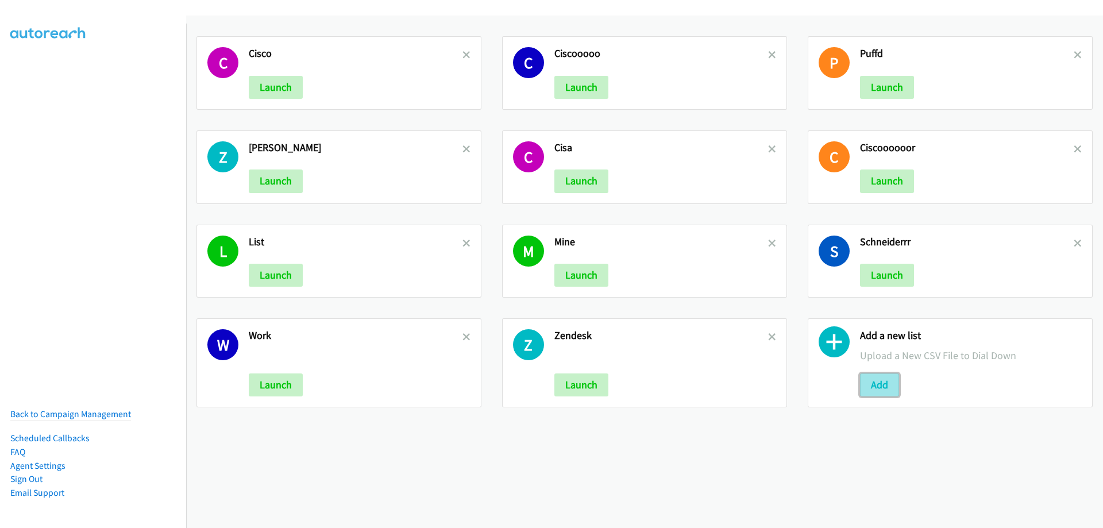
click at [872, 382] on button "Add" at bounding box center [879, 384] width 39 height 23
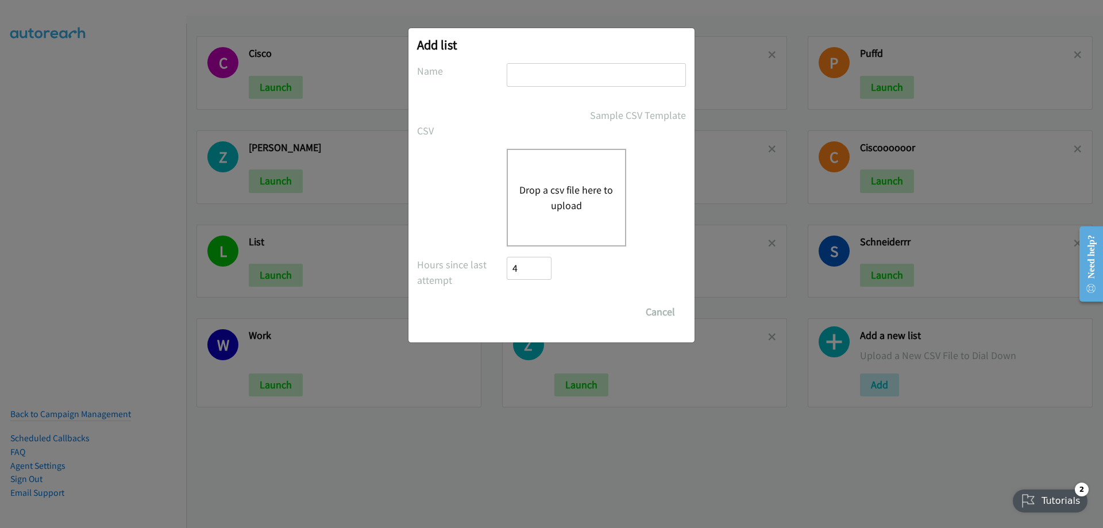
click at [538, 189] on button "Drop a csv file here to upload" at bounding box center [566, 197] width 94 height 31
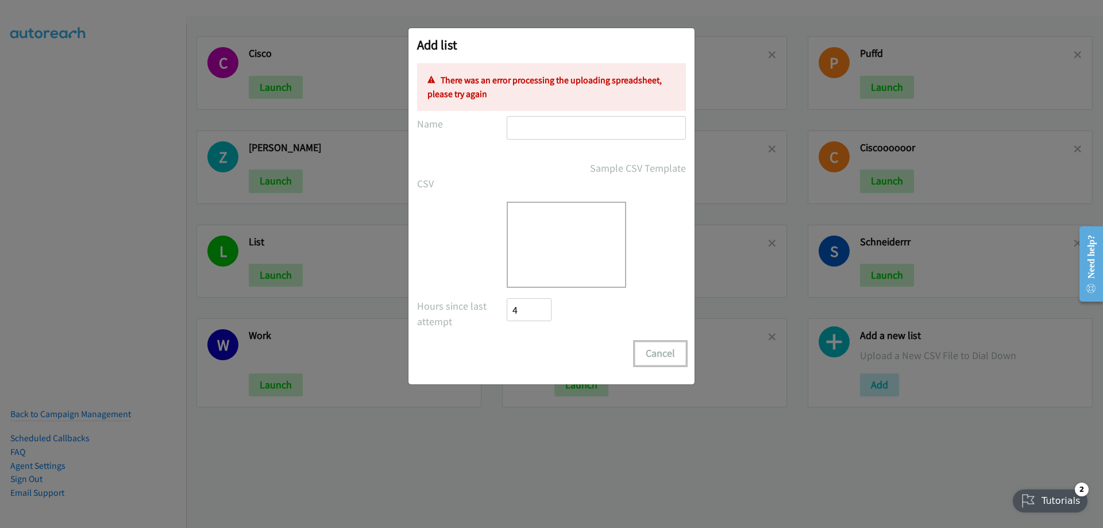
click at [660, 355] on button "Cancel" at bounding box center [660, 353] width 51 height 23
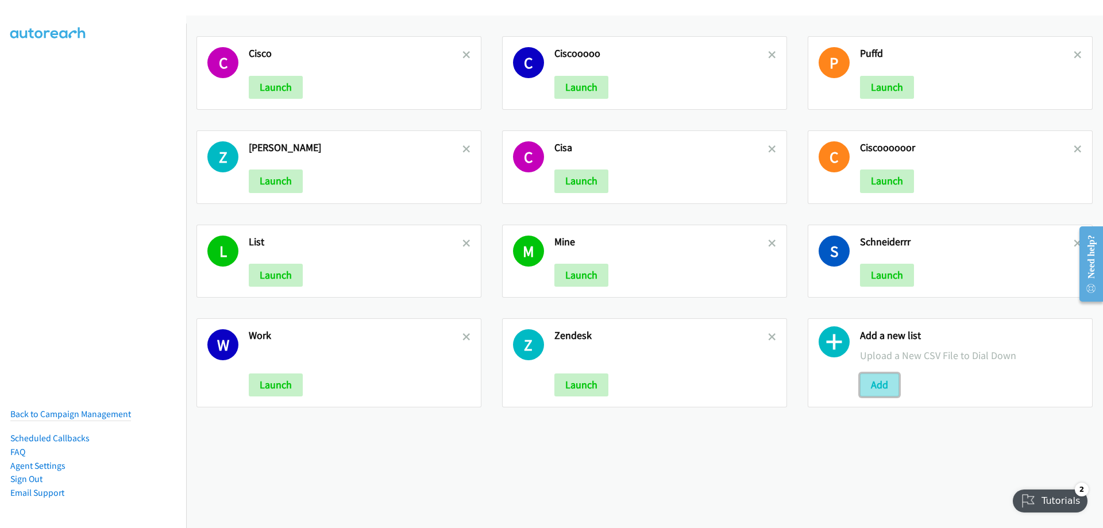
click at [879, 385] on button "Add" at bounding box center [879, 384] width 39 height 23
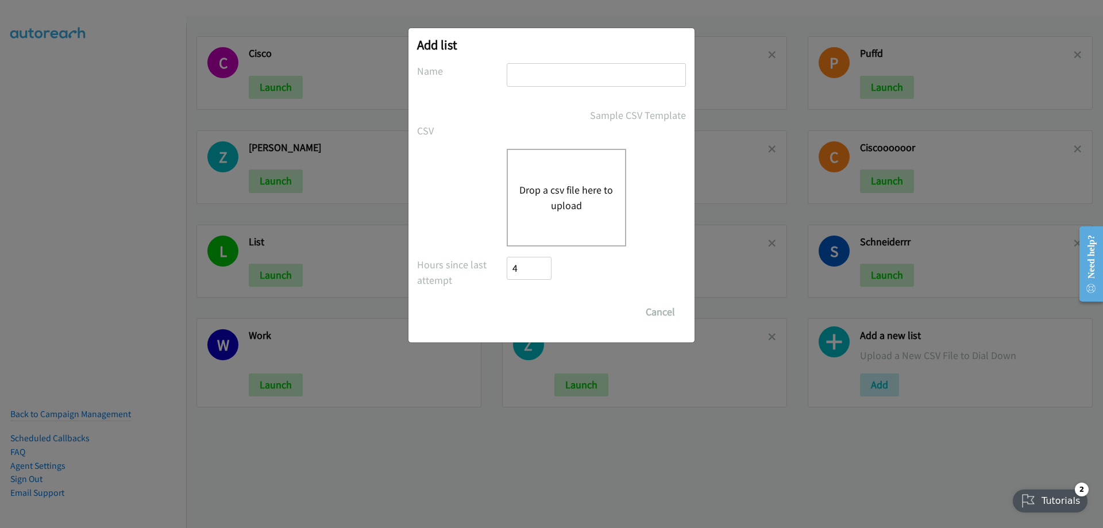
click at [587, 190] on button "Drop a csv file here to upload" at bounding box center [566, 197] width 94 height 31
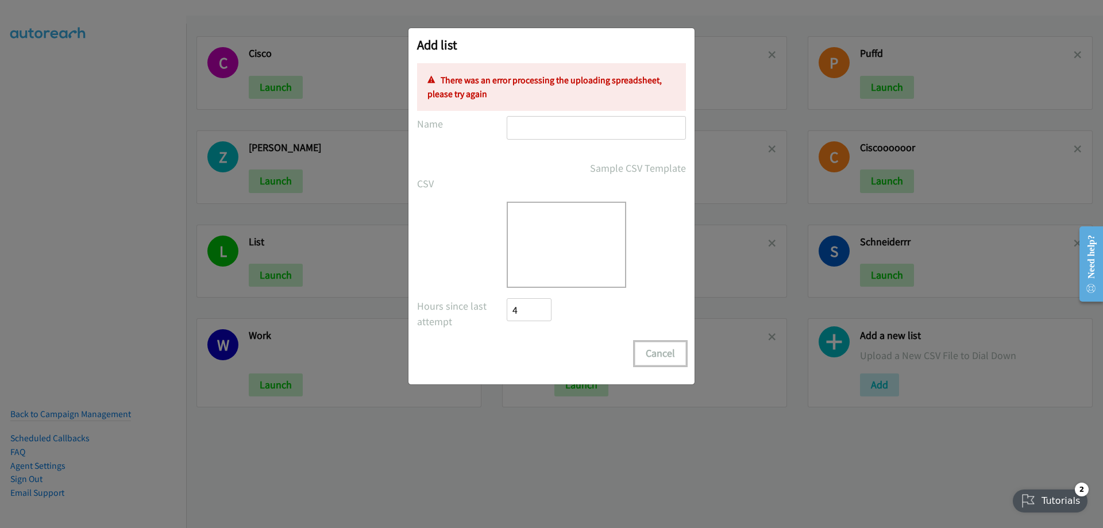
click at [656, 353] on button "Cancel" at bounding box center [660, 353] width 51 height 23
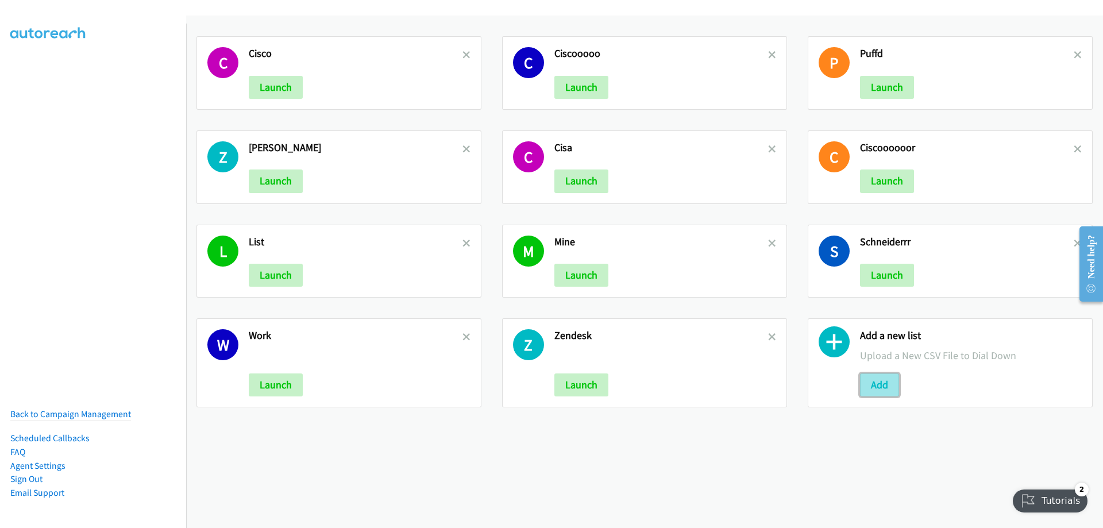
click at [876, 386] on button "Add" at bounding box center [879, 384] width 39 height 23
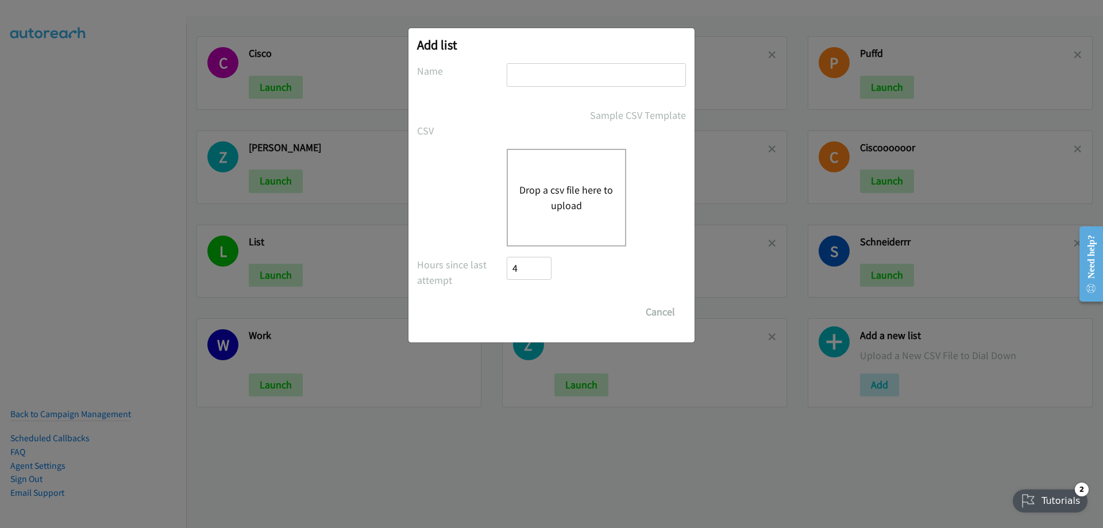
click at [554, 194] on button "Drop a csv file here to upload" at bounding box center [566, 197] width 94 height 31
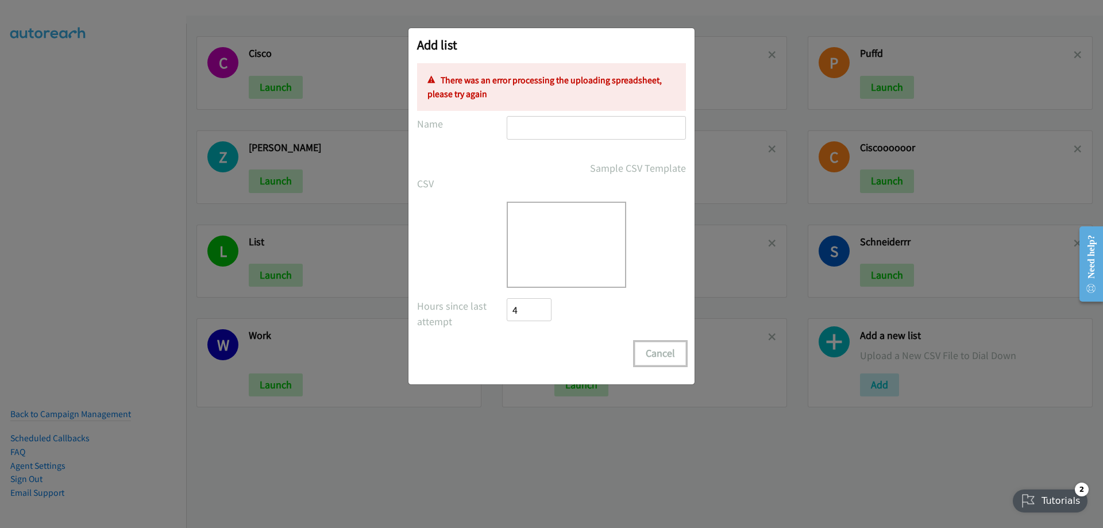
click at [657, 354] on button "Cancel" at bounding box center [660, 353] width 51 height 23
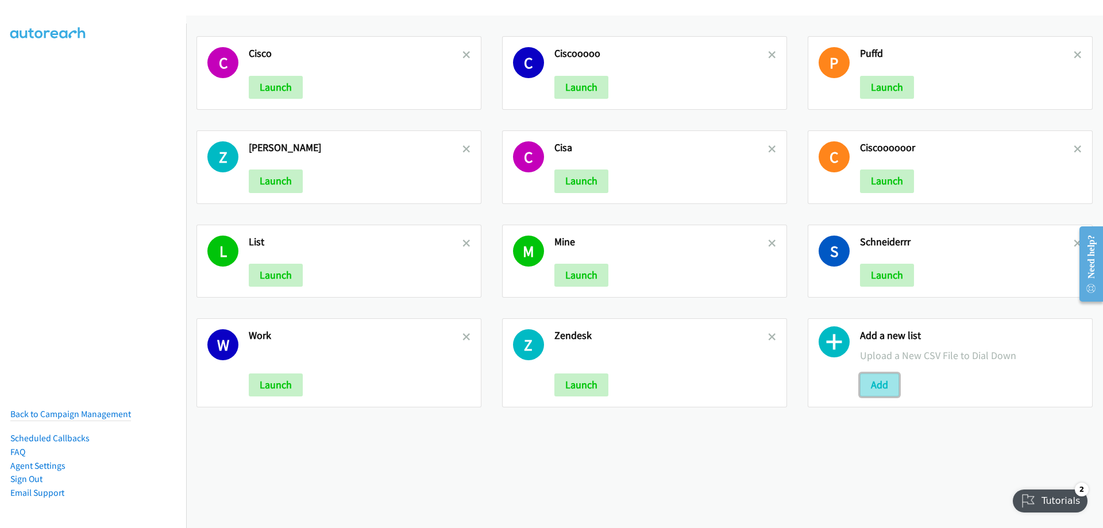
click at [869, 382] on button "Add" at bounding box center [879, 384] width 39 height 23
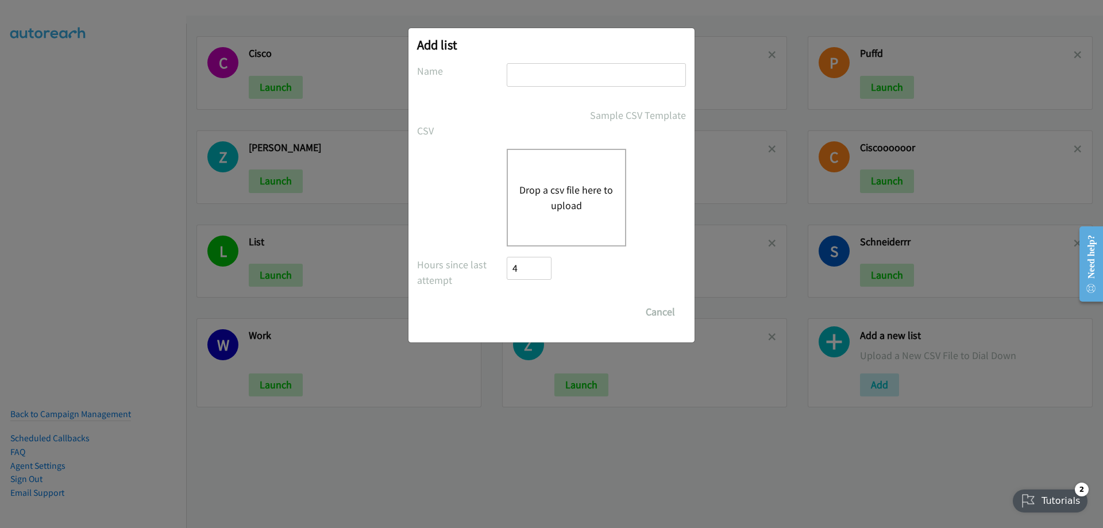
click at [744, 11] on div "Add list No phone fields were returned for that Report or List View Please uplo…" at bounding box center [551, 268] width 1103 height 517
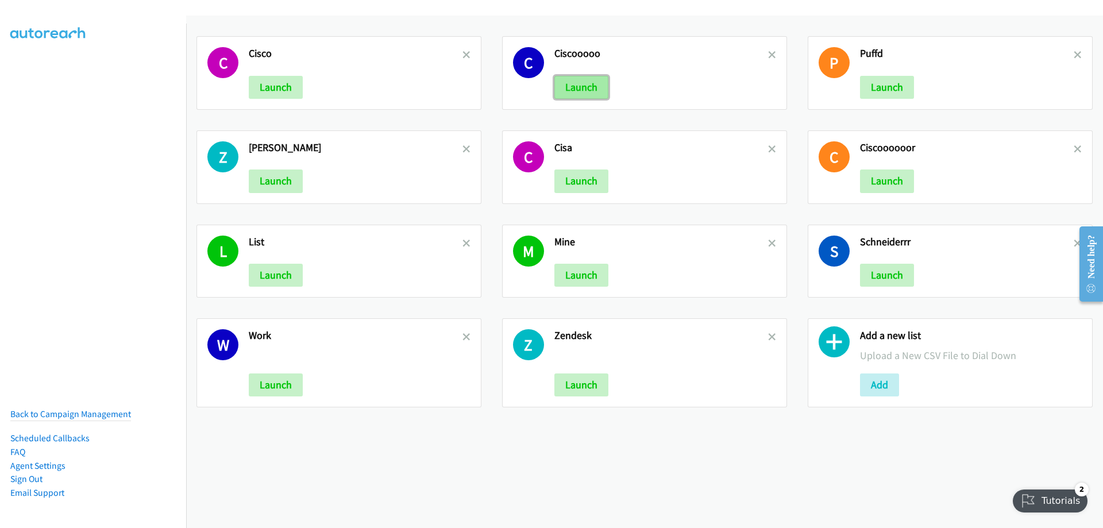
click at [597, 87] on button "Launch" at bounding box center [581, 87] width 54 height 23
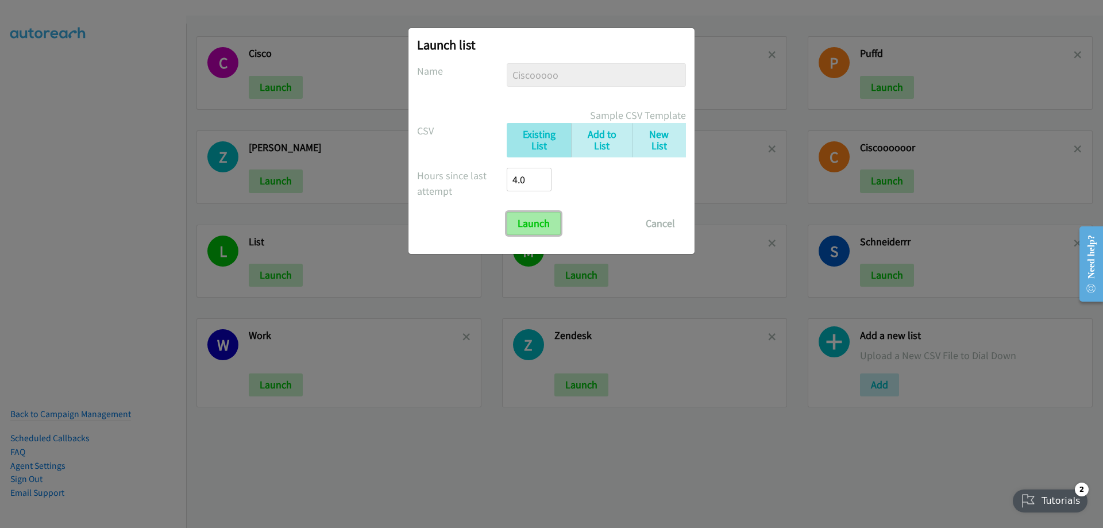
click at [521, 223] on input "Launch" at bounding box center [534, 223] width 54 height 23
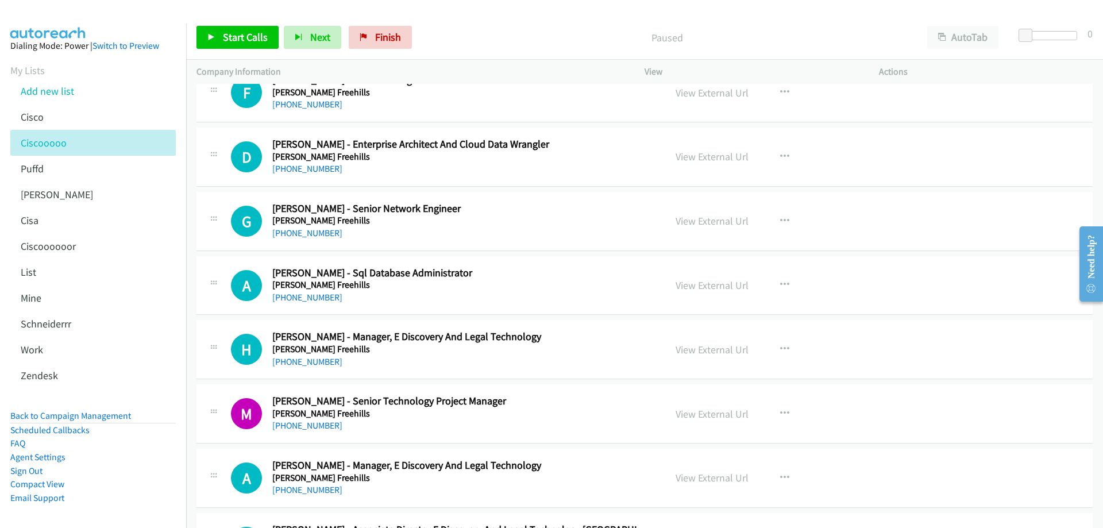
scroll to position [2584, 0]
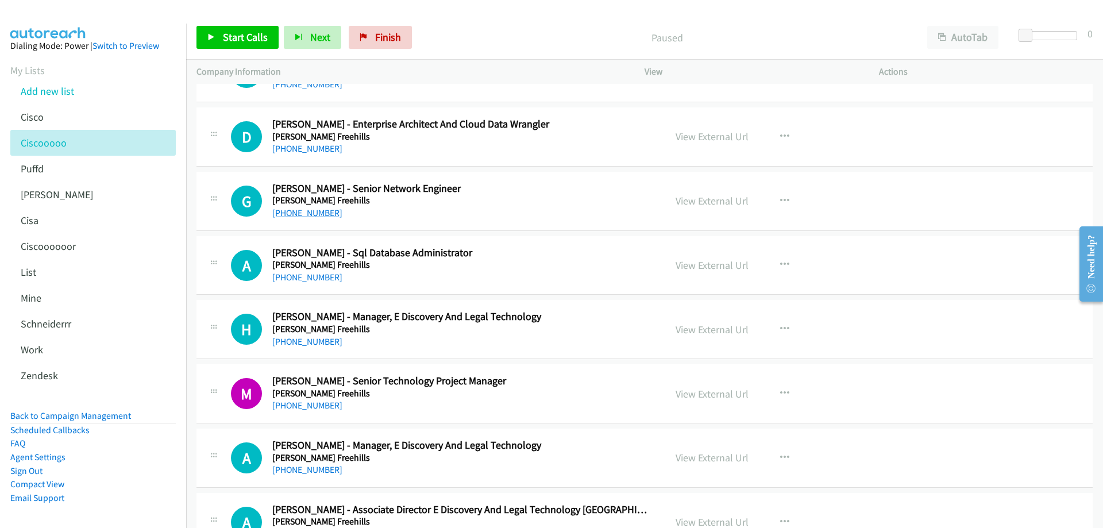
drag, startPoint x: 301, startPoint y: 211, endPoint x: 331, endPoint y: 215, distance: 30.1
click at [301, 211] on link "[PHONE_NUMBER]" at bounding box center [307, 212] width 70 height 11
click at [703, 200] on link "View External Url" at bounding box center [711, 200] width 73 height 13
click at [721, 200] on link "View External Url" at bounding box center [711, 200] width 73 height 13
